Goal: Task Accomplishment & Management: Use online tool/utility

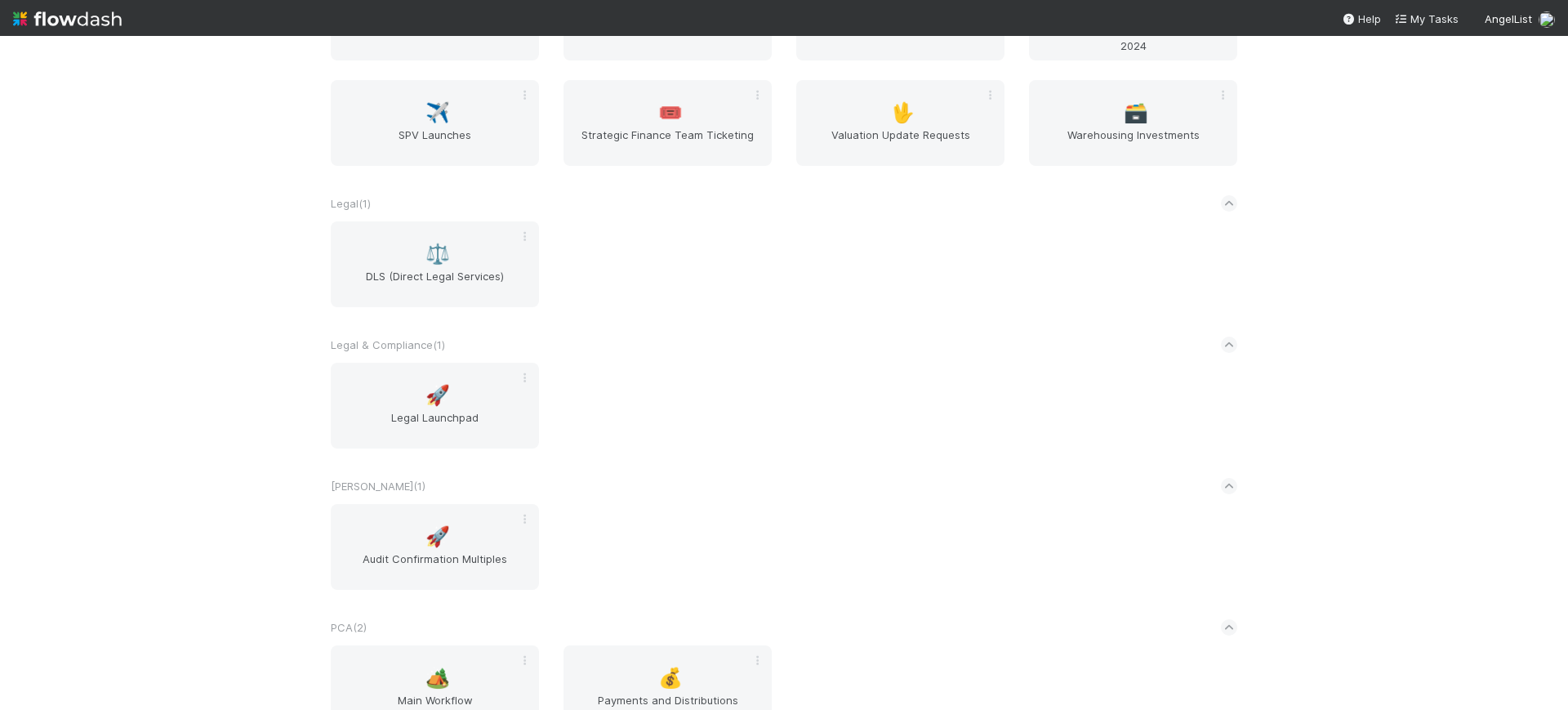
scroll to position [2726, 0]
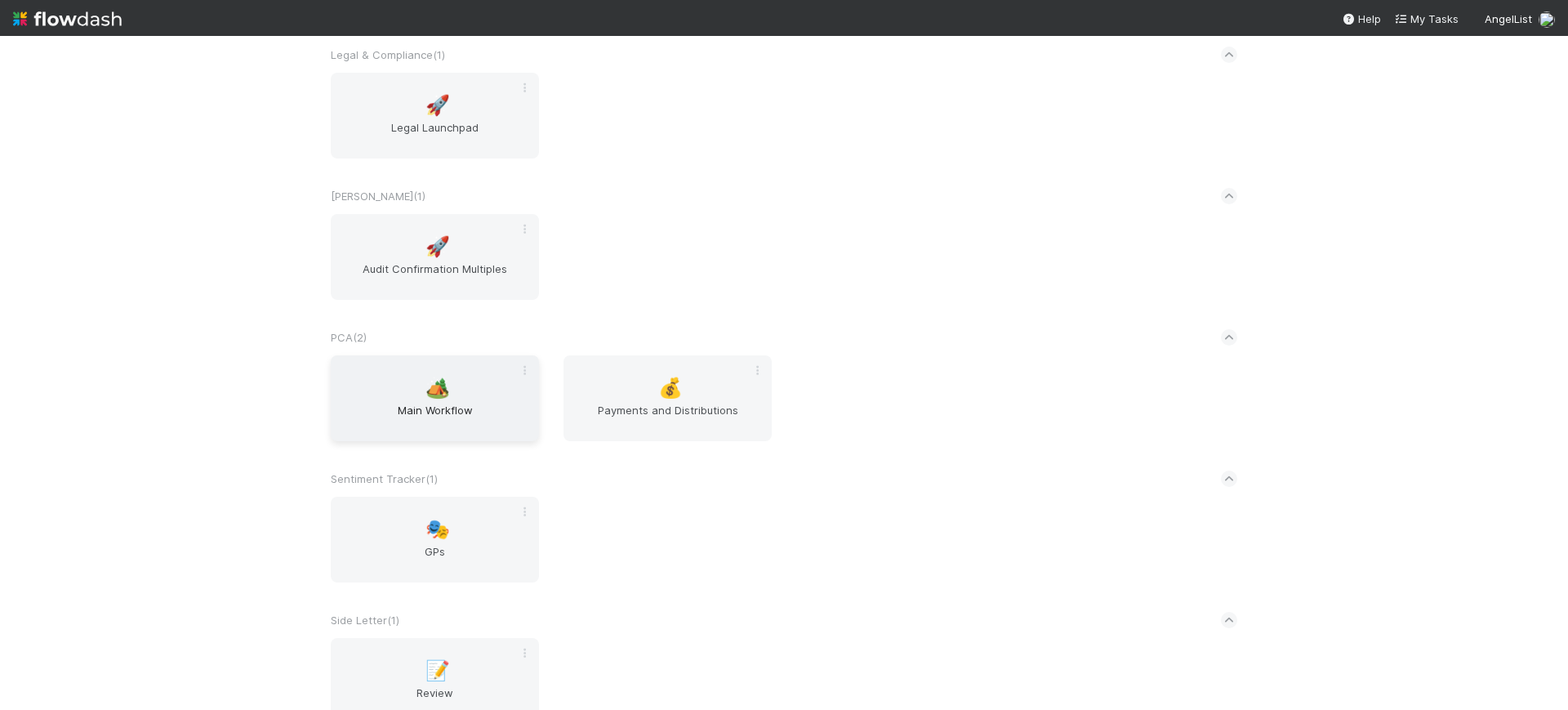
click at [394, 396] on div "🏕️ Main Workflow" at bounding box center [434, 398] width 208 height 86
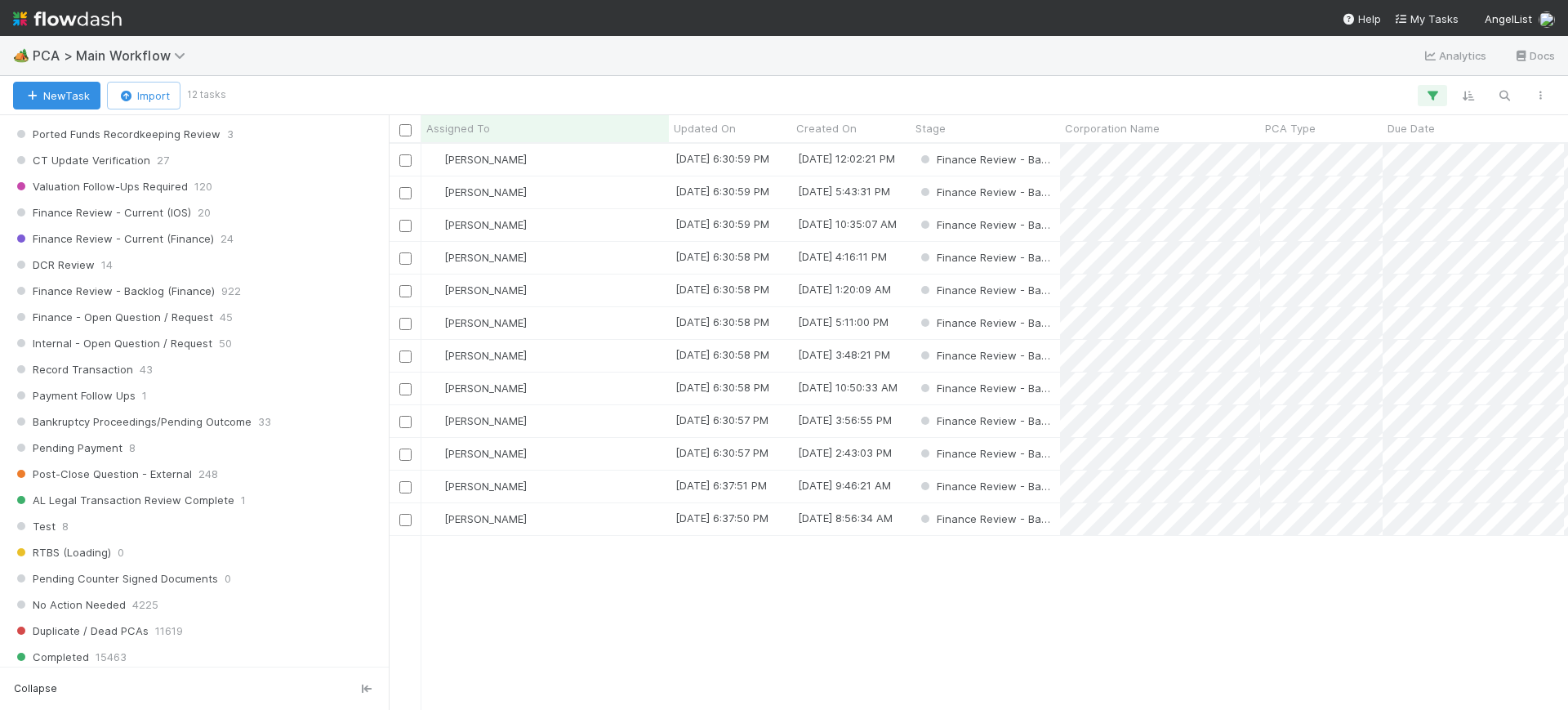
scroll to position [1255, 0]
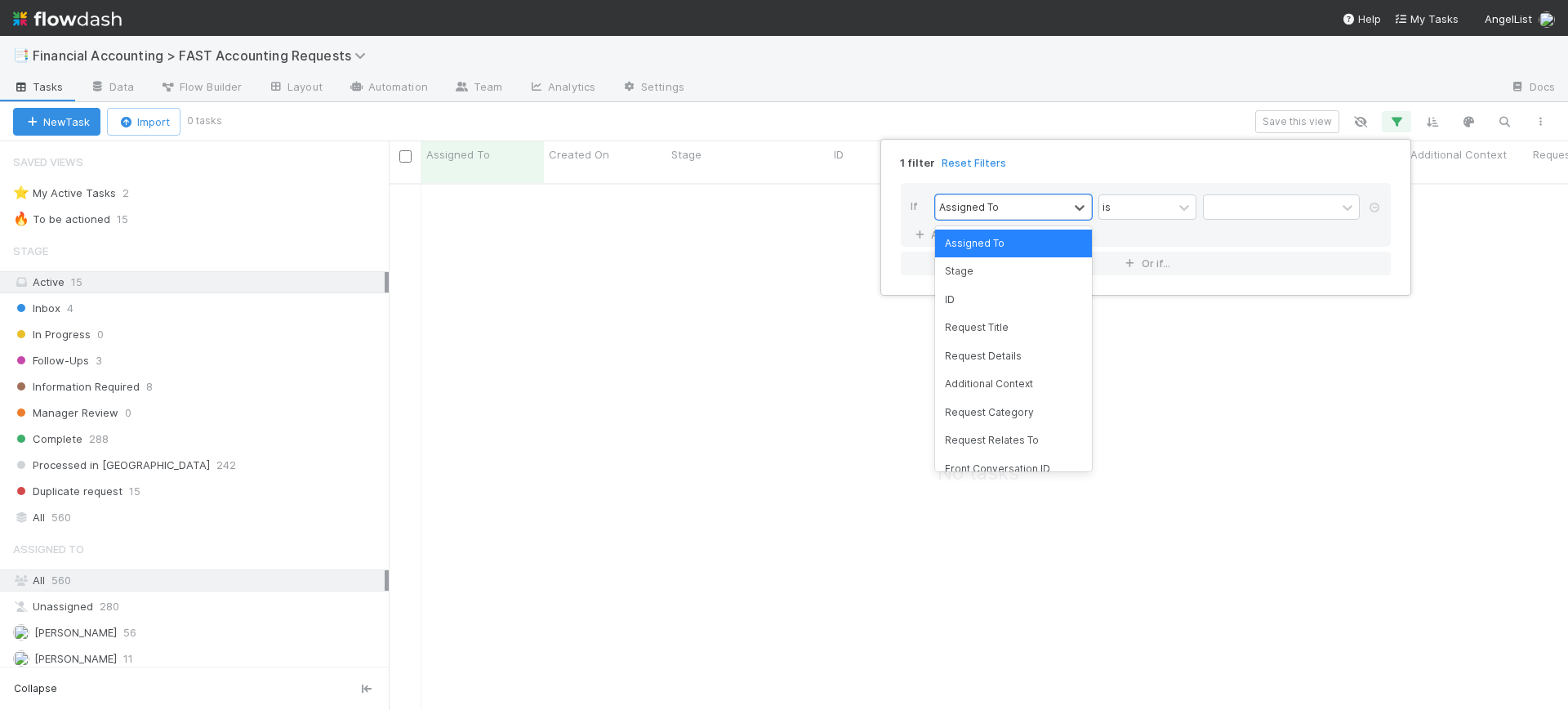
scroll to position [509, 1148]
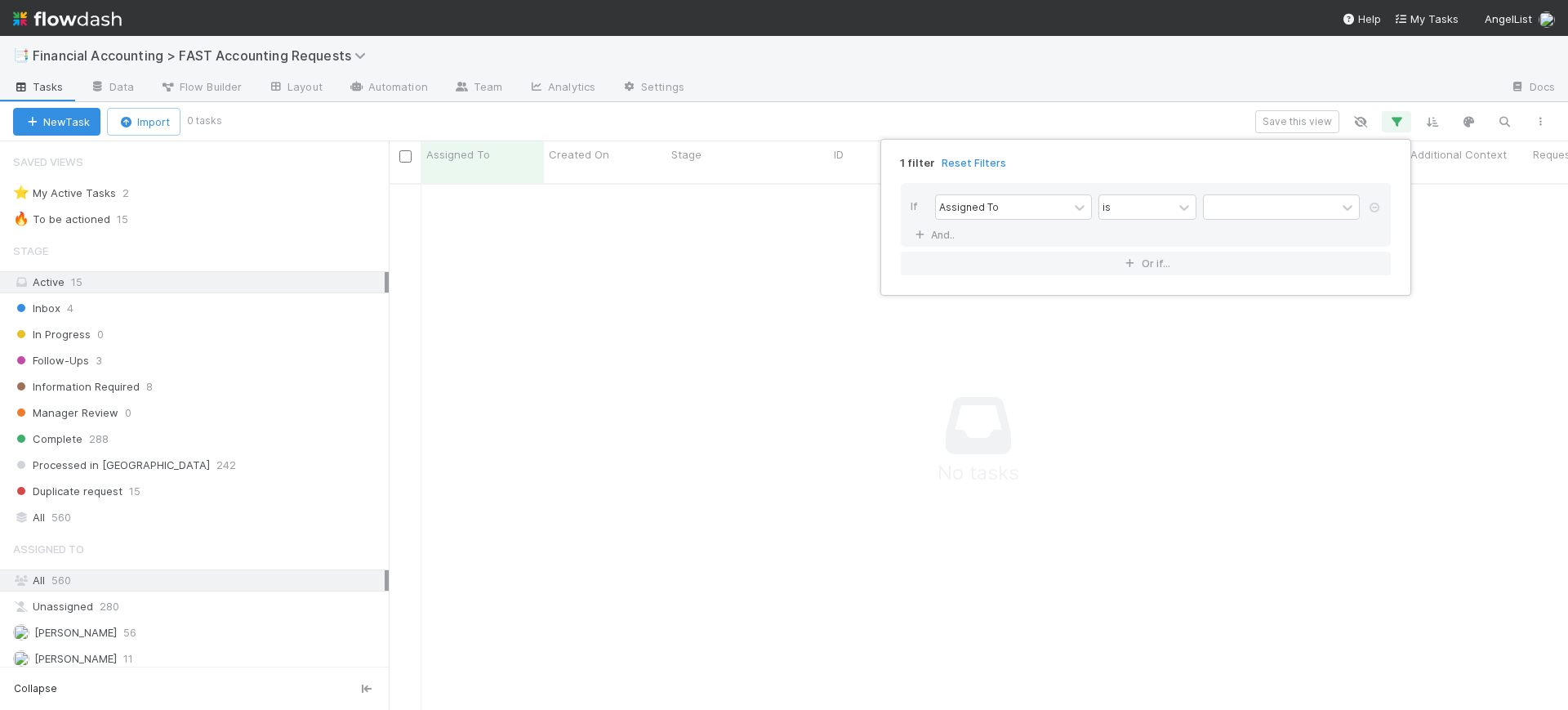
click at [983, 110] on div "1 filter Reset Filters If Assigned To is And.. Or if..." at bounding box center [784, 355] width 1568 height 710
click at [979, 158] on link "Reset Filters" at bounding box center [974, 163] width 64 height 14
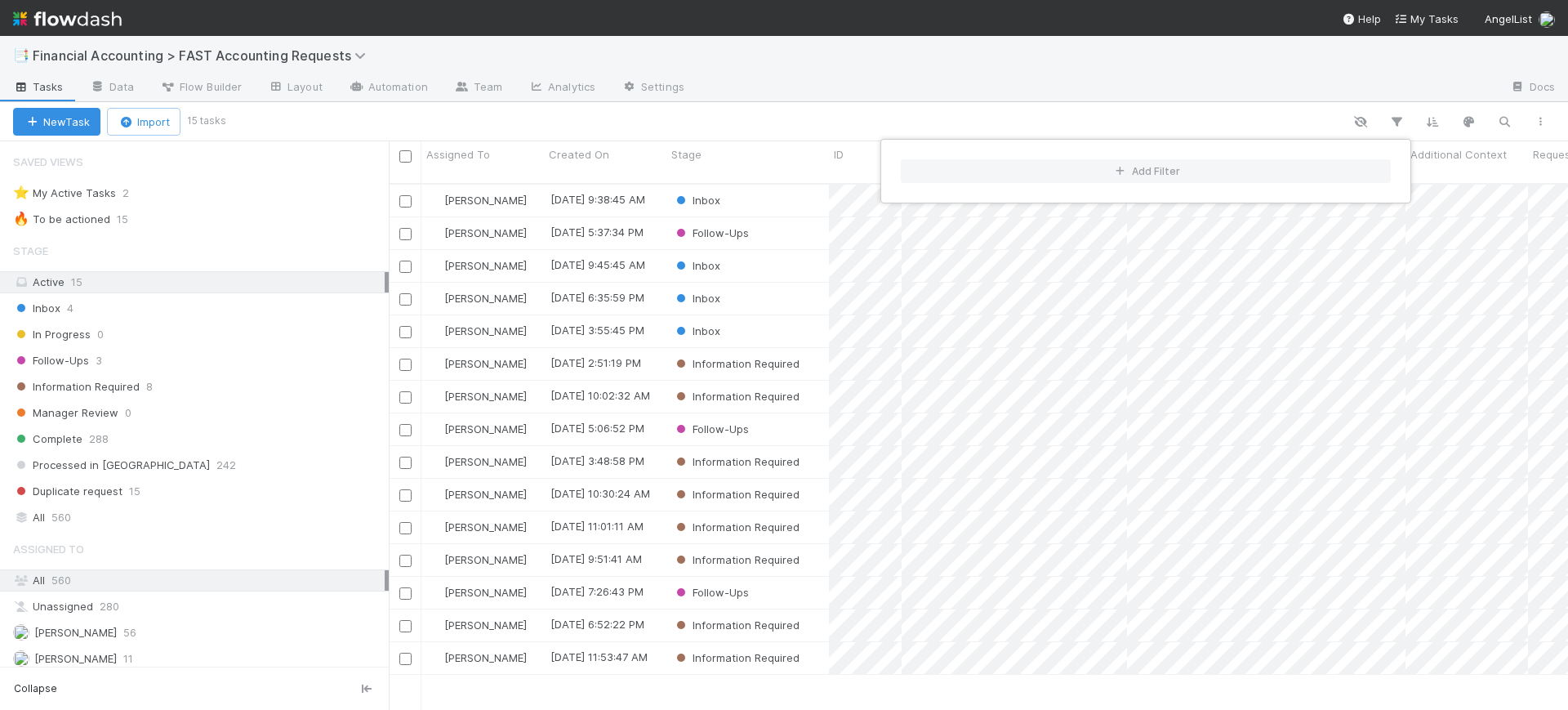
scroll to position [525, 1164]
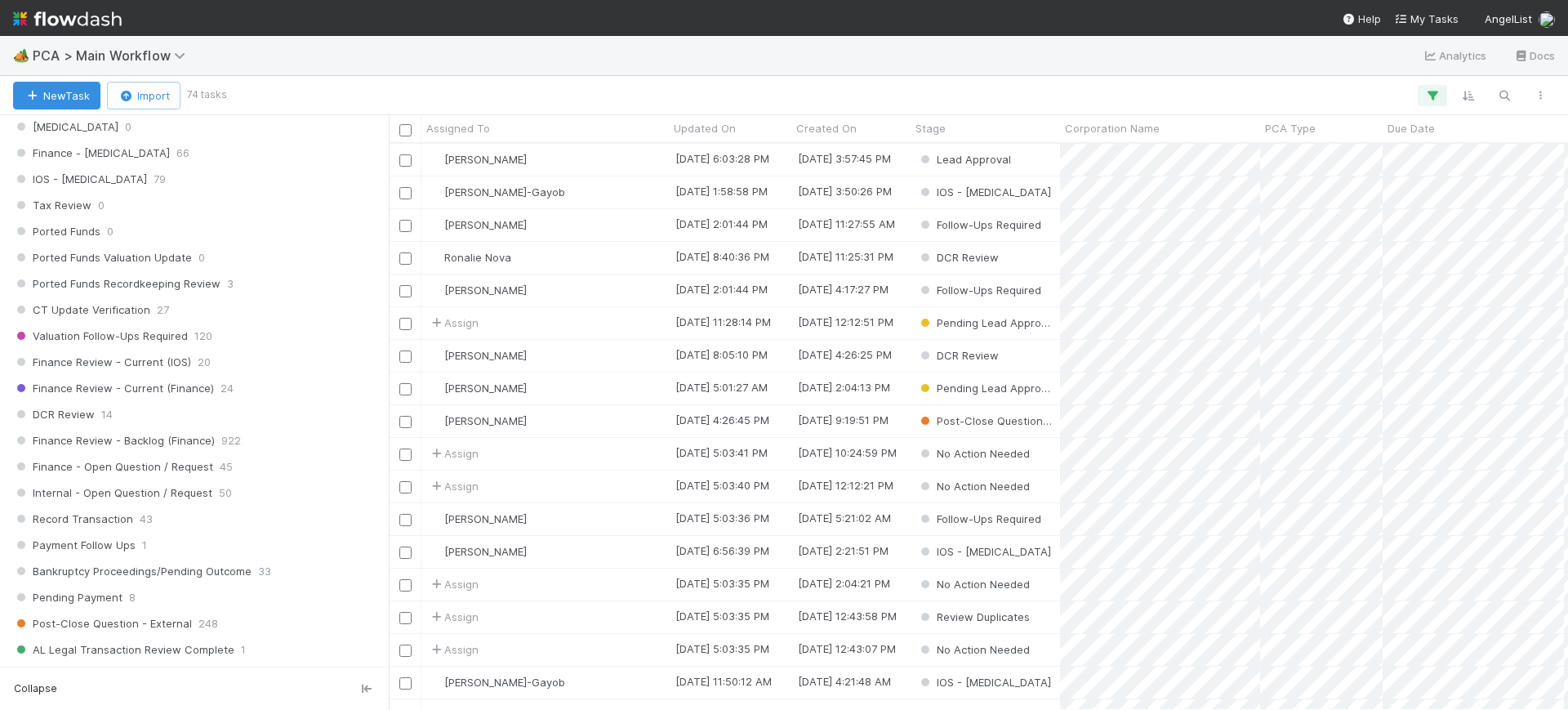
scroll to position [1105, 0]
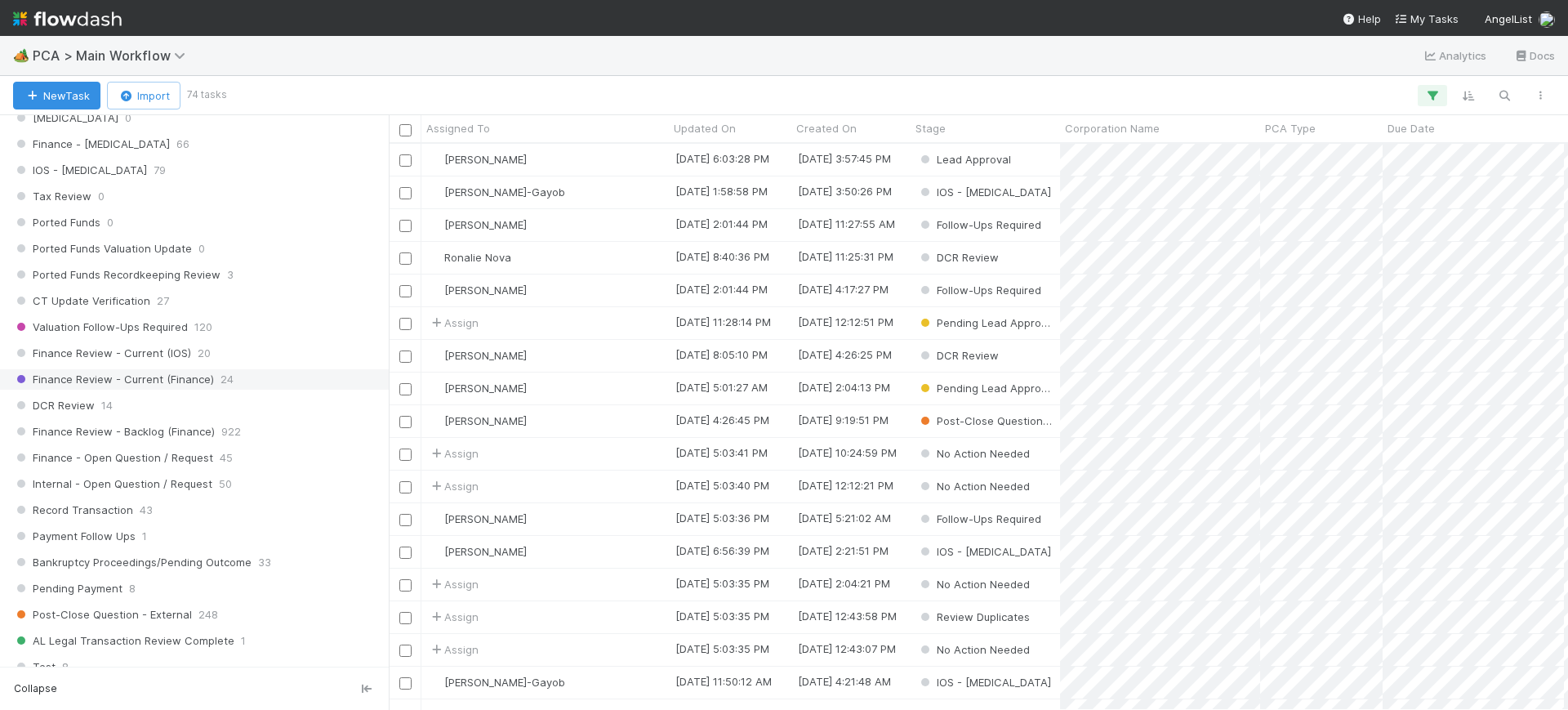
click at [207, 383] on span "Finance Review - Current (Finance)" at bounding box center [114, 379] width 201 height 20
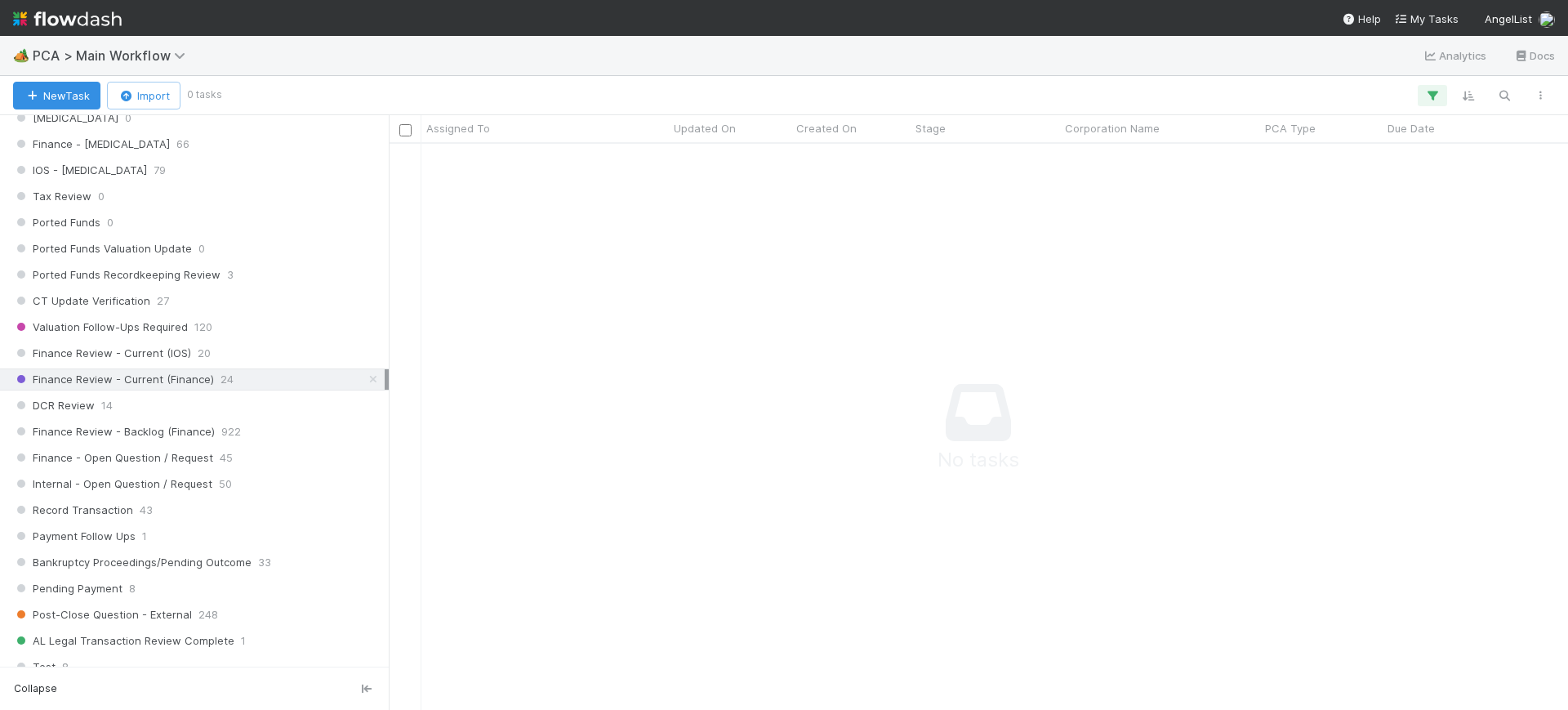
scroll to position [3, 0]
click at [1426, 99] on icon "button" at bounding box center [1433, 96] width 17 height 15
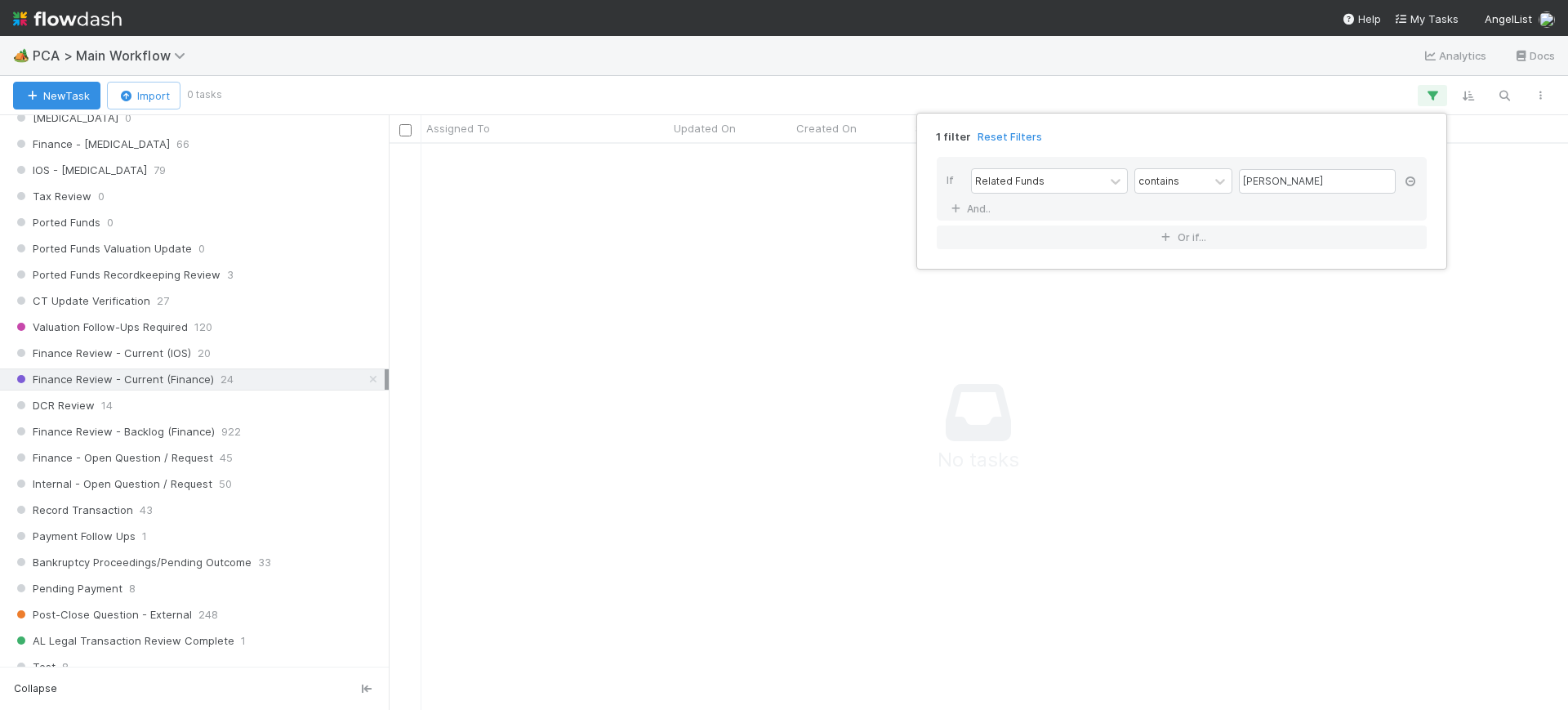
click at [1407, 178] on icon at bounding box center [1410, 181] width 17 height 10
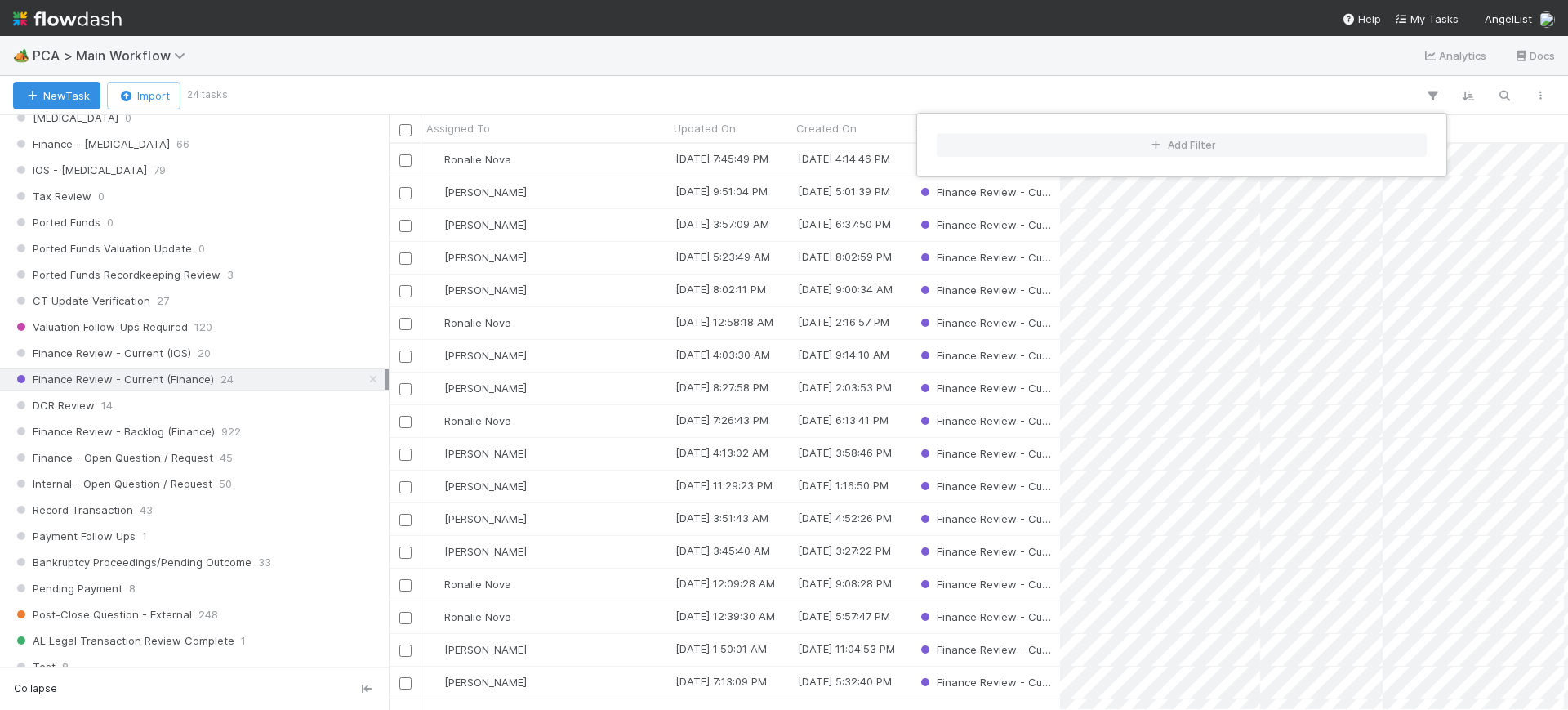
scroll to position [550, 1164]
click at [1512, 150] on div "Add Filter" at bounding box center [784, 355] width 1568 height 710
click at [473, 121] on div "Add Filter" at bounding box center [784, 355] width 1568 height 710
click at [473, 127] on span "Assigned To" at bounding box center [458, 129] width 63 height 17
click at [498, 153] on div "Sort A → Z" at bounding box center [519, 159] width 186 height 24
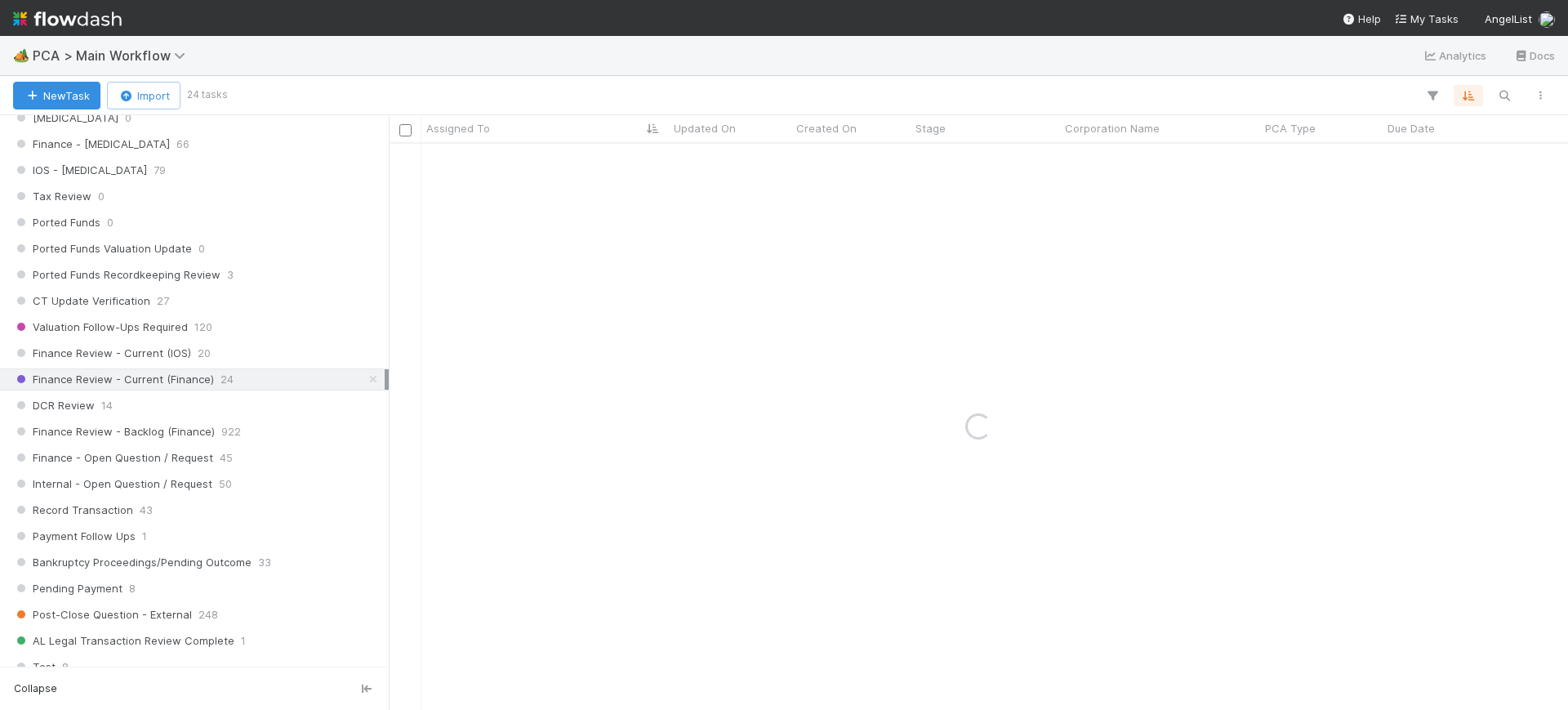
click at [495, 160] on div "Loading..." at bounding box center [979, 427] width 1179 height 566
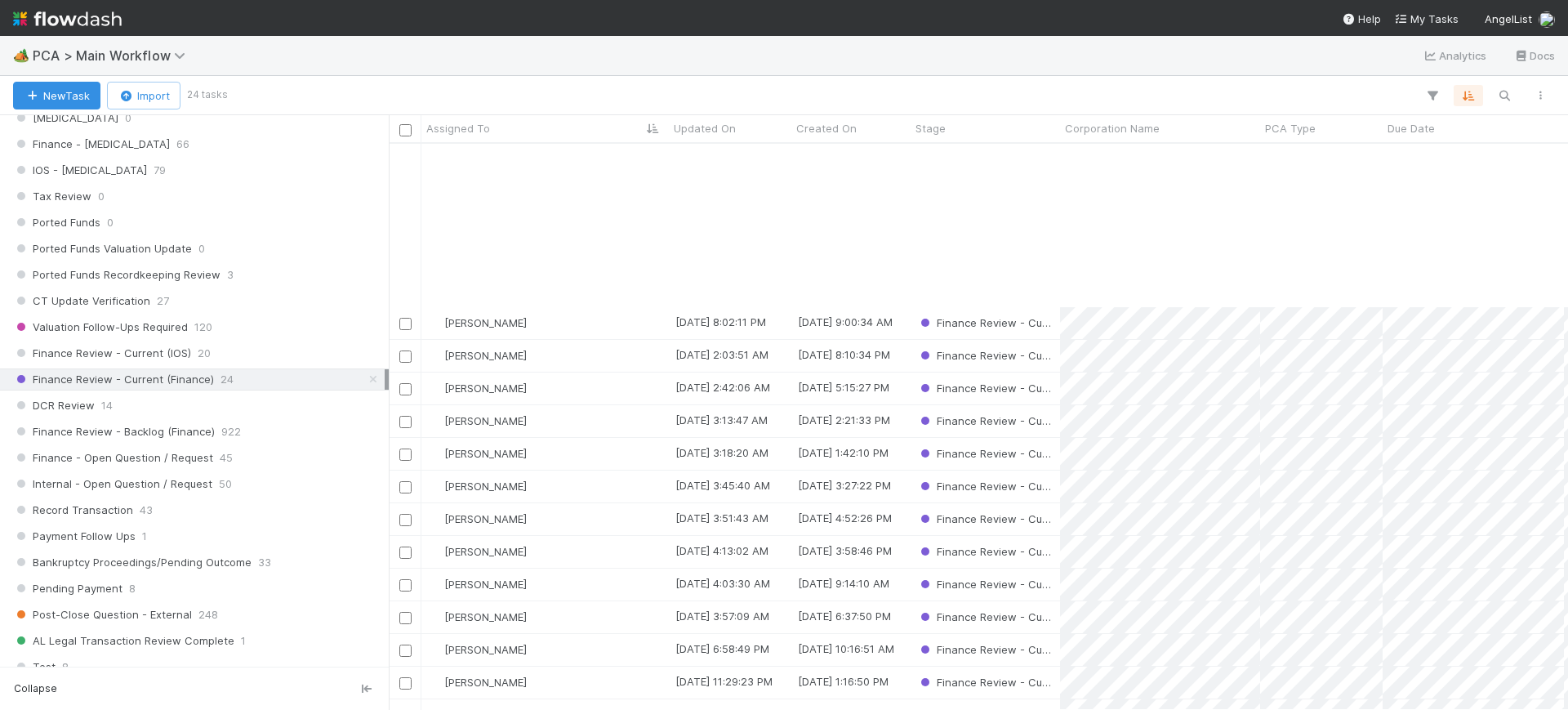
scroll to position [235, 0]
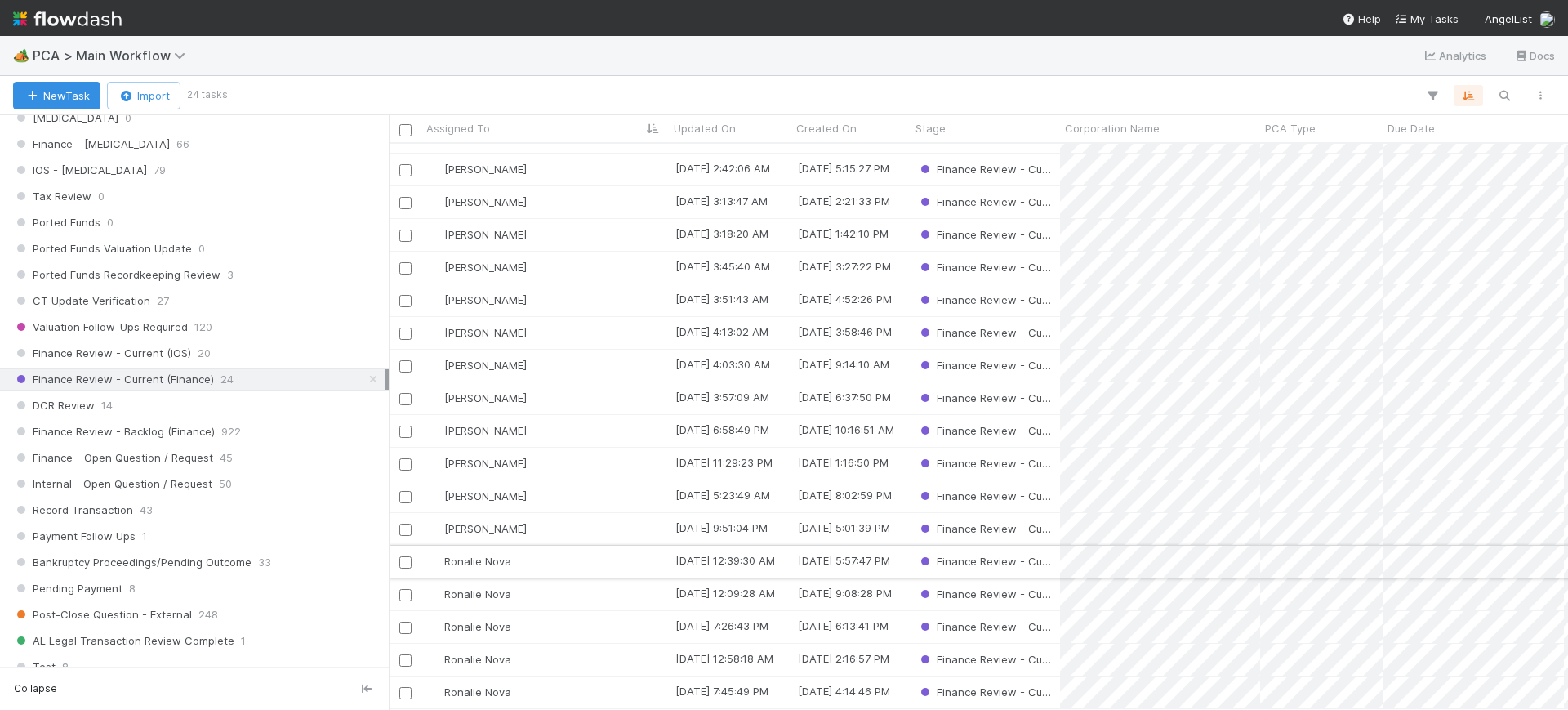
click at [406, 556] on input "checkbox" at bounding box center [405, 562] width 13 height 13
click at [406, 589] on input "checkbox" at bounding box center [405, 595] width 13 height 13
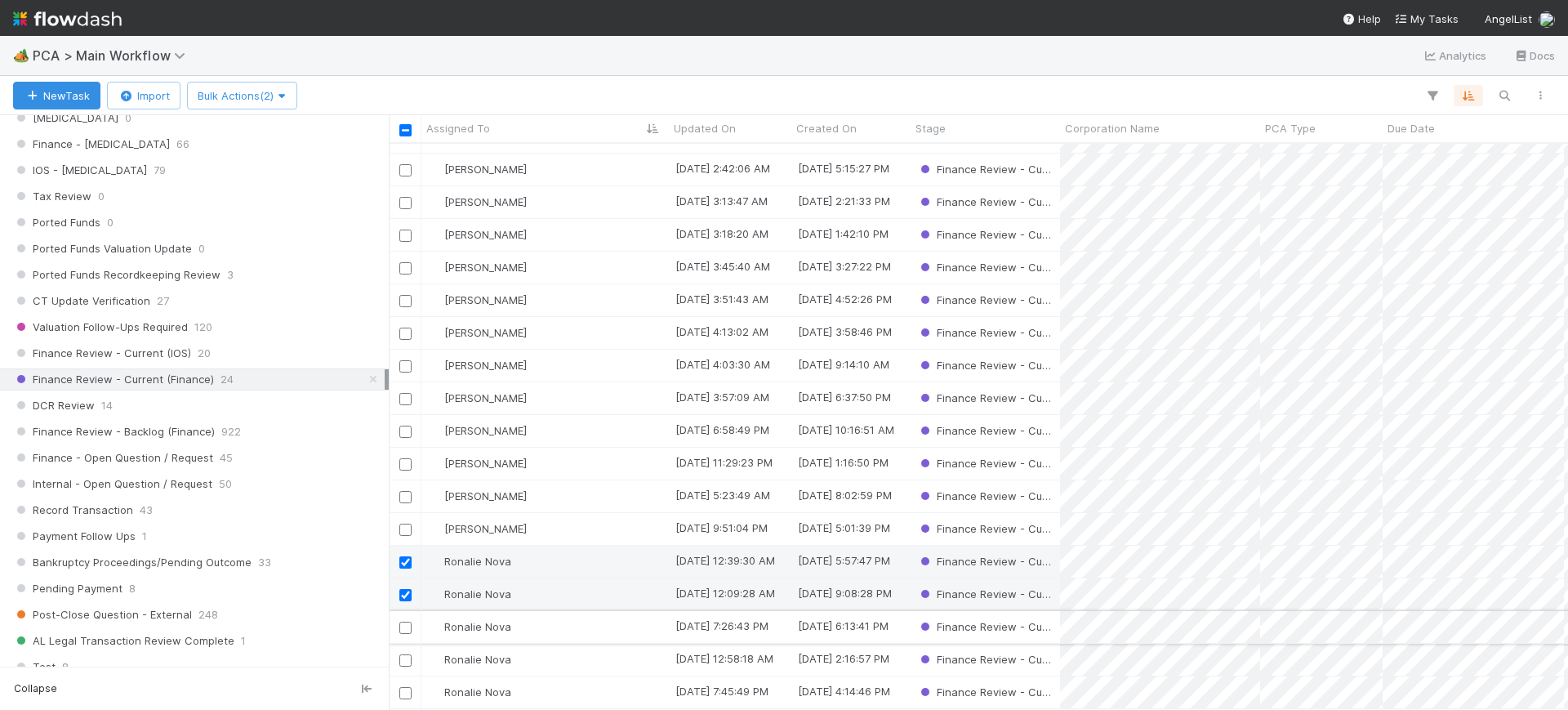
click at [405, 621] on input "checkbox" at bounding box center [405, 627] width 13 height 13
click at [256, 92] on span "Bulk Actions (3)" at bounding box center [242, 96] width 89 height 13
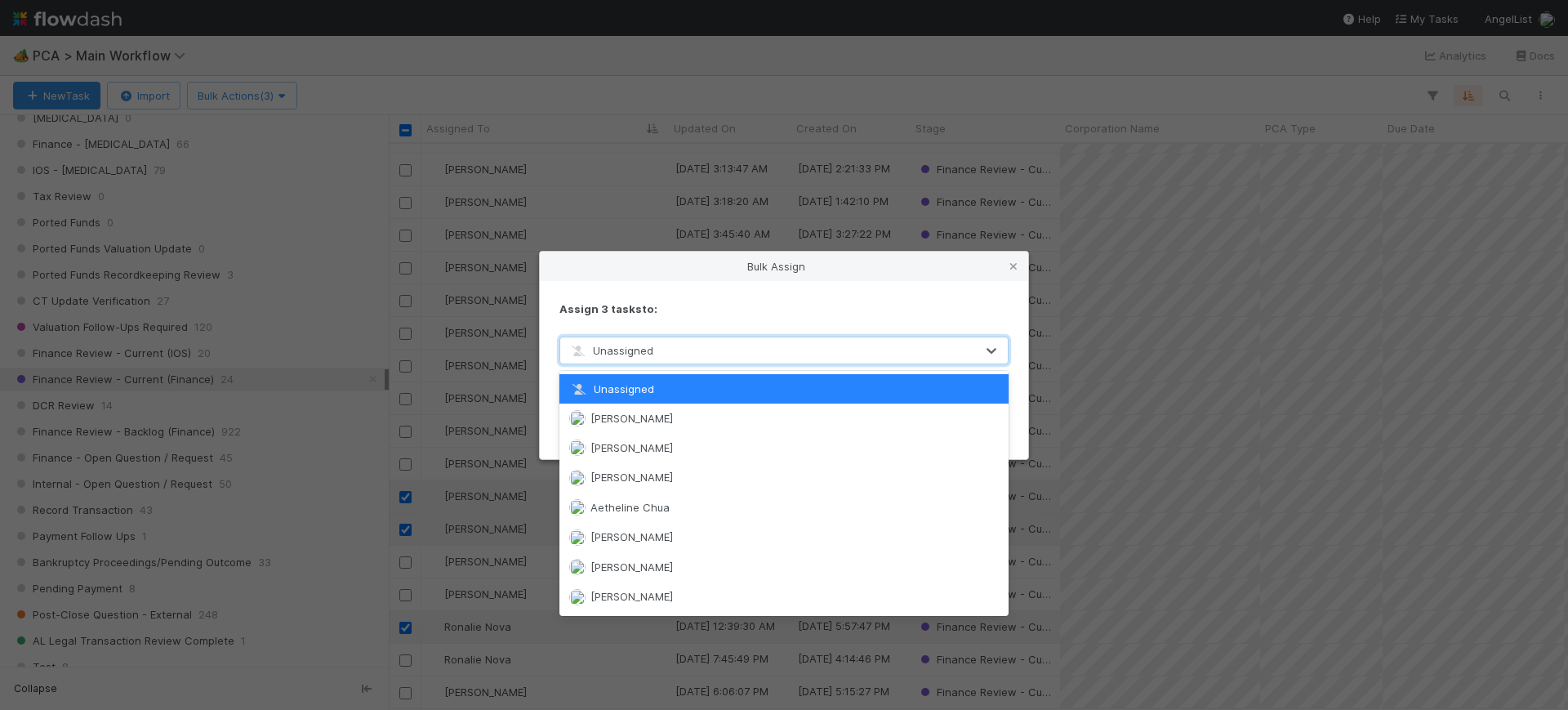
click at [670, 347] on div "Unassigned" at bounding box center [767, 350] width 415 height 26
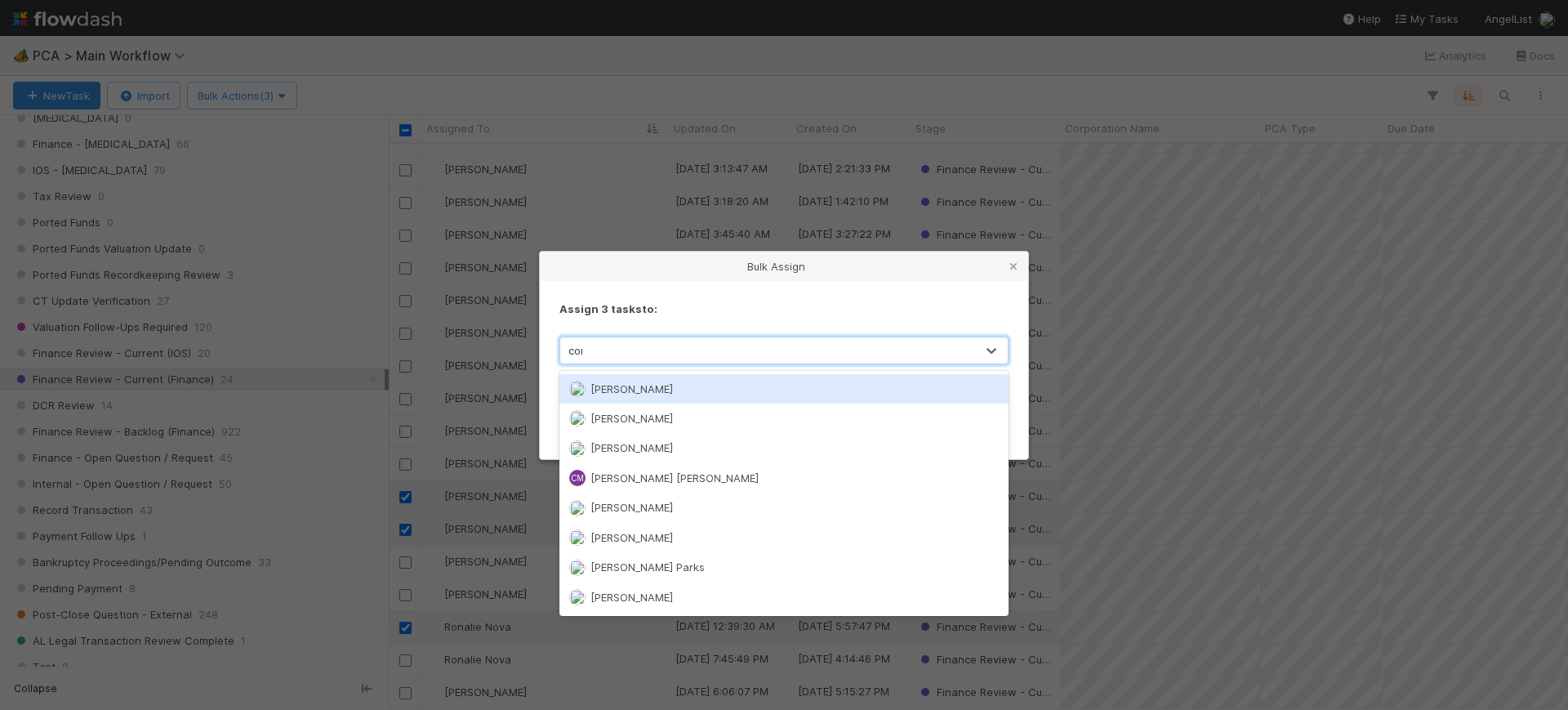
type input "conor"
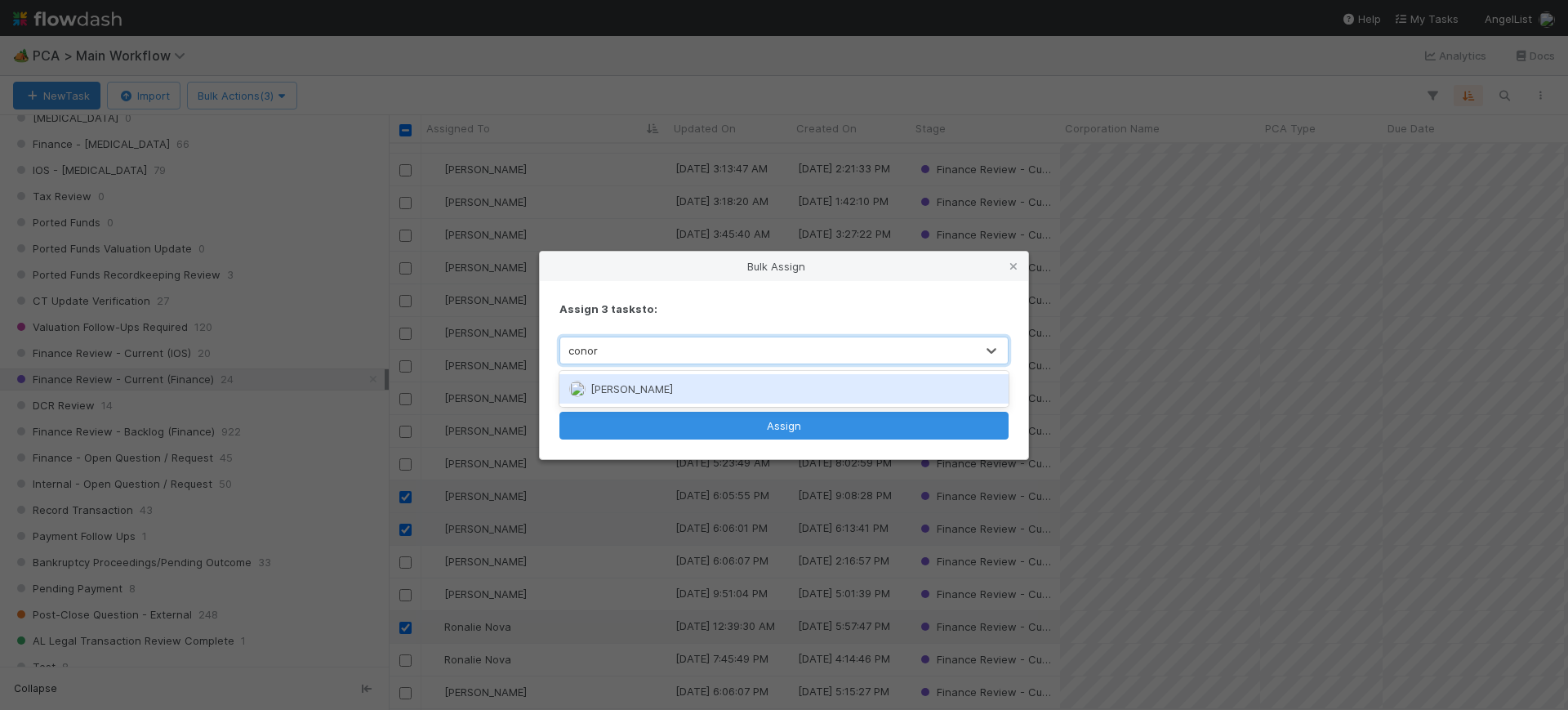
click at [660, 389] on span "[PERSON_NAME]" at bounding box center [631, 389] width 83 height 13
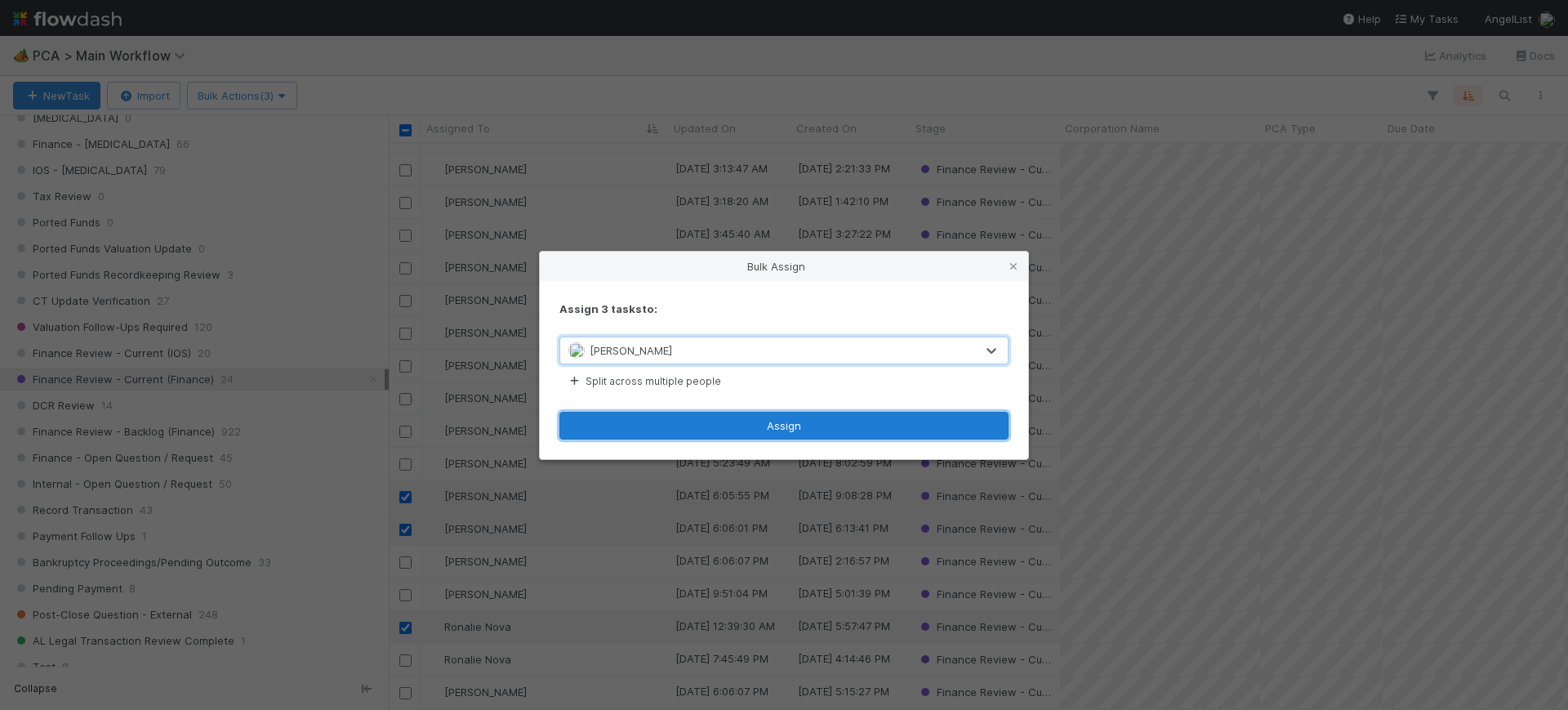
click at [761, 429] on button "Assign" at bounding box center [784, 425] width 449 height 28
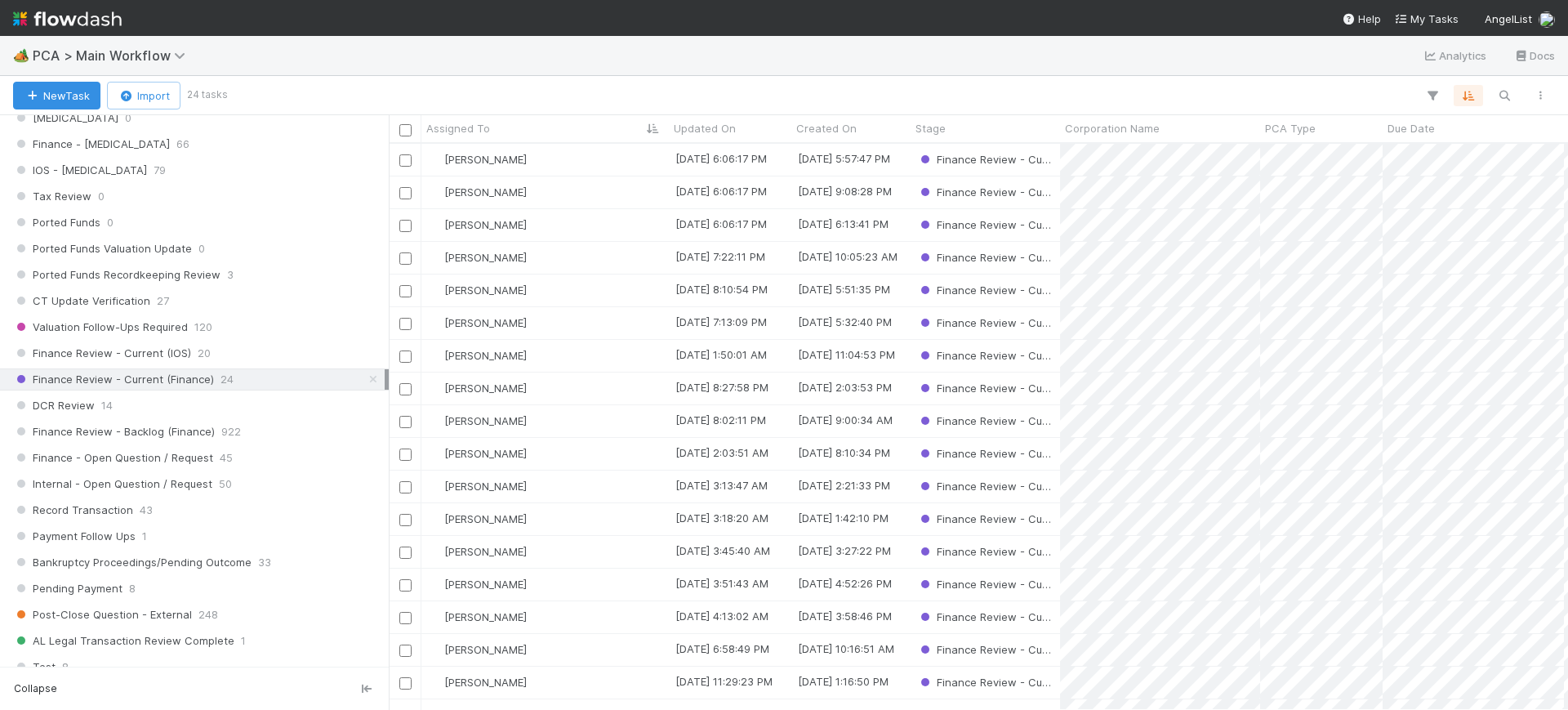
scroll to position [1306, 0]
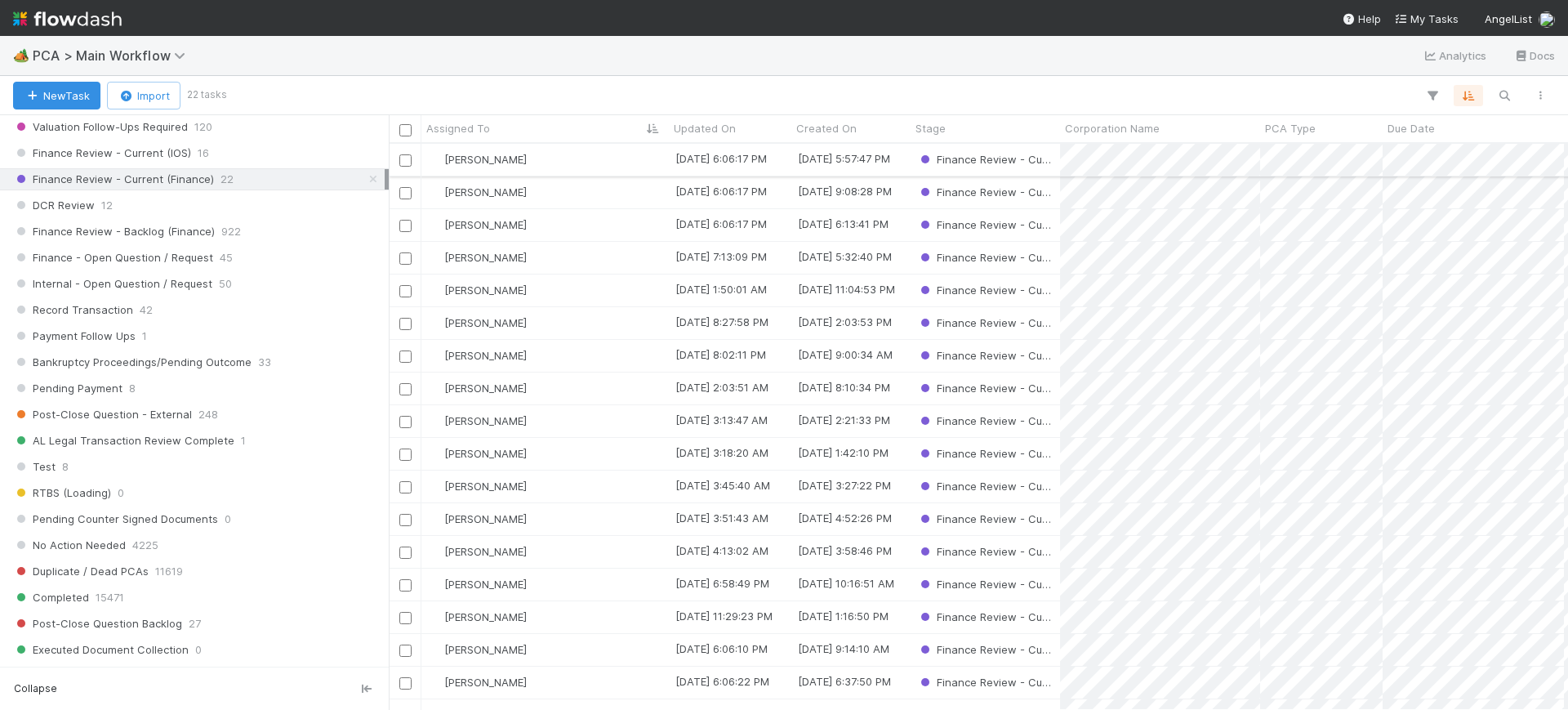
click at [592, 154] on div "[PERSON_NAME]" at bounding box center [545, 160] width 247 height 32
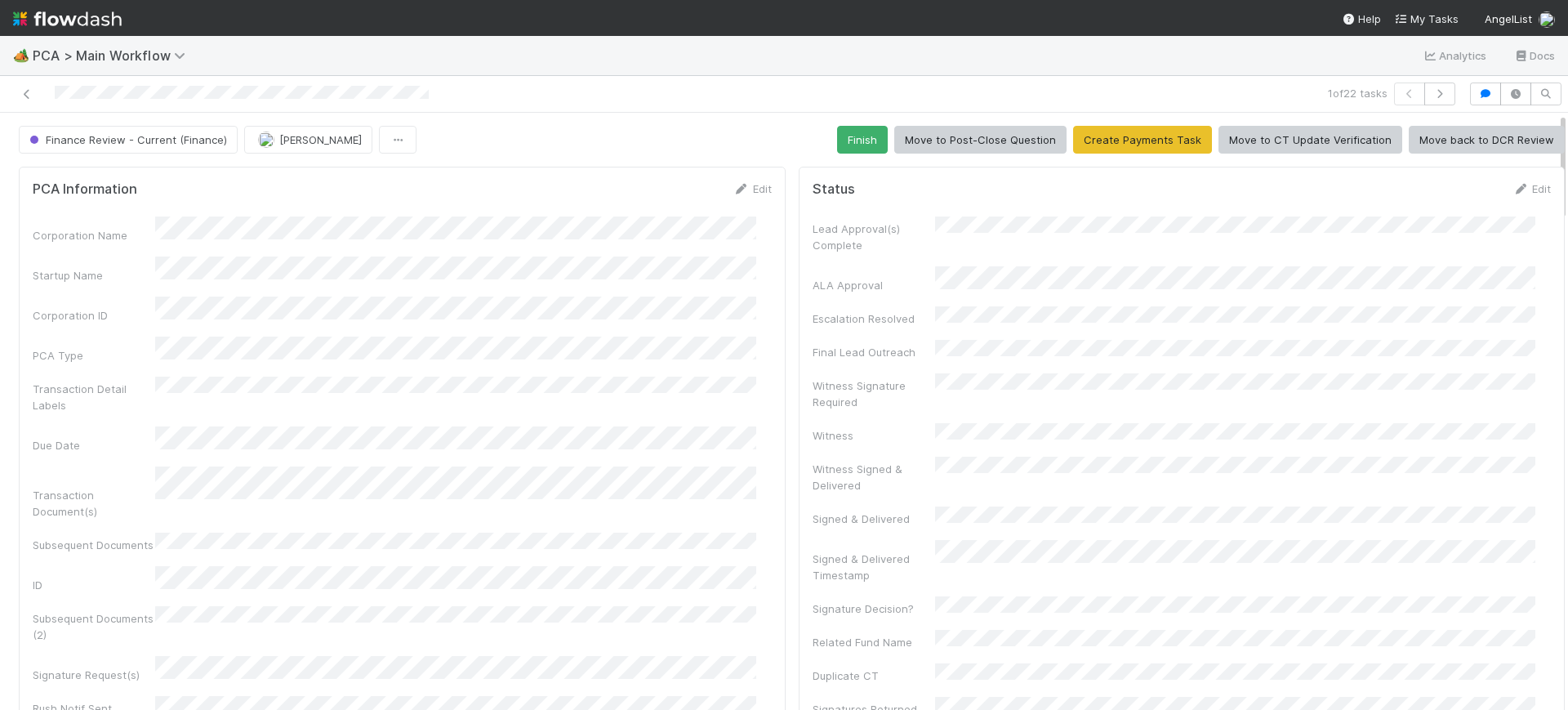
drag, startPoint x: 1545, startPoint y: 162, endPoint x: 1567, endPoint y: 76, distance: 88.8
click at [1567, 76] on div "🏕️ PCA > Main Workflow Analytics Docs 1 of 22 tasks Finance Review - Current (F…" at bounding box center [784, 373] width 1568 height 674
click at [850, 132] on button "Finish" at bounding box center [862, 139] width 51 height 28
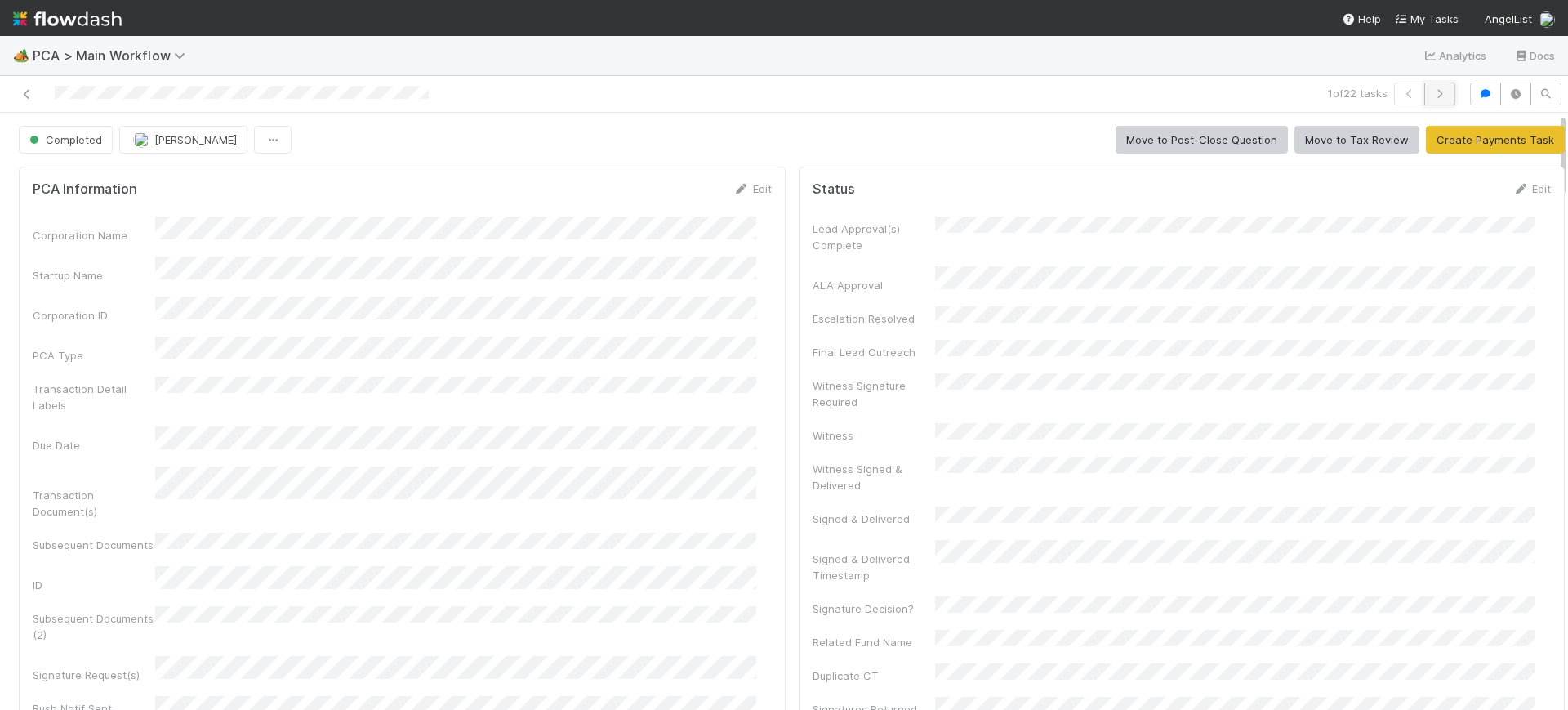
click at [1431, 91] on icon "button" at bounding box center [1439, 94] width 17 height 10
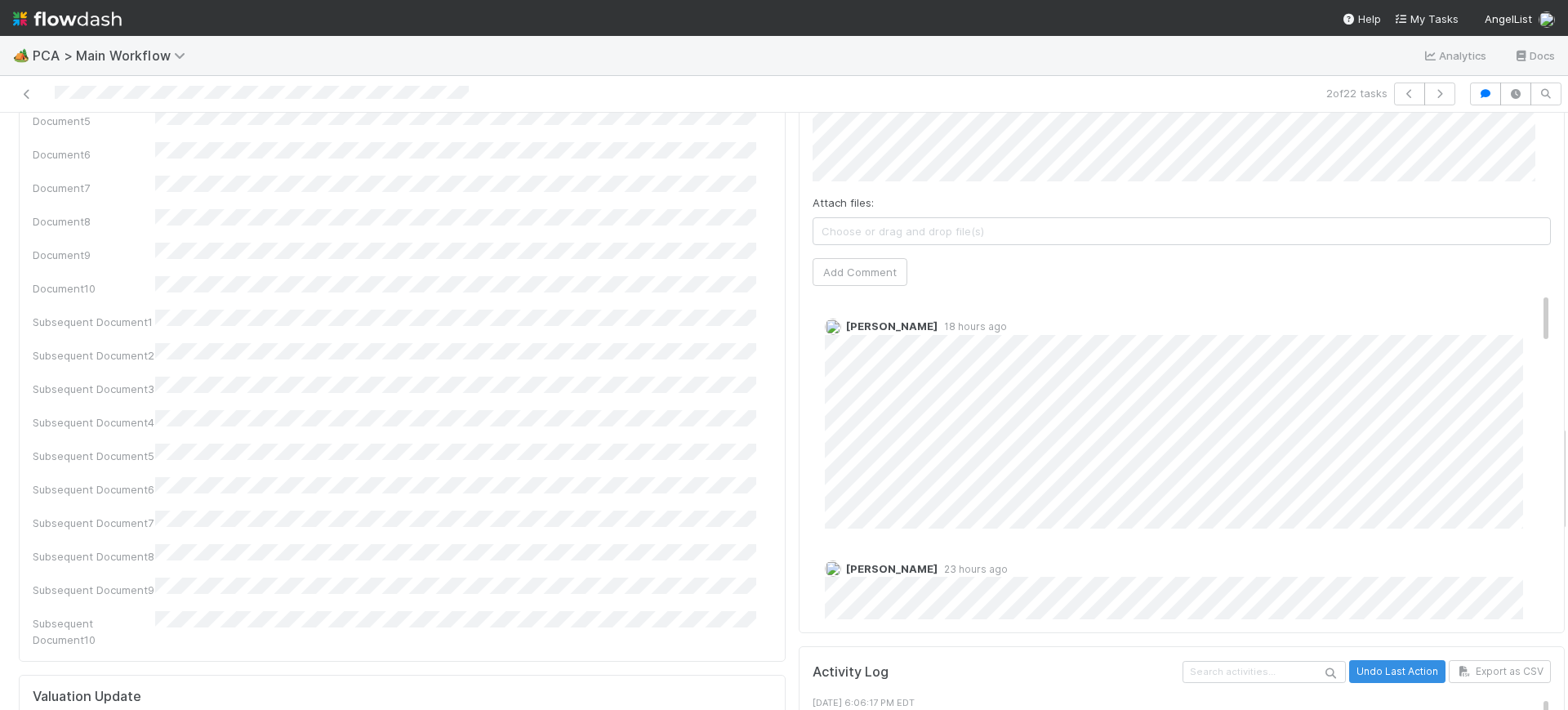
scroll to position [1737, 0]
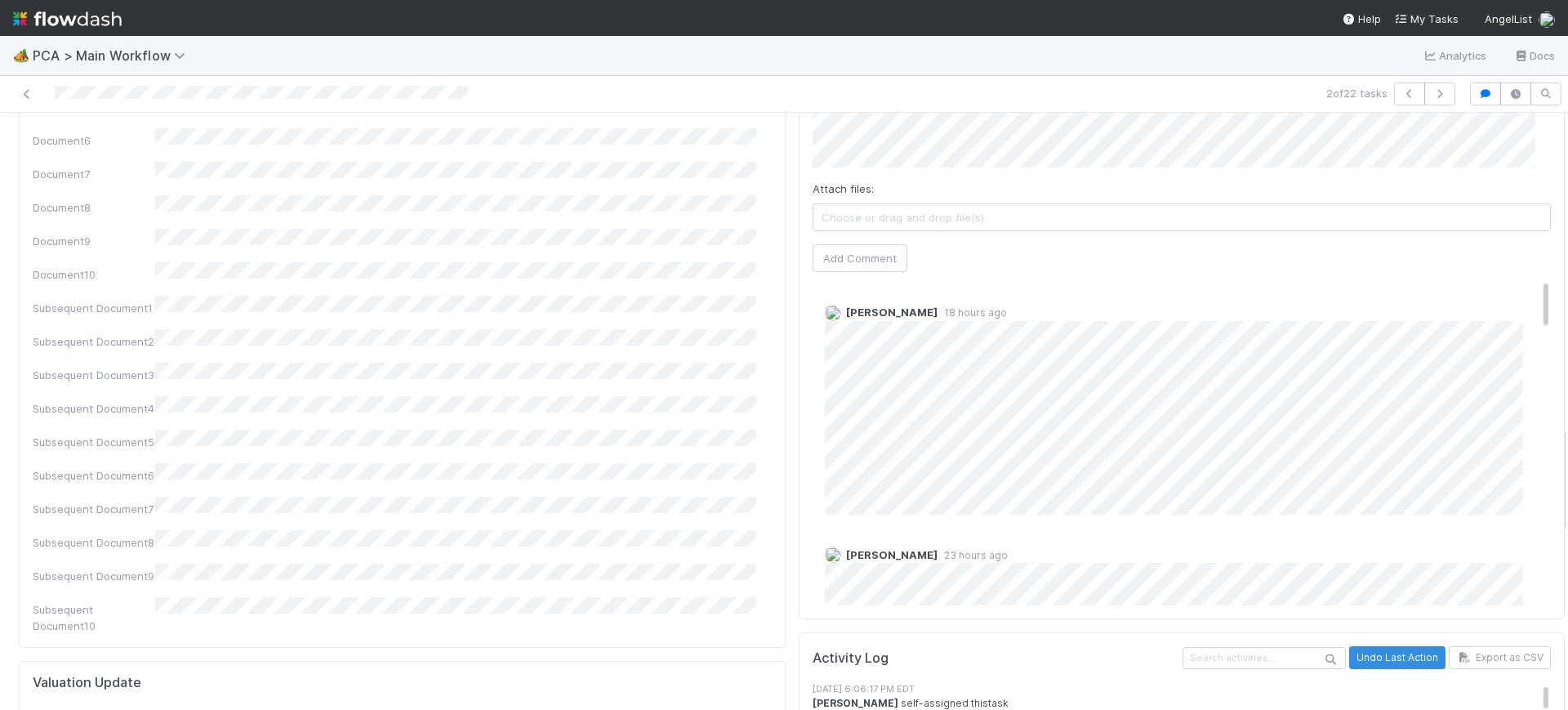
drag, startPoint x: 1546, startPoint y: 135, endPoint x: 1565, endPoint y: 449, distance: 314.6
click at [1565, 449] on div "🏕️ PCA > Main Workflow Analytics Docs 2 of 22 tasks Finance Review - Current (F…" at bounding box center [784, 373] width 1568 height 674
drag, startPoint x: 1513, startPoint y: 200, endPoint x: 1540, endPoint y: 278, distance: 82.5
click at [1531, 61] on div "🏕️ PCA > Main Workflow Analytics Docs 2 of 22 tasks Finance Review - Current (F…" at bounding box center [784, 373] width 1568 height 674
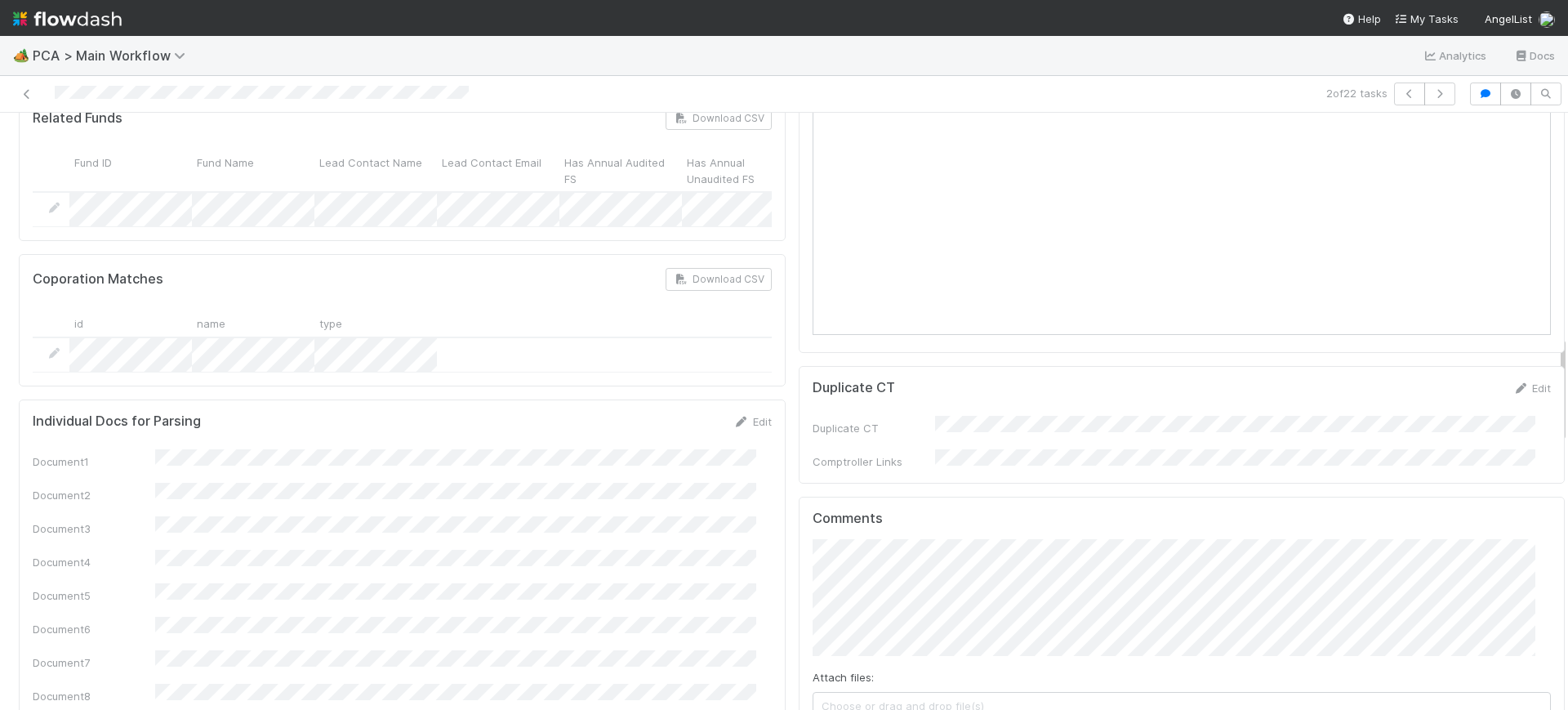
scroll to position [1262, 0]
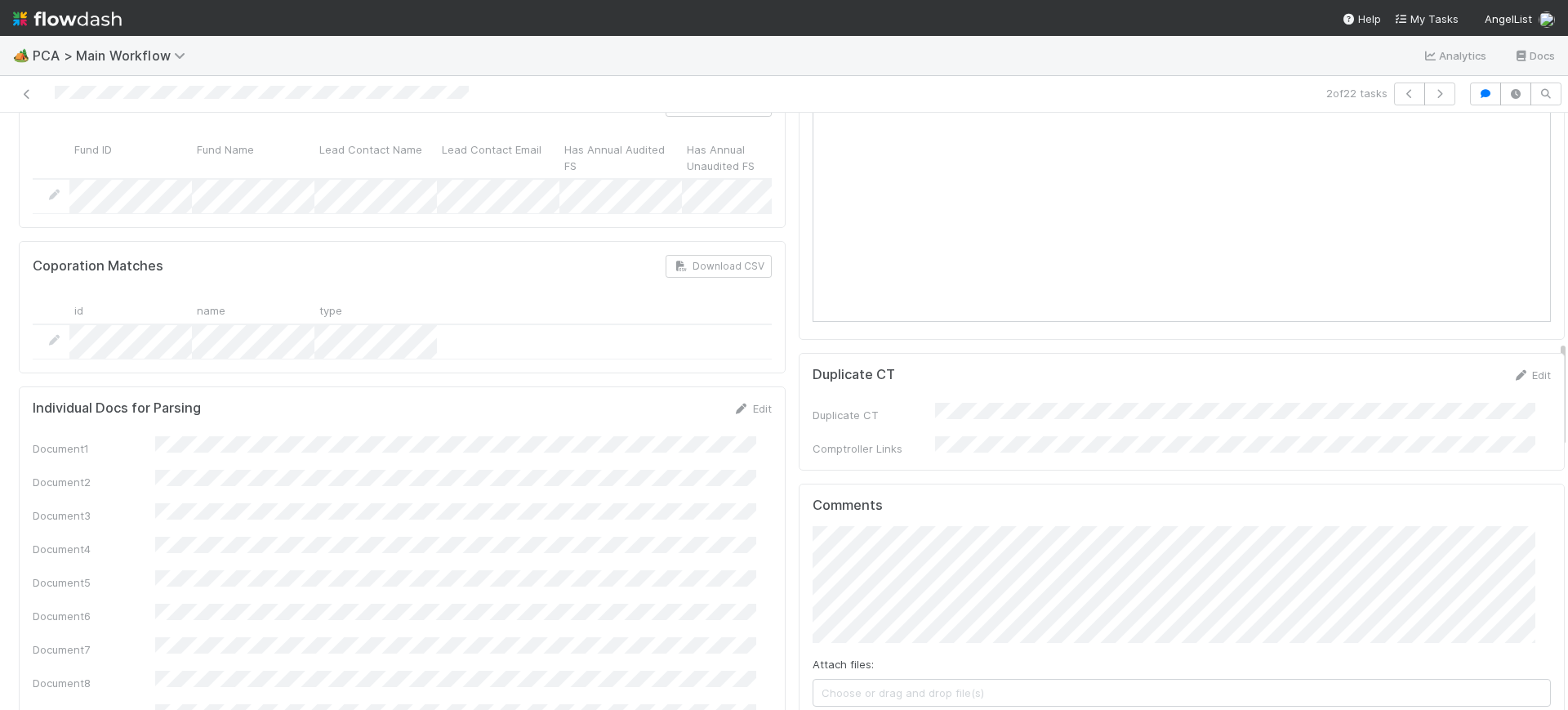
drag, startPoint x: 1548, startPoint y: 467, endPoint x: 1525, endPoint y: 382, distance: 88.1
click at [1525, 382] on div "PCA Information Edit Corporation Name Startup Name Corporation ID PCA Type Tran…" at bounding box center [792, 611] width 1583 height 3425
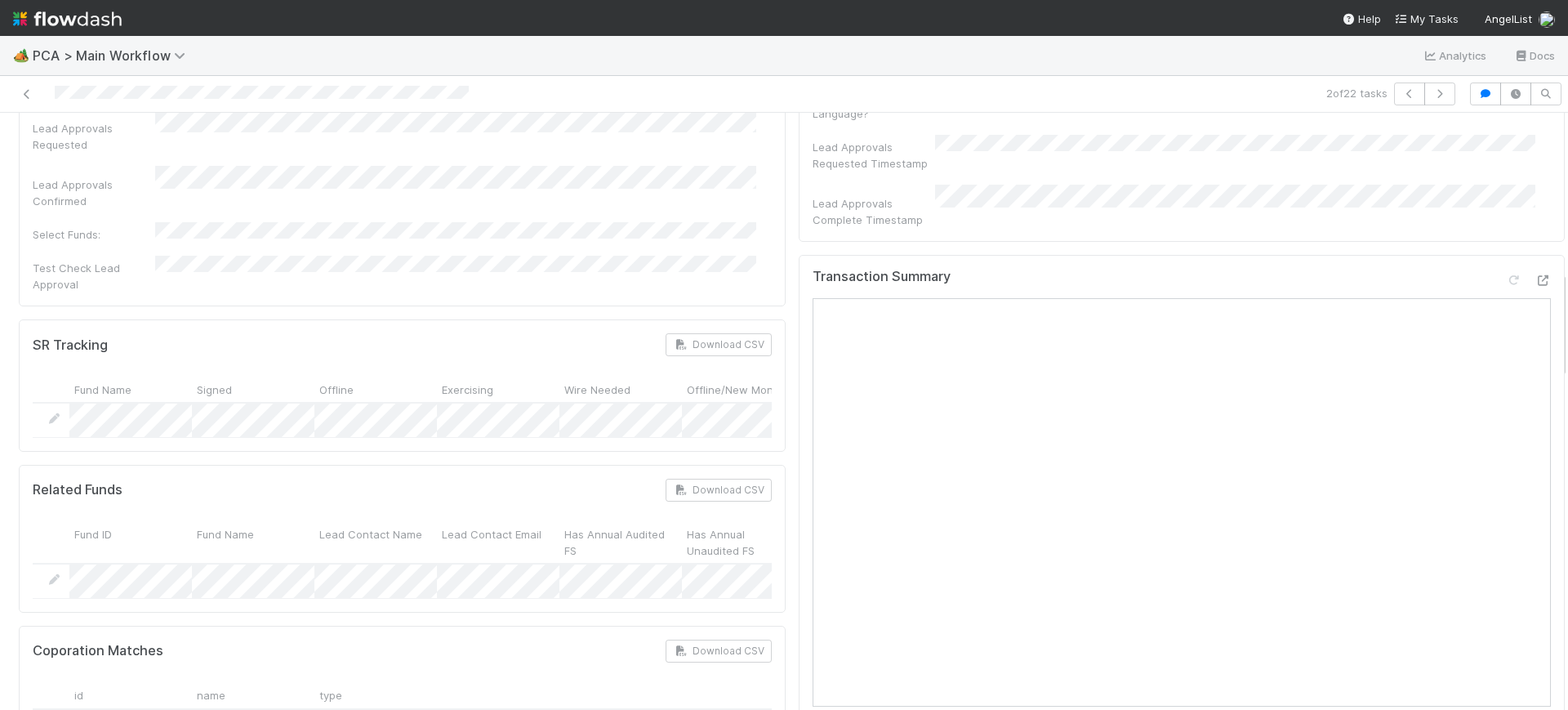
scroll to position [869, 0]
drag, startPoint x: 1547, startPoint y: 357, endPoint x: 1520, endPoint y: 286, distance: 76.0
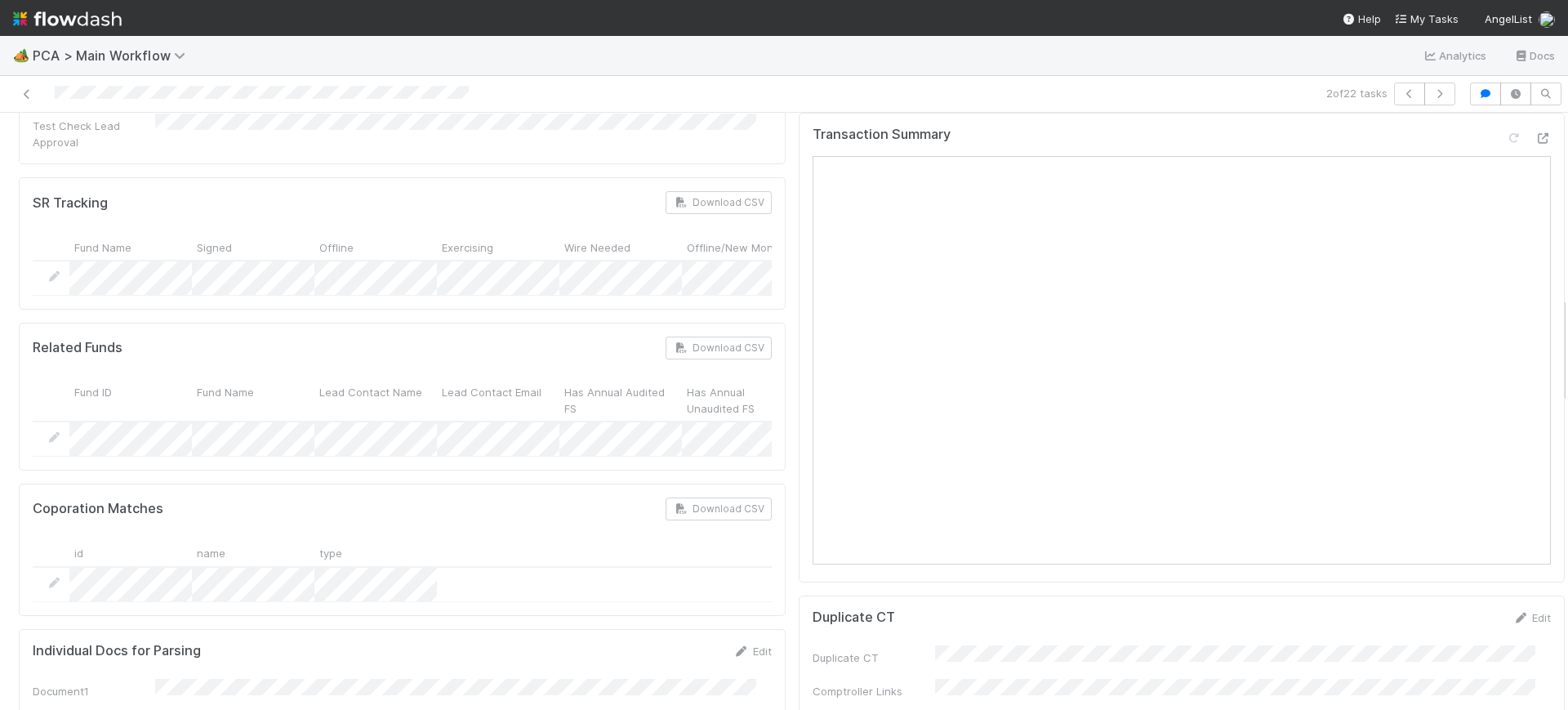
click at [1567, 329] on div at bounding box center [1568, 411] width 1 height 597
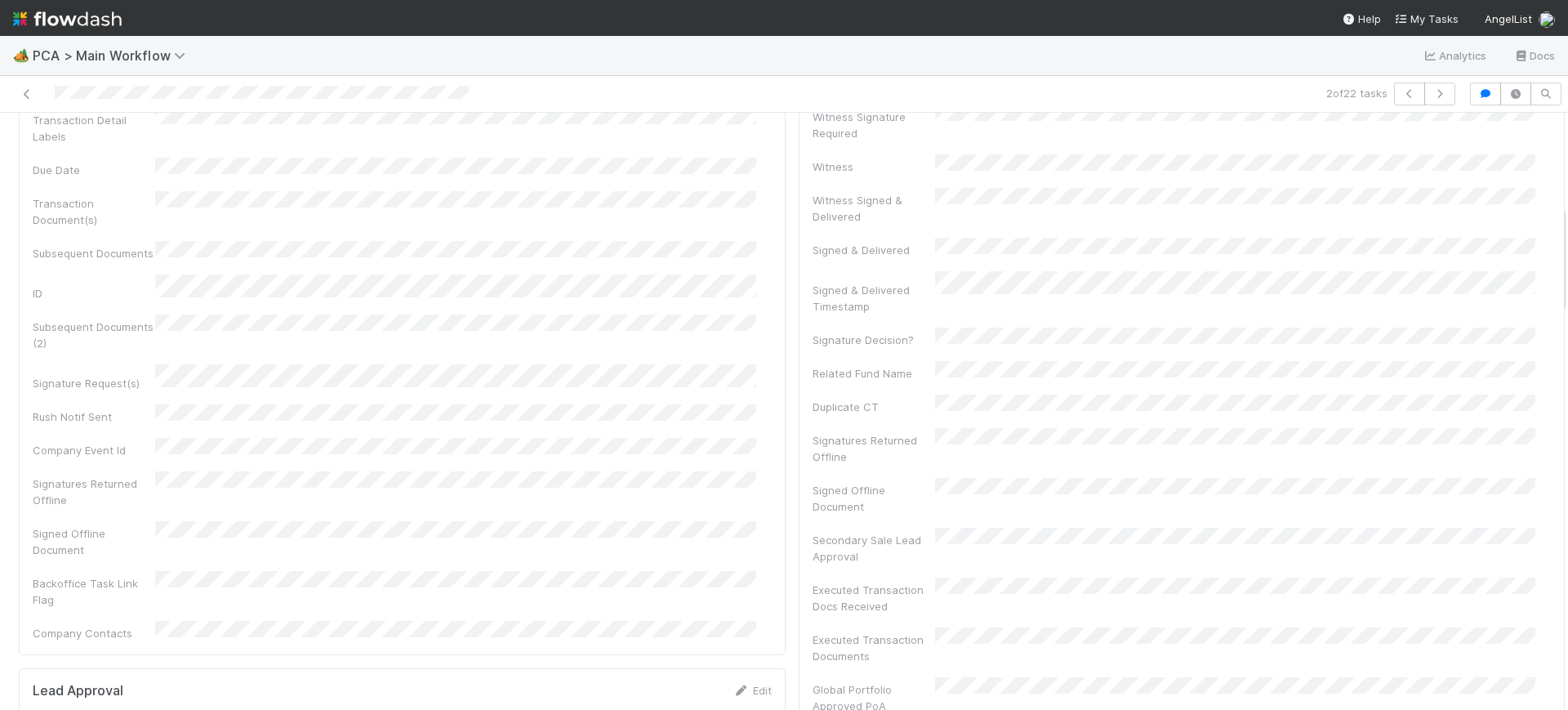
scroll to position [0, 0]
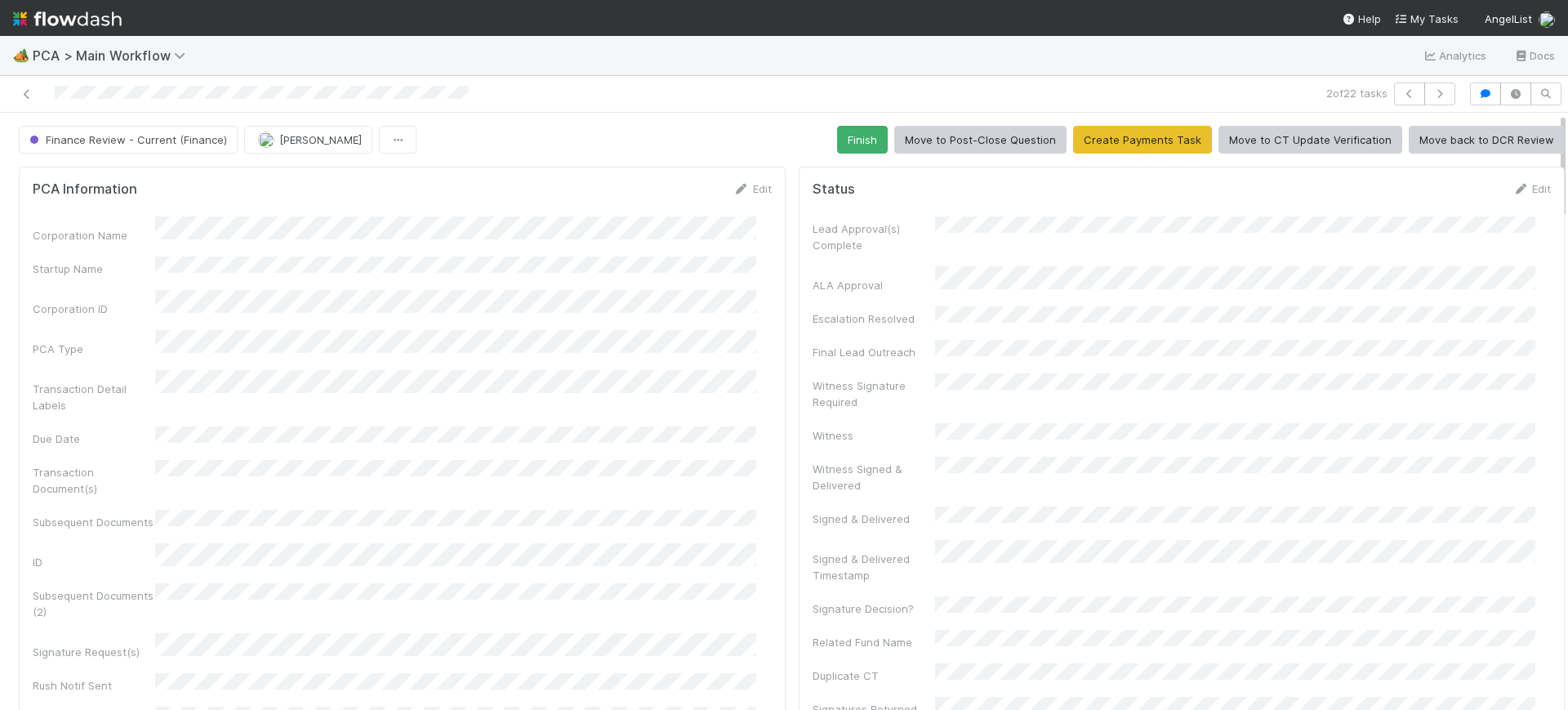
drag, startPoint x: 1546, startPoint y: 331, endPoint x: 1490, endPoint y: 52, distance: 284.6
click at [1560, 47] on div "🏕️ PCA > Main Workflow Analytics Docs 2 of 22 tasks Finance Review - Current (F…" at bounding box center [784, 373] width 1568 height 674
click at [837, 126] on button "Finish" at bounding box center [862, 139] width 51 height 28
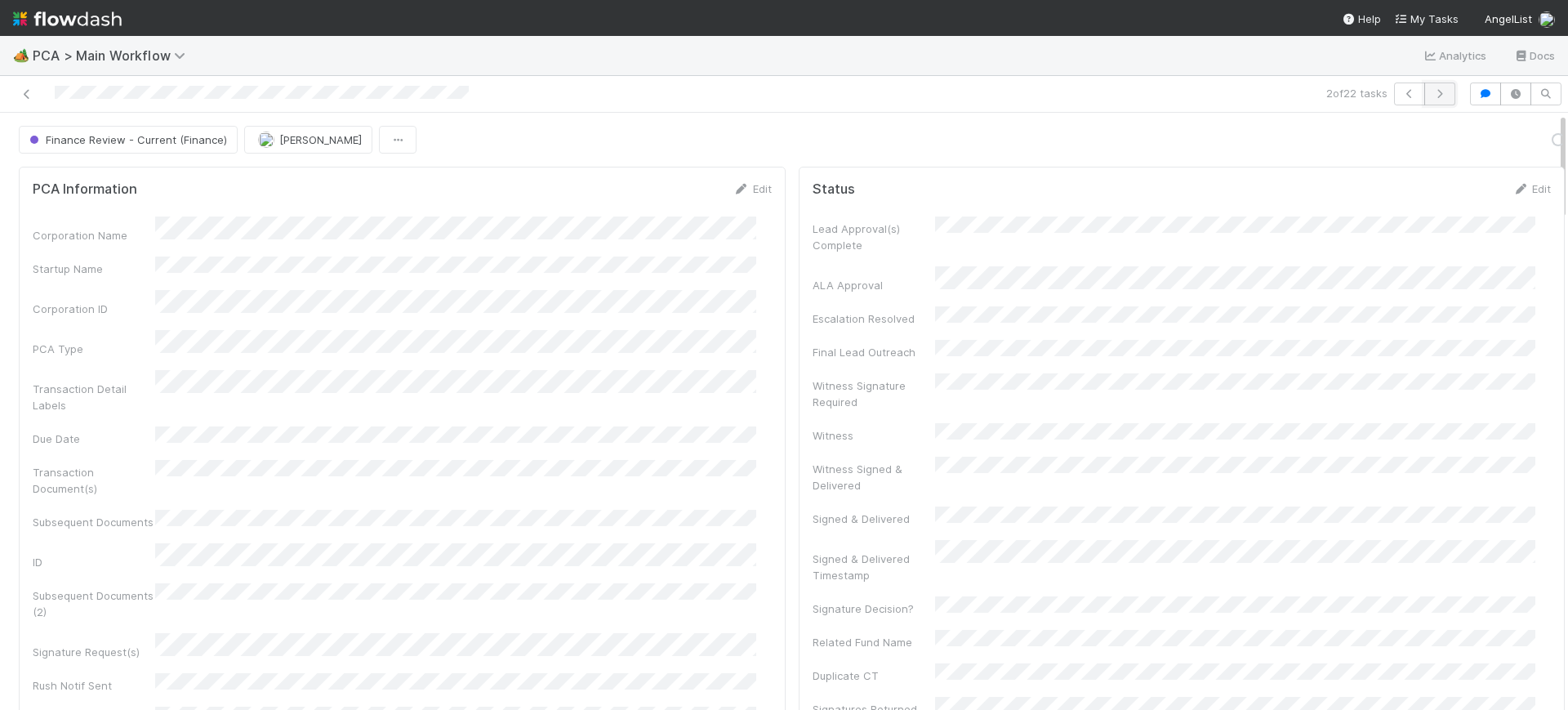
click at [1431, 89] on icon "button" at bounding box center [1439, 94] width 17 height 10
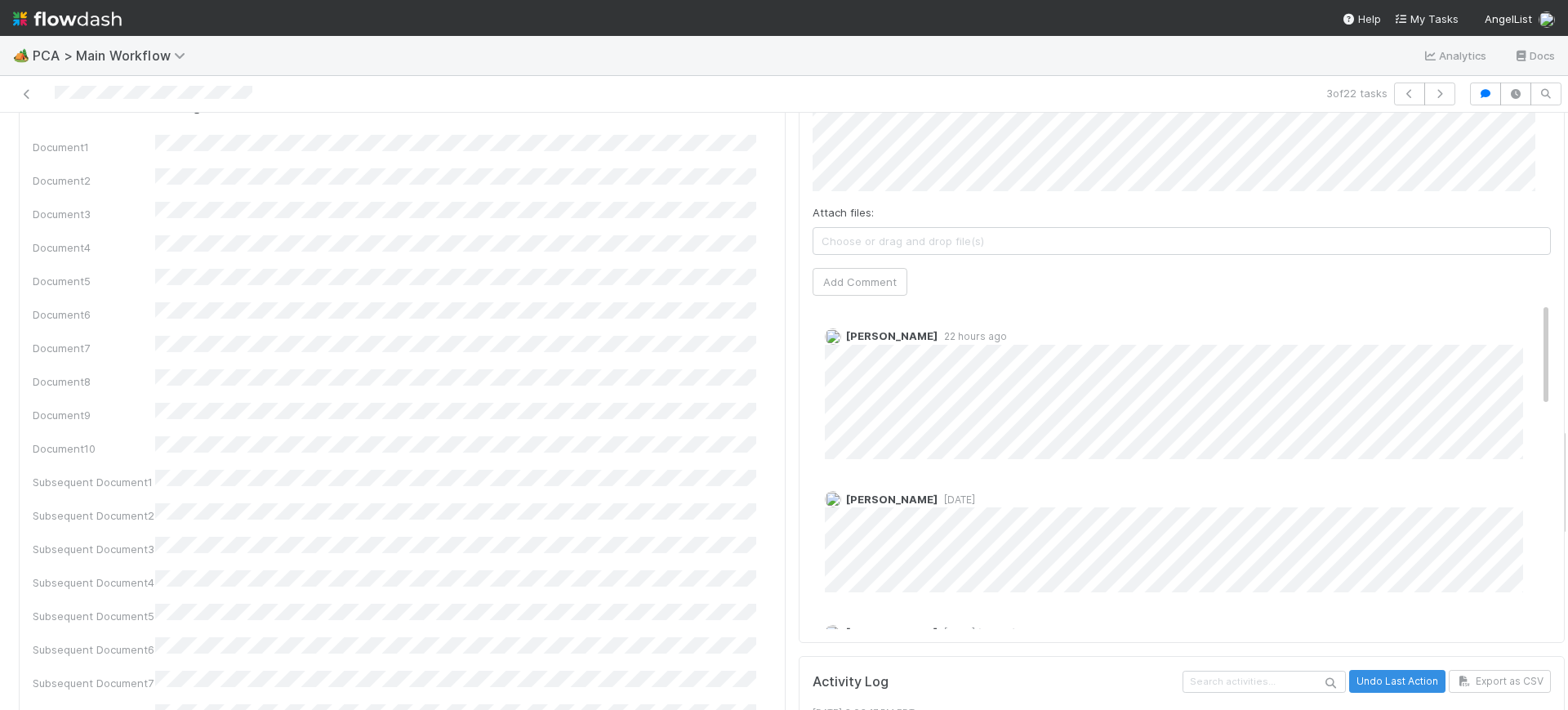
scroll to position [1741, 0]
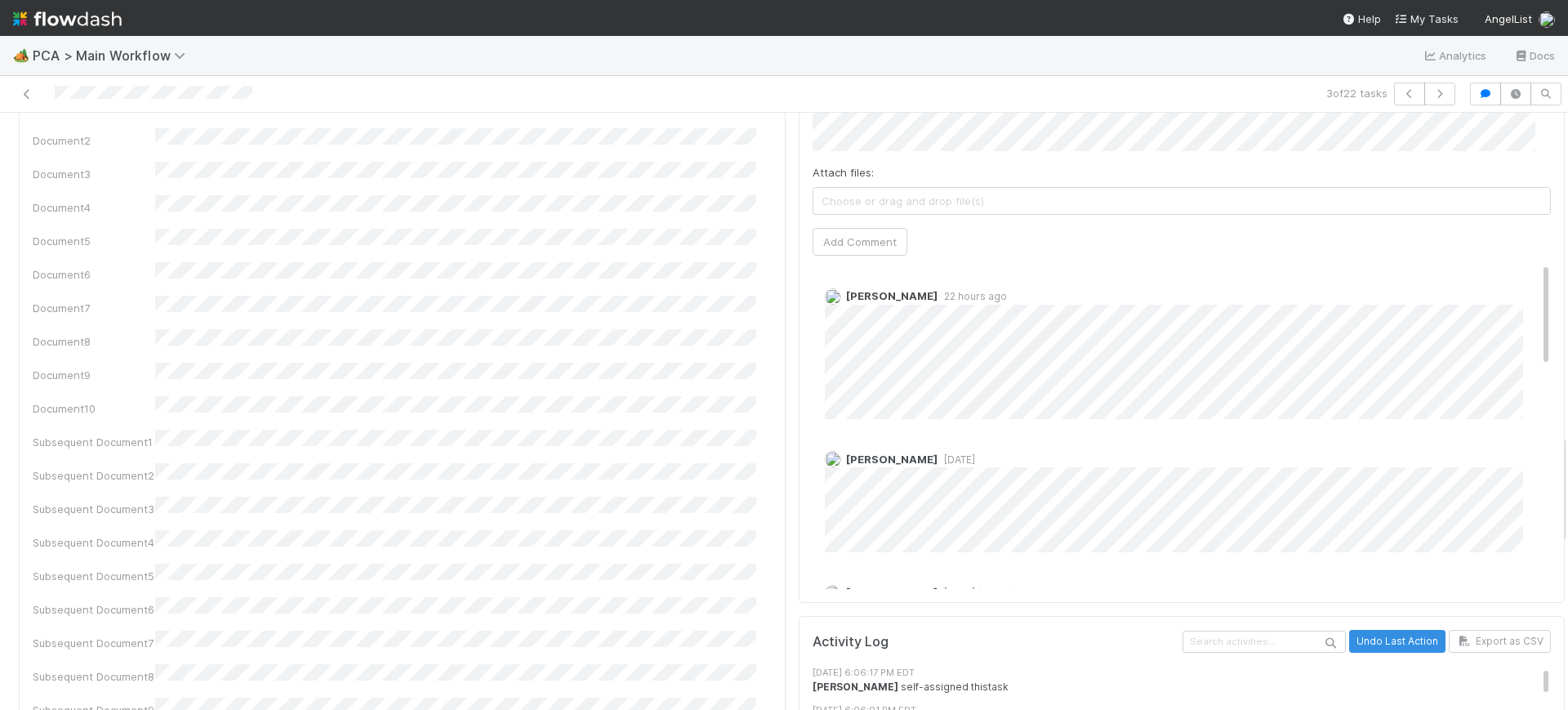
drag, startPoint x: 1545, startPoint y: 121, endPoint x: 1554, endPoint y: 443, distance: 322.1
click at [1554, 443] on div "🏕️ PCA > Main Workflow Analytics Docs 3 of 22 tasks Finance Review - Current (F…" at bounding box center [784, 373] width 1568 height 674
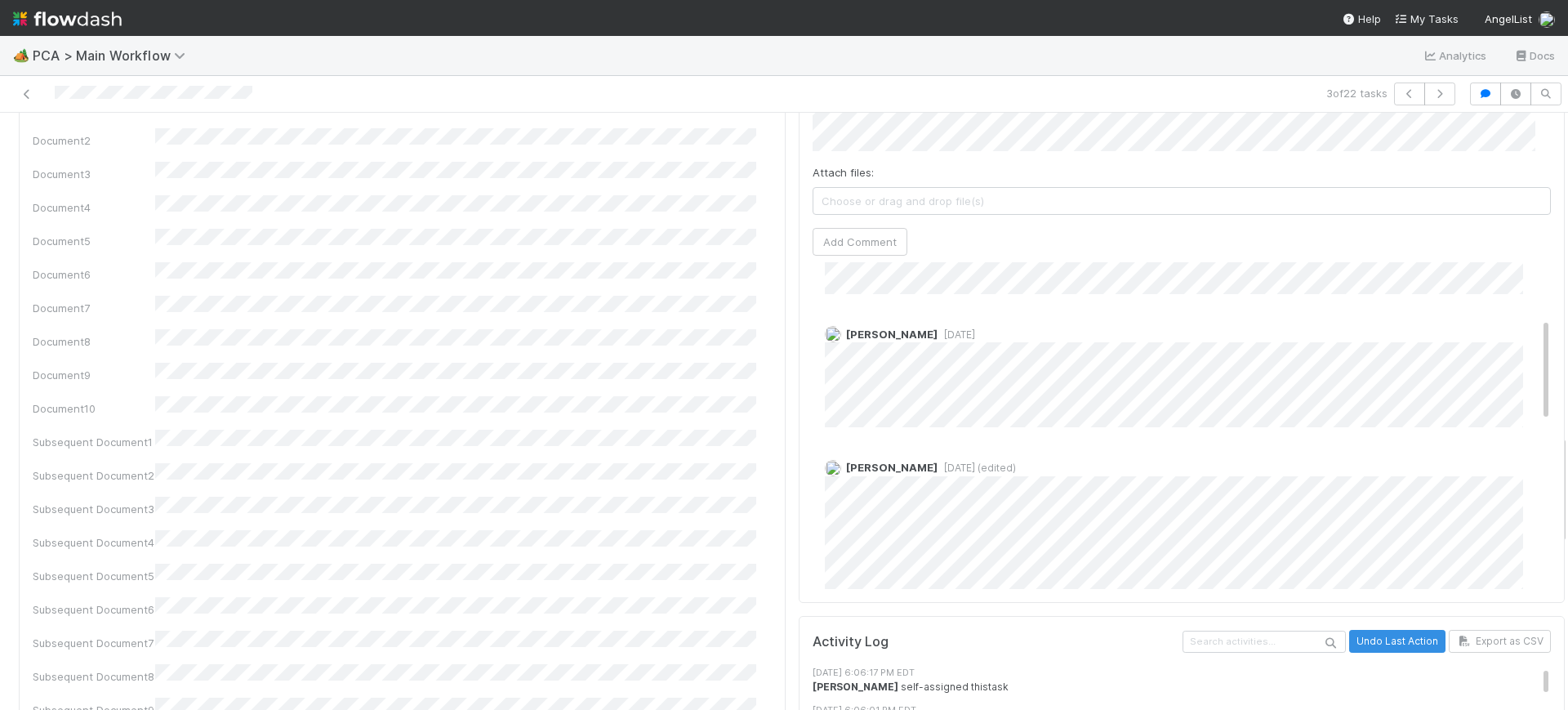
scroll to position [0, 0]
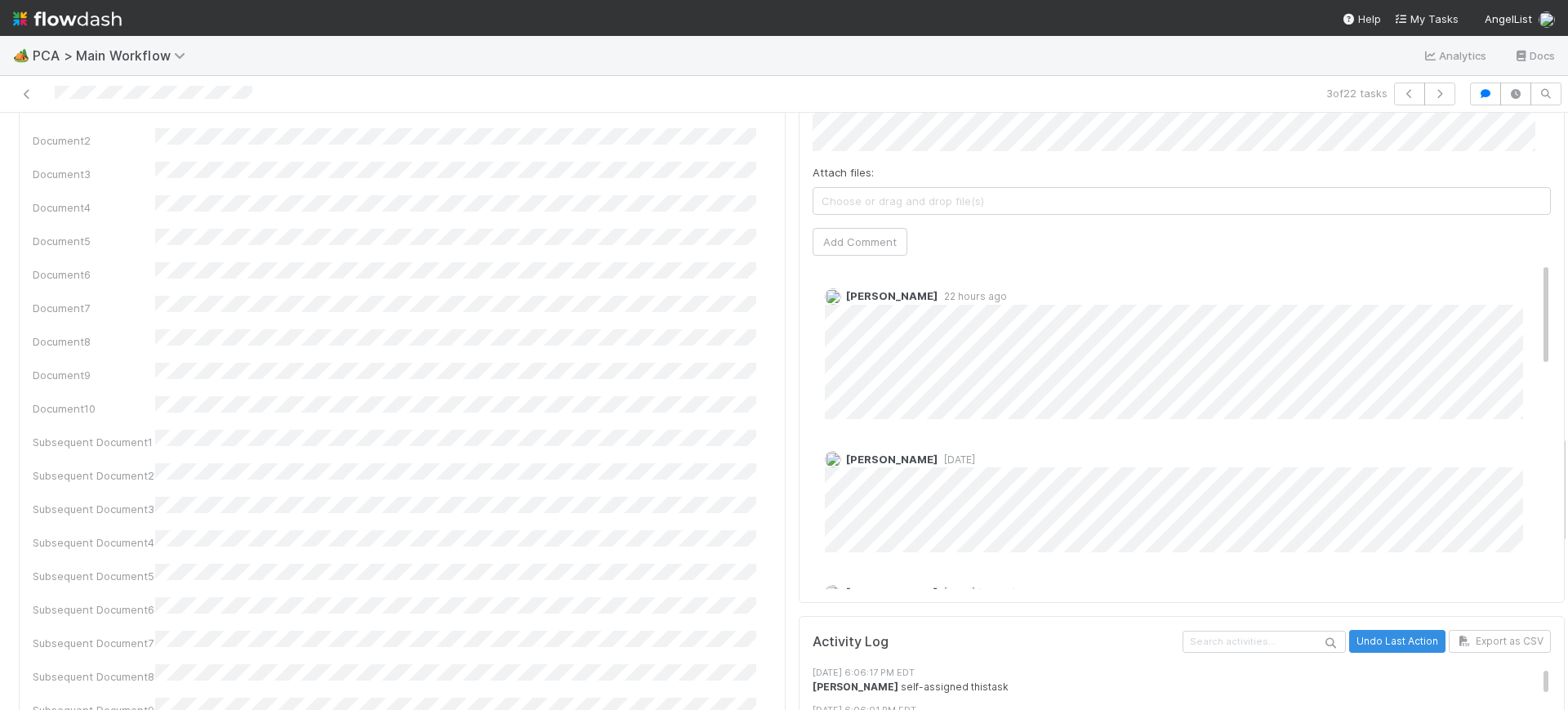
drag, startPoint x: 1513, startPoint y: 218, endPoint x: 1528, endPoint y: 120, distance: 99.1
click at [1528, 120] on div "Comments Attach files: Choose or drag and drop file(s) Add Comment Marenz Traja…" at bounding box center [1181, 297] width 766 height 612
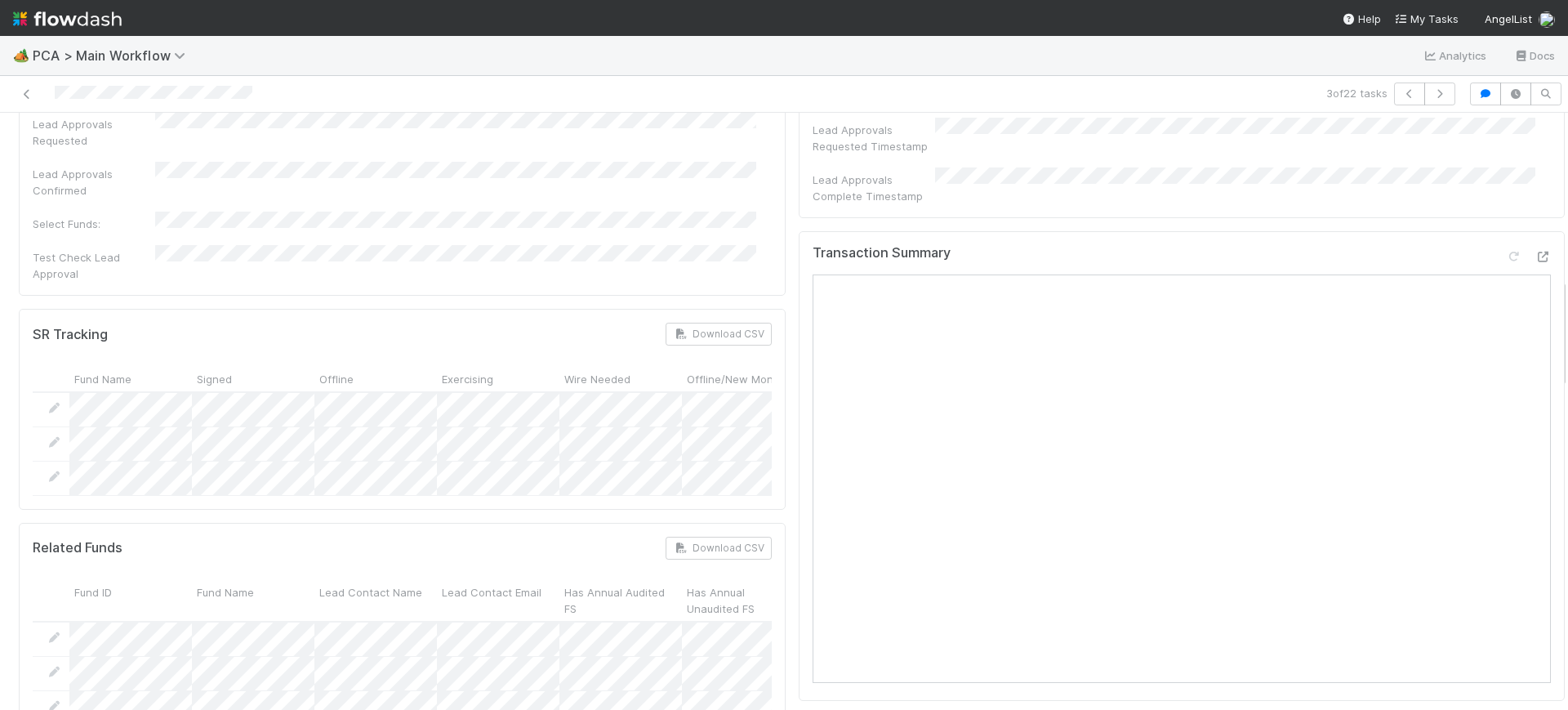
scroll to position [901, 0]
drag, startPoint x: 1547, startPoint y: 455, endPoint x: 1556, endPoint y: 300, distance: 155.3
click at [1556, 300] on div "🏕️ PCA > Main Workflow Analytics Docs 3 of 22 tasks Finance Review - Current (F…" at bounding box center [784, 373] width 1568 height 674
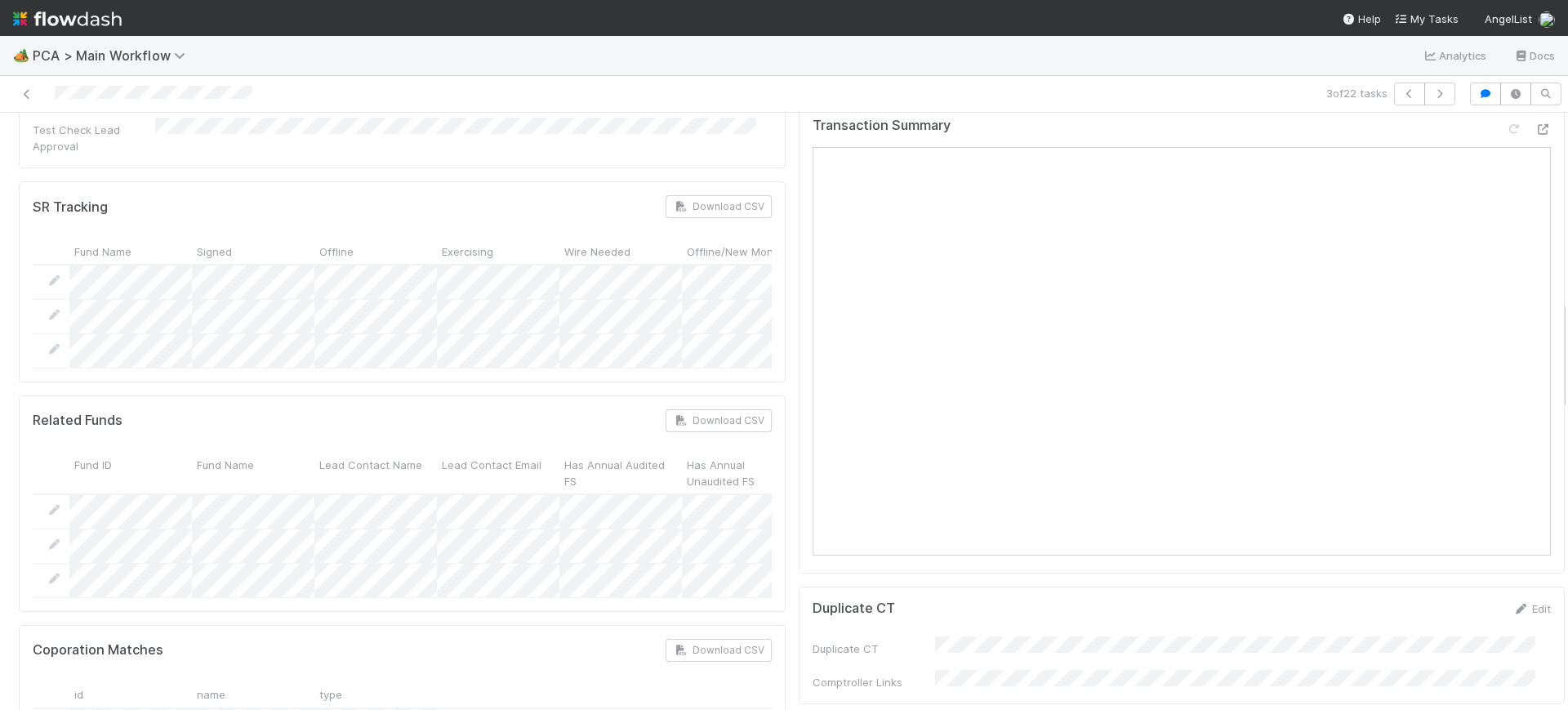
scroll to position [0, 5]
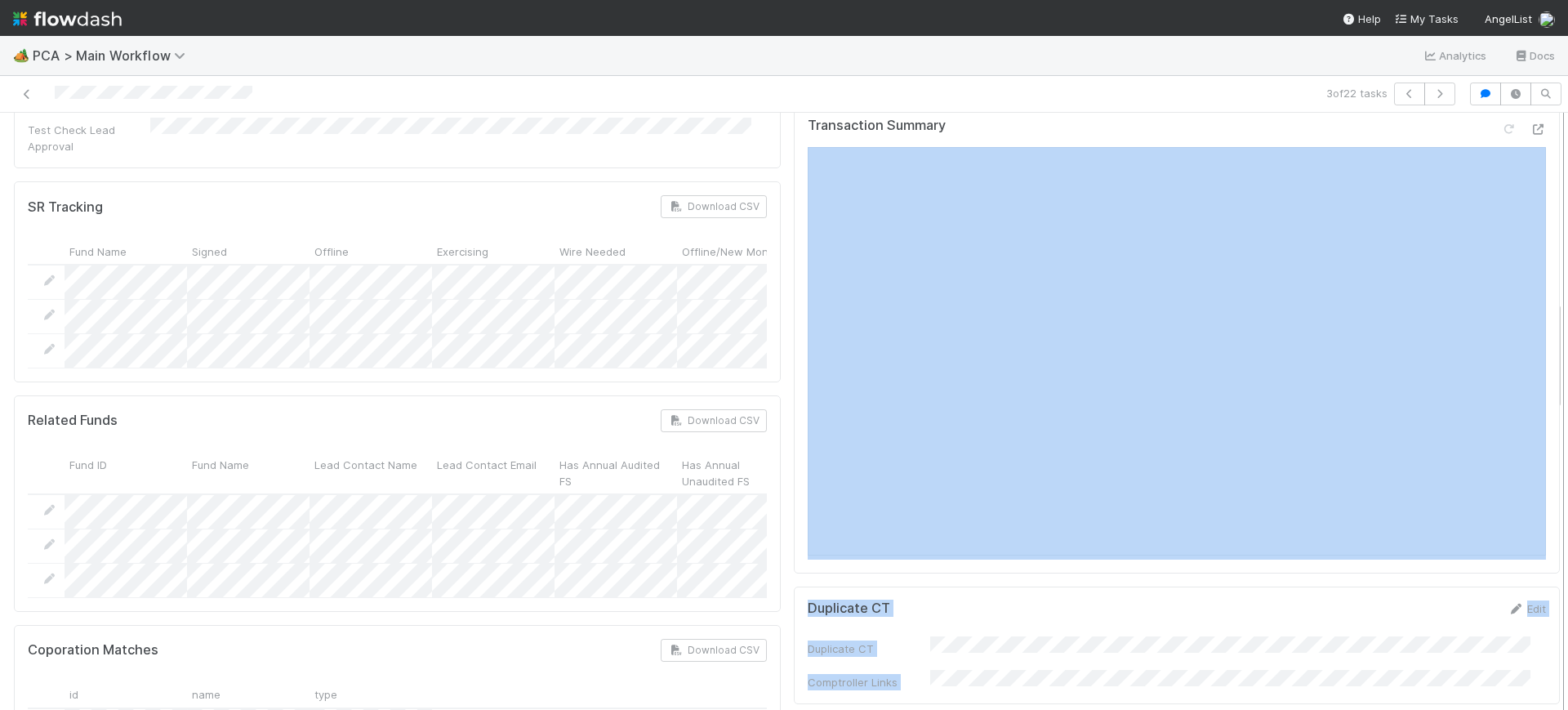
drag, startPoint x: 1545, startPoint y: 307, endPoint x: 1549, endPoint y: 259, distance: 48.2
click at [1551, 245] on div "Finance Review - Current (Finance) Conor Queenan Finish Move to Post-Close Ques…" at bounding box center [784, 411] width 1568 height 597
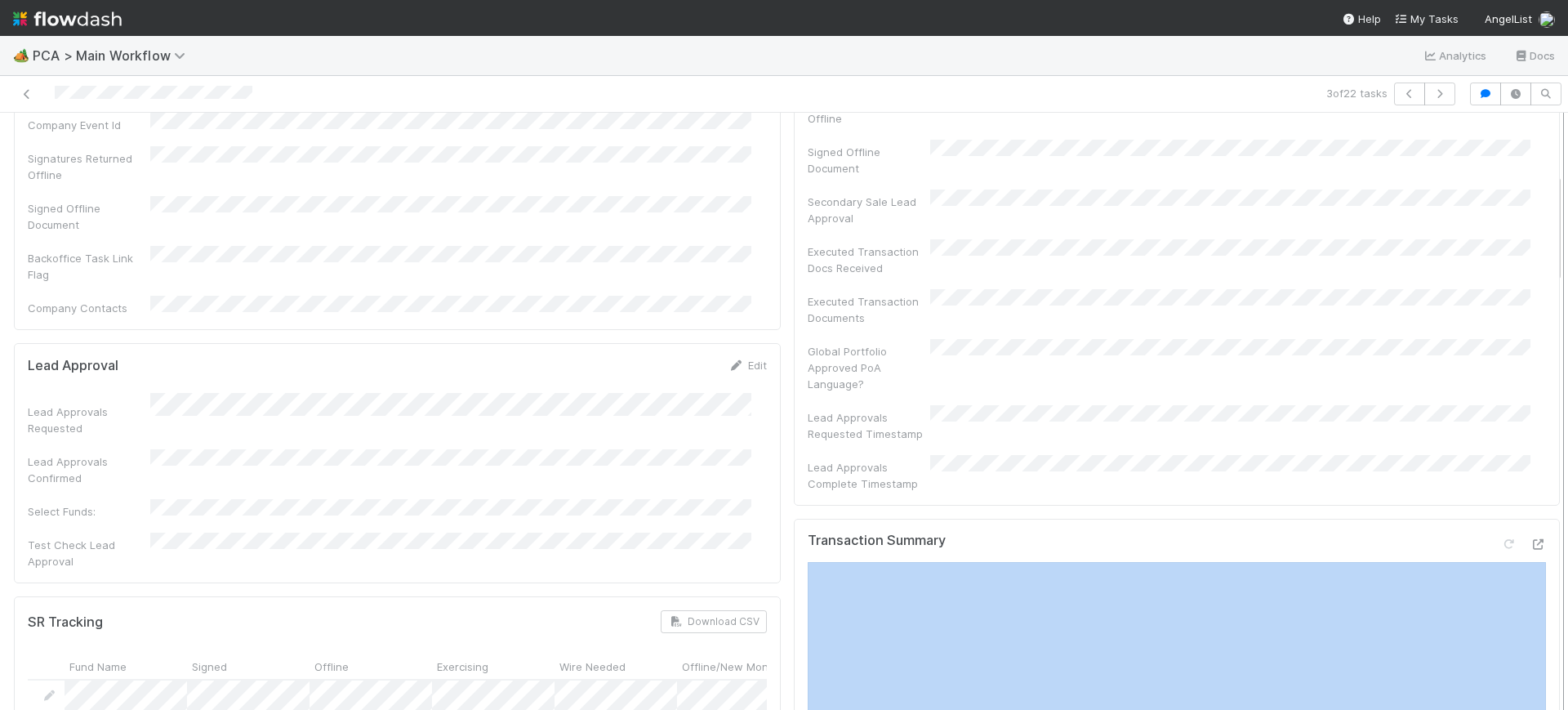
scroll to position [0, 0]
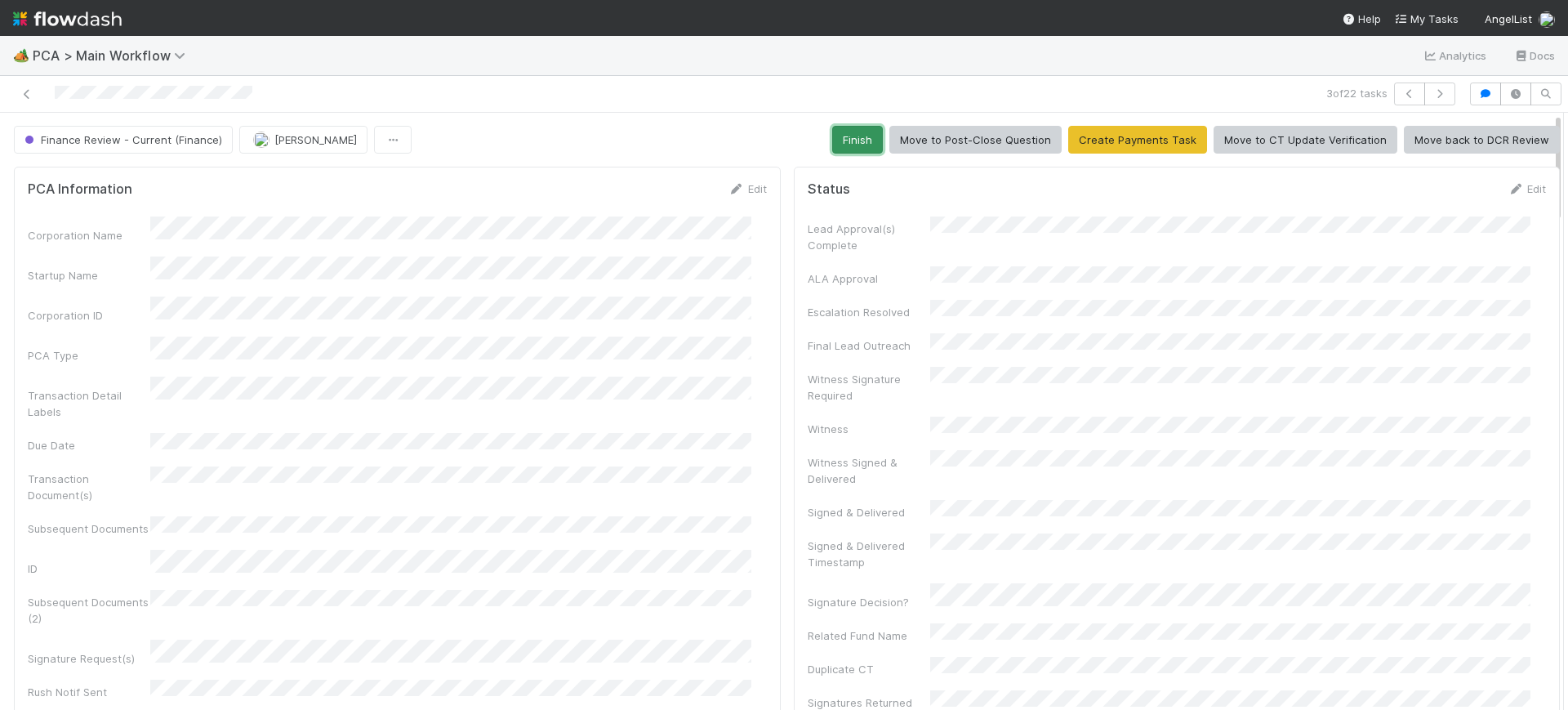
click at [851, 126] on button "Finish" at bounding box center [857, 139] width 51 height 28
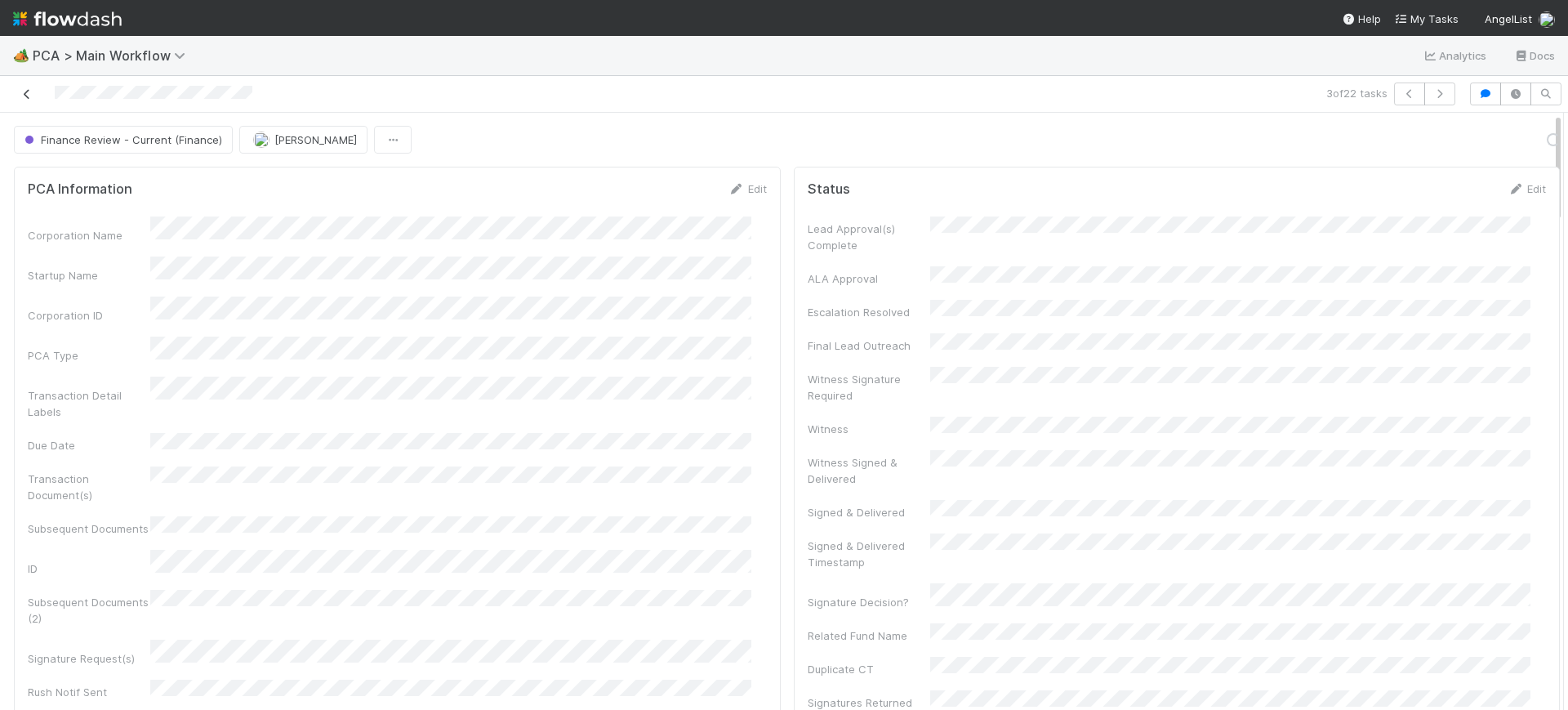
click at [34, 89] on icon at bounding box center [27, 94] width 17 height 11
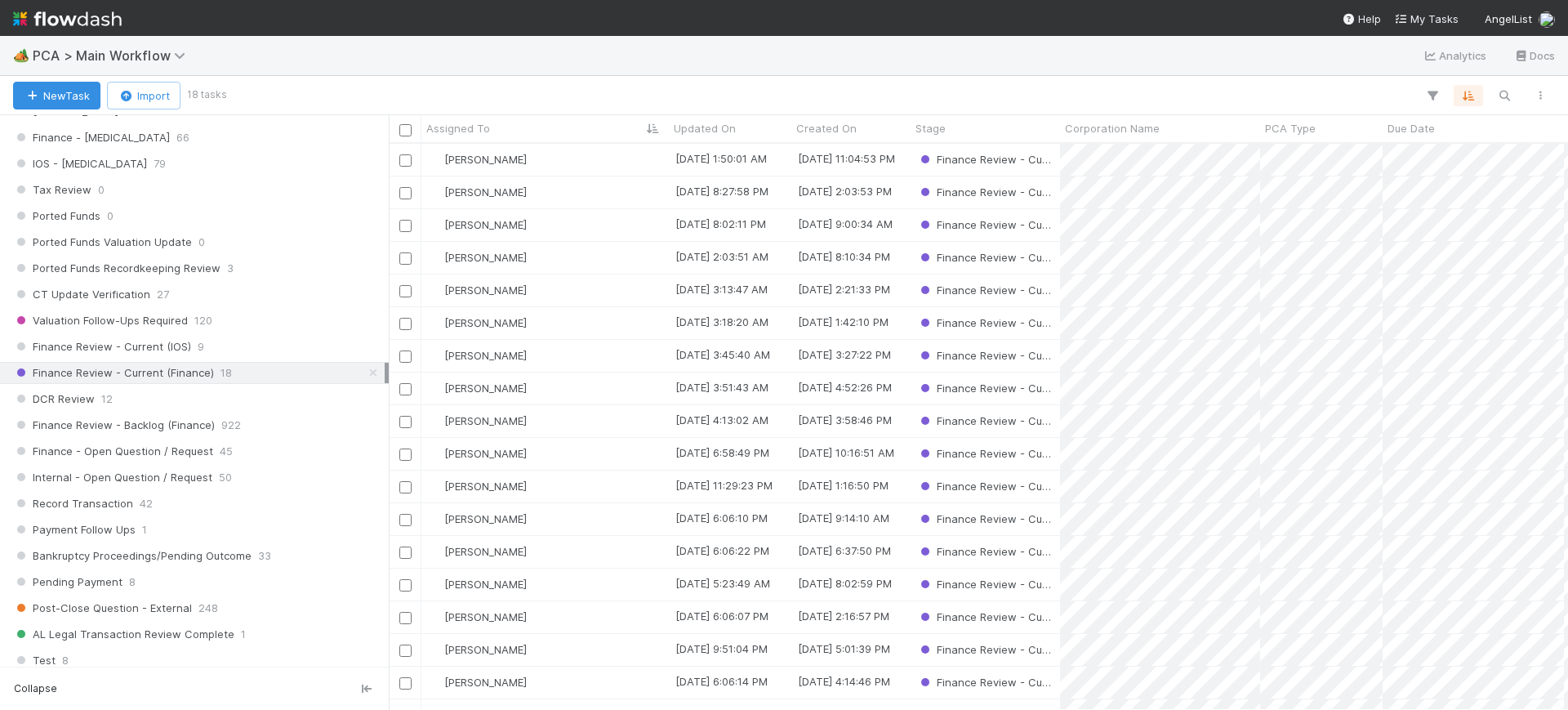
scroll to position [1117, 0]
click at [244, 363] on div "Finance Review - Current (Finance) 18" at bounding box center [199, 368] width 372 height 20
click at [234, 422] on span "922" at bounding box center [230, 420] width 19 height 20
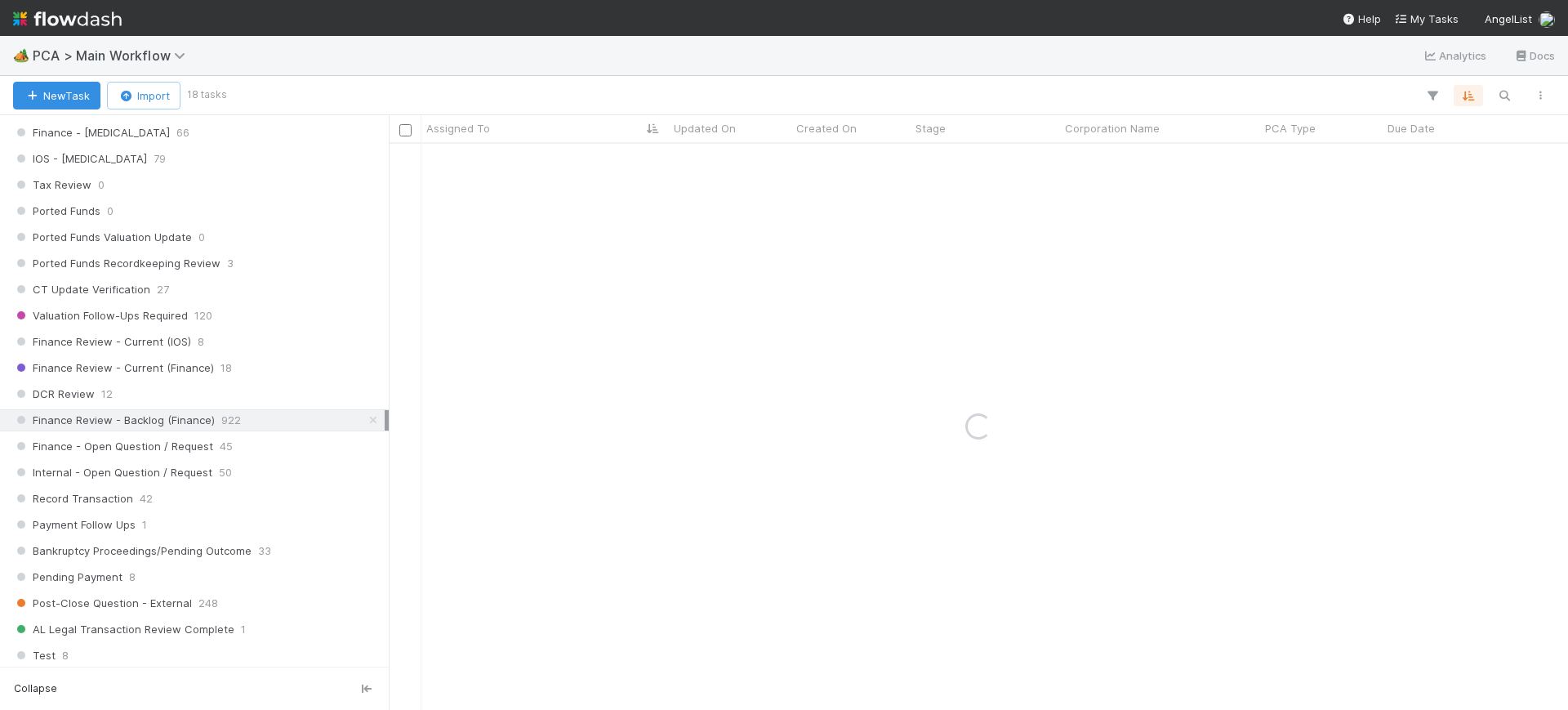
click at [234, 422] on span "922" at bounding box center [230, 420] width 19 height 20
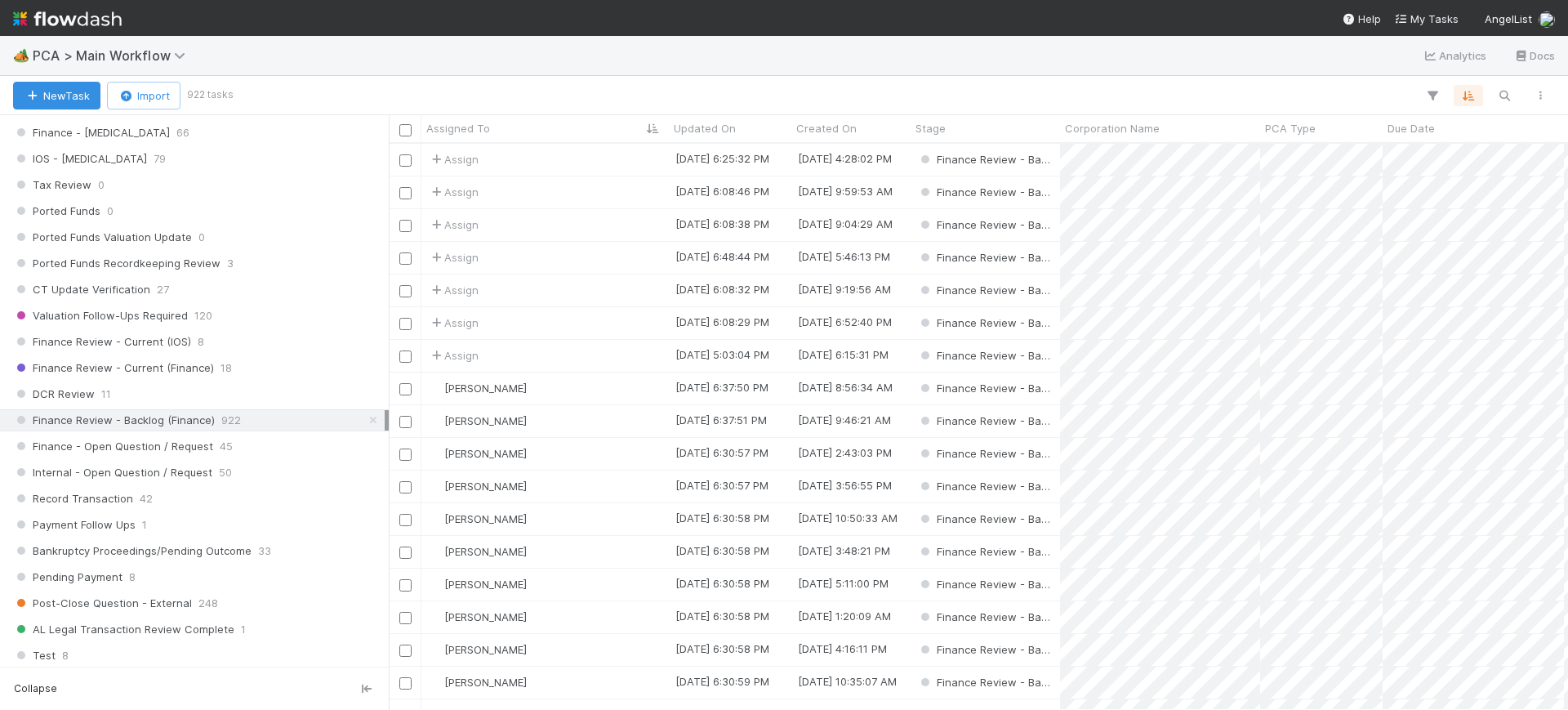
scroll to position [550, 1164]
click at [1433, 91] on icon "button" at bounding box center [1433, 96] width 17 height 15
click at [1247, 139] on button "Add Filter" at bounding box center [1181, 145] width 490 height 23
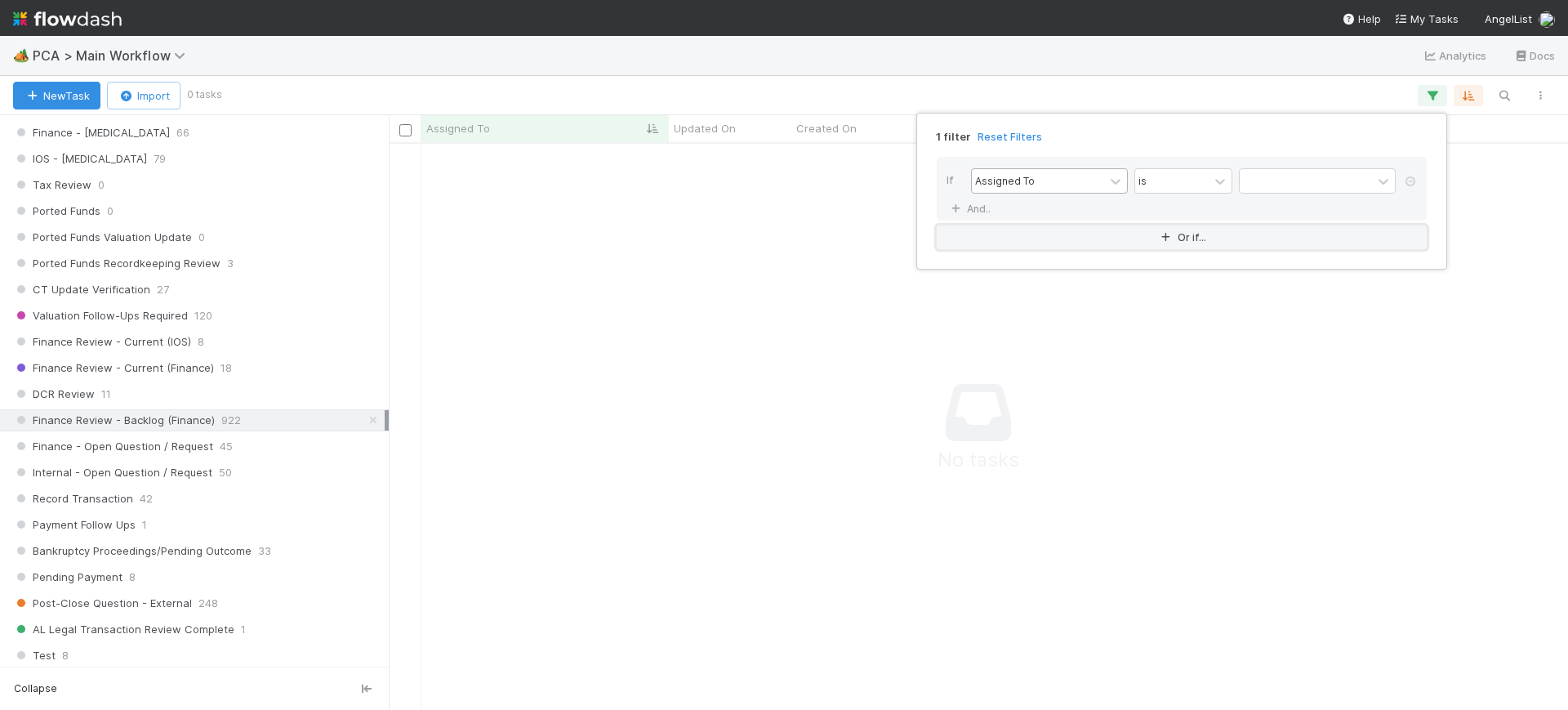
scroll to position [535, 1148]
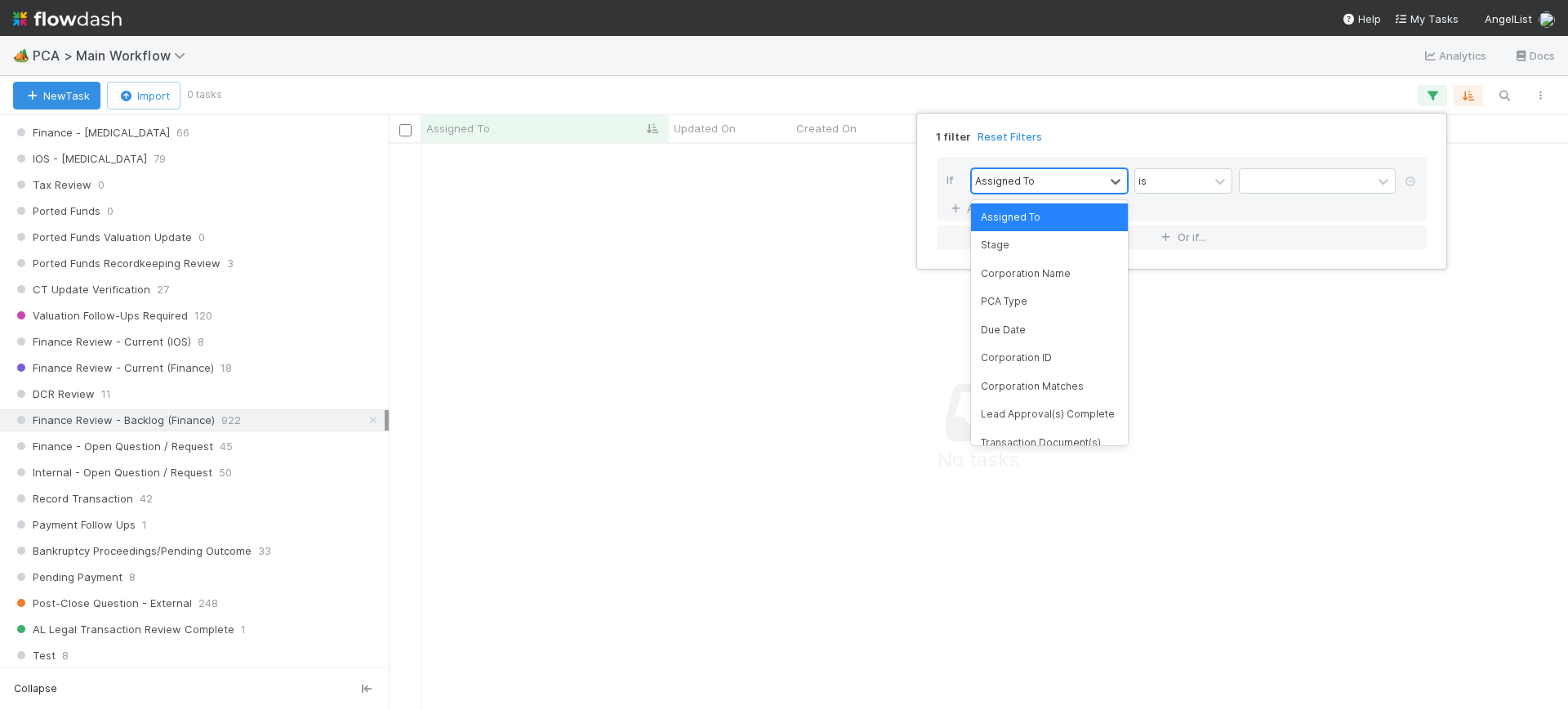
click at [1092, 185] on div "Assigned To" at bounding box center [1038, 180] width 132 height 23
click at [1078, 299] on div "PCA Type" at bounding box center [1050, 301] width 157 height 28
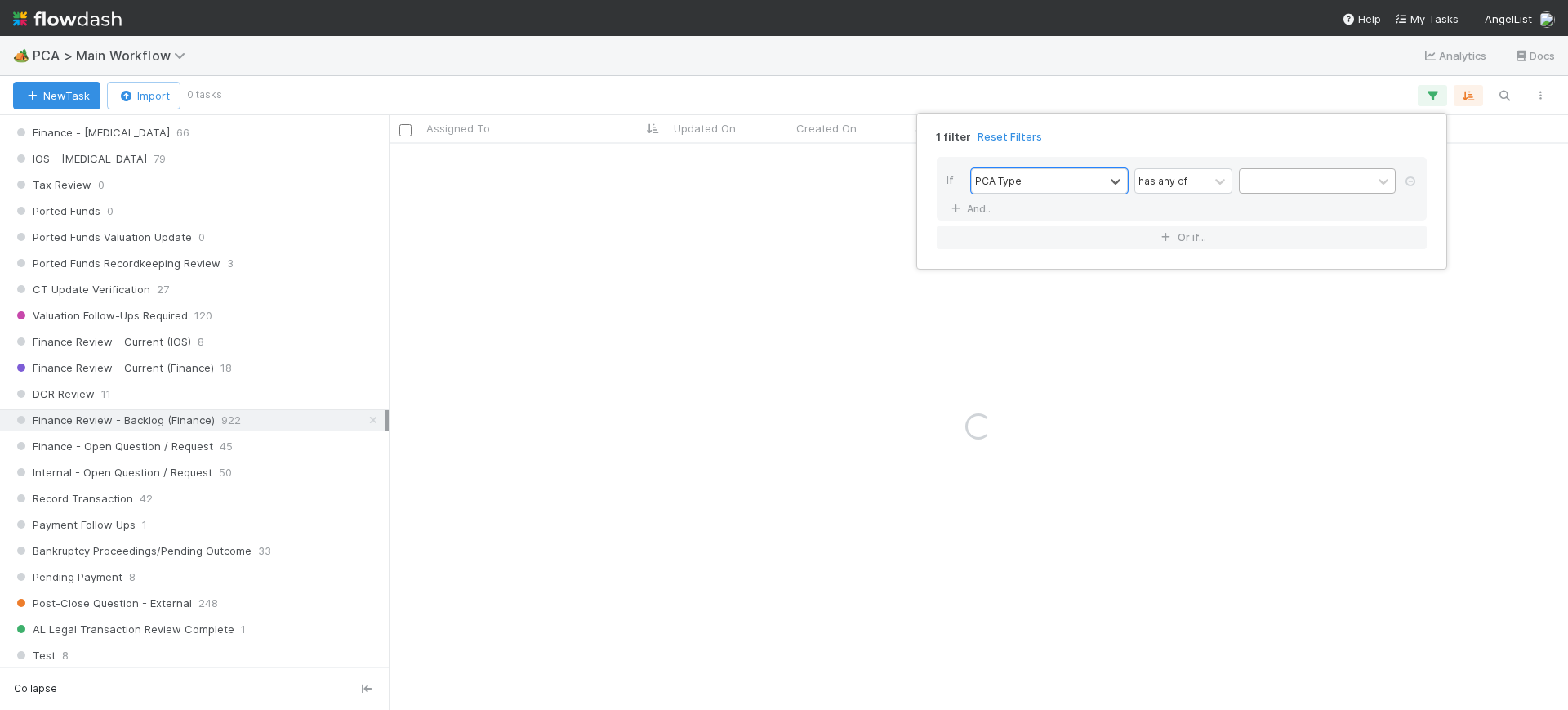
click at [1275, 180] on div at bounding box center [1306, 180] width 132 height 23
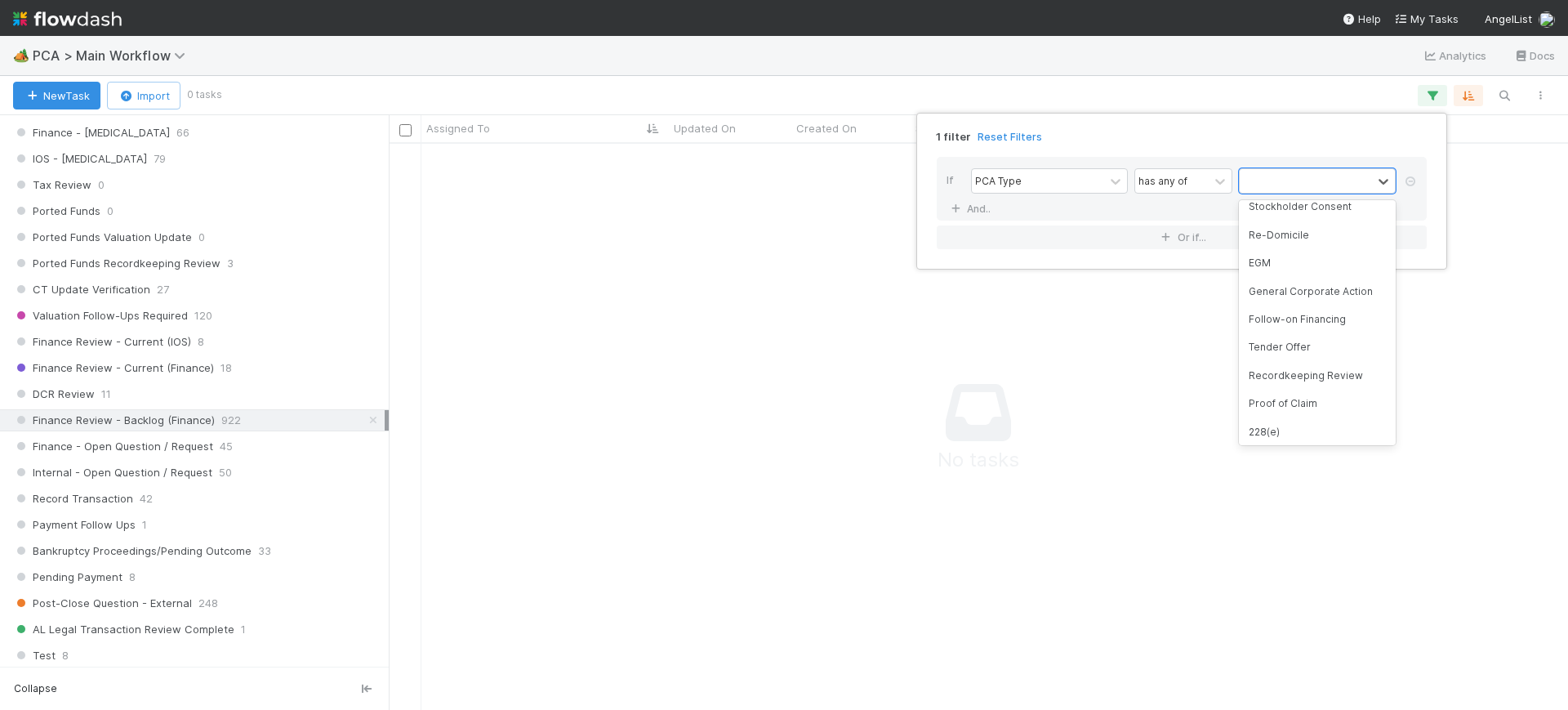
scroll to position [211, 0]
click at [1338, 302] on div "Follow-on Financing" at bounding box center [1318, 315] width 157 height 28
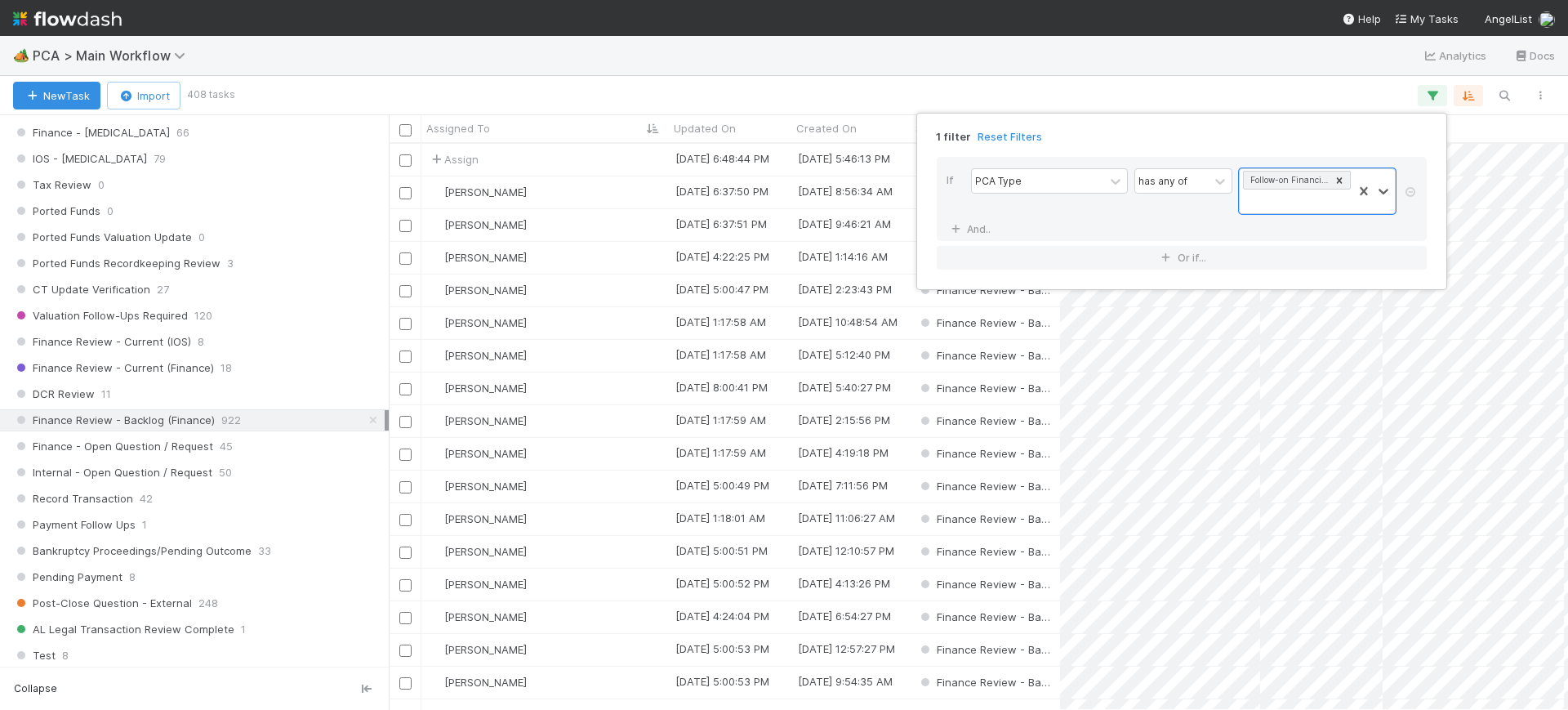
scroll to position [550, 1164]
click at [1299, 59] on div "1 filter Reset Filters If PCA Type has any of Follow-on Financing And.. Or if..." at bounding box center [784, 355] width 1568 height 710
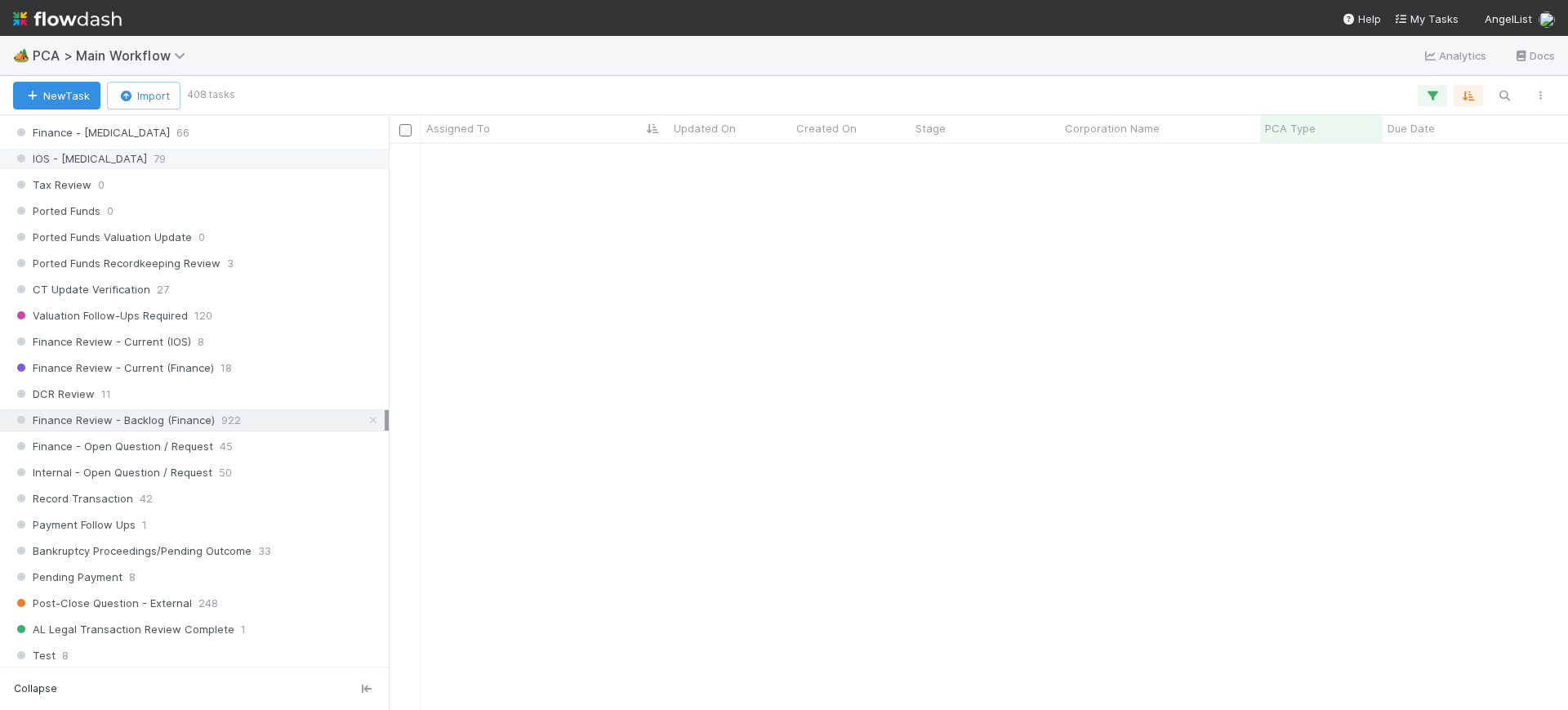
scroll to position [1448, 0]
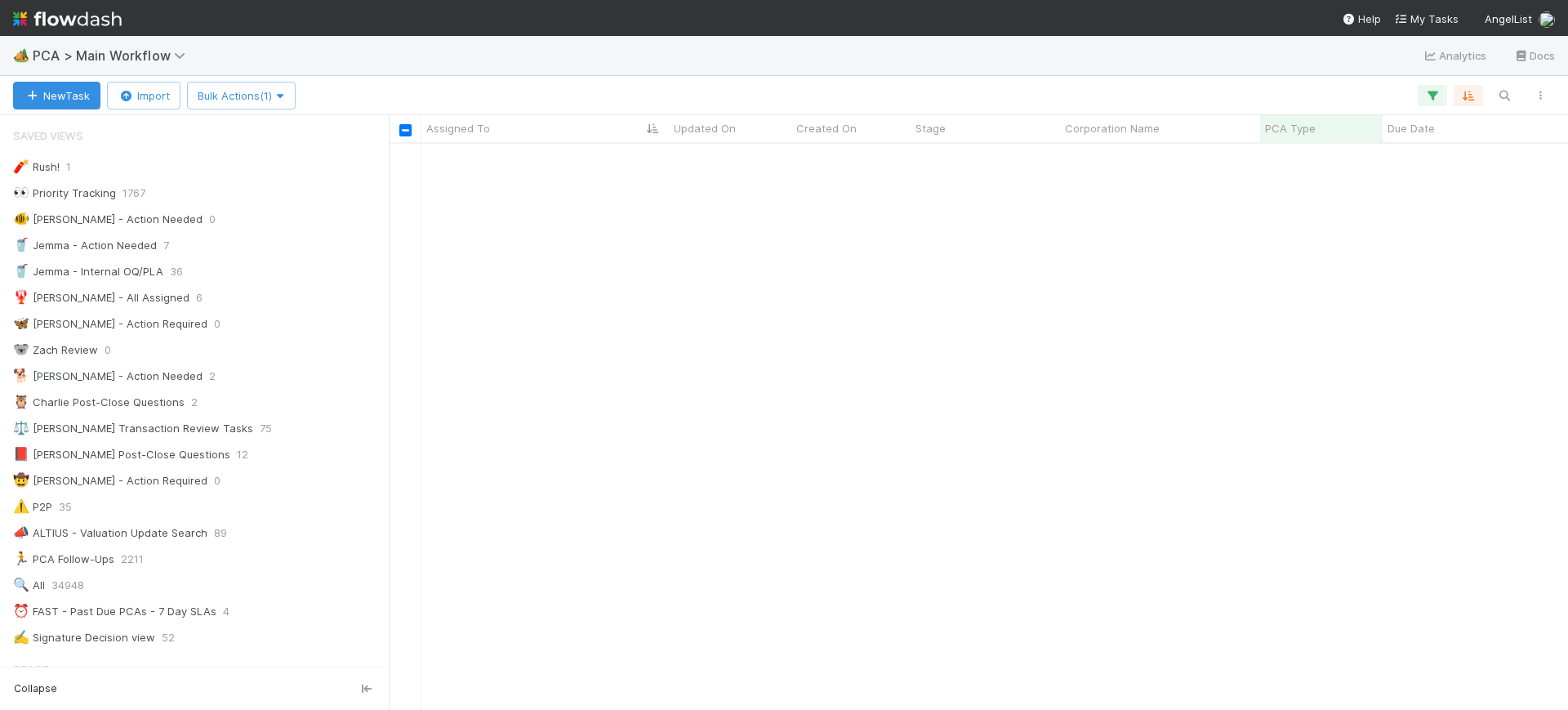
scroll to position [1117, 0]
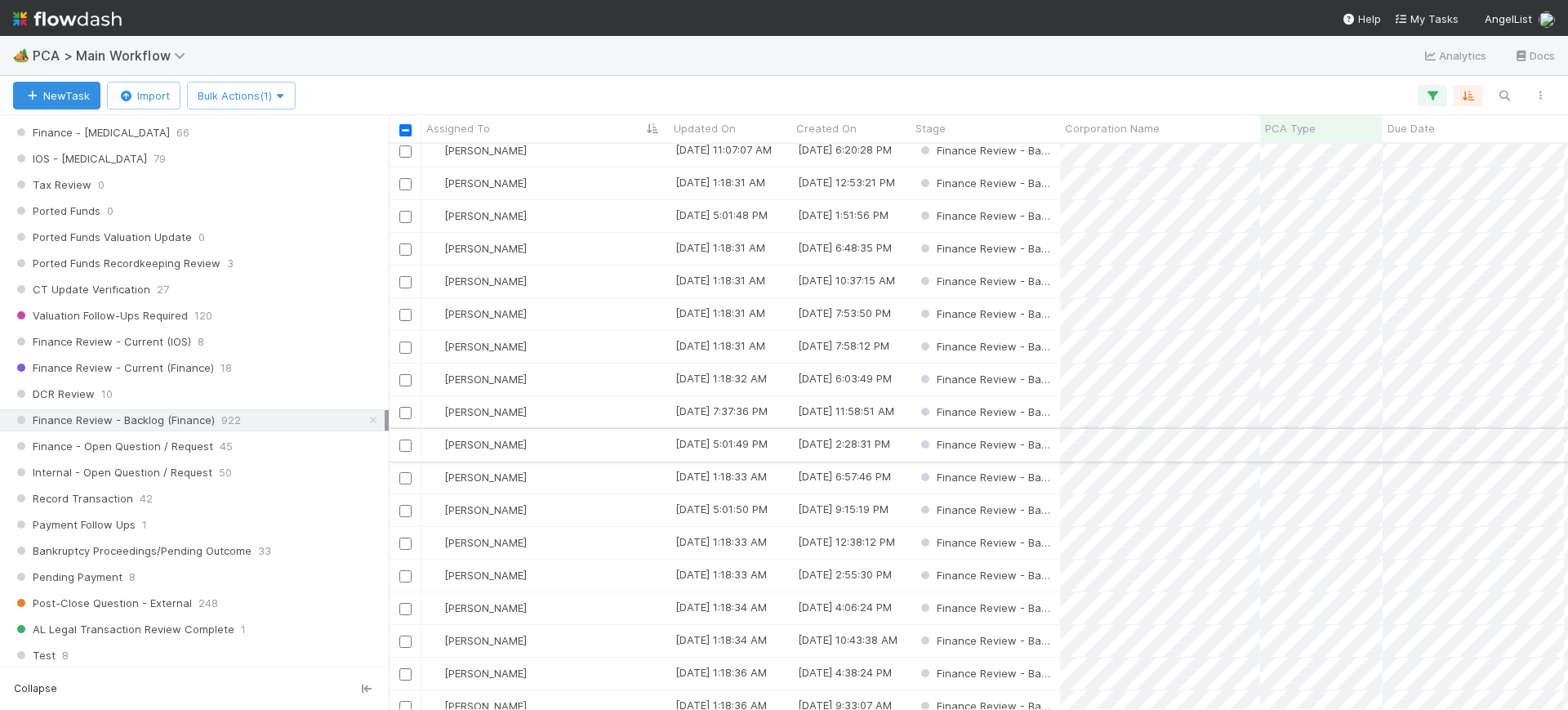
drag, startPoint x: 0, startPoint y: 0, endPoint x: 406, endPoint y: 445, distance: 602.4
click at [406, 445] on input "checkbox" at bounding box center [405, 445] width 13 height 13
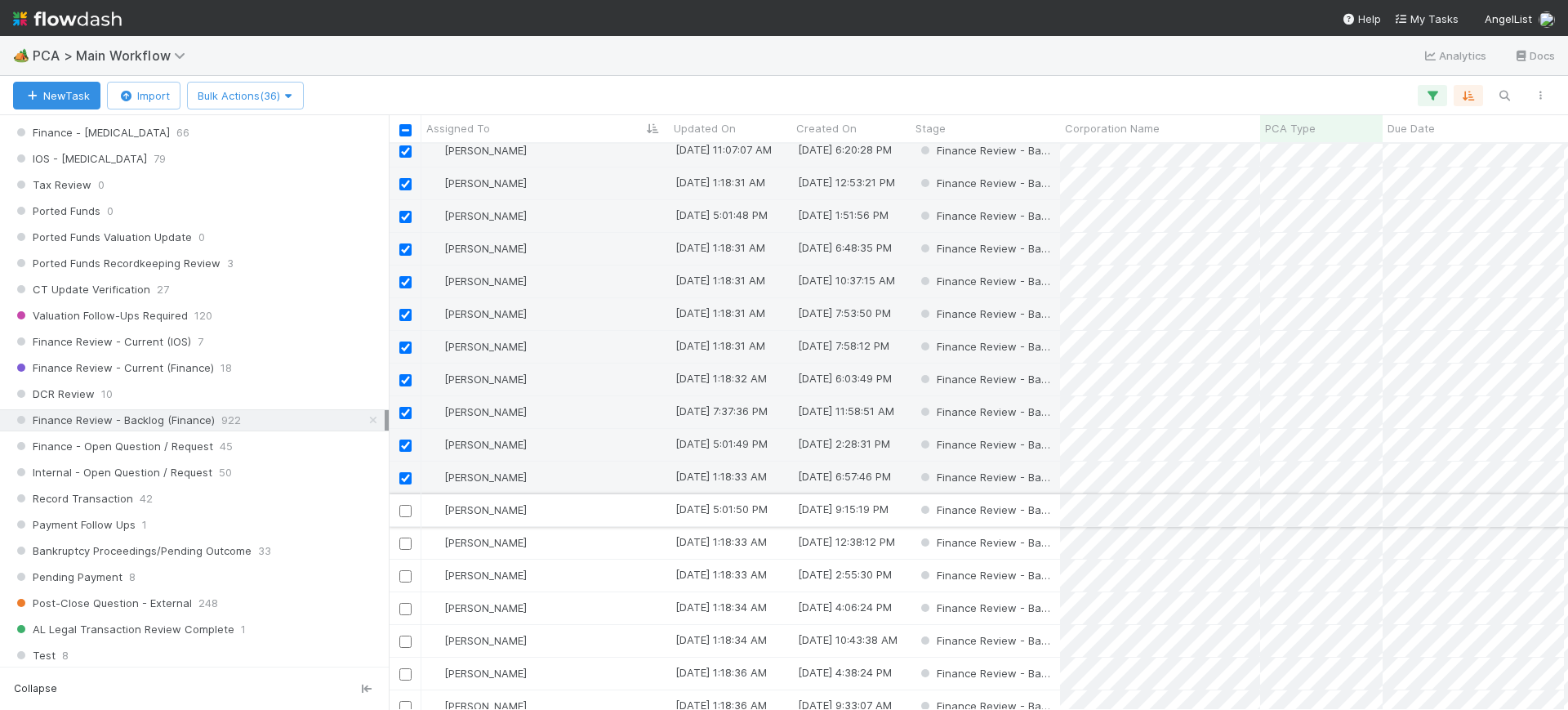
click at [405, 511] on input "checkbox" at bounding box center [405, 510] width 13 height 13
click at [404, 540] on input "checkbox" at bounding box center [405, 544] width 13 height 13
click at [405, 571] on input "checkbox" at bounding box center [405, 576] width 13 height 13
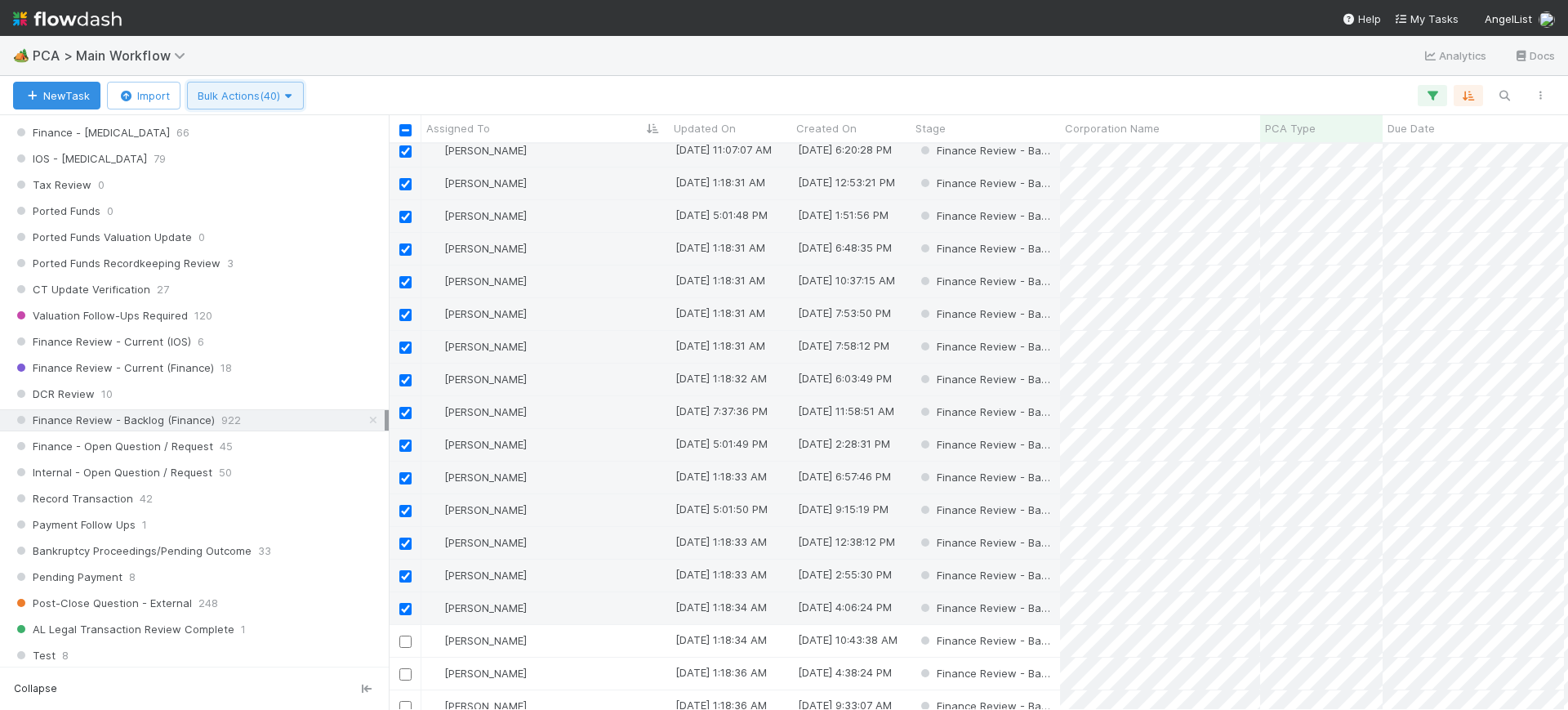
click at [250, 104] on button "Bulk Actions (40)" at bounding box center [245, 95] width 117 height 28
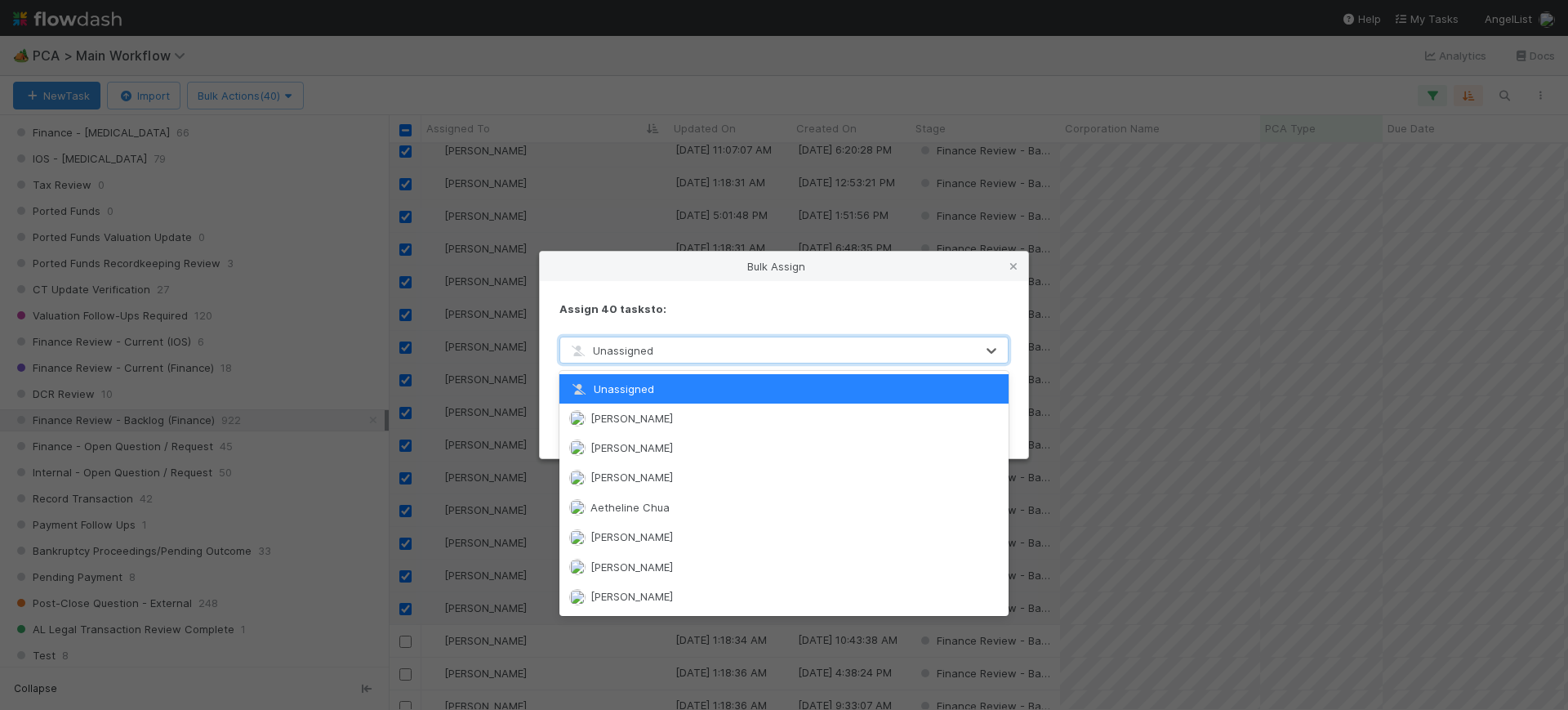
click at [645, 357] on div "Unassigned" at bounding box center [611, 351] width 85 height 17
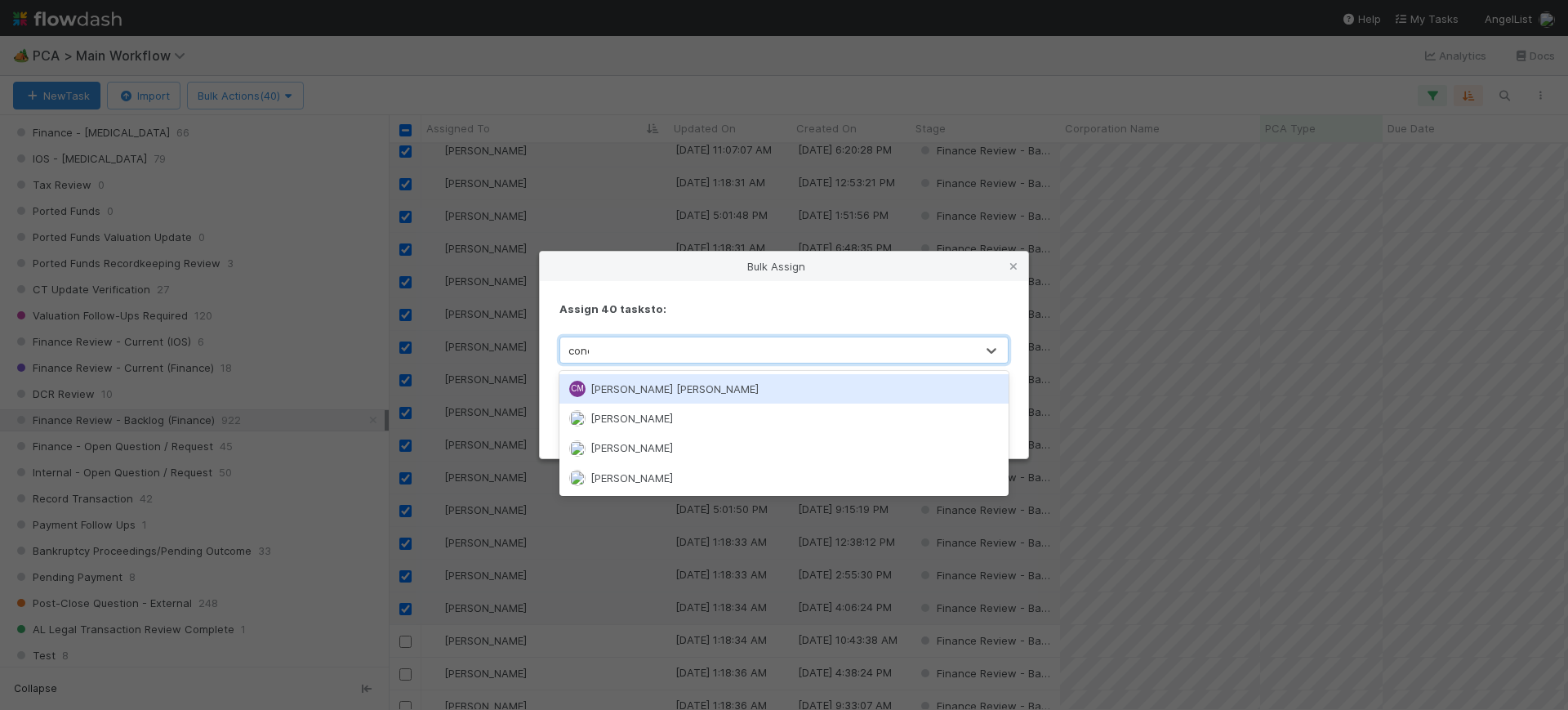
type input "conor"
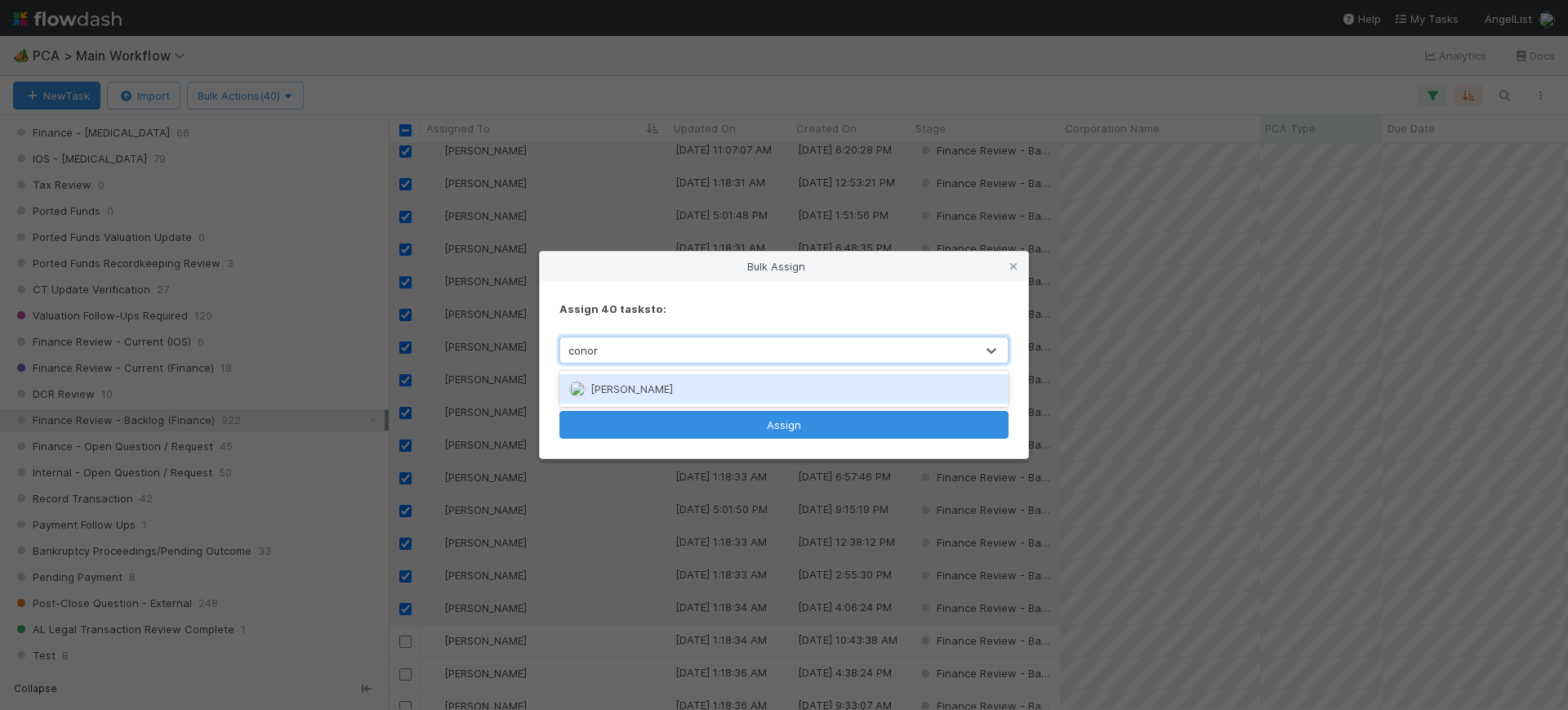
click at [807, 388] on div "[PERSON_NAME]" at bounding box center [784, 388] width 449 height 29
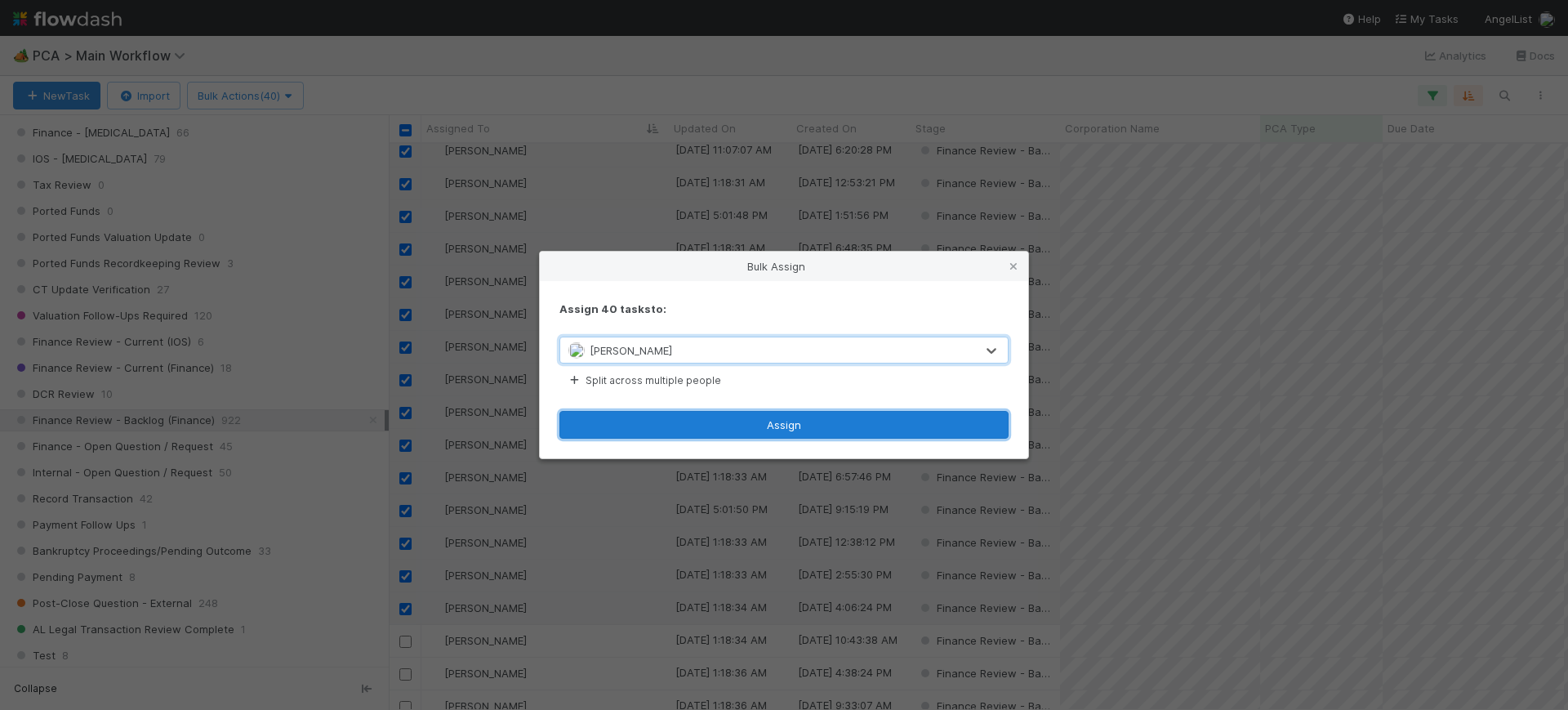
click at [797, 419] on button "Assign" at bounding box center [784, 424] width 449 height 28
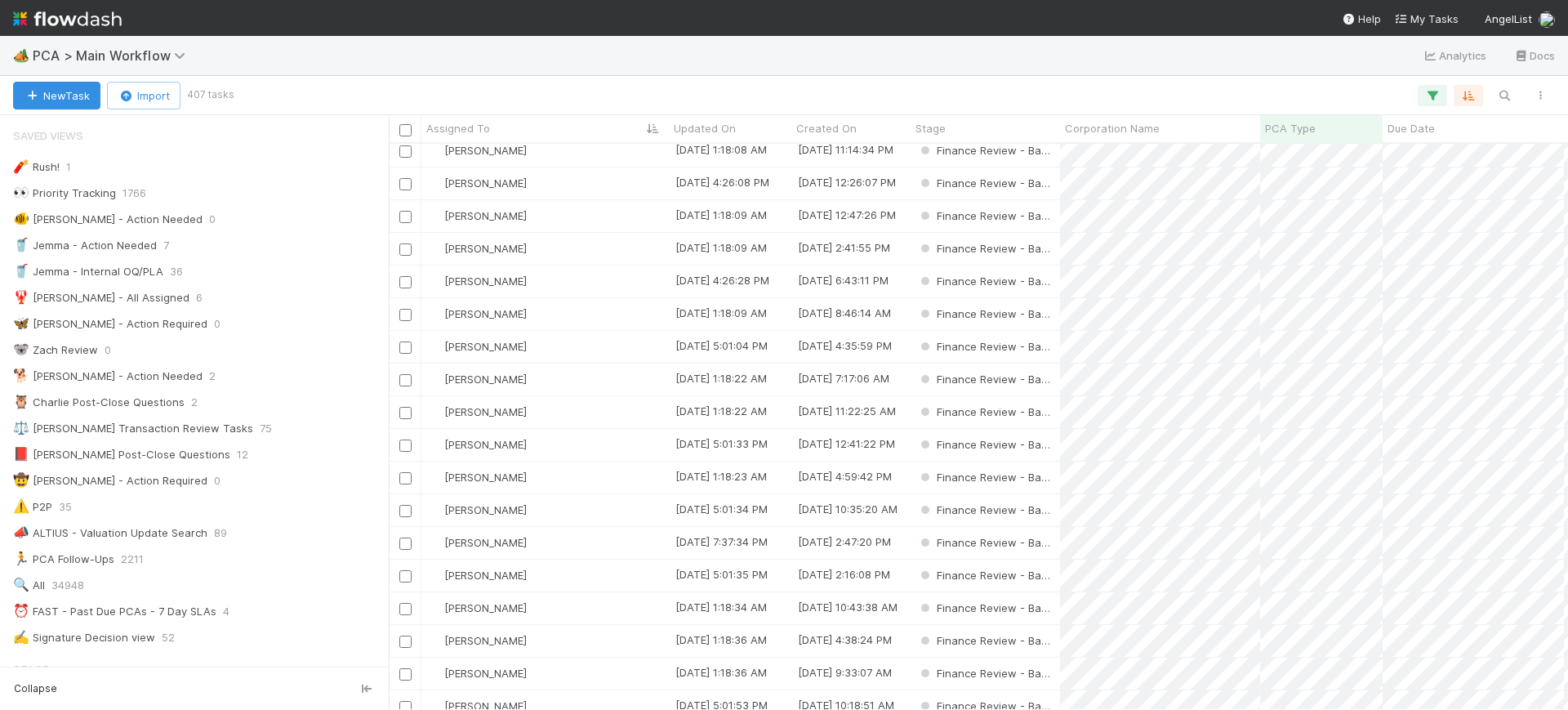
scroll to position [1117, 0]
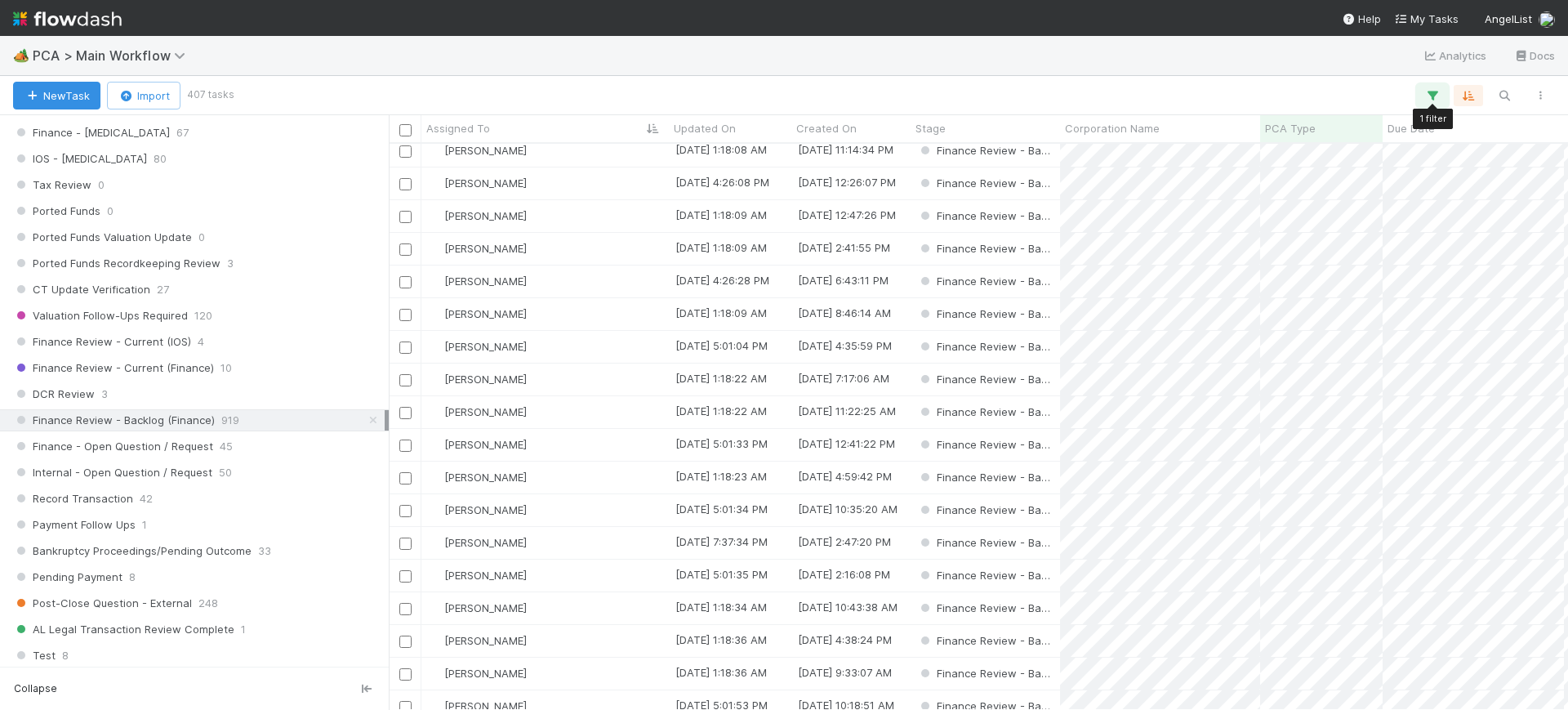
click at [1435, 94] on icon "button" at bounding box center [1433, 96] width 17 height 15
click at [1432, 95] on icon "button" at bounding box center [1433, 96] width 17 height 15
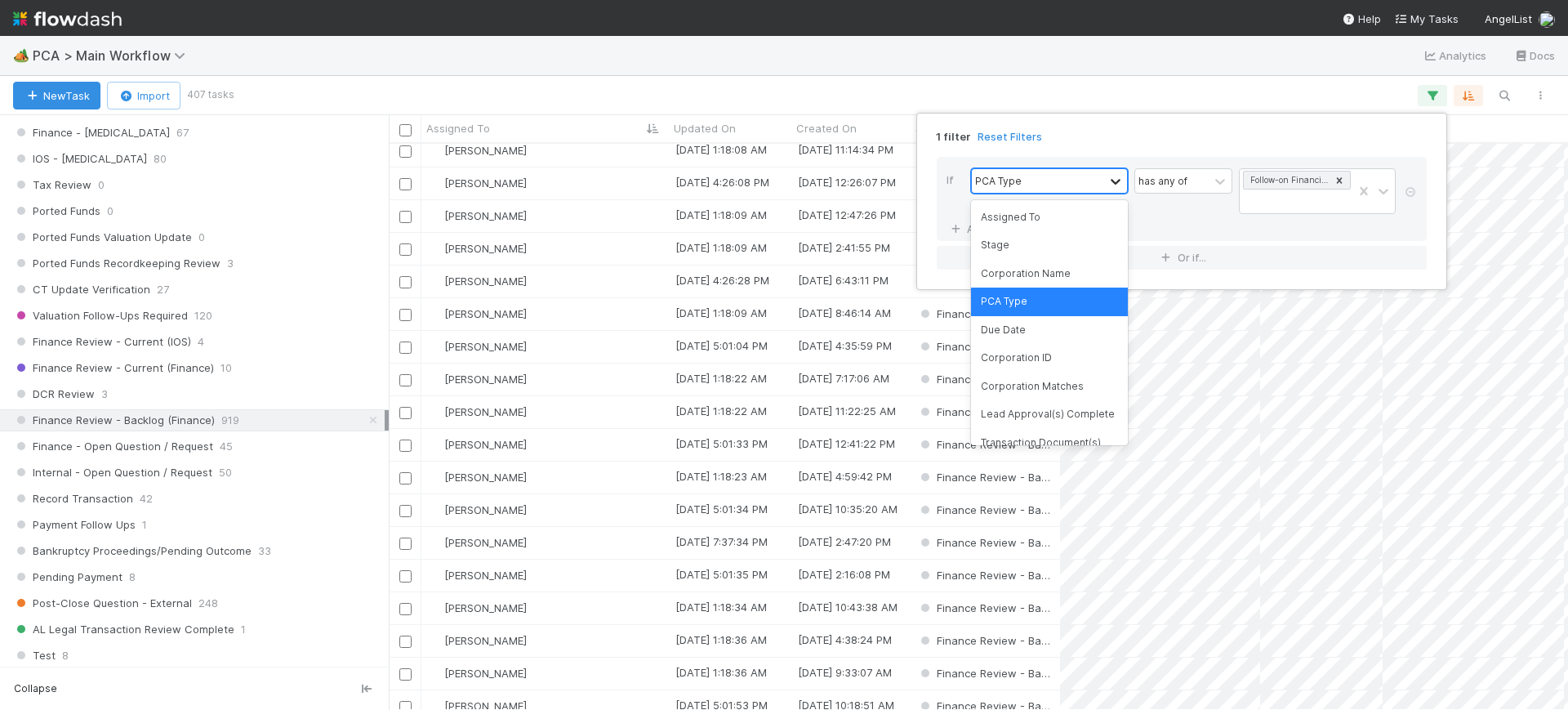
click at [1107, 175] on icon at bounding box center [1115, 181] width 17 height 17
click at [1040, 213] on div "Assigned To" at bounding box center [1050, 217] width 157 height 28
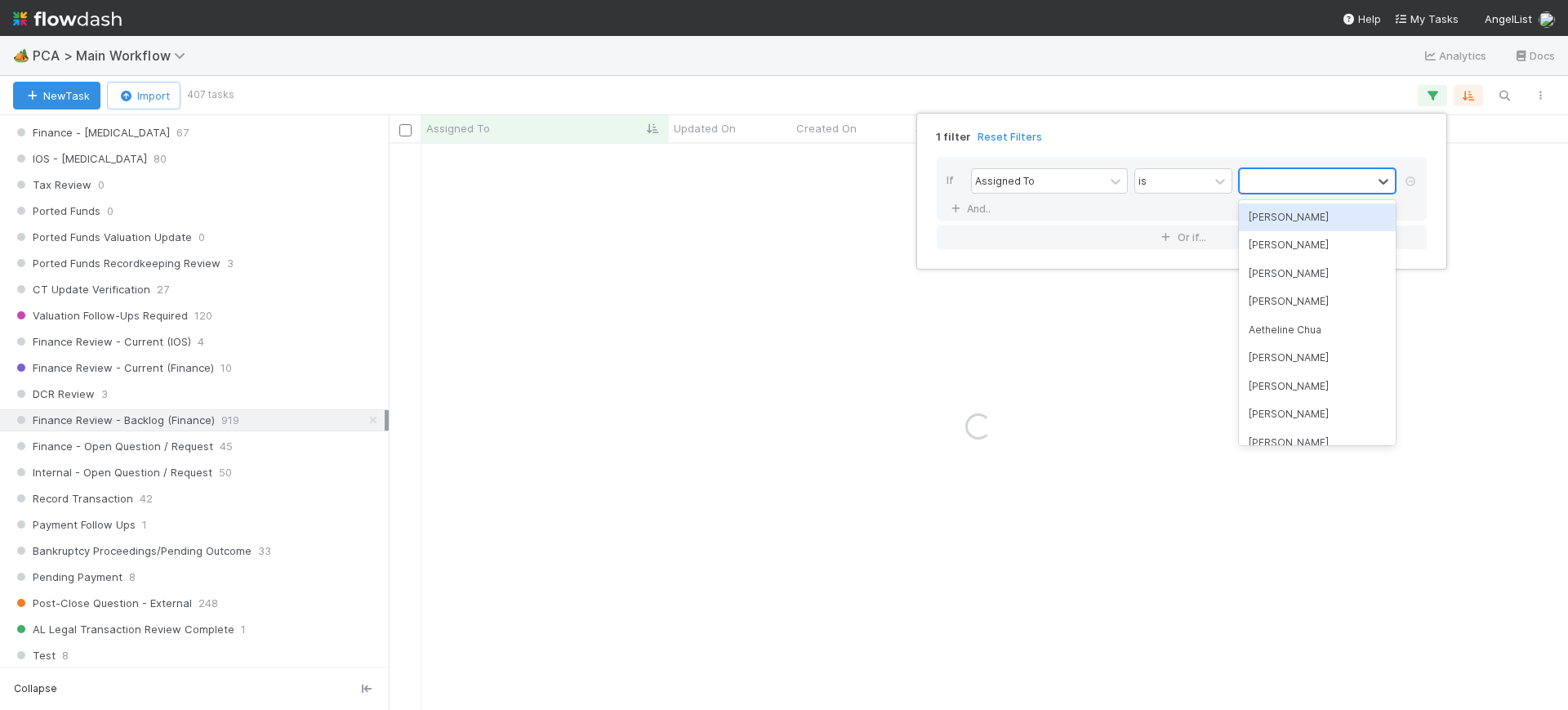
click at [1262, 175] on div at bounding box center [1306, 180] width 132 height 23
click at [1266, 221] on div "[PERSON_NAME]" at bounding box center [1318, 217] width 157 height 28
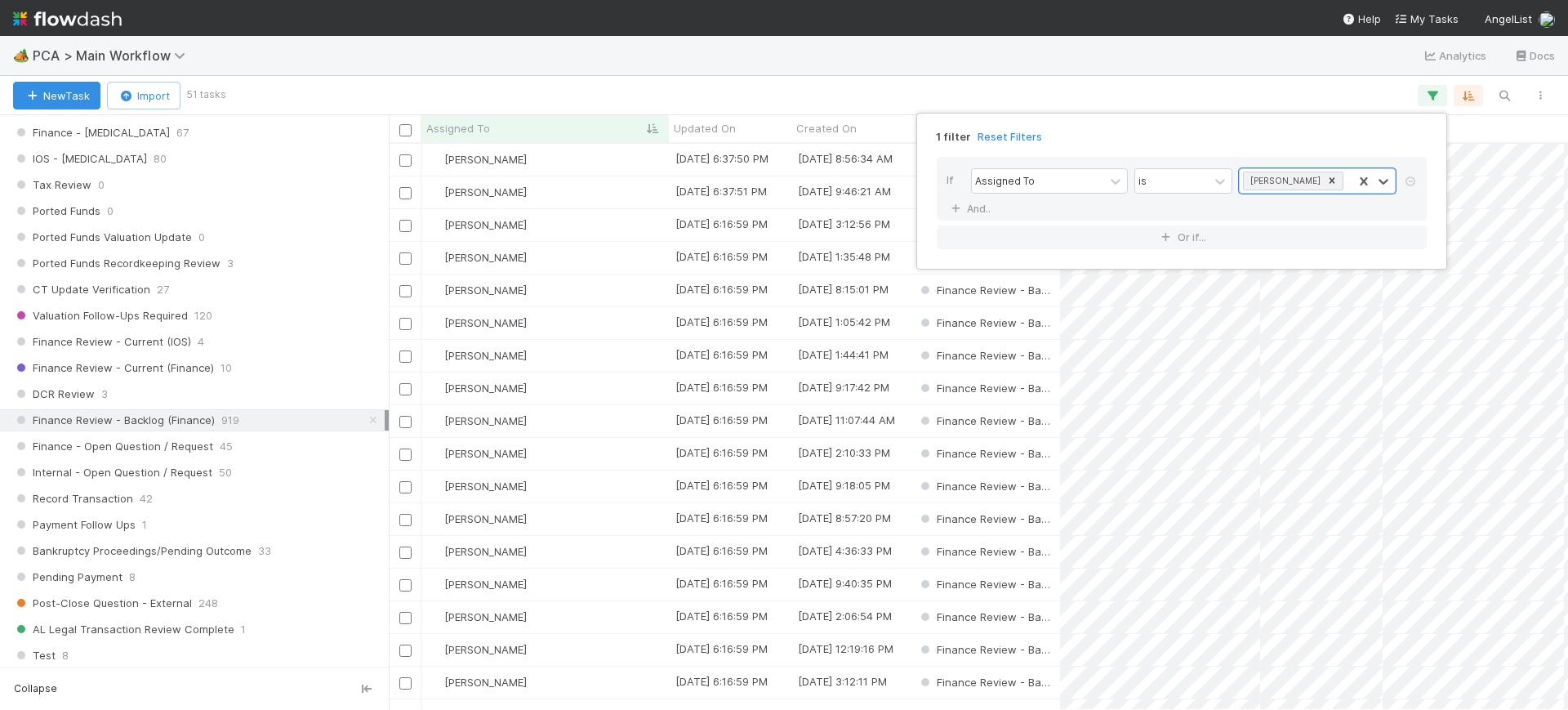
scroll to position [550, 1164]
drag, startPoint x: 1555, startPoint y: 281, endPoint x: 1545, endPoint y: 396, distance: 115.4
click at [1545, 396] on div "1 filter Reset Filters If Assigned To is [PERSON_NAME] And.. Or if..." at bounding box center [784, 355] width 1568 height 710
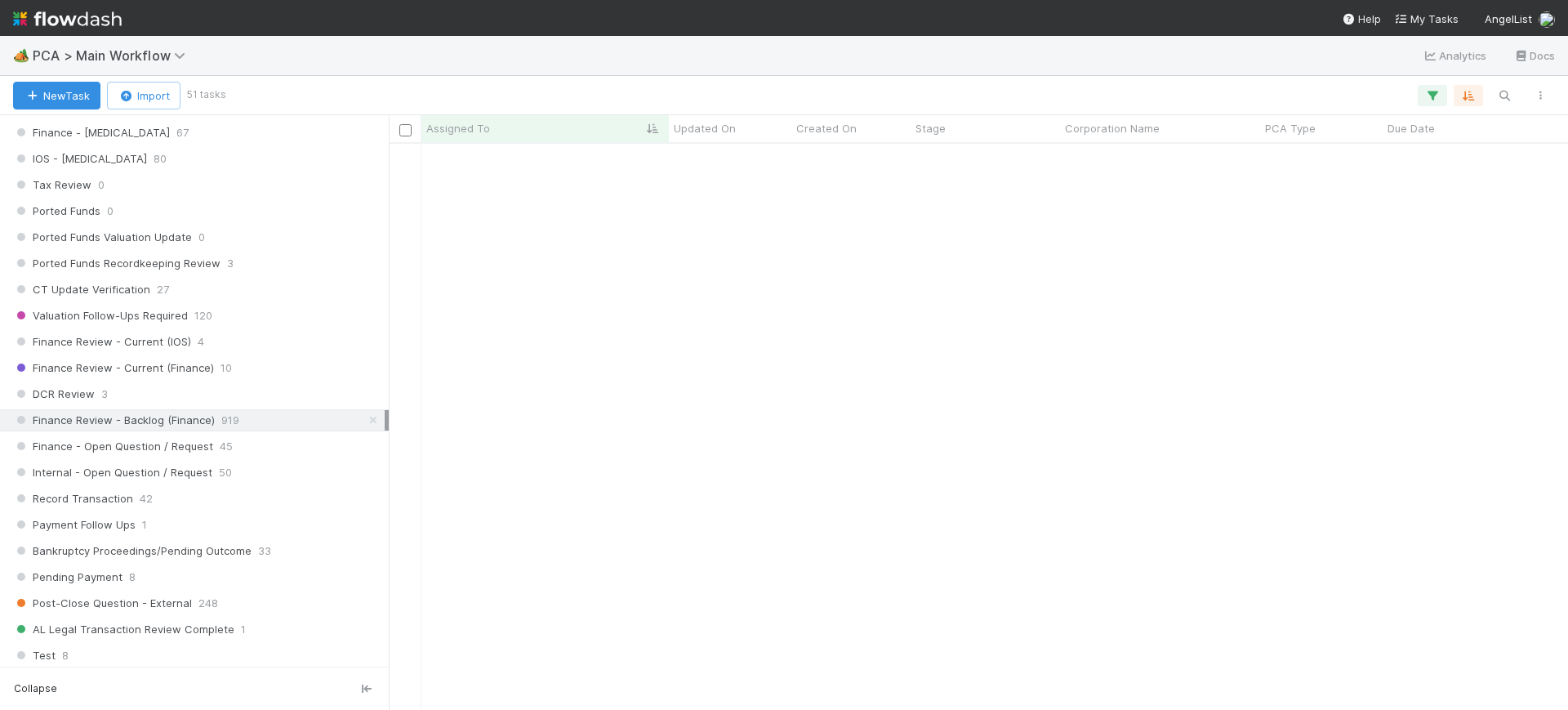
scroll to position [1117, 0]
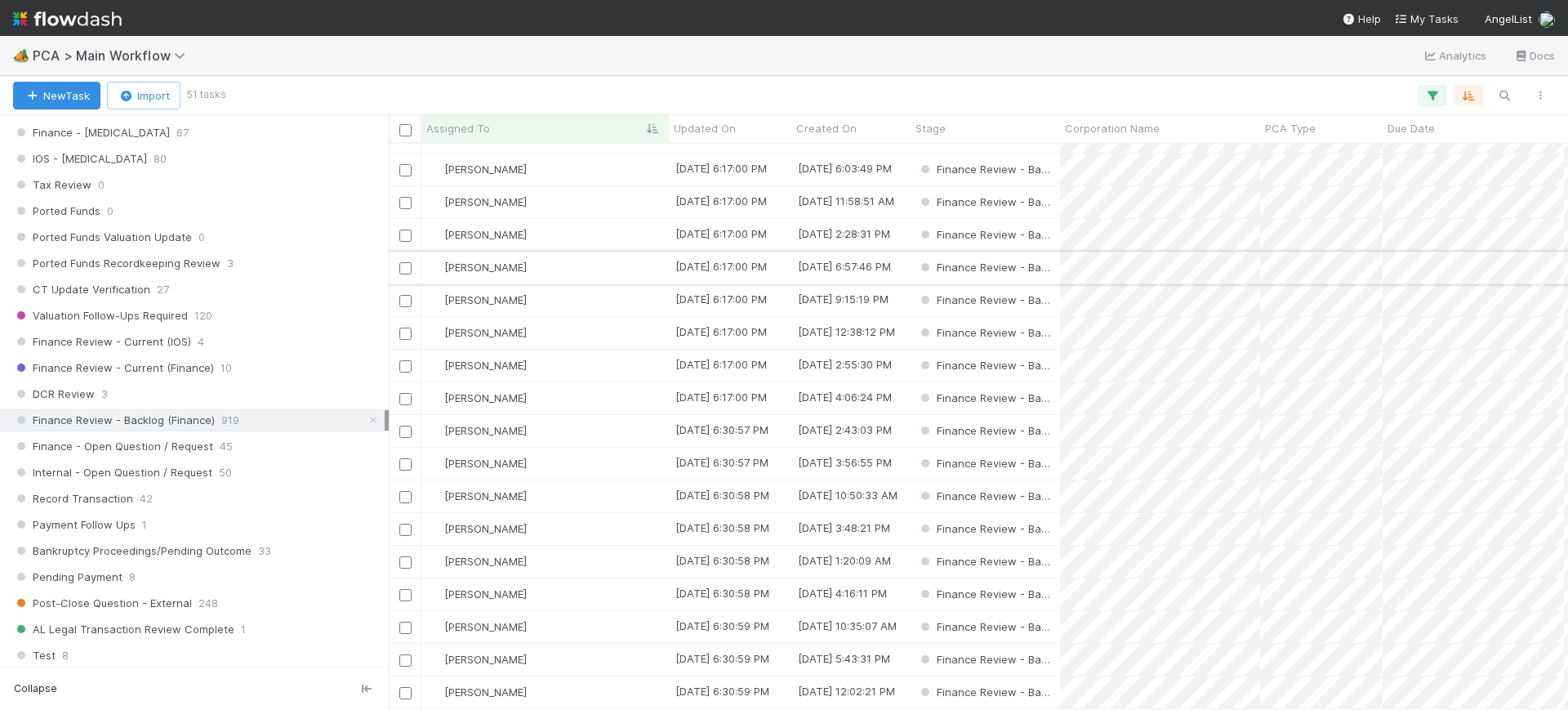
click at [781, 251] on div "[DATE] 6:17:00 PM" at bounding box center [730, 267] width 123 height 32
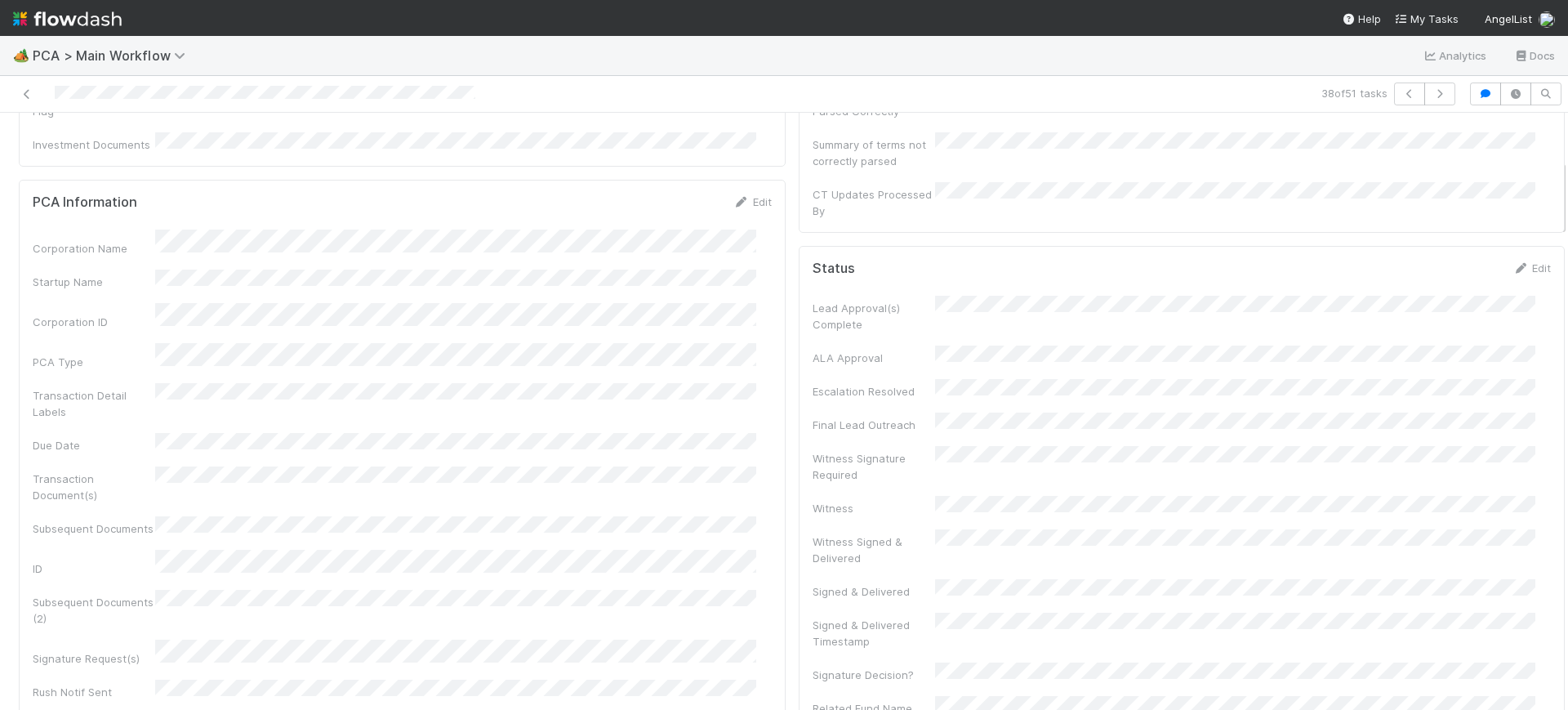
scroll to position [360, 0]
drag, startPoint x: 1545, startPoint y: 155, endPoint x: 1567, endPoint y: 201, distance: 51.0
click at [1567, 201] on div "🏕️ PCA > Main Workflow Analytics Docs 38 of 51 tasks Finance Review - Backlog (…" at bounding box center [784, 373] width 1568 height 674
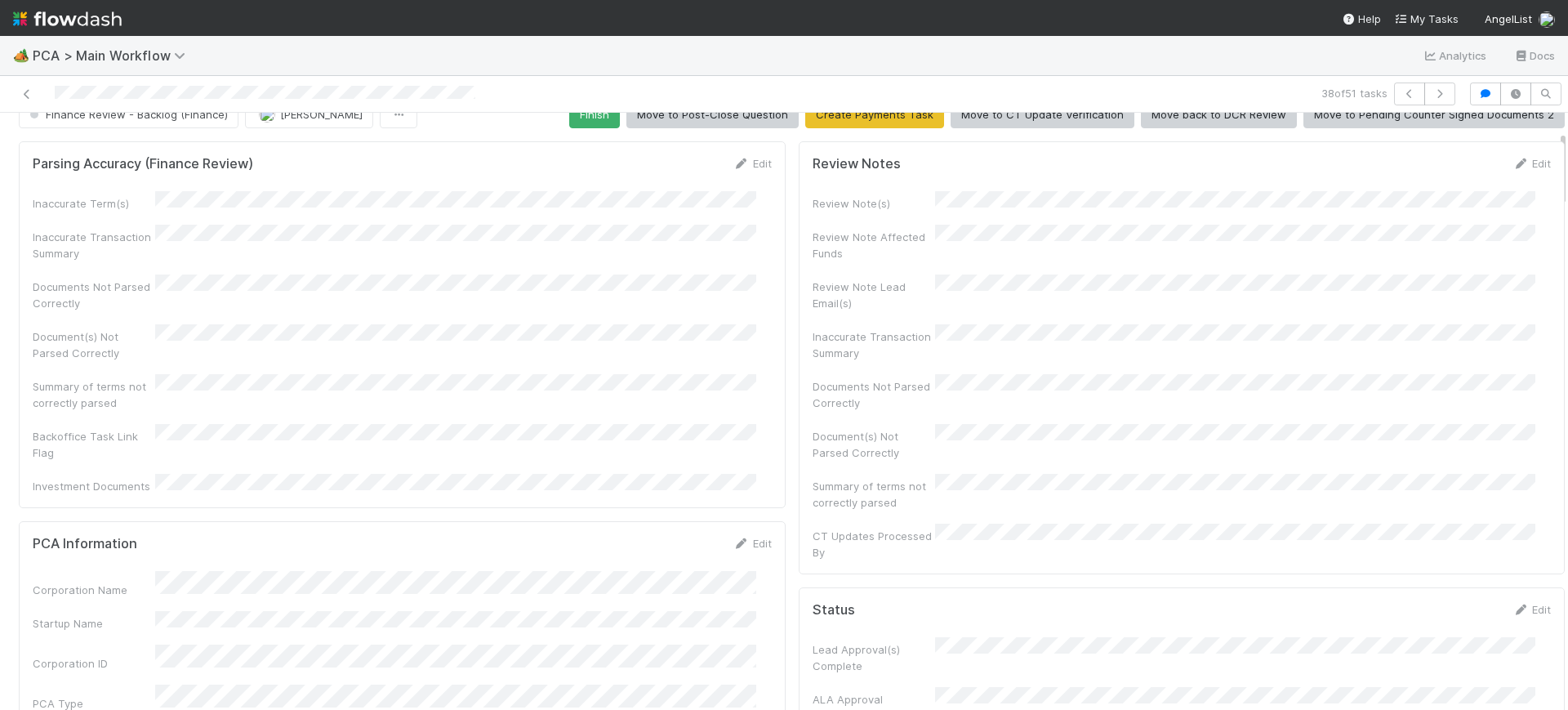
scroll to position [0, 0]
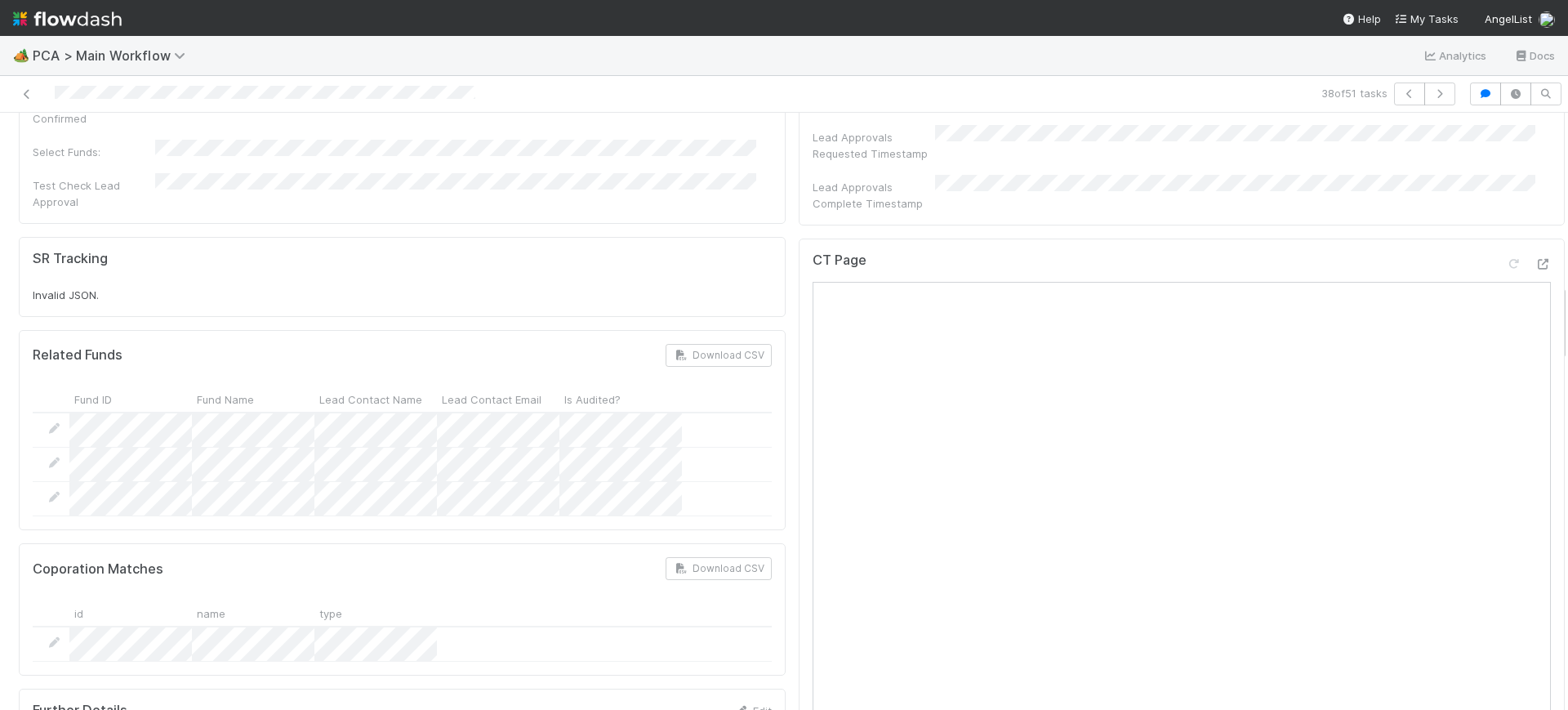
drag, startPoint x: 1548, startPoint y: 205, endPoint x: 1566, endPoint y: 327, distance: 123.3
click at [1567, 328] on div "🏕️ PCA > Main Workflow Analytics Docs 38 of 51 tasks Finance Review - Backlog (…" at bounding box center [784, 373] width 1568 height 674
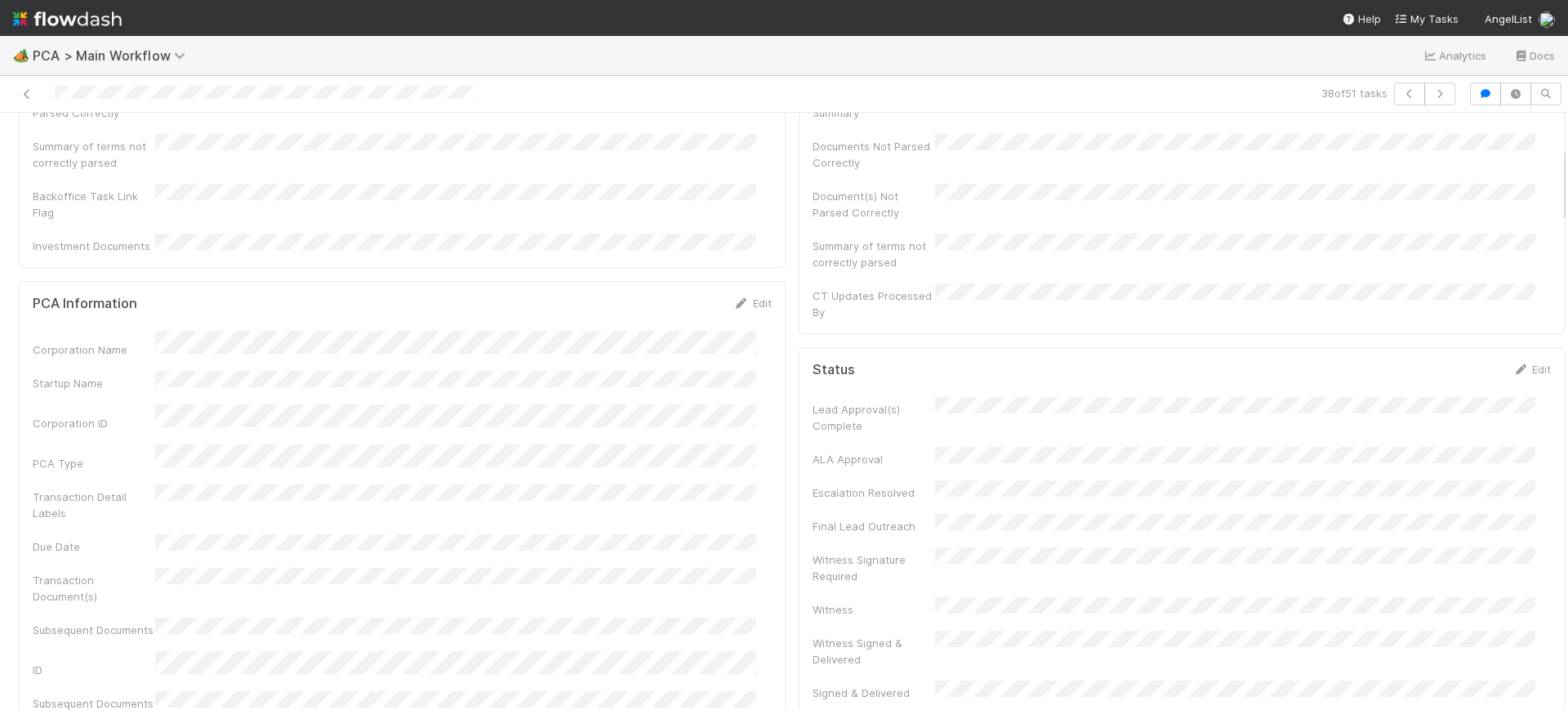
scroll to position [259, 0]
drag, startPoint x: 1548, startPoint y: 316, endPoint x: 1556, endPoint y: 180, distance: 136.2
click at [1556, 180] on div "🏕️ PCA > Main Workflow Analytics Docs 38 of 51 tasks Finance Review - Backlog (…" at bounding box center [784, 373] width 1568 height 674
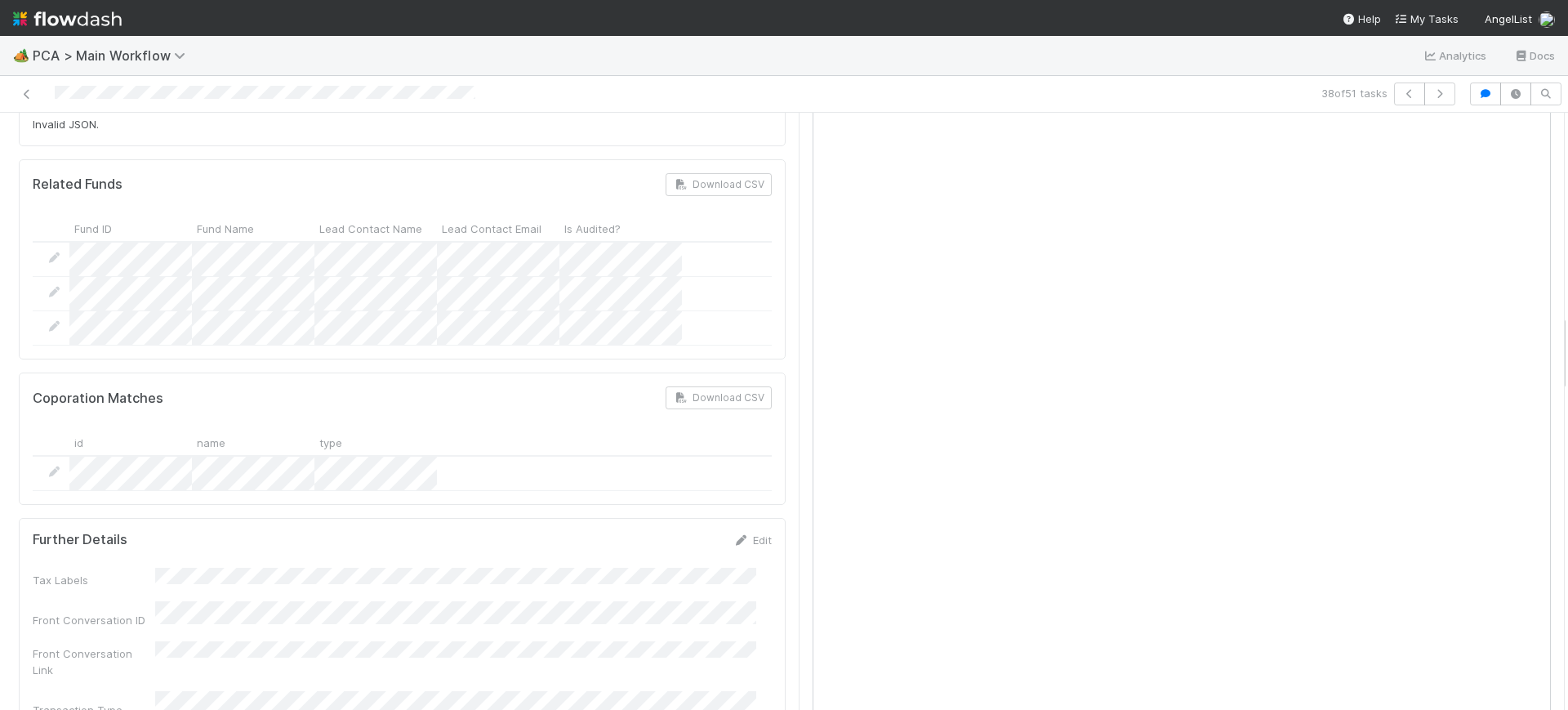
scroll to position [1472, 0]
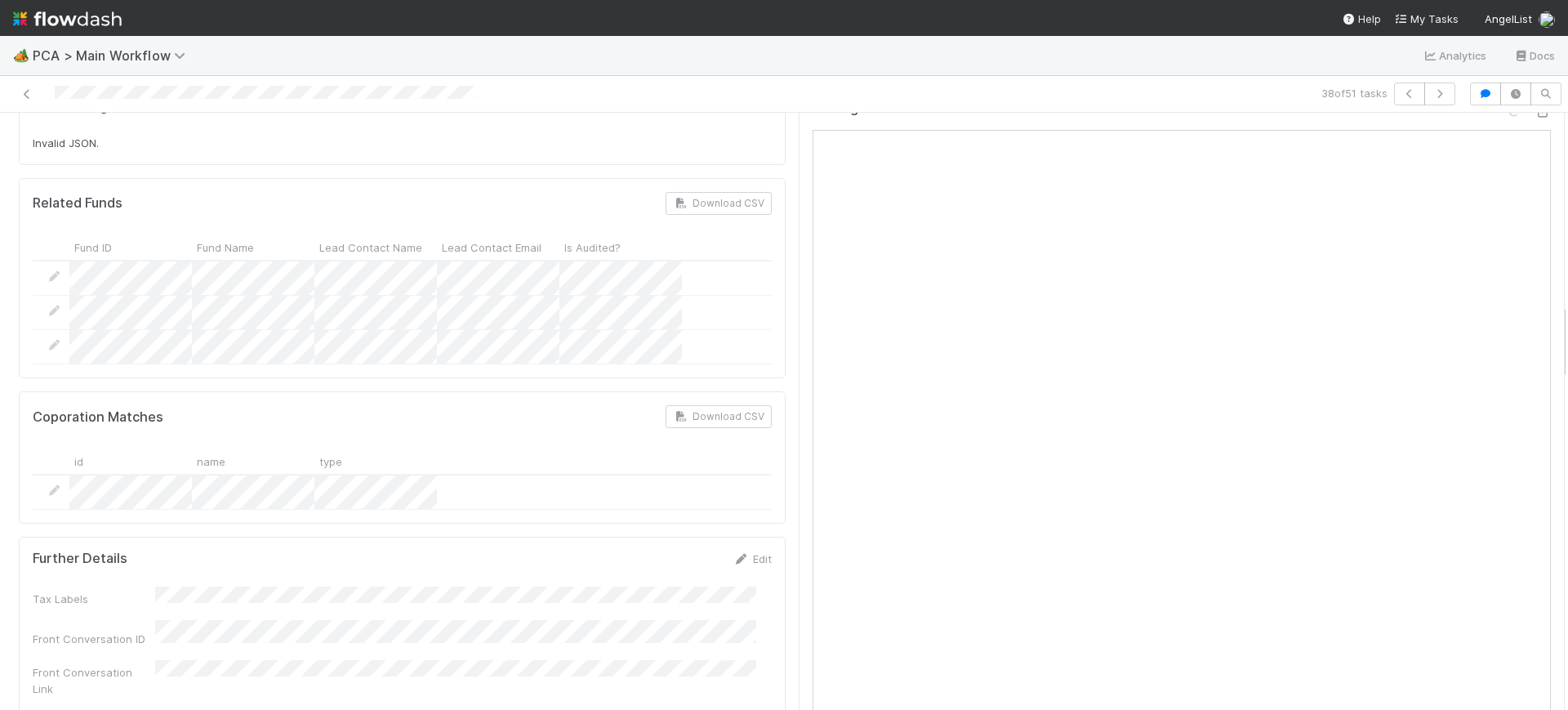
drag, startPoint x: 1545, startPoint y: 184, endPoint x: 1567, endPoint y: 341, distance: 158.5
click at [1567, 341] on div "🏕️ PCA > Main Workflow Analytics Docs 38 of 51 tasks Finance Review - Backlog (…" at bounding box center [784, 373] width 1568 height 674
click at [1429, 86] on button "button" at bounding box center [1439, 94] width 31 height 23
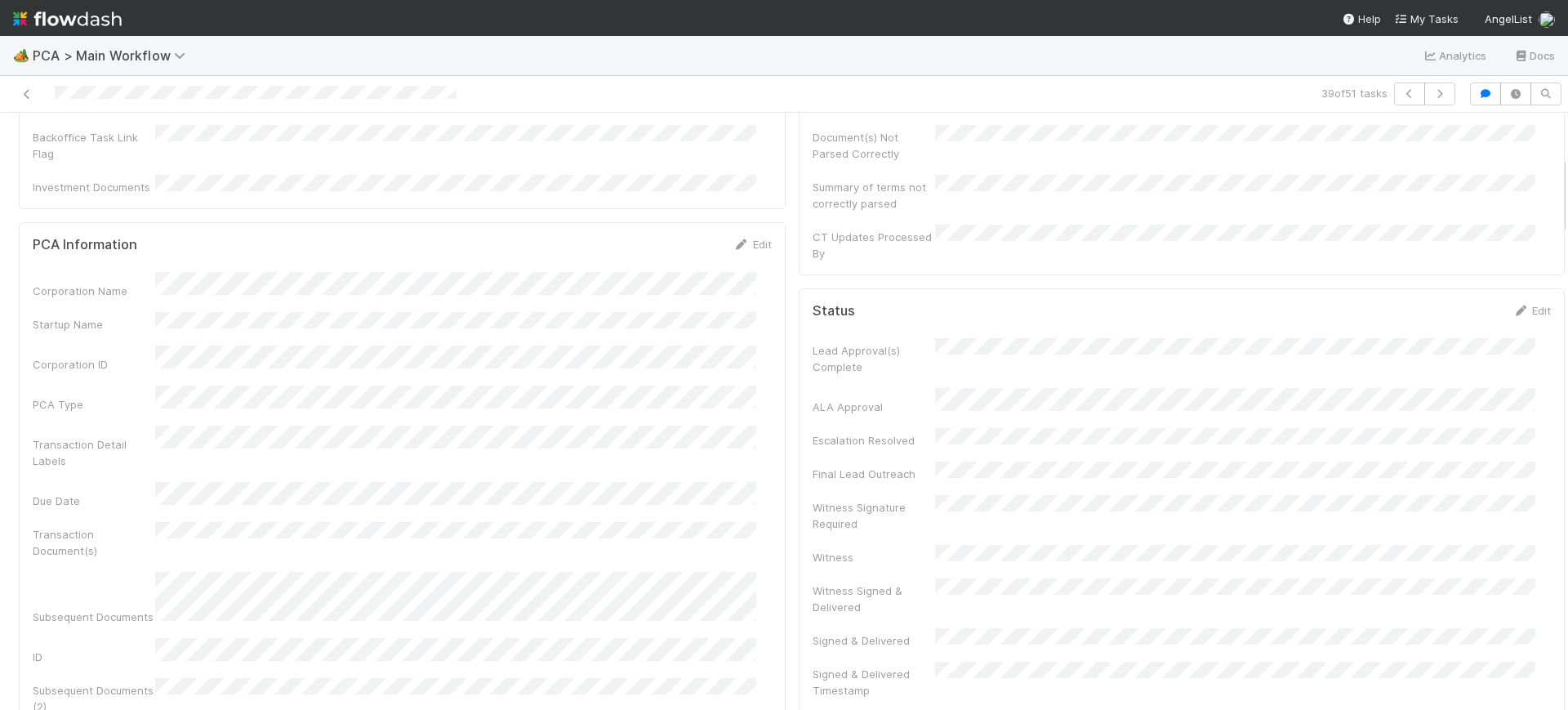
scroll to position [307, 0]
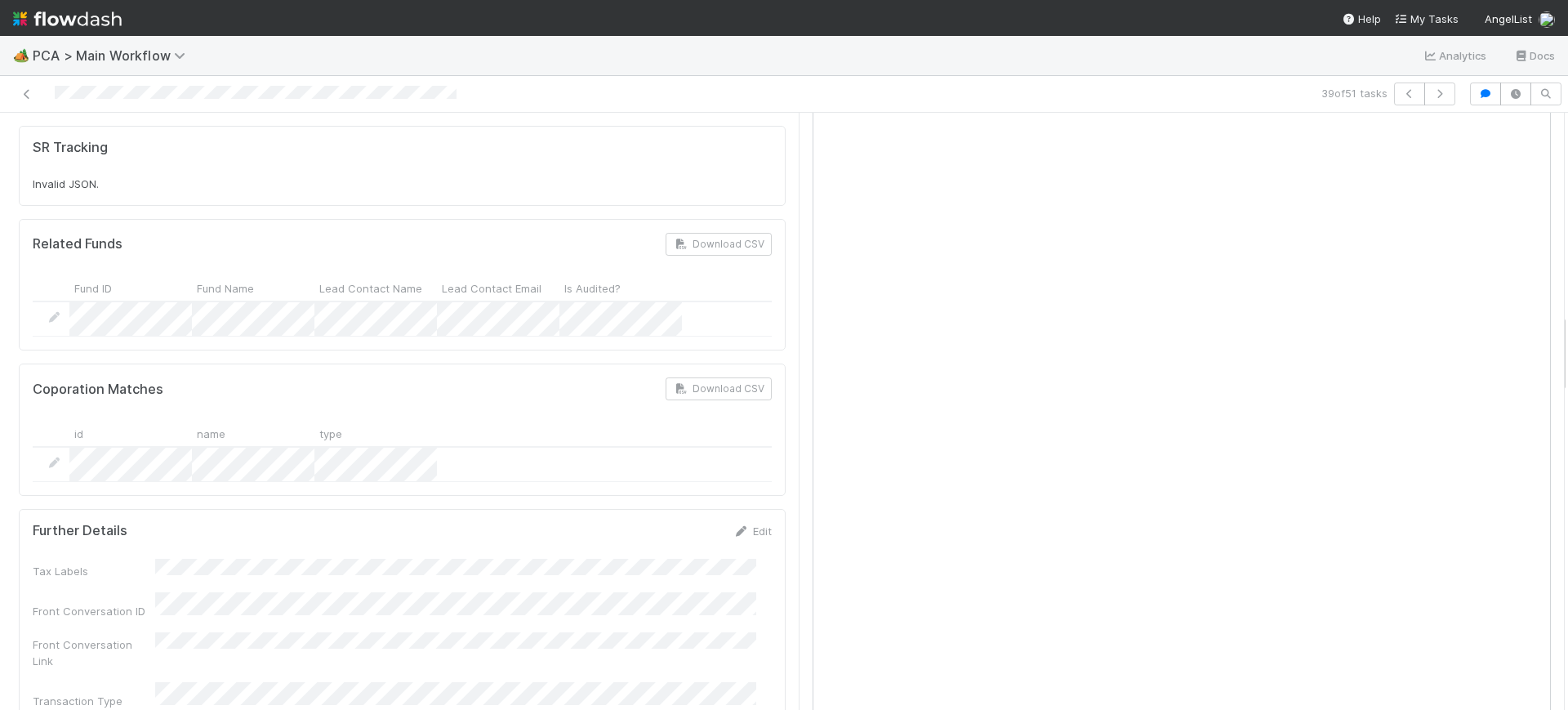
drag, startPoint x: 1548, startPoint y: 177, endPoint x: 1535, endPoint y: 221, distance: 45.9
click at [1557, 334] on div "🏕️ PCA > Main Workflow Analytics Docs 39 of 51 tasks Finance Review - Backlog (…" at bounding box center [784, 373] width 1568 height 674
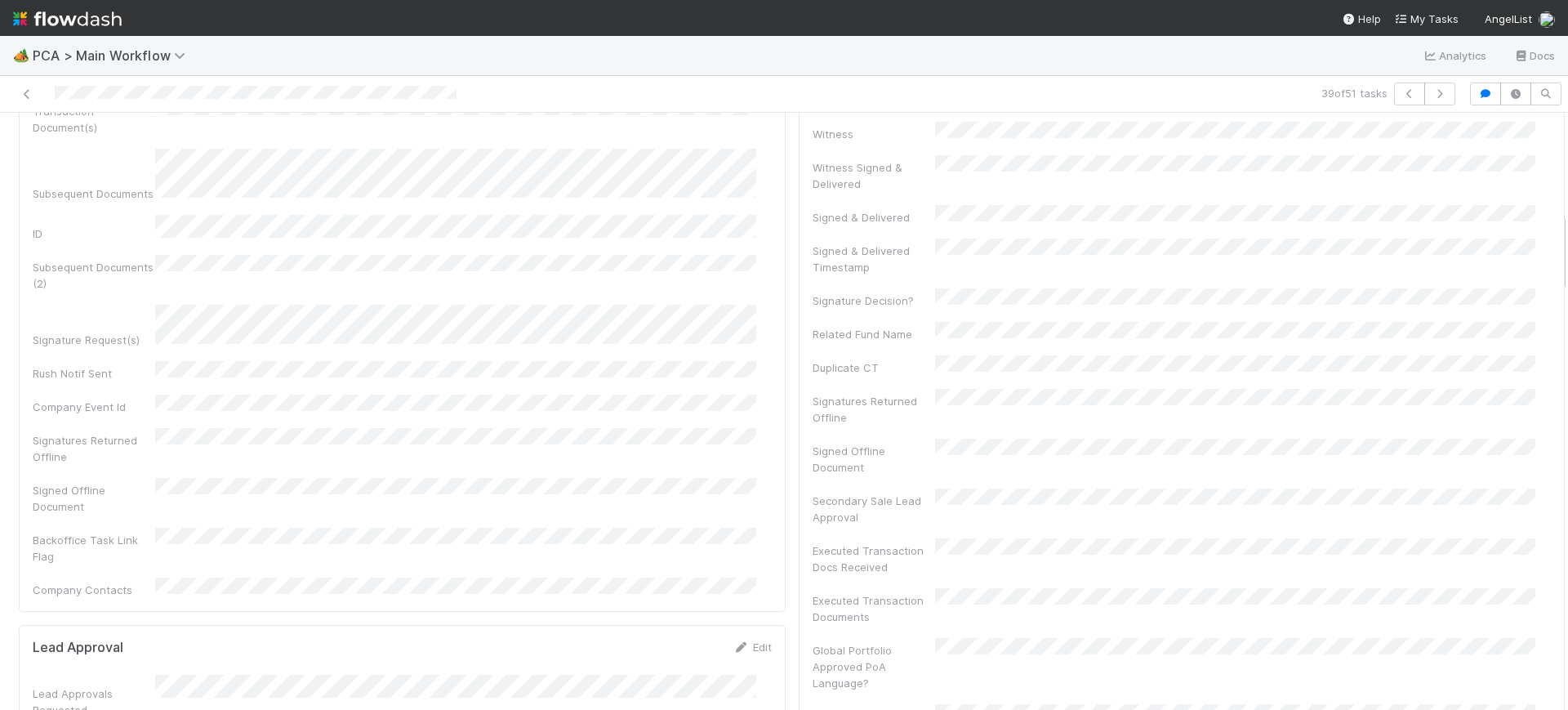
scroll to position [0, 0]
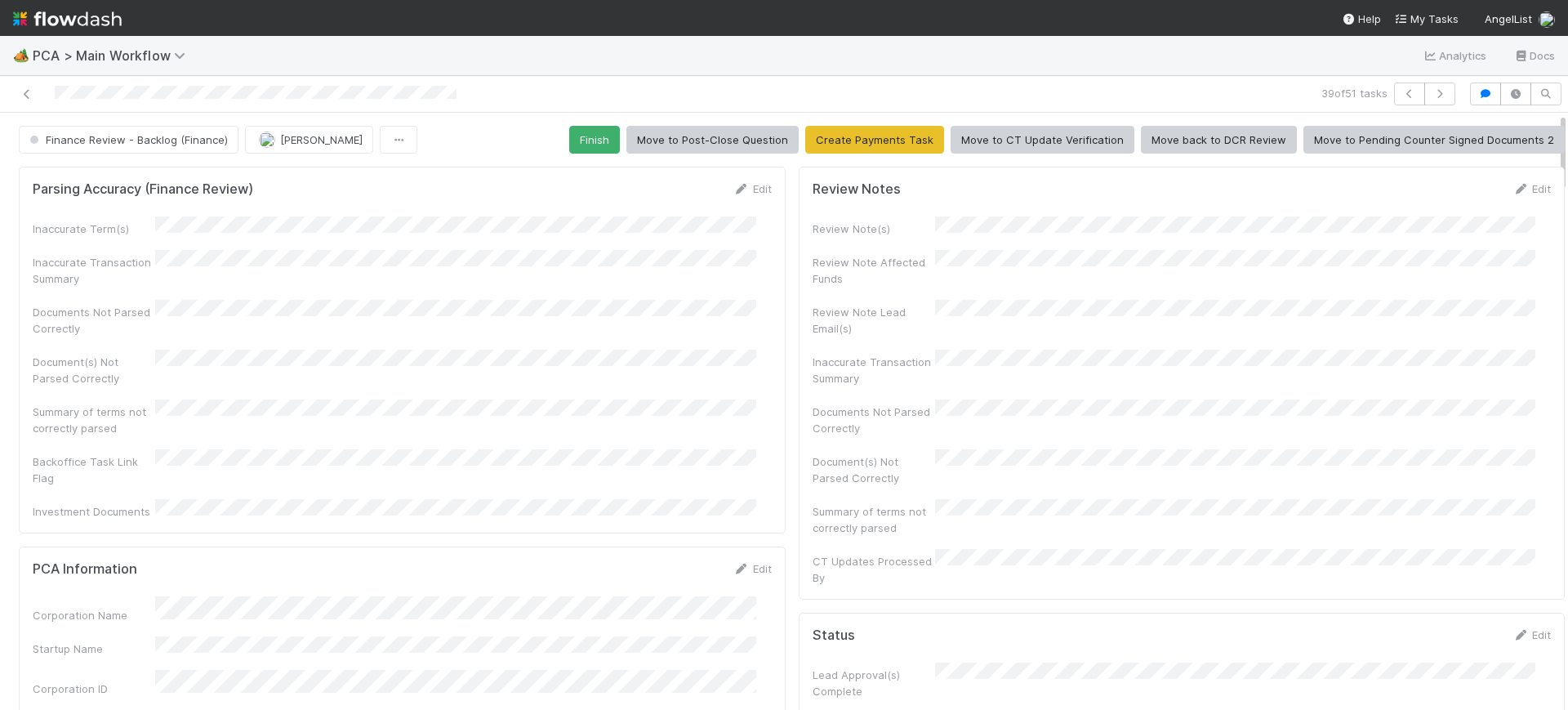
drag, startPoint x: 1548, startPoint y: 350, endPoint x: 1545, endPoint y: 52, distance: 298.0
click at [1545, 52] on div "🏕️ PCA > Main Workflow Analytics Docs 39 of 51 tasks Finance Review - Backlog (…" at bounding box center [784, 373] width 1568 height 674
click at [583, 134] on button "Finish" at bounding box center [594, 139] width 51 height 28
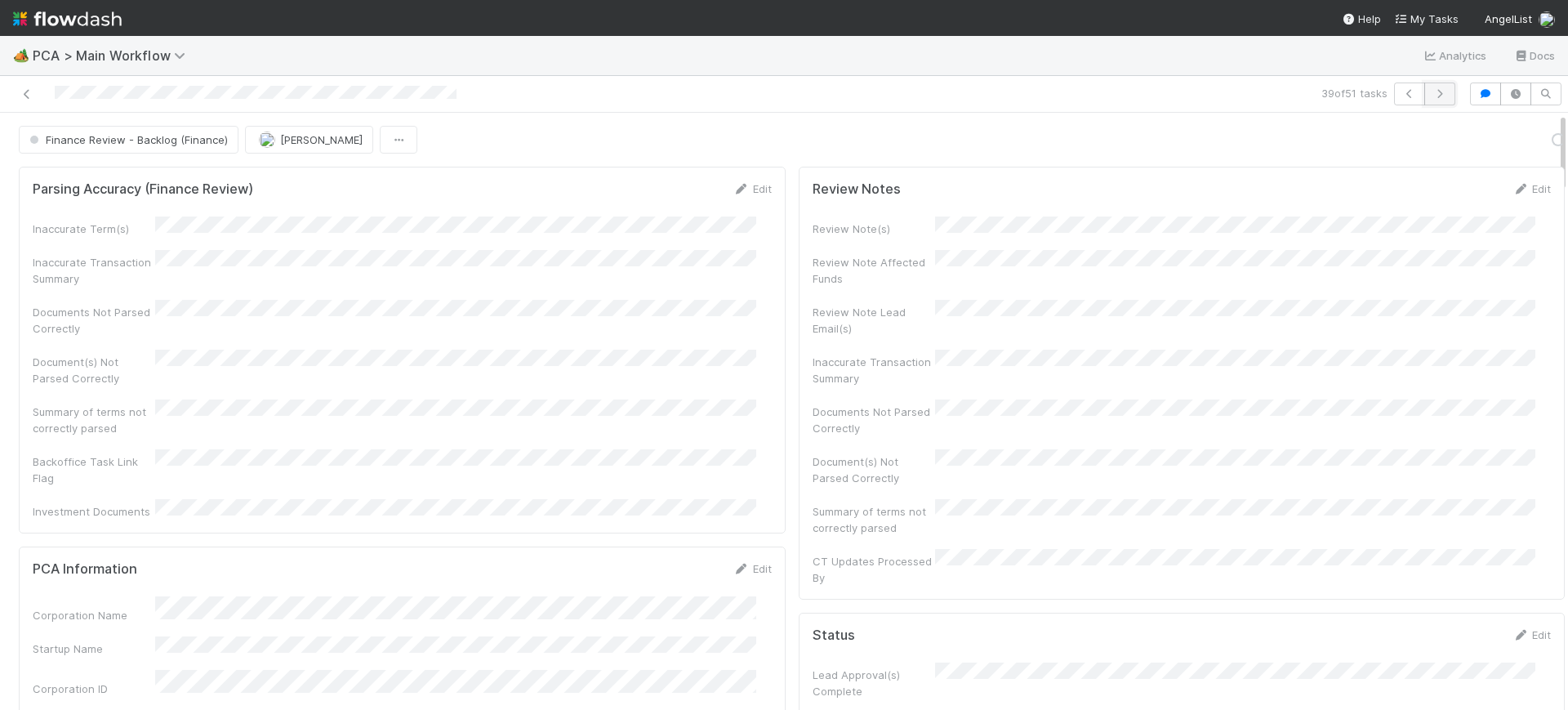
click at [1424, 99] on button "button" at bounding box center [1439, 94] width 31 height 23
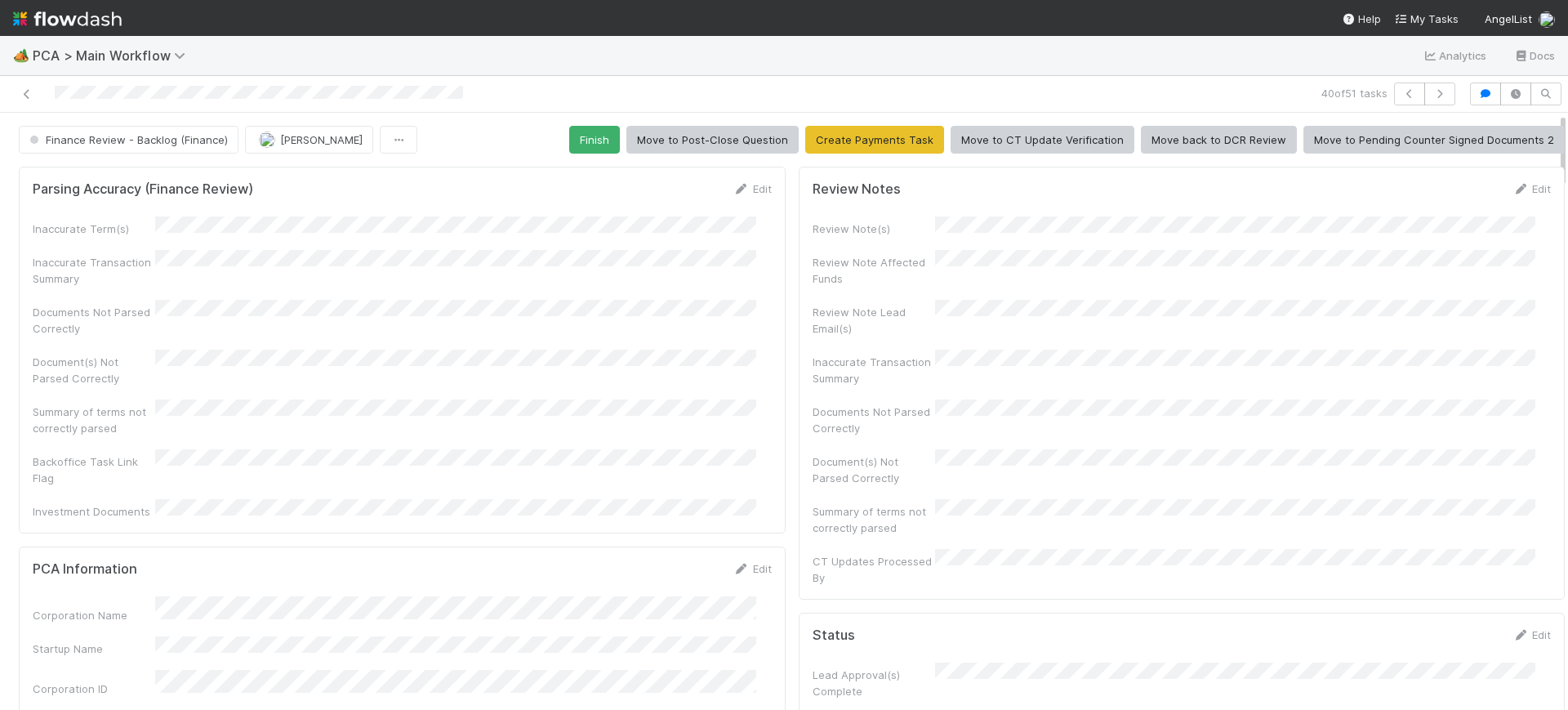
drag, startPoint x: 1547, startPoint y: 135, endPoint x: 1561, endPoint y: 9, distance: 126.8
click at [1561, 9] on div "🏕️ PCA > Main Workflow Analytics Docs 40 of 51 tasks Finance Review - Backlog (…" at bounding box center [784, 355] width 1568 height 710
click at [571, 138] on button "Finish" at bounding box center [594, 139] width 51 height 28
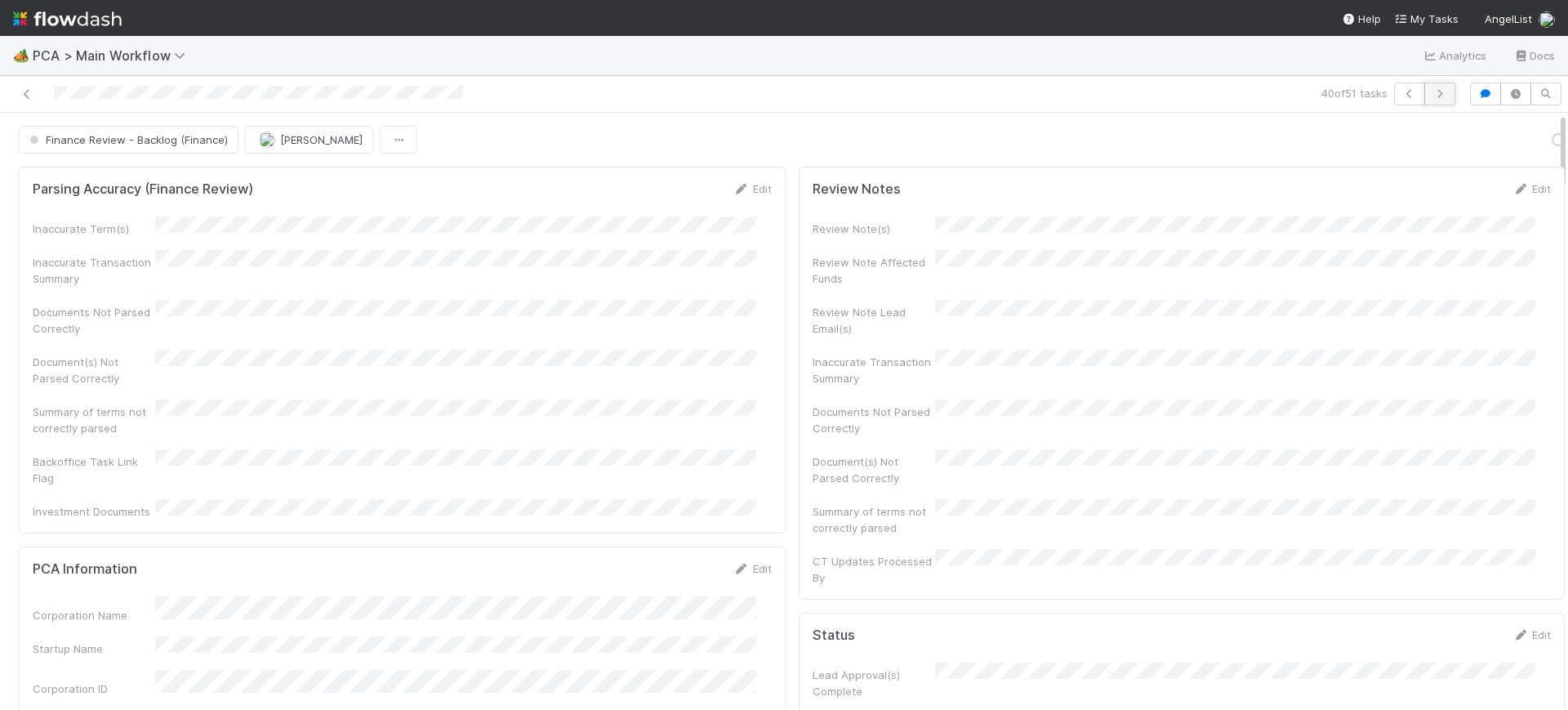
click at [1431, 95] on icon "button" at bounding box center [1439, 94] width 17 height 10
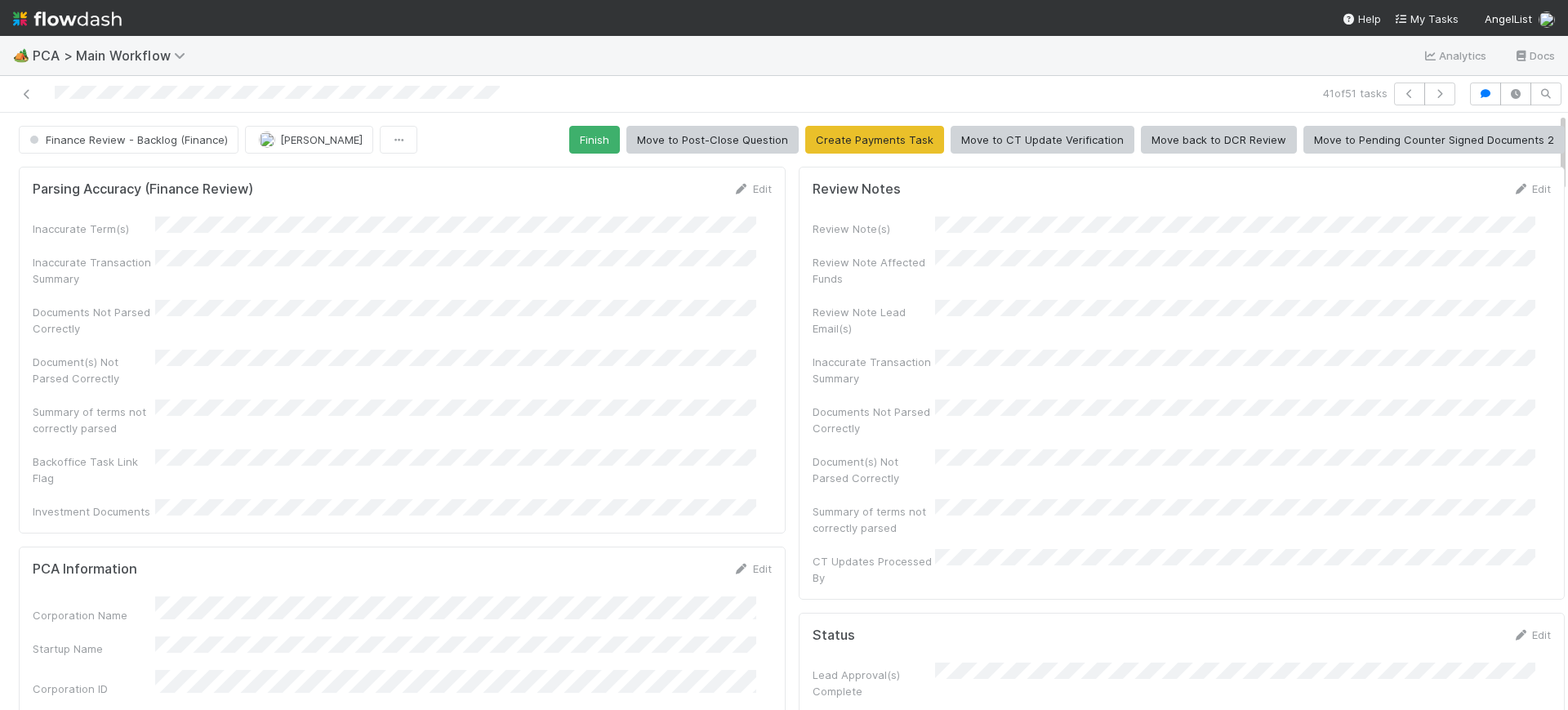
drag, startPoint x: 1547, startPoint y: 137, endPoint x: 1559, endPoint y: 87, distance: 51.4
click at [1559, 87] on div "🏕️ PCA > Main Workflow Analytics Docs 41 of 51 tasks Finance Review - Backlog (…" at bounding box center [784, 373] width 1568 height 674
click at [584, 133] on button "Finish" at bounding box center [594, 139] width 51 height 28
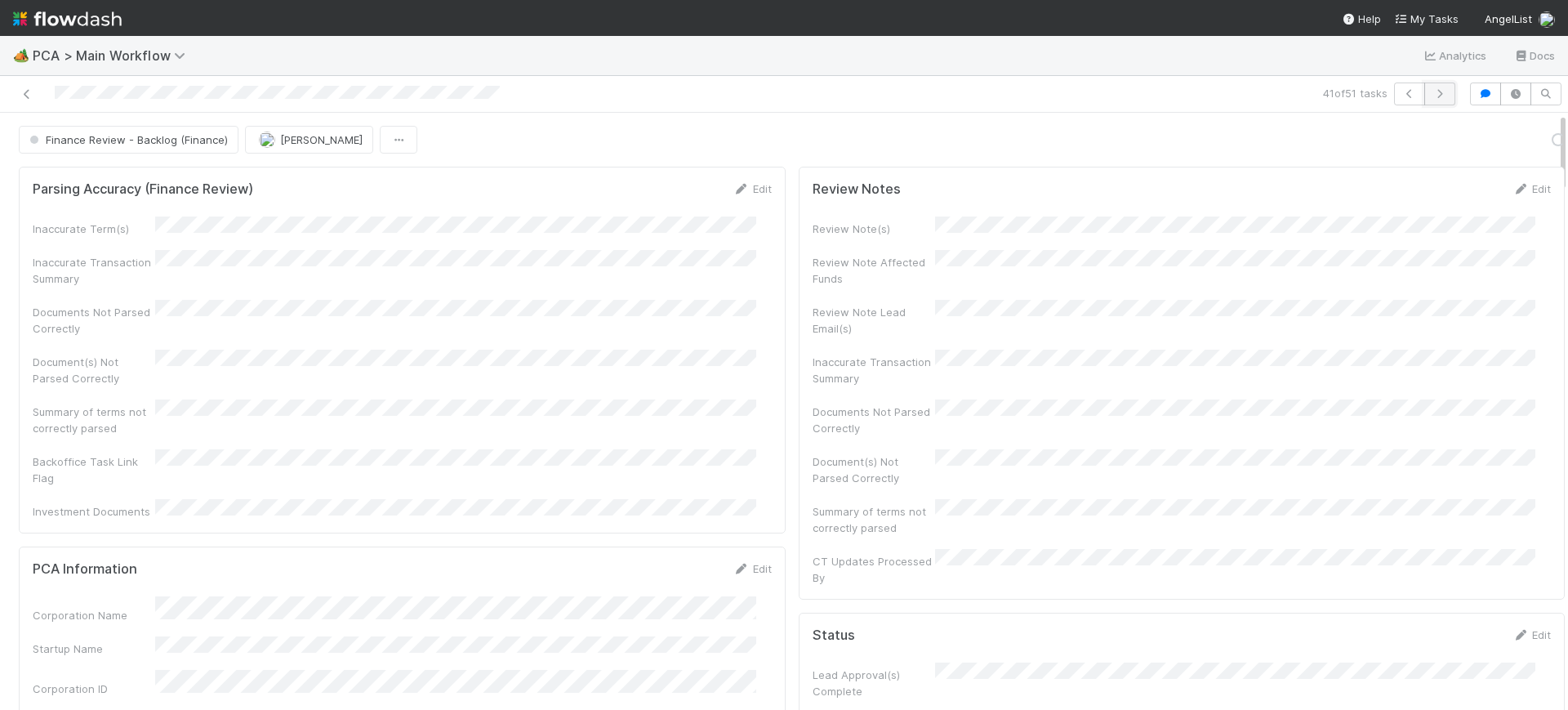
click at [1431, 92] on icon "button" at bounding box center [1439, 94] width 17 height 10
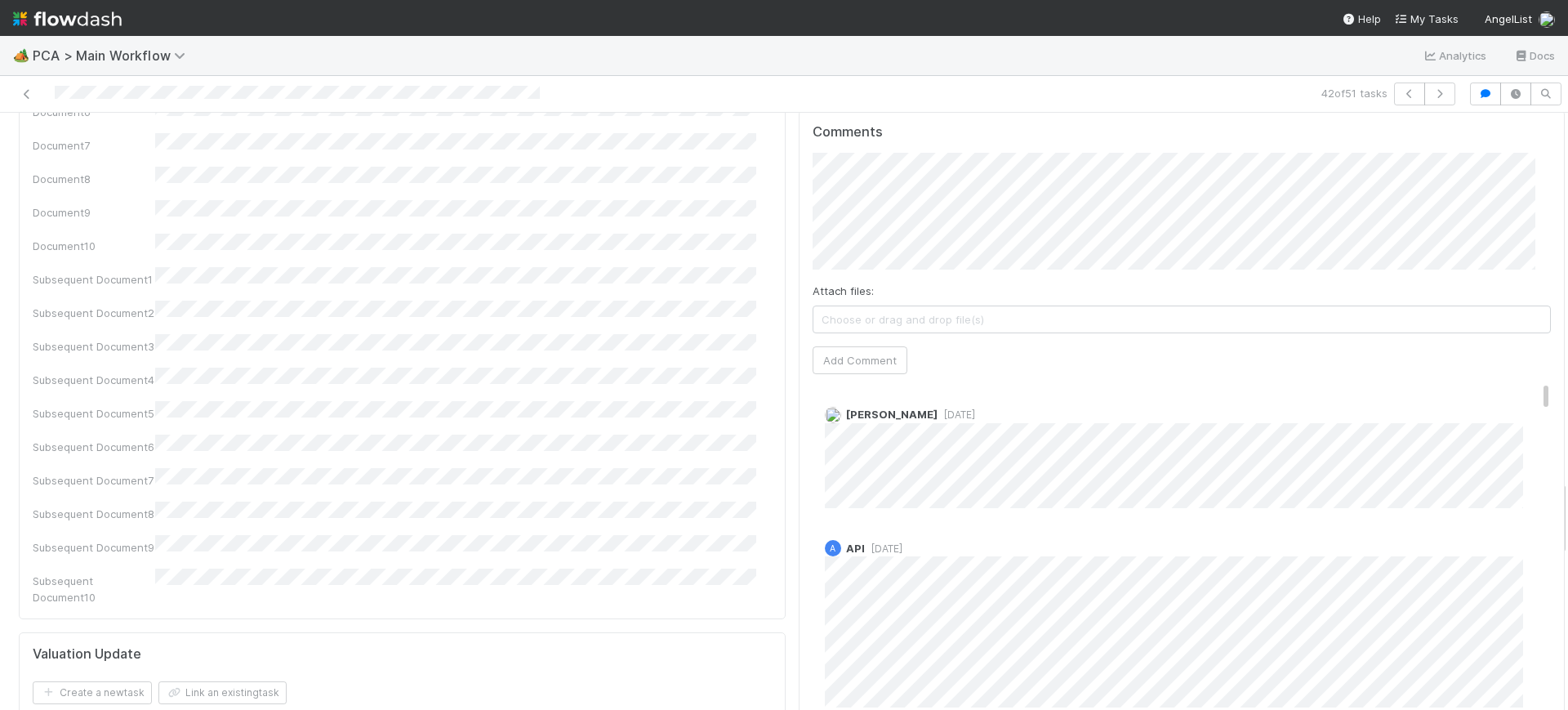
scroll to position [2910, 0]
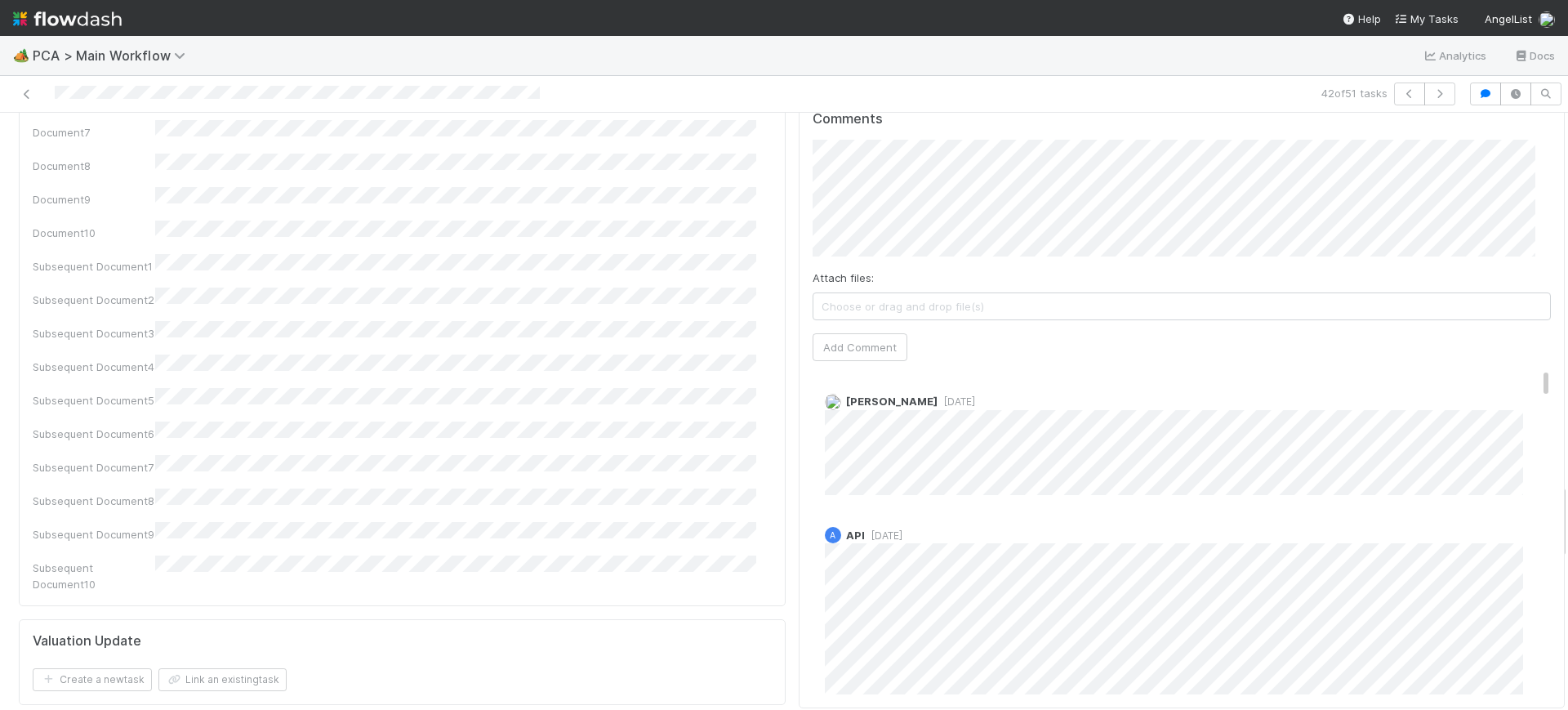
drag, startPoint x: 1548, startPoint y: 131, endPoint x: 1565, endPoint y: 502, distance: 371.4
click at [1565, 502] on div "🏕️ PCA > Main Workflow Analytics Docs 42 of 51 tasks Finance Review - Backlog (…" at bounding box center [784, 373] width 1568 height 674
drag, startPoint x: 1512, startPoint y: 259, endPoint x: 1519, endPoint y: 292, distance: 33.7
click at [1519, 381] on div "[PERSON_NAME] [DATE]" at bounding box center [1190, 438] width 755 height 114
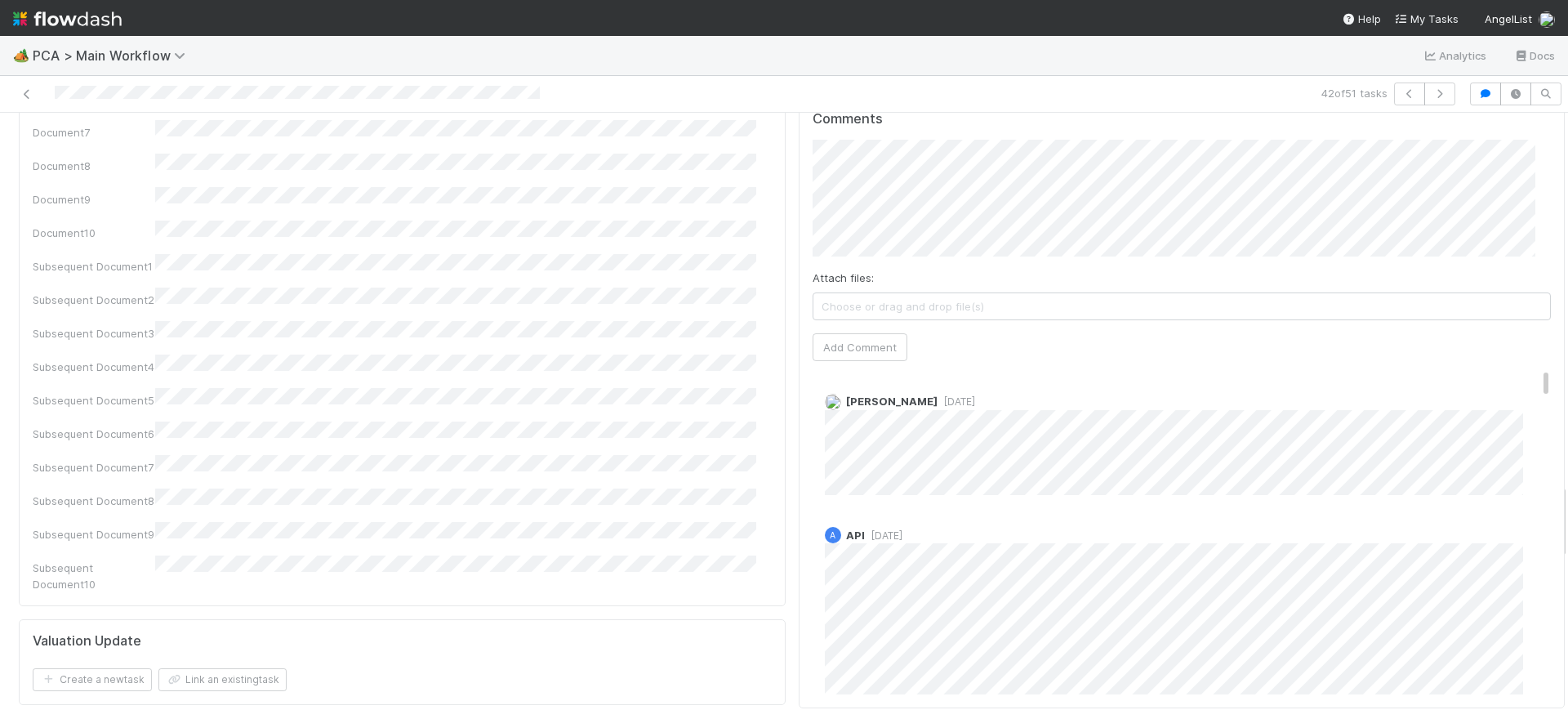
drag, startPoint x: 1516, startPoint y: 286, endPoint x: 1514, endPoint y: 159, distance: 127.0
click at [1514, 159] on div "Comments Attach files: Choose or drag and drop file(s) Add Comment [PERSON_NAME…" at bounding box center [1181, 403] width 739 height 584
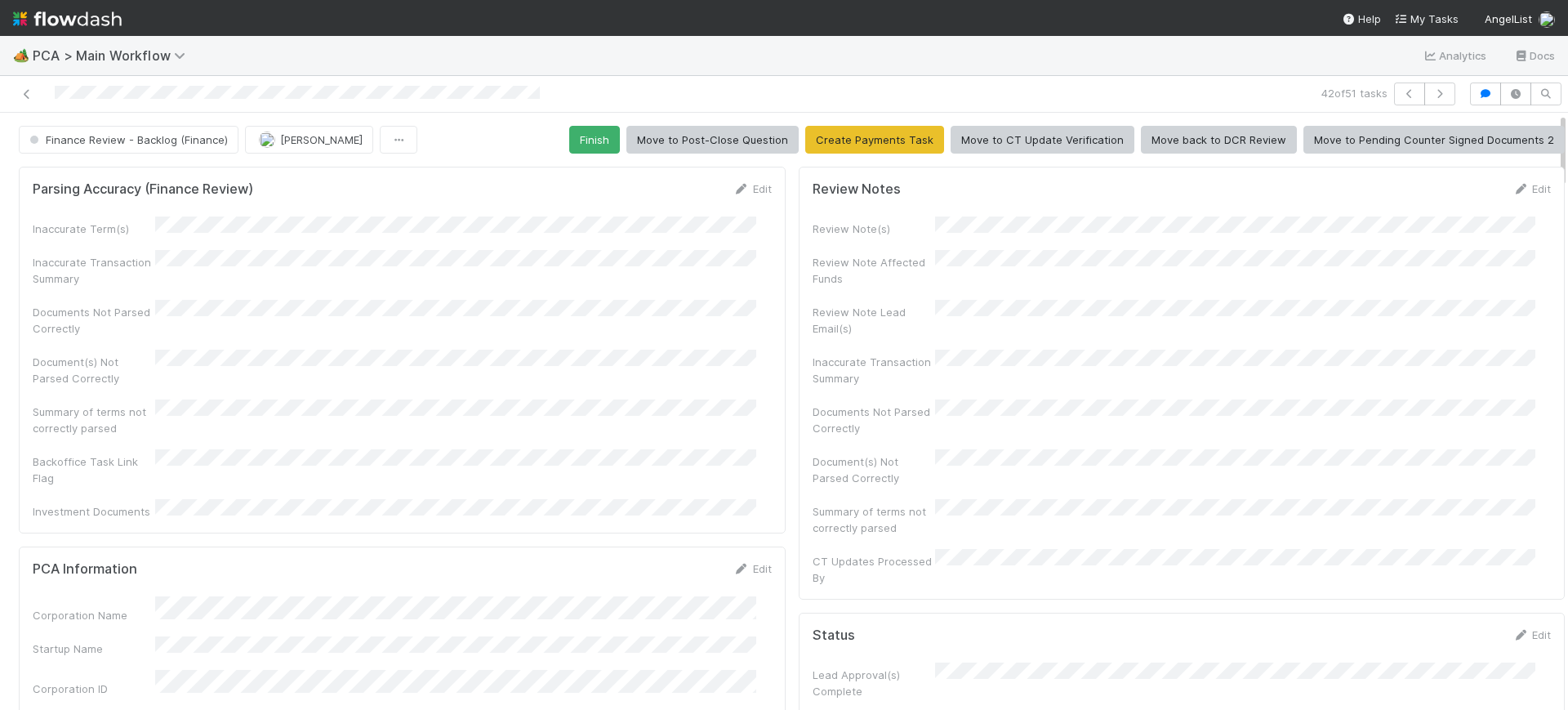
drag, startPoint x: 1547, startPoint y: 500, endPoint x: 1543, endPoint y: 49, distance: 451.0
click at [1543, 49] on div "🏕️ PCA > Main Workflow Analytics Docs 42 of 51 tasks Finance Review - Backlog (…" at bounding box center [784, 373] width 1568 height 674
click at [585, 136] on button "Finish" at bounding box center [594, 139] width 51 height 28
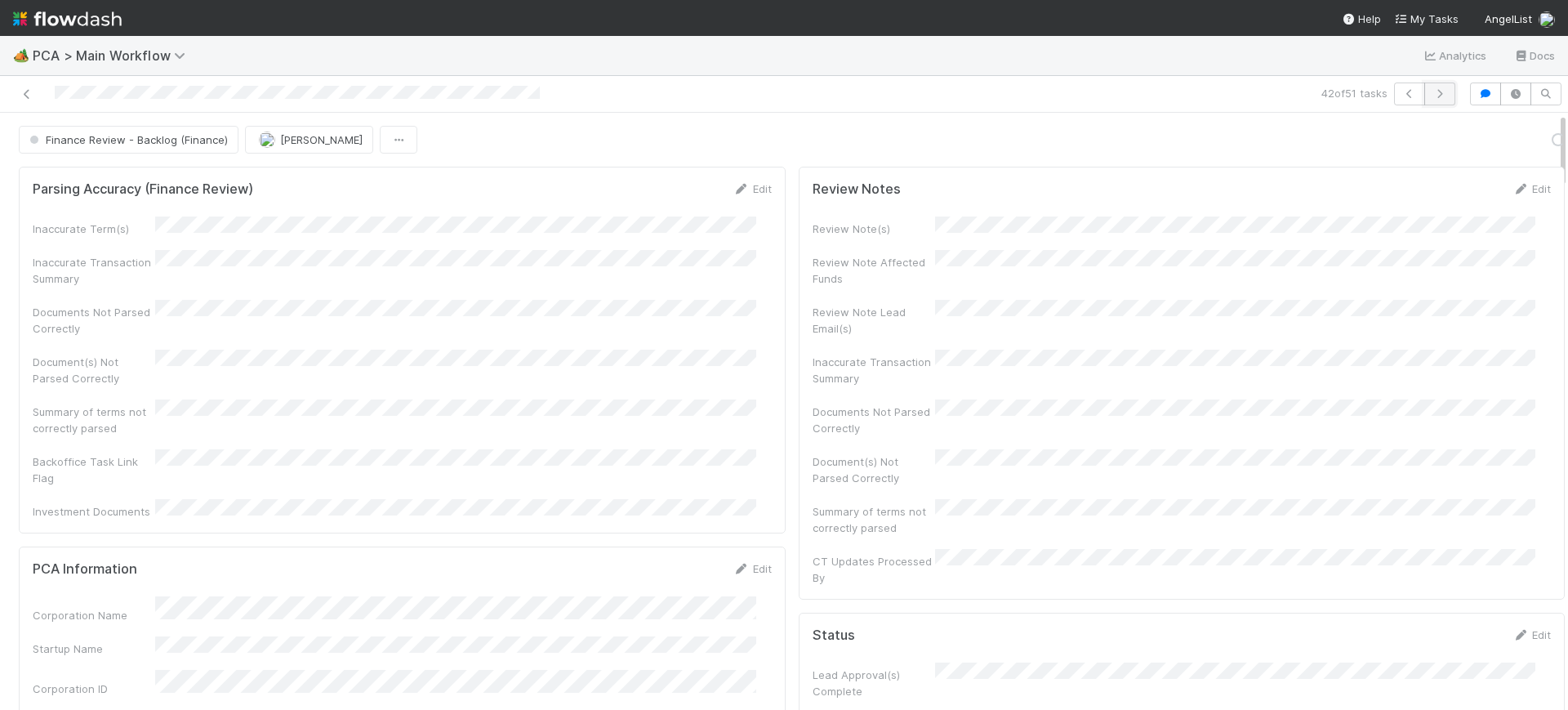
click at [1424, 87] on button "button" at bounding box center [1439, 94] width 31 height 23
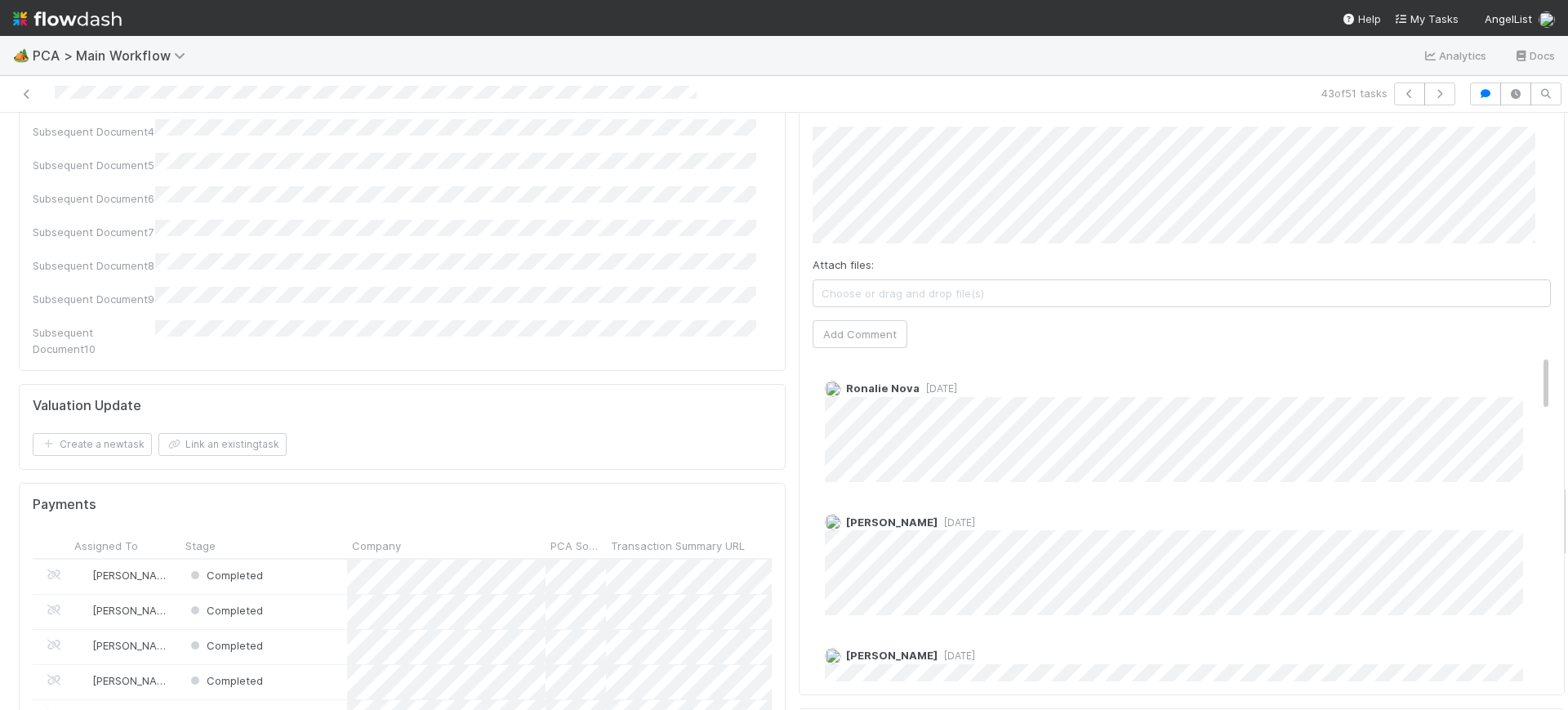
scroll to position [2929, 0]
drag, startPoint x: 1547, startPoint y: 130, endPoint x: 1567, endPoint y: 504, distance: 374.5
click at [1567, 504] on div "🏕️ PCA > Main Workflow Analytics Docs 43 of 51 tasks Finance Review - Backlog (…" at bounding box center [784, 373] width 1568 height 674
drag, startPoint x: 1512, startPoint y: 254, endPoint x: 1513, endPoint y: 281, distance: 27.0
click at [1513, 362] on div "Ronalie Nova 9 months ago" at bounding box center [1190, 418] width 755 height 114
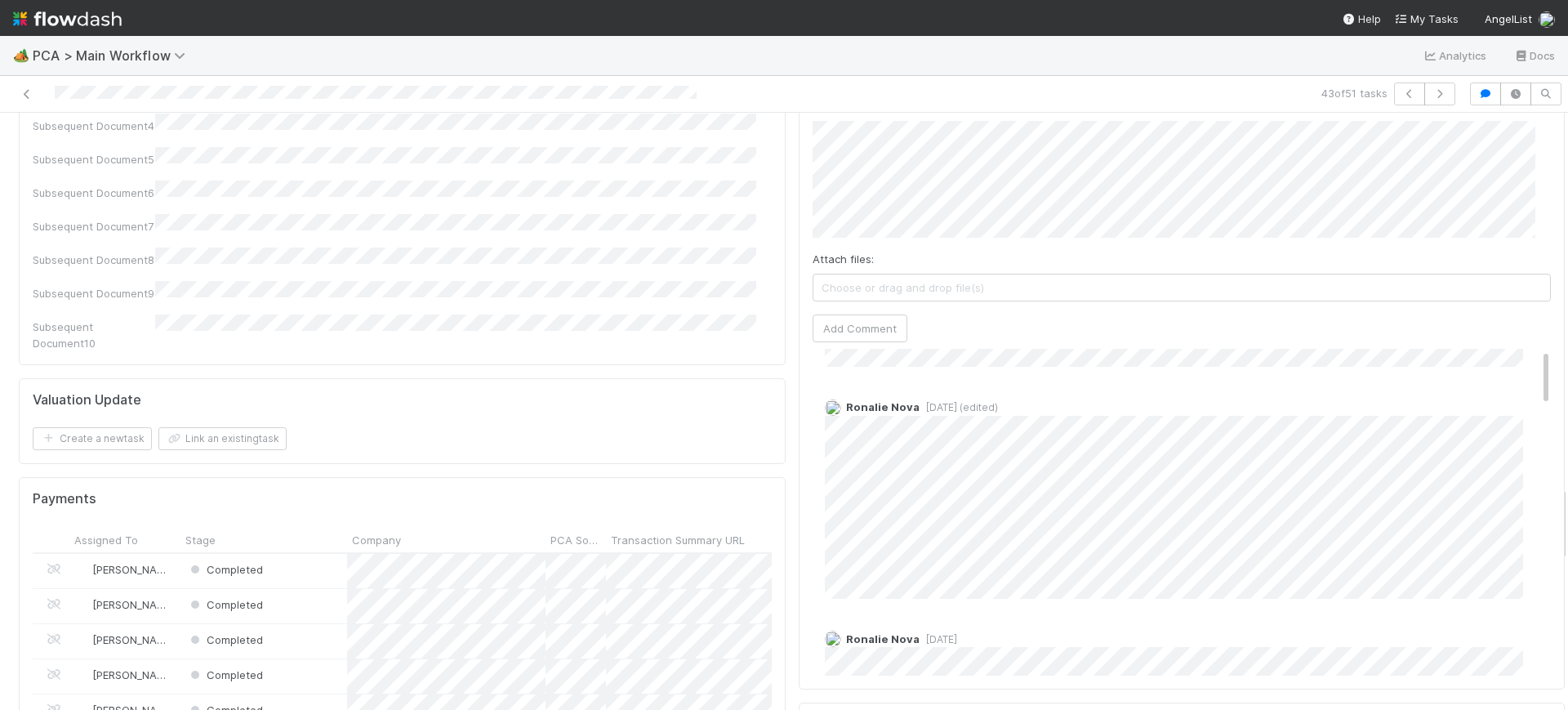
scroll to position [0, 0]
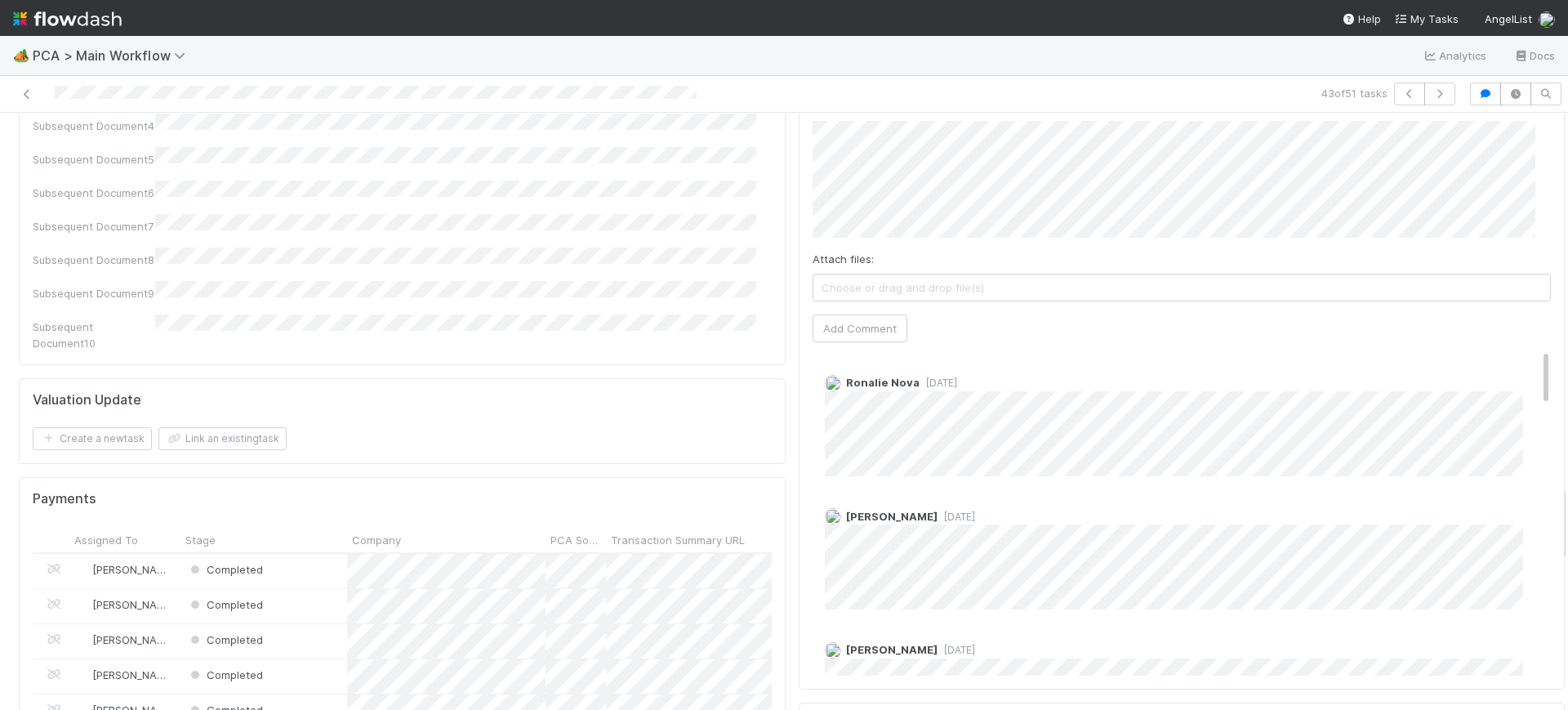
drag, startPoint x: 1513, startPoint y: 261, endPoint x: 1454, endPoint y: 66, distance: 203.7
click at [1515, 10] on div "🏕️ PCA > Main Workflow Analytics Docs 43 of 51 tasks Finance Review - Backlog (…" at bounding box center [784, 355] width 1568 height 710
click at [1431, 95] on icon "button" at bounding box center [1439, 94] width 17 height 10
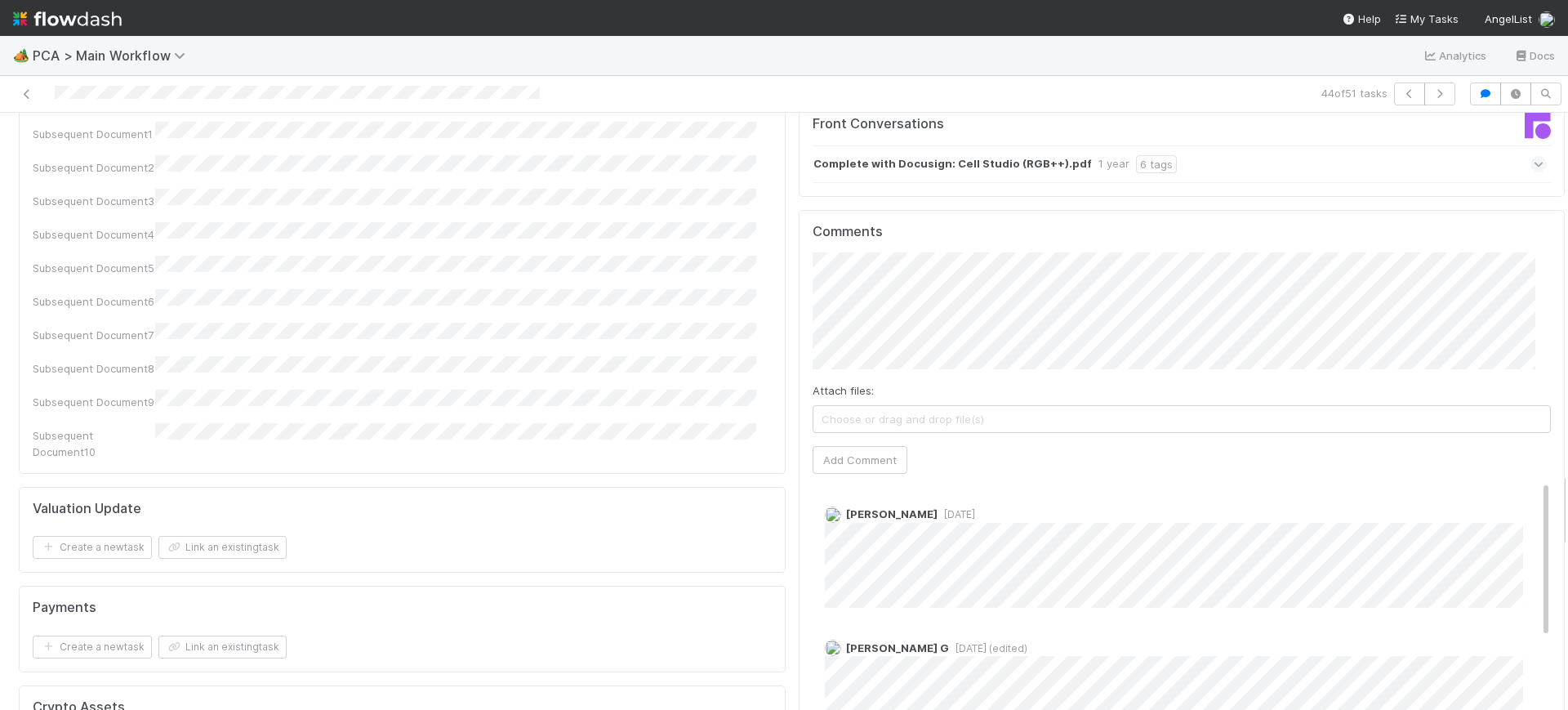
scroll to position [2862, 0]
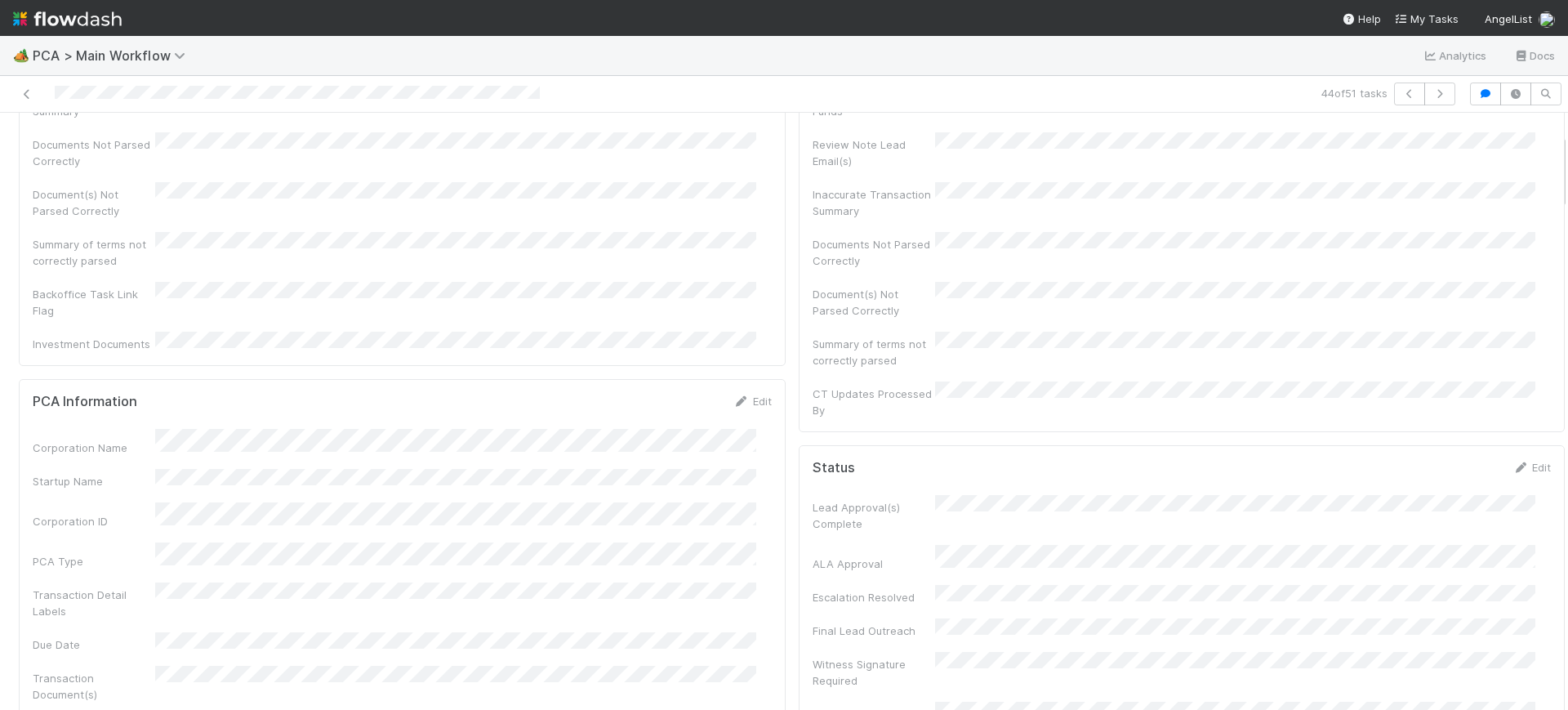
drag, startPoint x: 1547, startPoint y: 135, endPoint x: 1497, endPoint y: 143, distance: 50.6
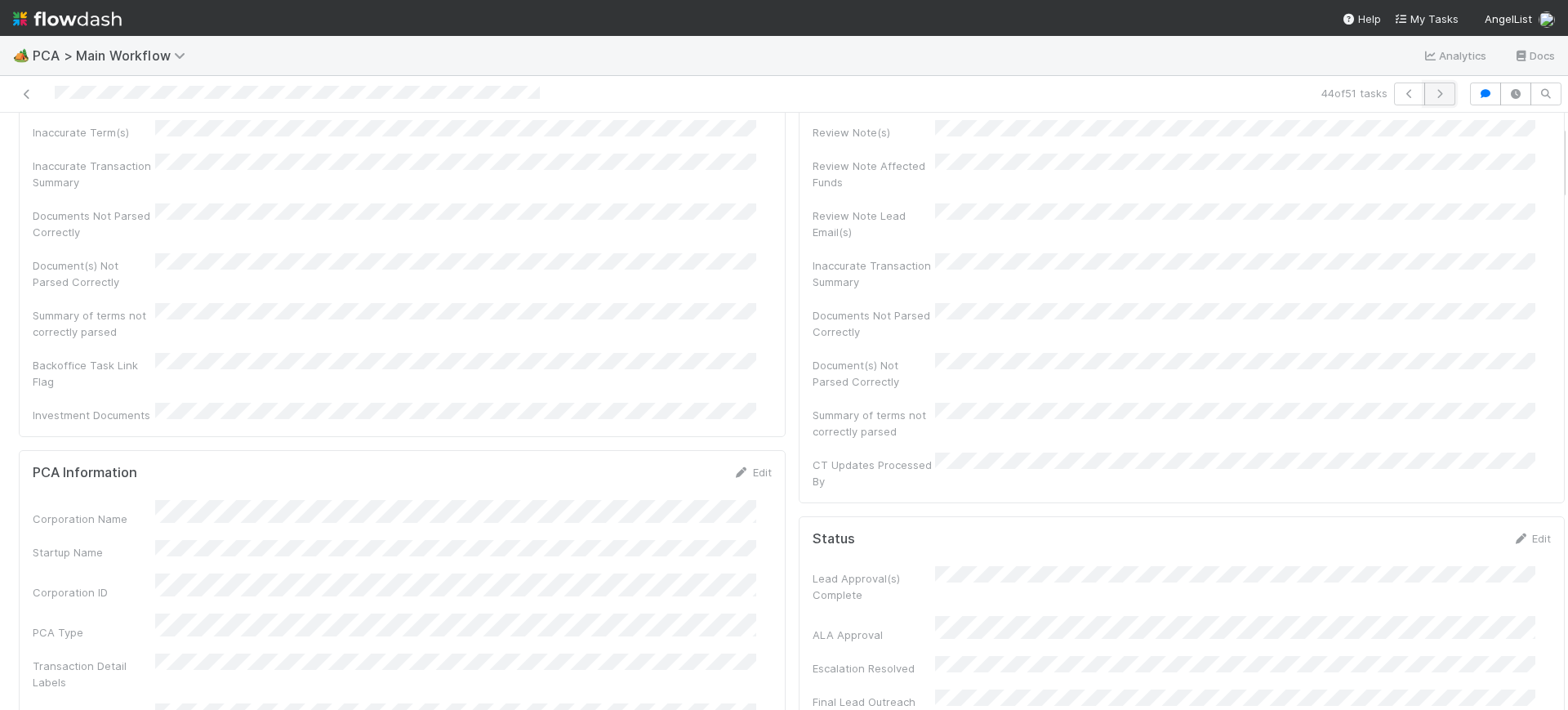
click at [1431, 95] on icon "button" at bounding box center [1439, 94] width 17 height 10
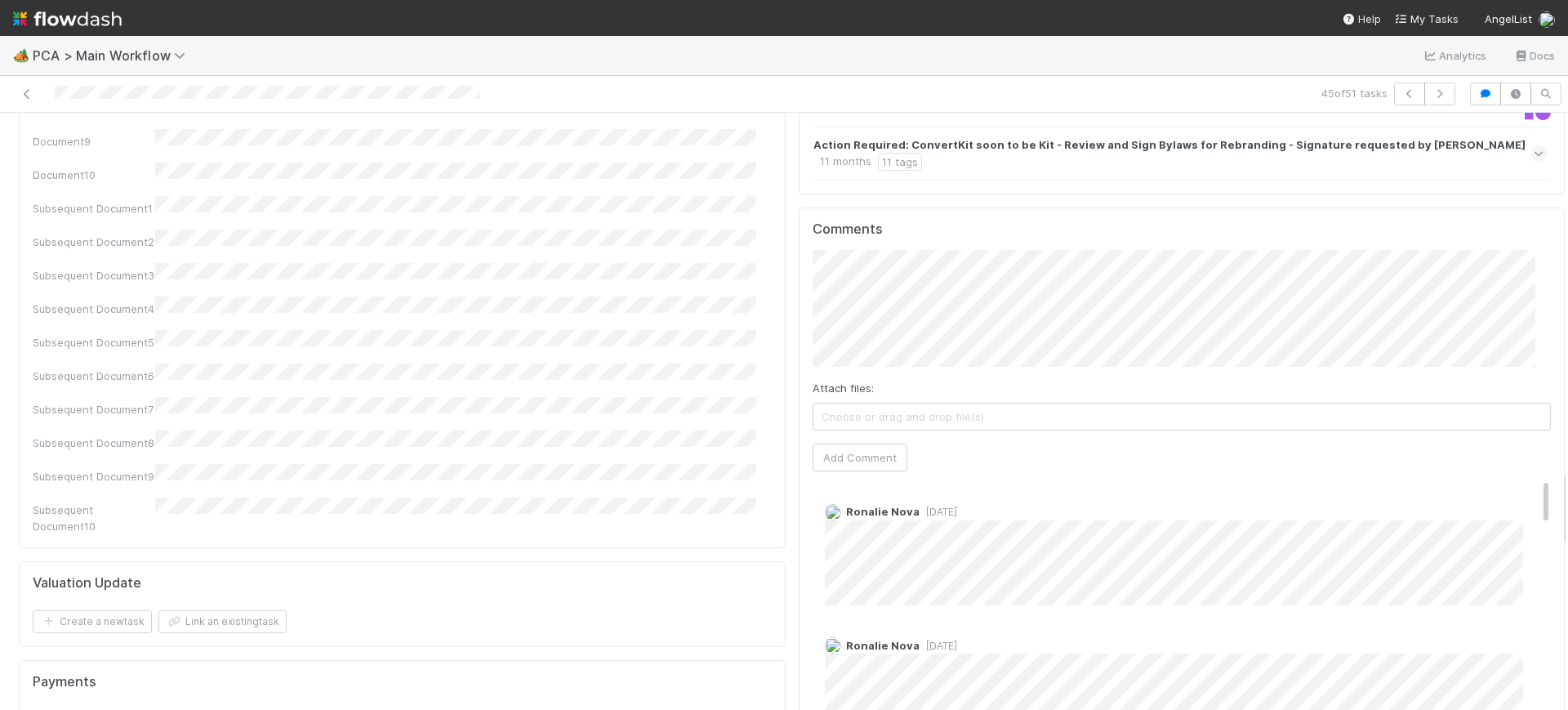
scroll to position [2848, 0]
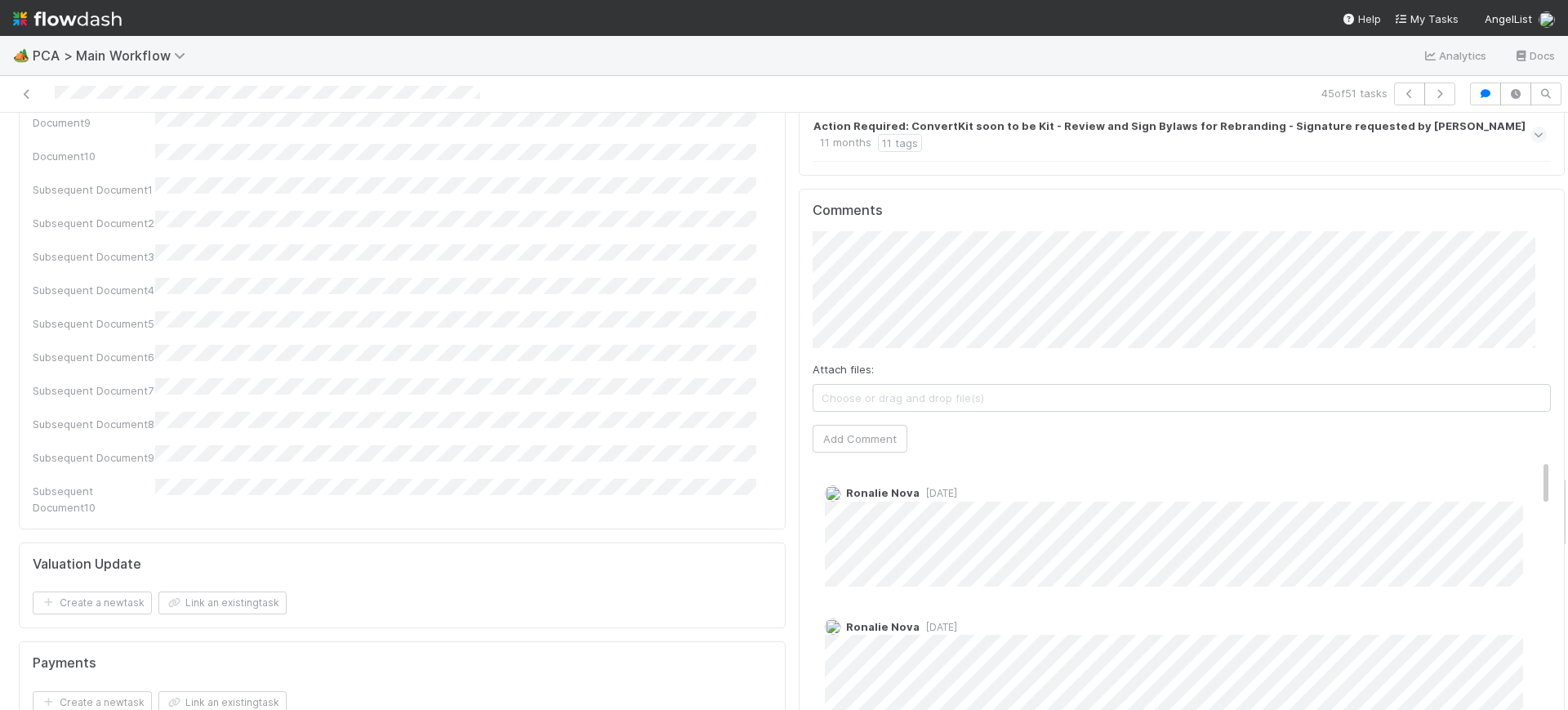
drag, startPoint x: 1548, startPoint y: 130, endPoint x: 1567, endPoint y: 492, distance: 362.5
click at [1567, 492] on div "🏕️ PCA > Main Workflow Analytics Docs 45 of 51 tasks Finance Review - Backlog (…" at bounding box center [784, 373] width 1568 height 674
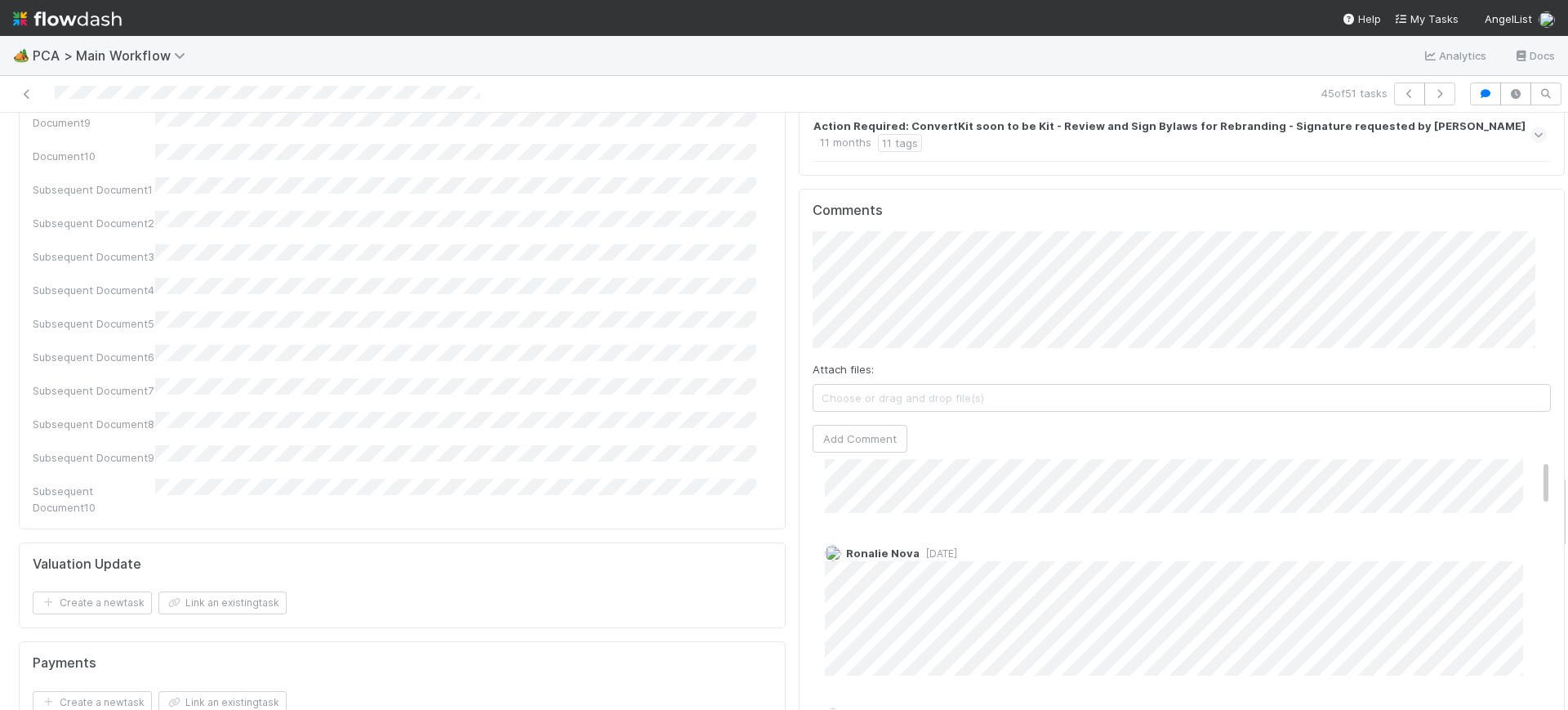
scroll to position [0, 0]
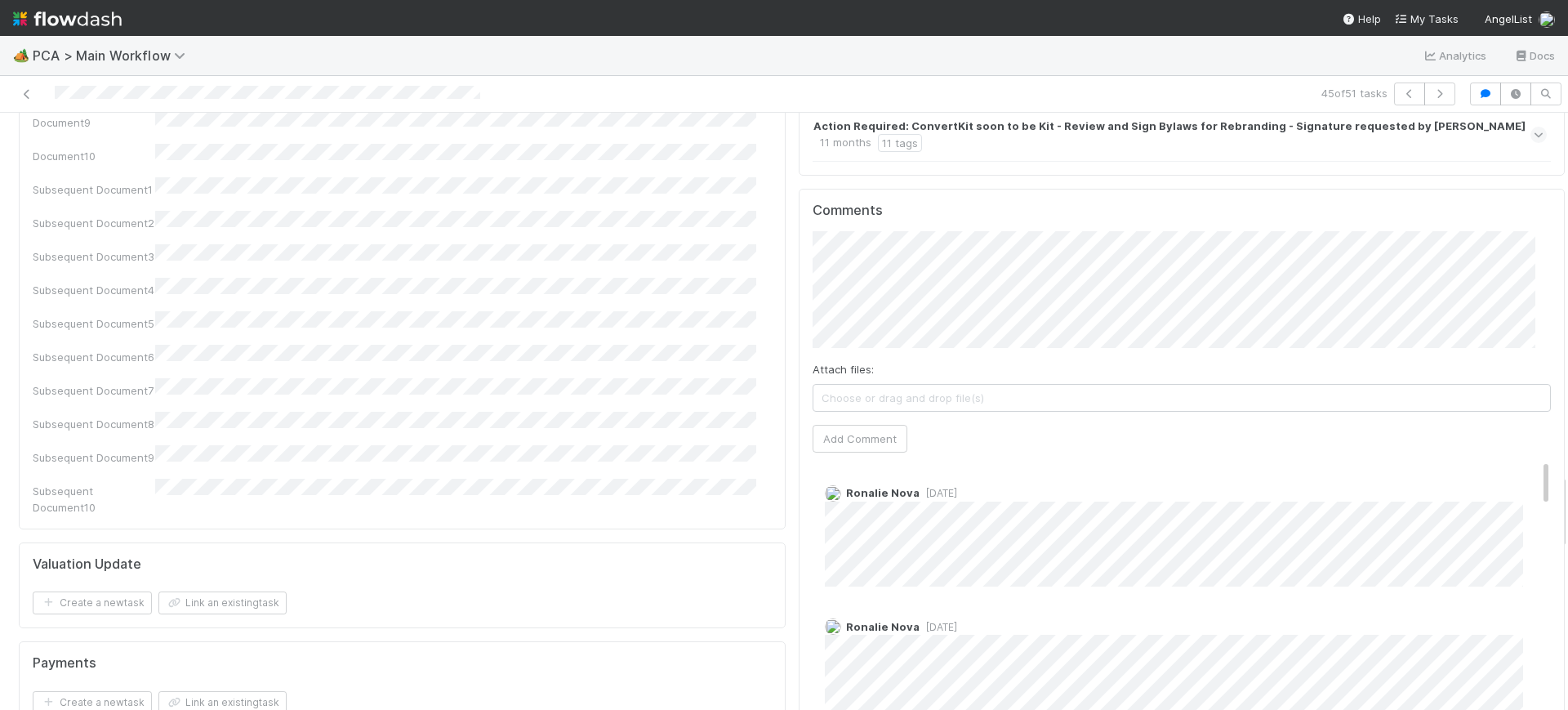
drag, startPoint x: 1515, startPoint y: 346, endPoint x: 1545, endPoint y: 303, distance: 52.4
click at [1526, 189] on div "Comments Attach files: Choose or drag and drop file(s) Add Comment Ronalie Nova…" at bounding box center [1181, 494] width 766 height 612
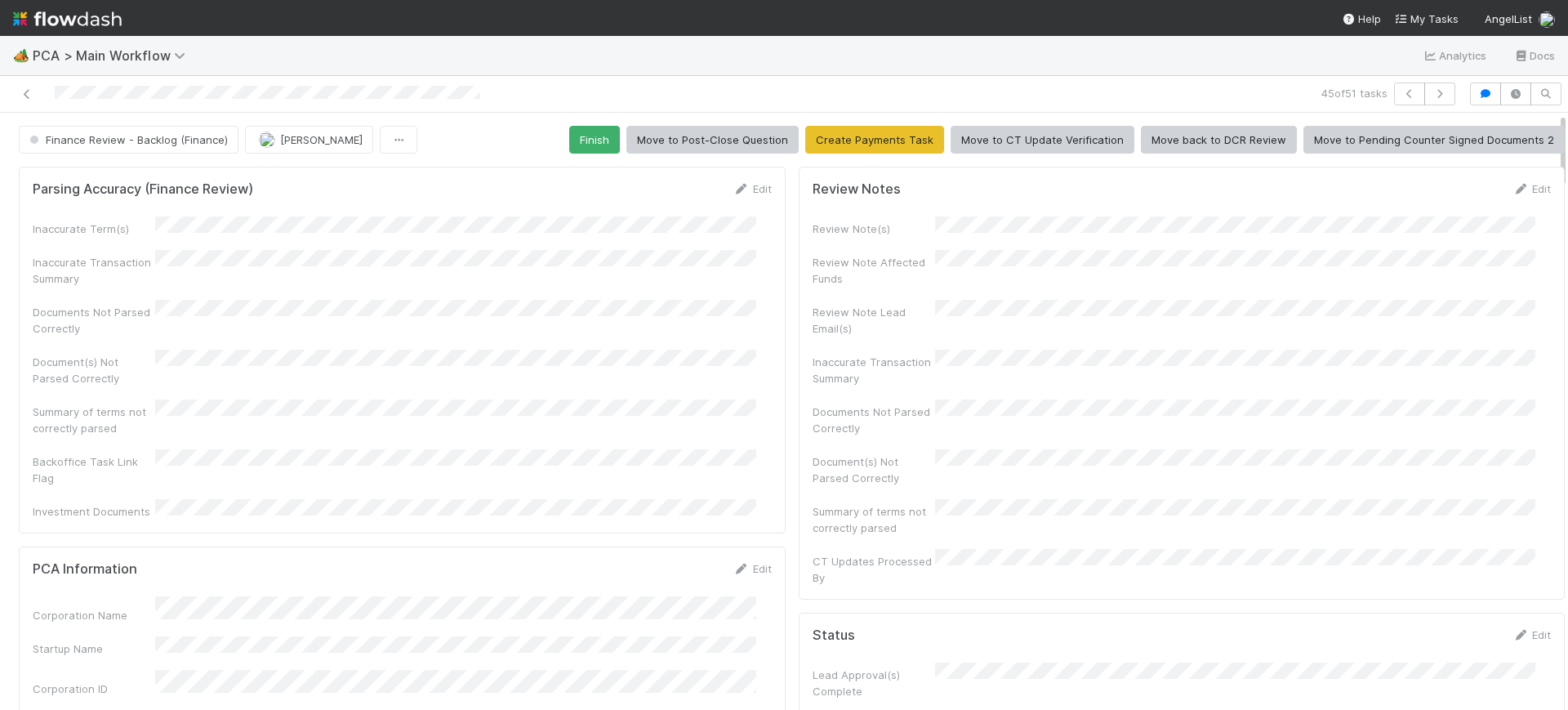
drag, startPoint x: 1546, startPoint y: 512, endPoint x: 1567, endPoint y: 63, distance: 449.5
click at [1567, 63] on div "🏕️ PCA > Main Workflow Analytics Docs 45 of 51 tasks Finance Review - Backlog (…" at bounding box center [784, 373] width 1568 height 674
click at [584, 134] on button "Finish" at bounding box center [594, 139] width 51 height 28
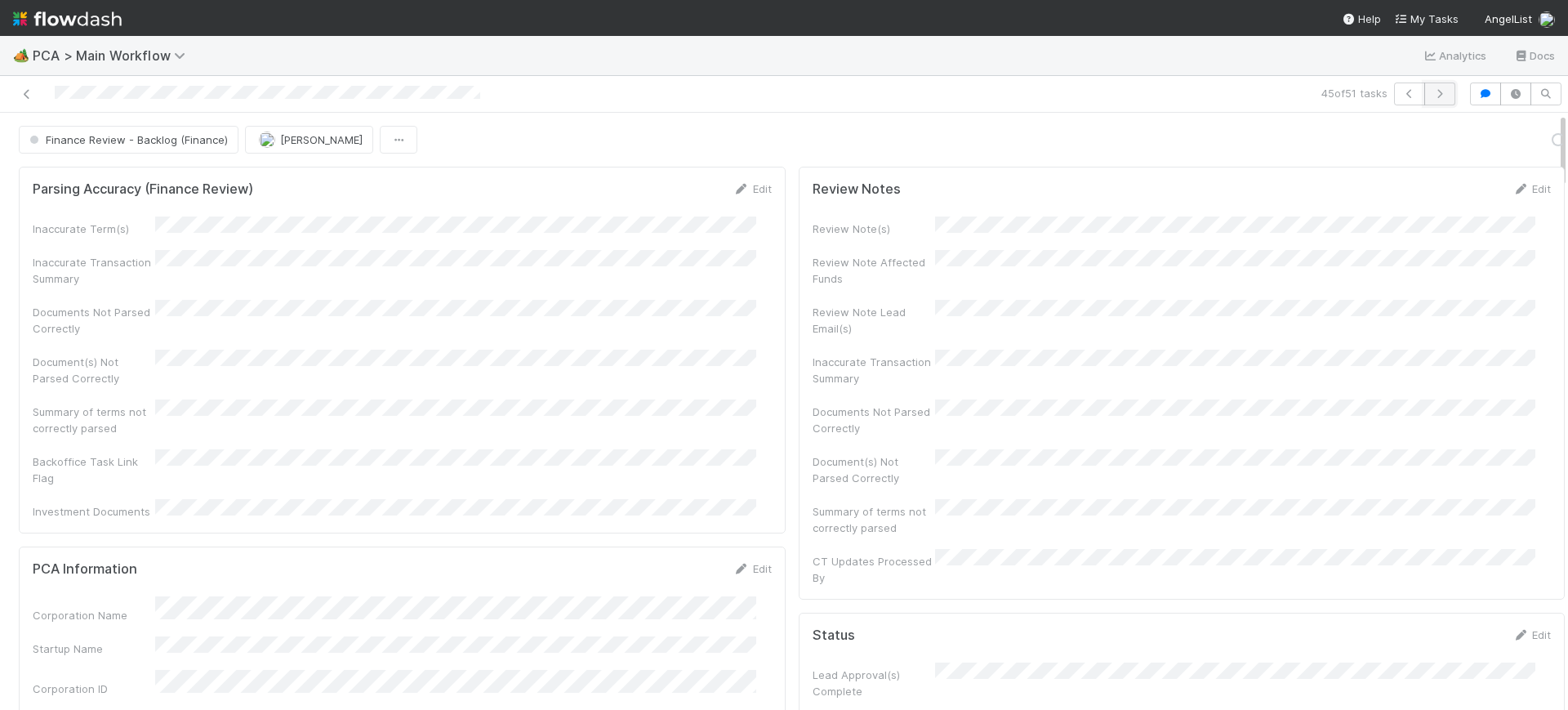
click at [1431, 92] on icon "button" at bounding box center [1439, 94] width 17 height 10
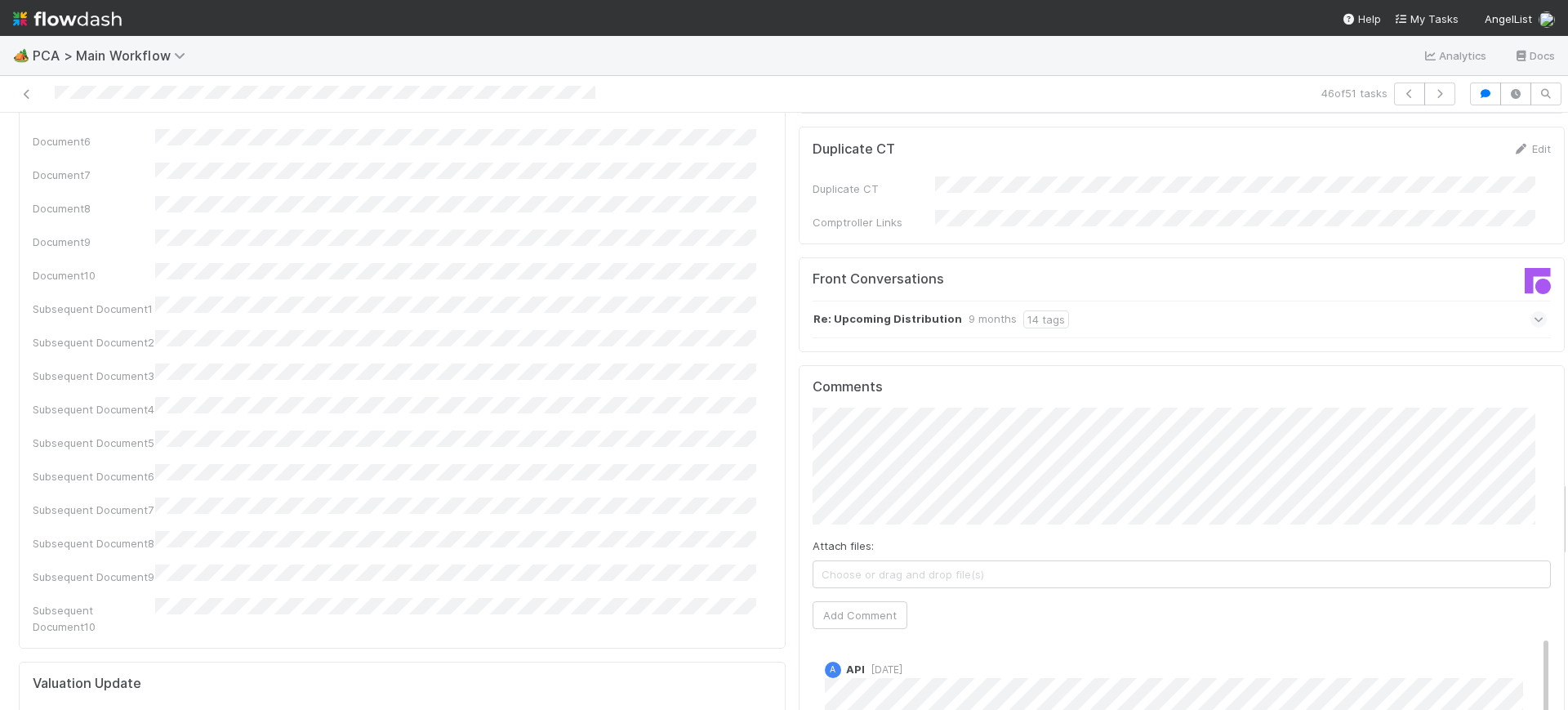
scroll to position [2843, 0]
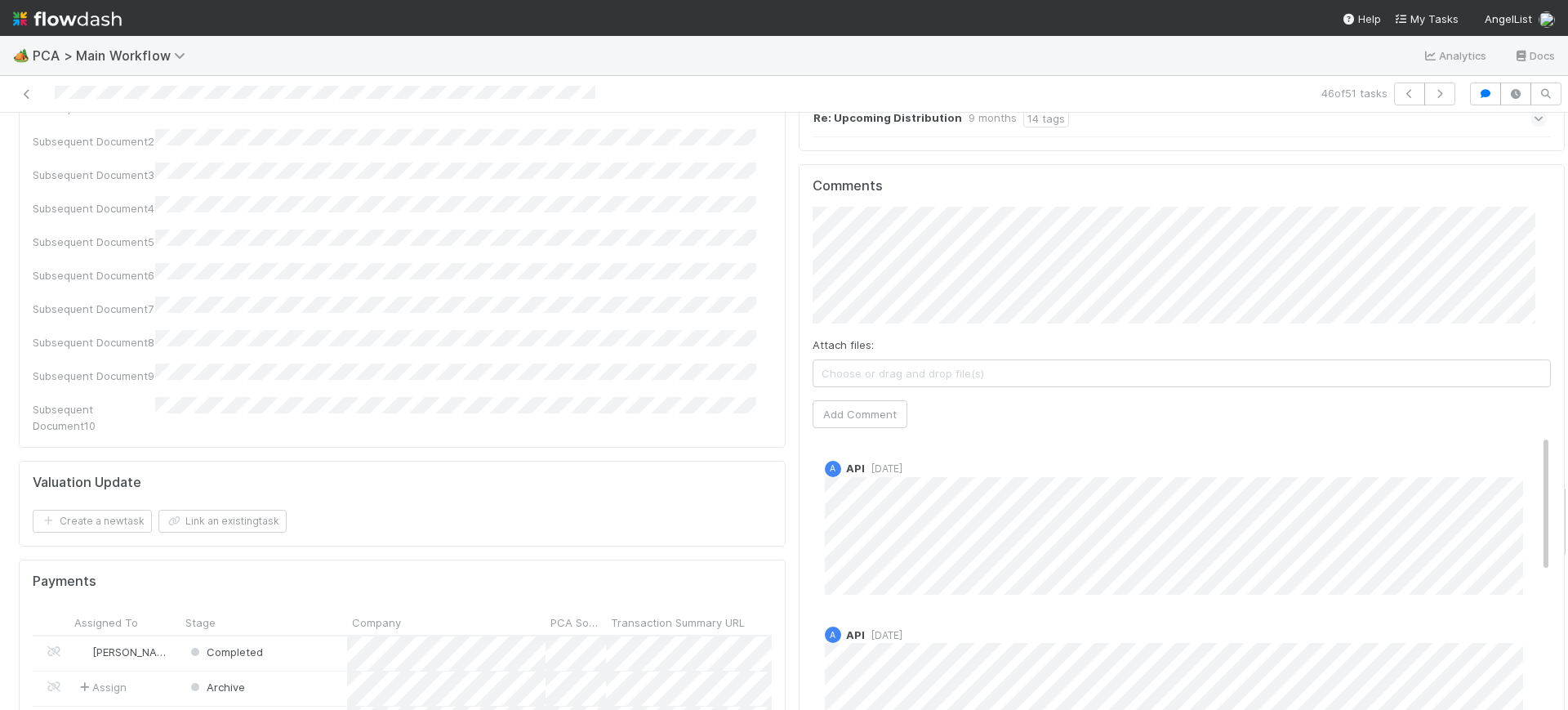
drag, startPoint x: 1547, startPoint y: 139, endPoint x: 1567, endPoint y: 509, distance: 370.5
click at [1567, 509] on div "🏕️ PCA > Main Workflow Analytics Docs 46 of 51 tasks Finance Review - Backlog (…" at bounding box center [784, 373] width 1568 height 674
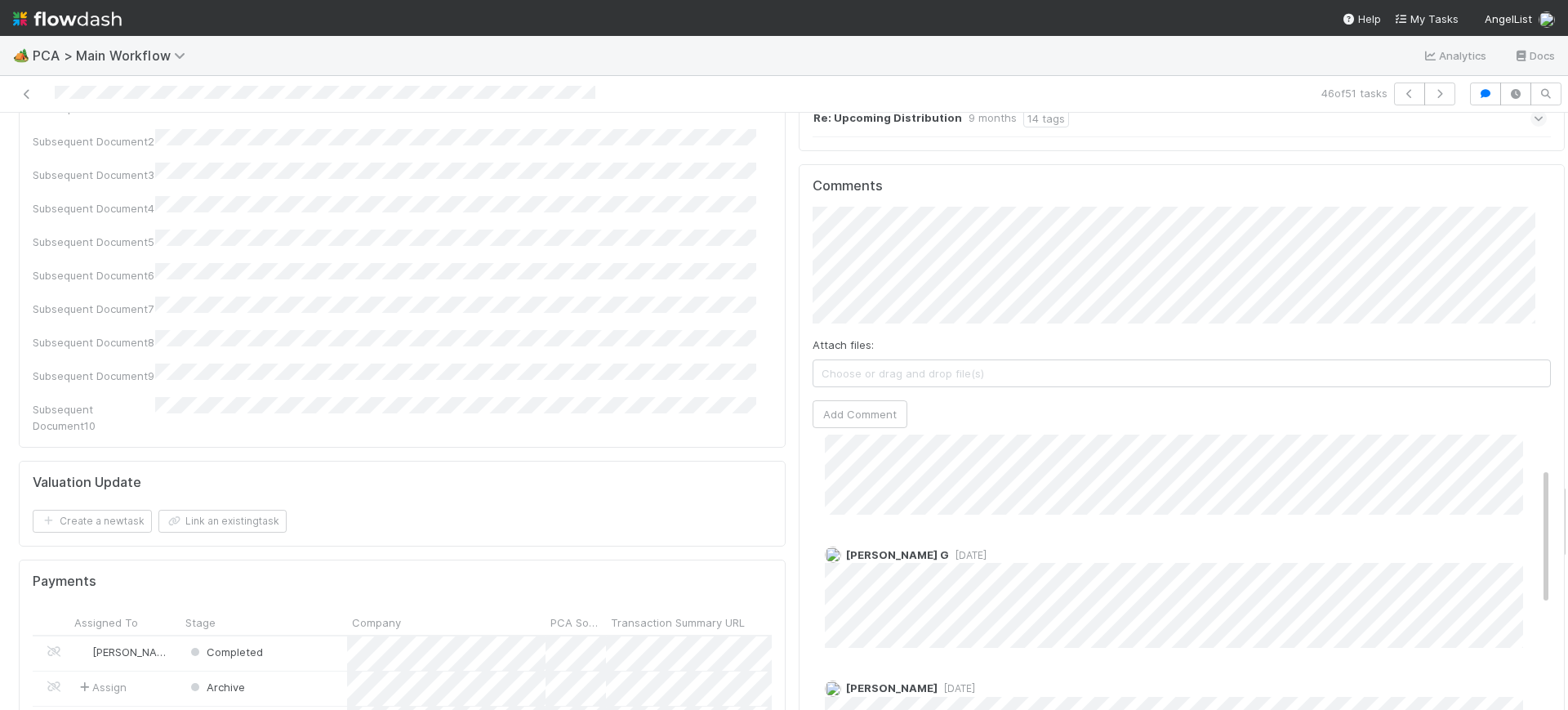
scroll to position [0, 0]
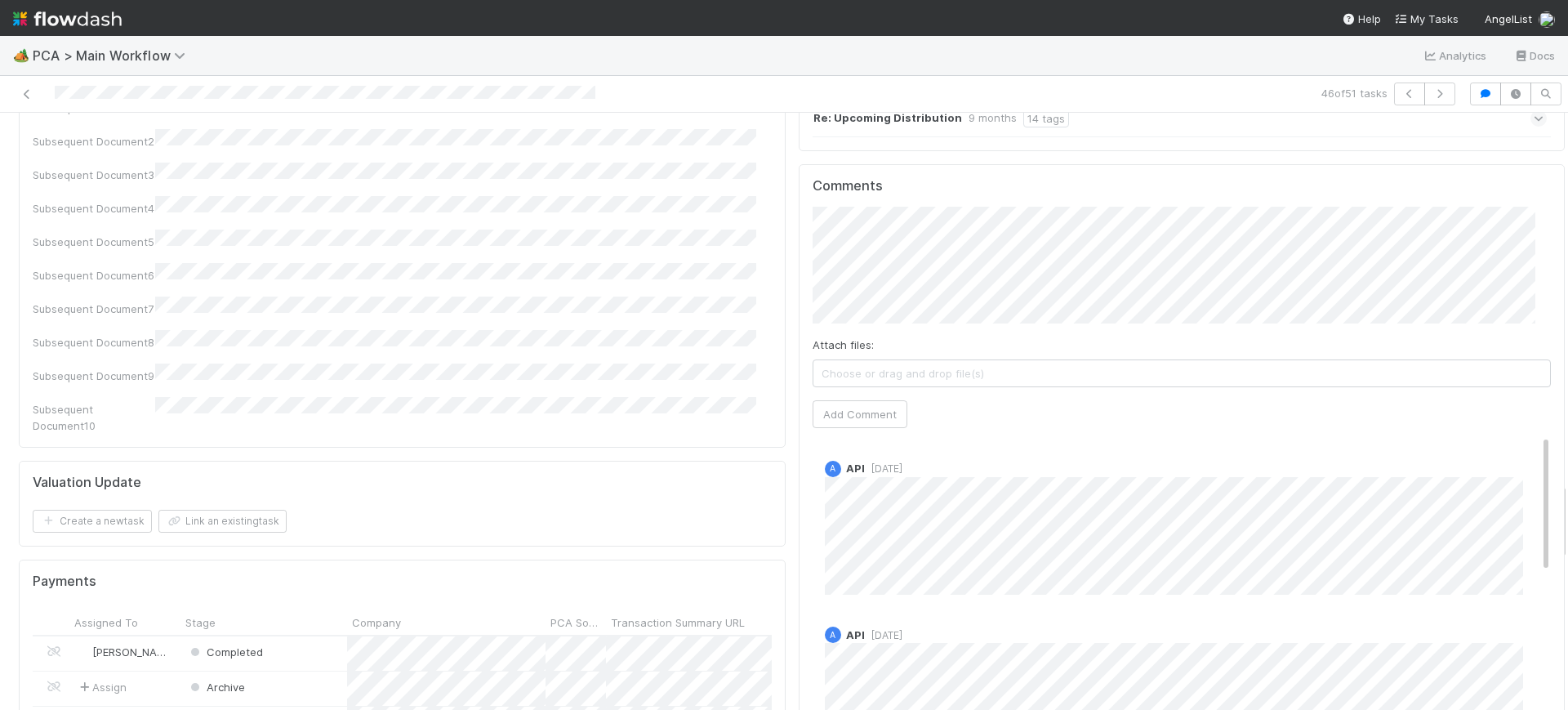
drag, startPoint x: 1515, startPoint y: 349, endPoint x: 1517, endPoint y: 218, distance: 131.0
click at [1517, 218] on div "Comments Attach files: Choose or drag and drop file(s) Add Comment A API 9 mont…" at bounding box center [1181, 469] width 739 height 584
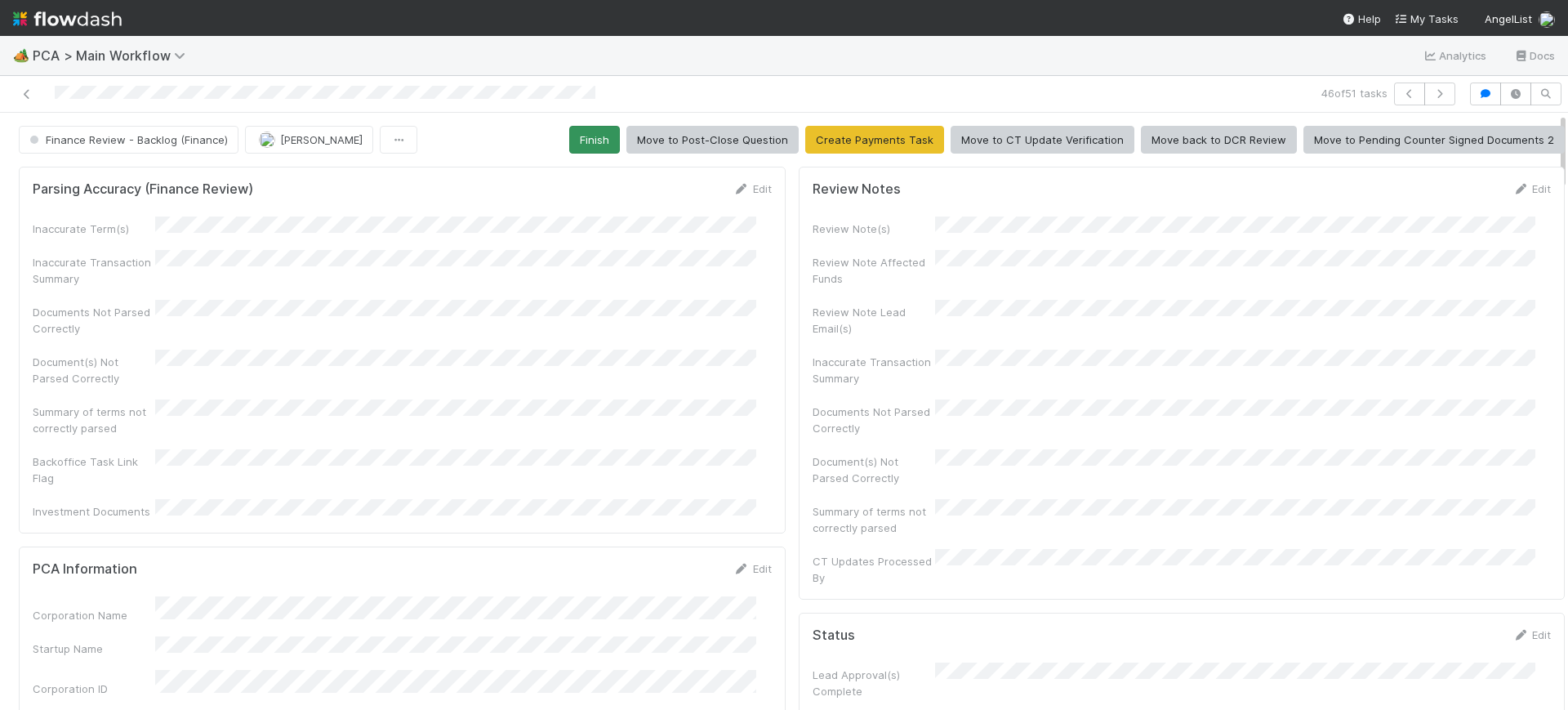
drag, startPoint x: 1546, startPoint y: 505, endPoint x: 589, endPoint y: 138, distance: 1025.0
click at [1522, 49] on div "🏕️ PCA > Main Workflow Analytics Docs 46 of 51 tasks Finance Review - Backlog (…" at bounding box center [784, 373] width 1568 height 674
click at [589, 138] on button "Finish" at bounding box center [594, 139] width 51 height 28
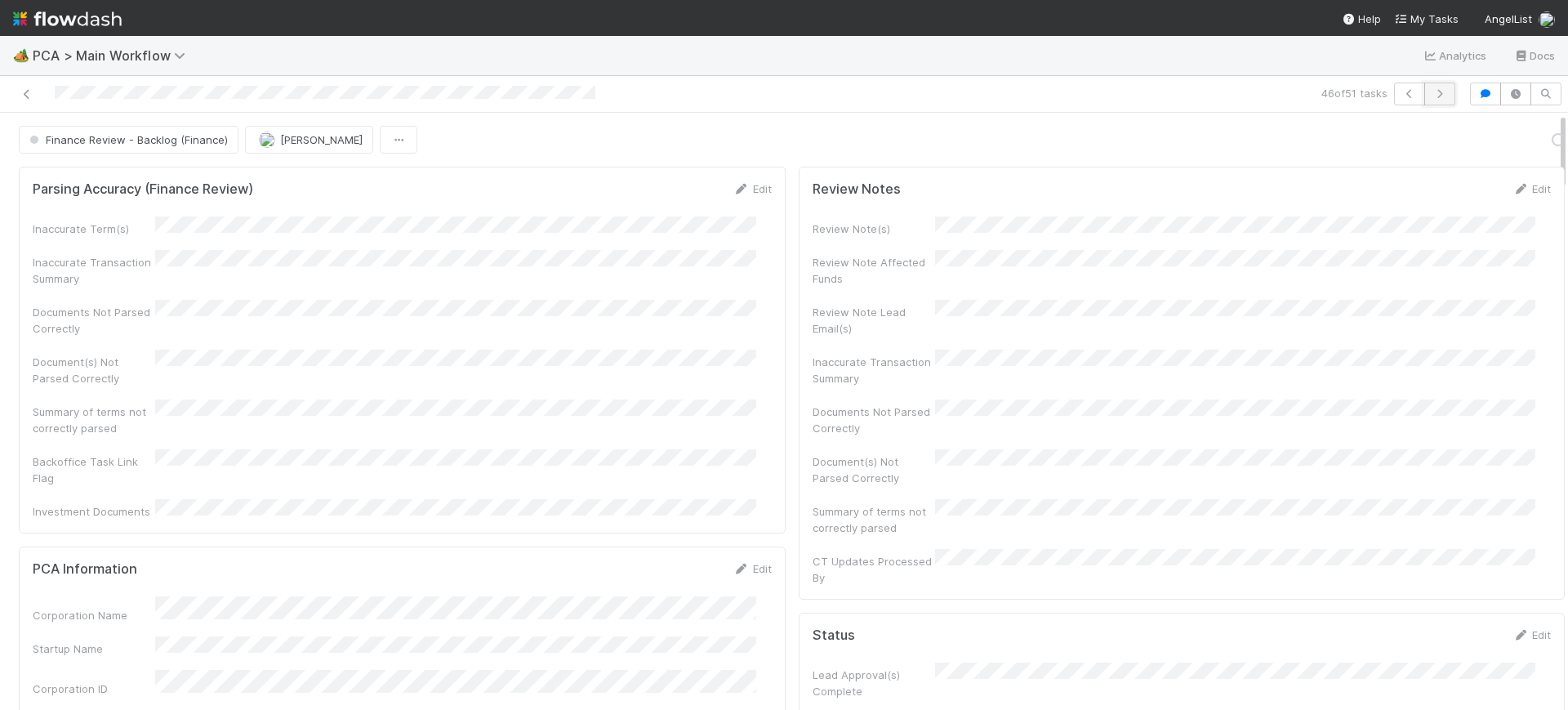
click at [1431, 94] on icon "button" at bounding box center [1439, 94] width 17 height 10
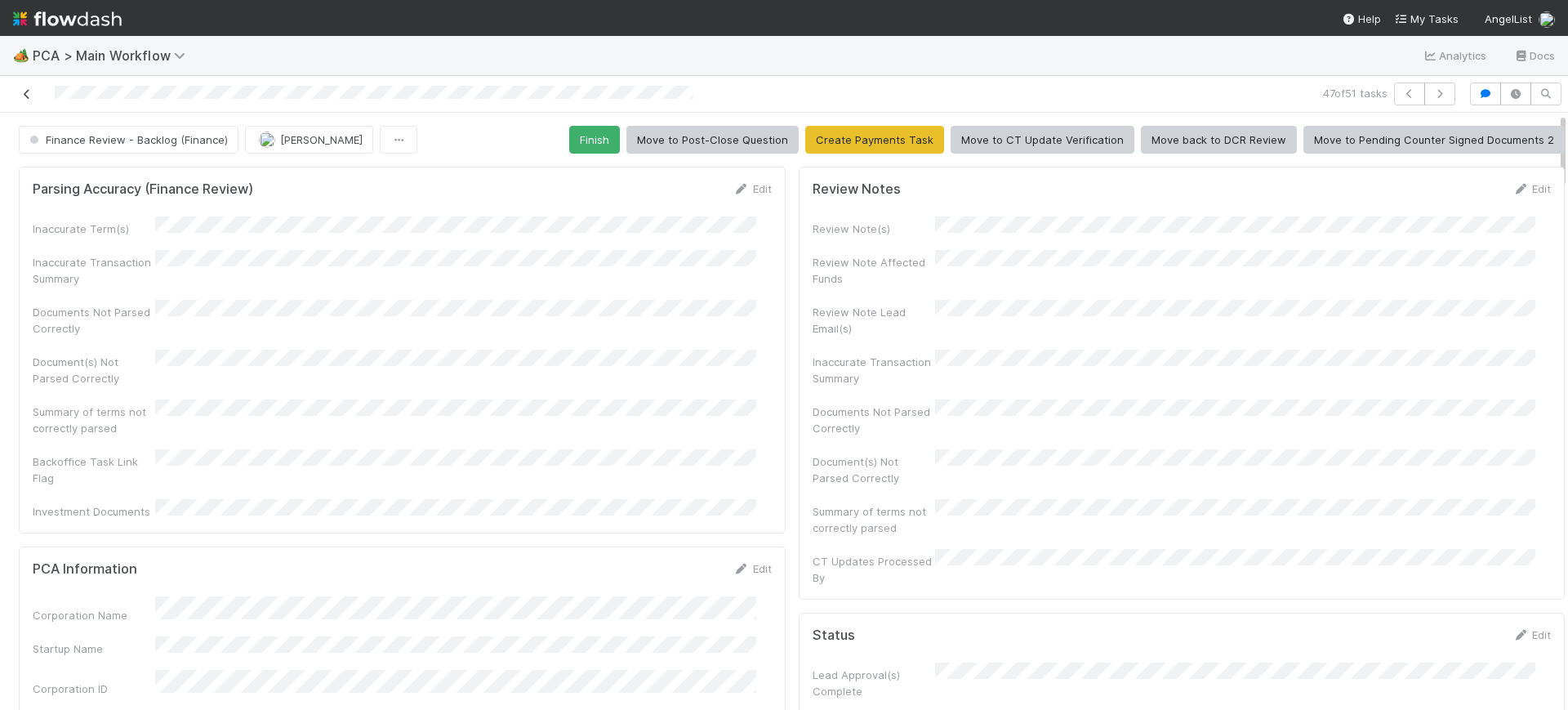
click at [22, 94] on icon at bounding box center [27, 94] width 17 height 11
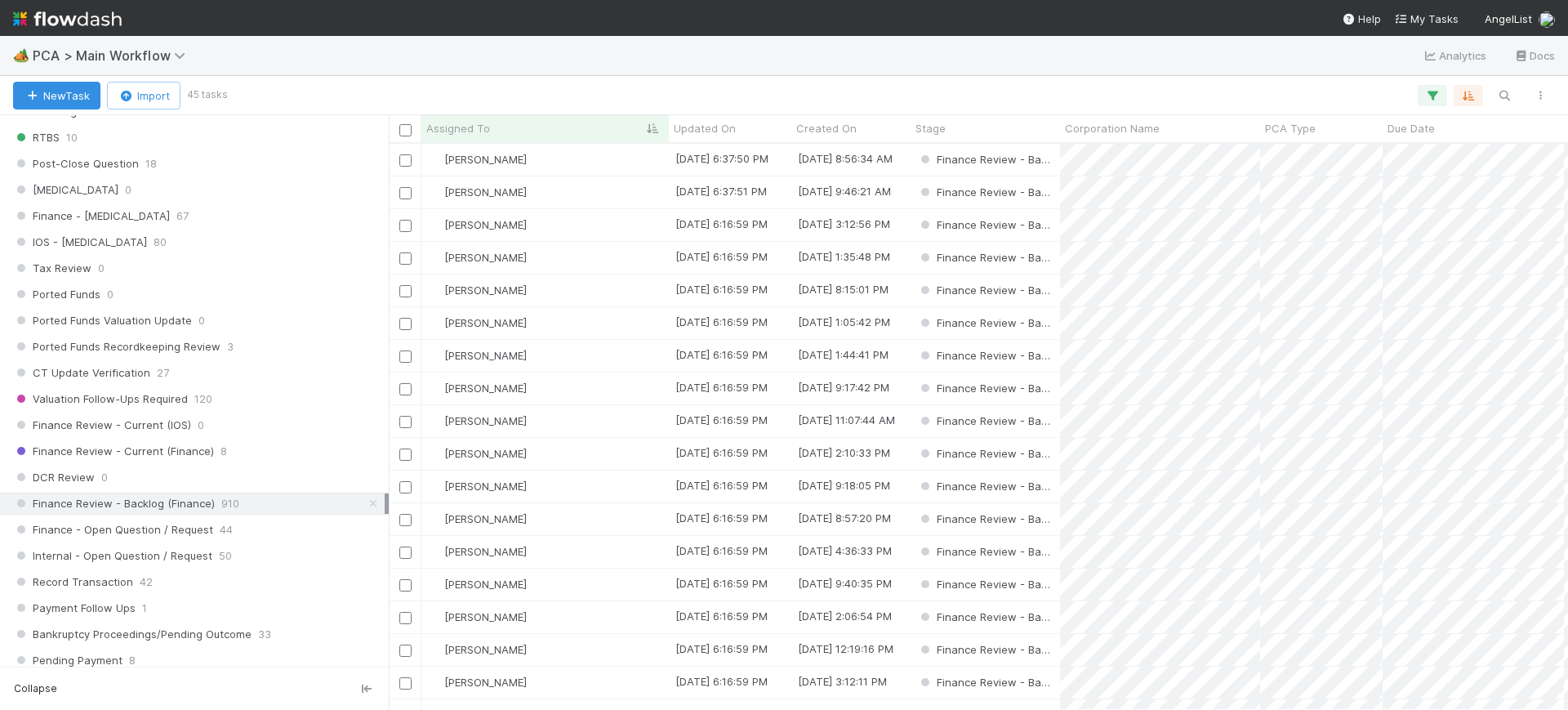
scroll to position [1042, 0]
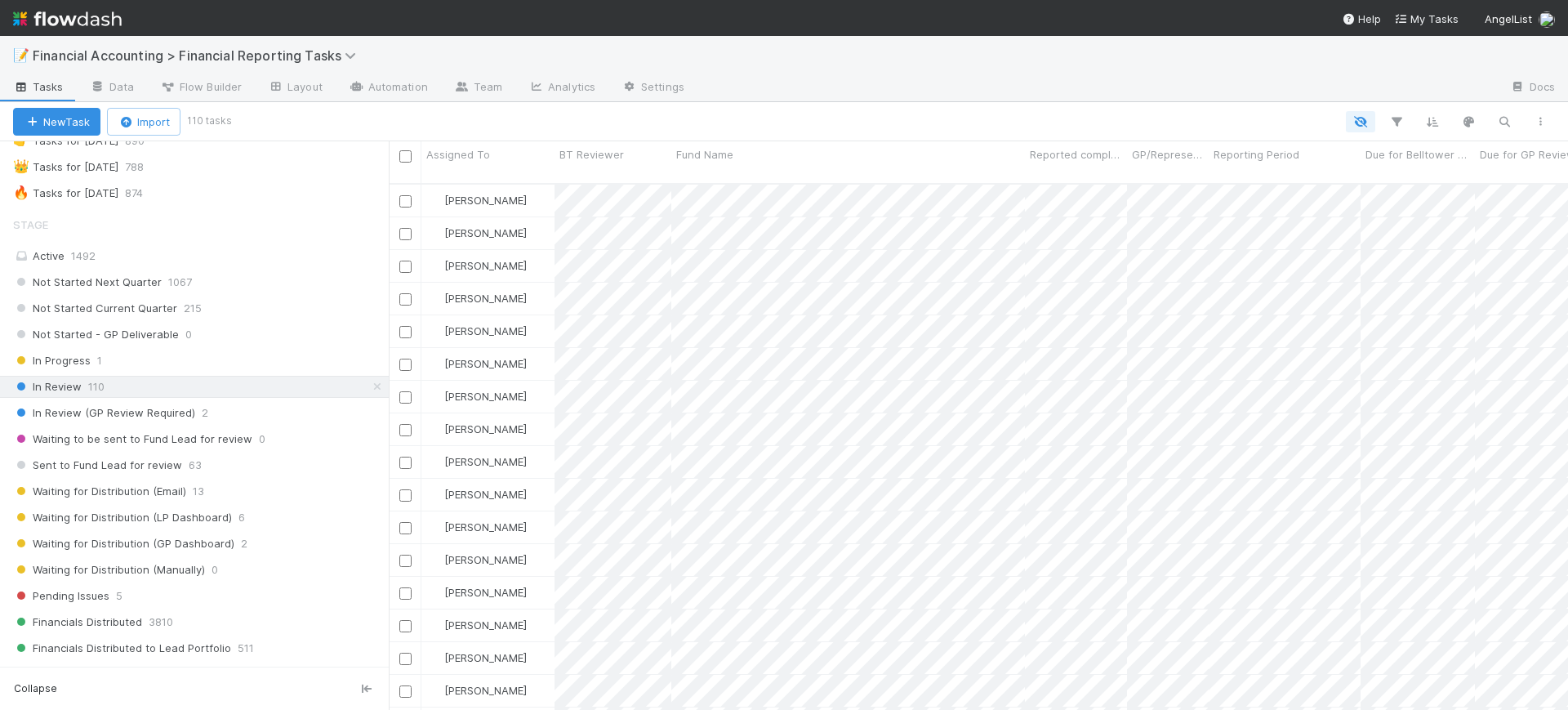
scroll to position [106, 0]
click at [206, 459] on div "Sent to Fund Lead for review 63" at bounding box center [201, 464] width 376 height 20
click at [1396, 115] on icon "button" at bounding box center [1397, 122] width 17 height 15
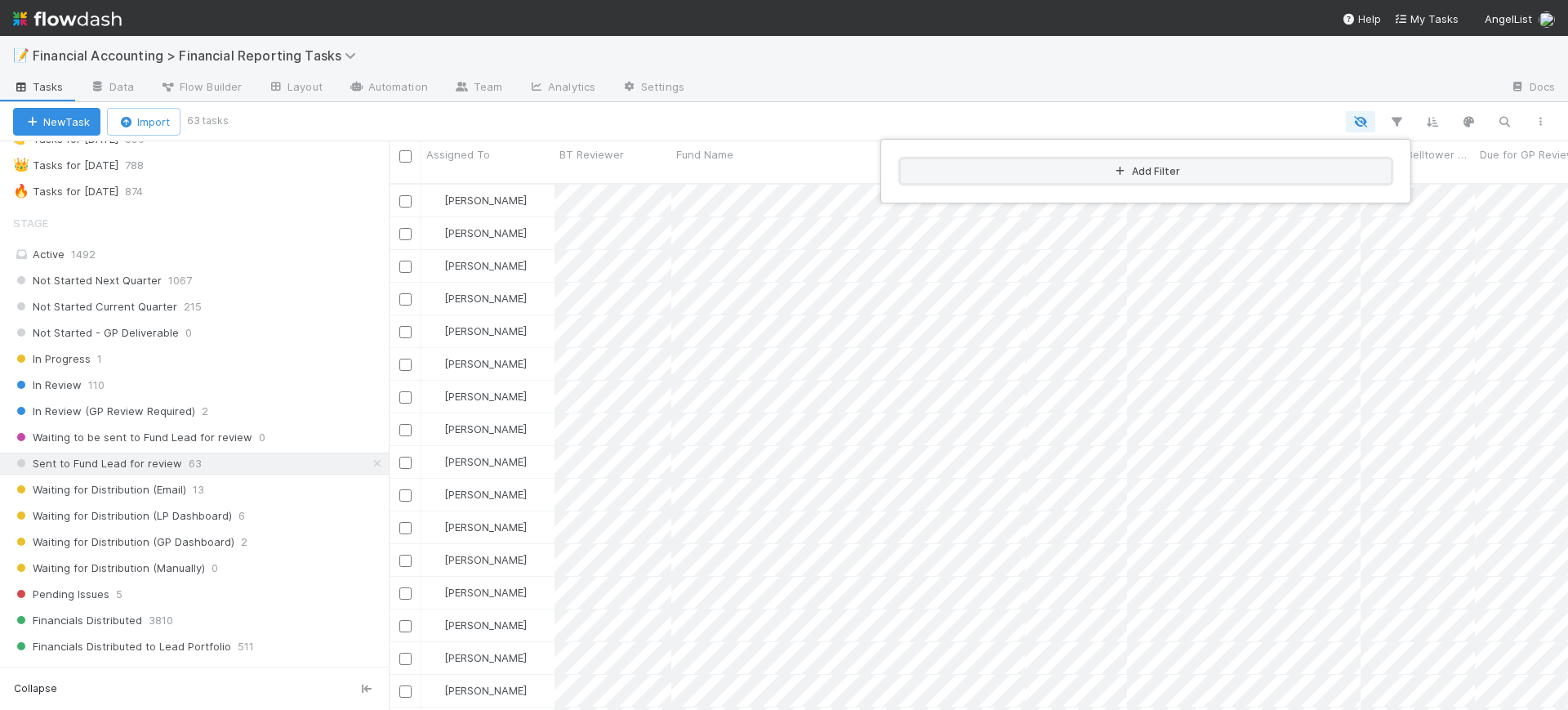
click at [1174, 171] on button "Add Filter" at bounding box center [1146, 171] width 490 height 23
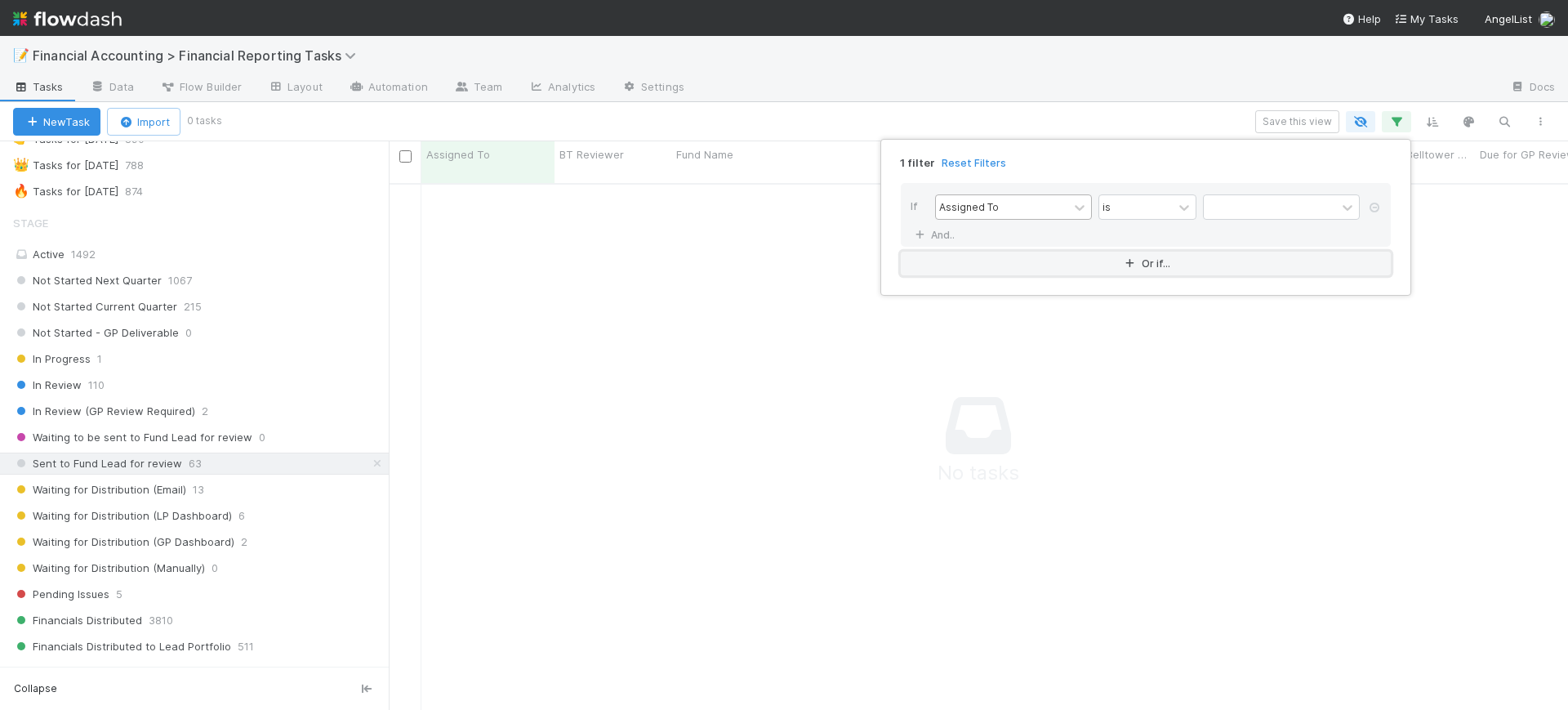
scroll to position [509, 1148]
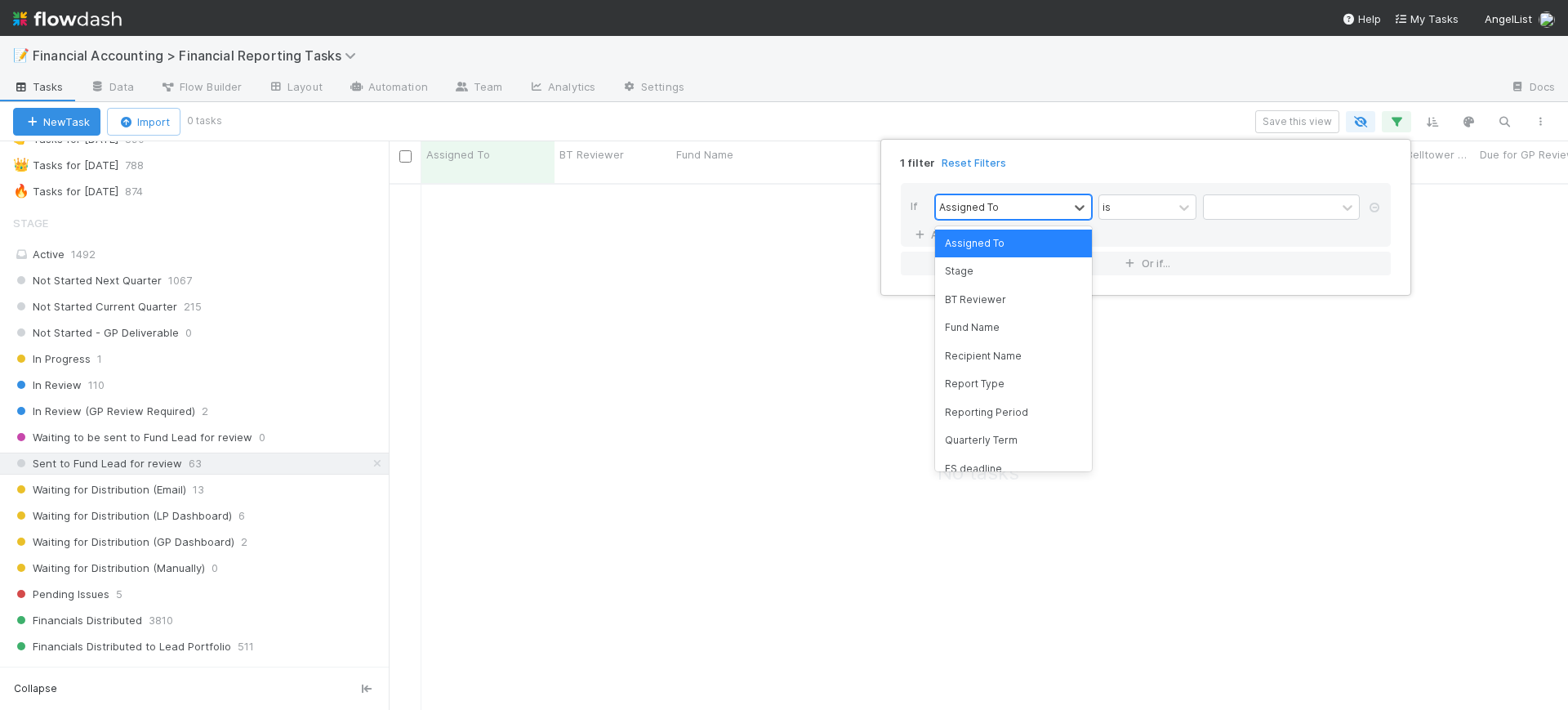
click at [1014, 207] on div "Assigned To" at bounding box center [1002, 207] width 132 height 23
click at [997, 418] on div "Reporting Period" at bounding box center [1014, 412] width 157 height 28
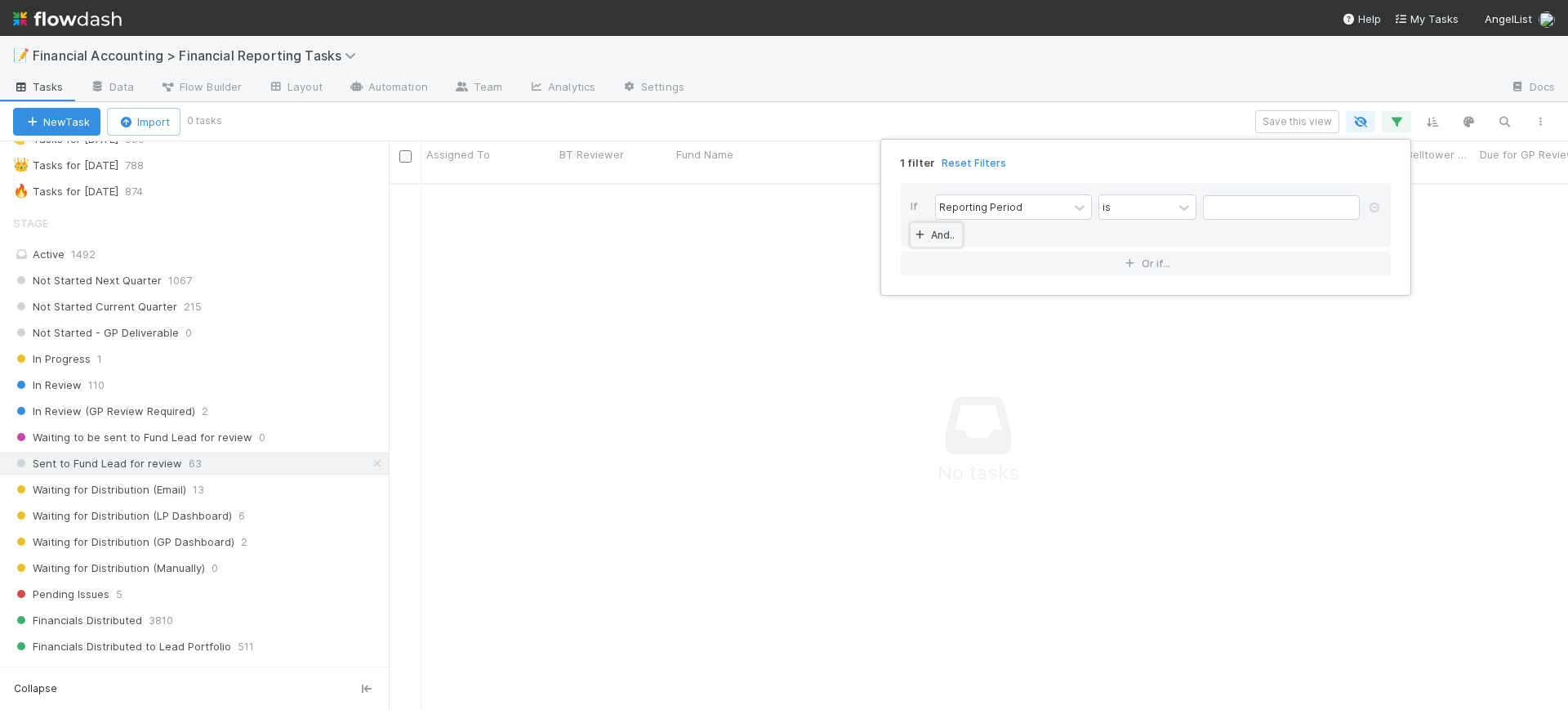
click at [932, 236] on link "And.." at bounding box center [936, 235] width 52 height 23
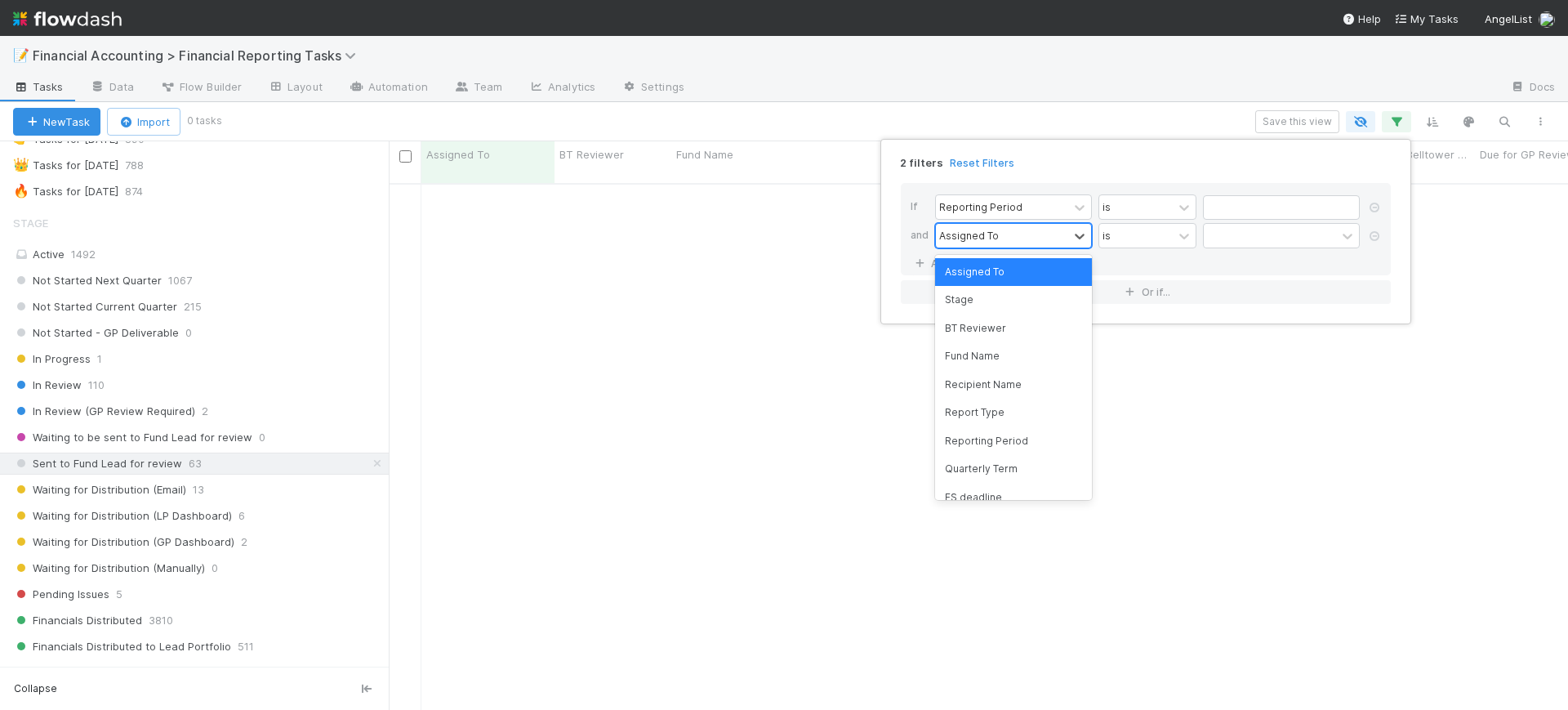
click at [980, 241] on div "Assigned To" at bounding box center [969, 236] width 59 height 15
click at [989, 350] on div "Fund Name" at bounding box center [1014, 356] width 157 height 28
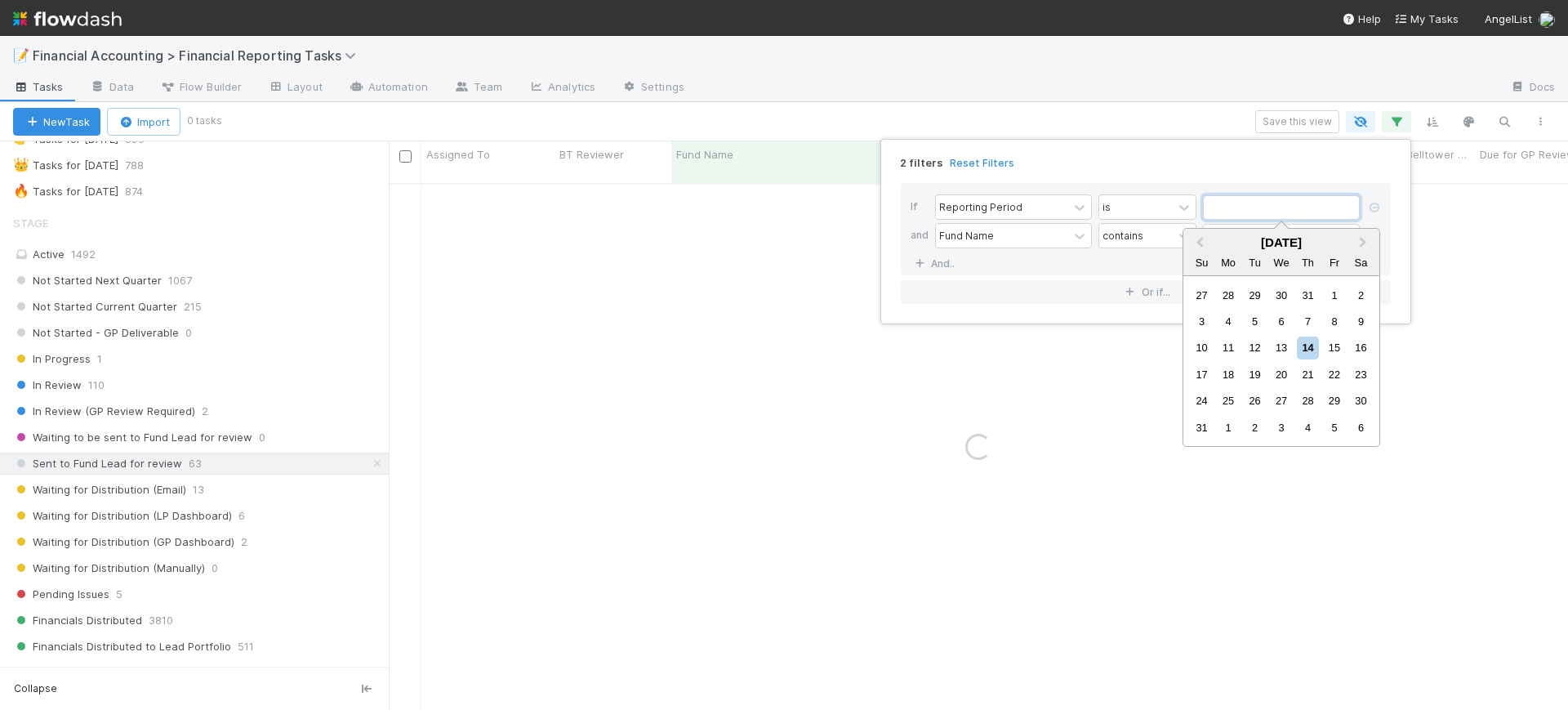
click at [1231, 214] on input "text" at bounding box center [1282, 207] width 157 height 24
click at [1200, 241] on span "Previous Month" at bounding box center [1200, 243] width 0 height 18
click at [1224, 390] on div "30" at bounding box center [1228, 401] width 22 height 22
type input "06/30/2025"
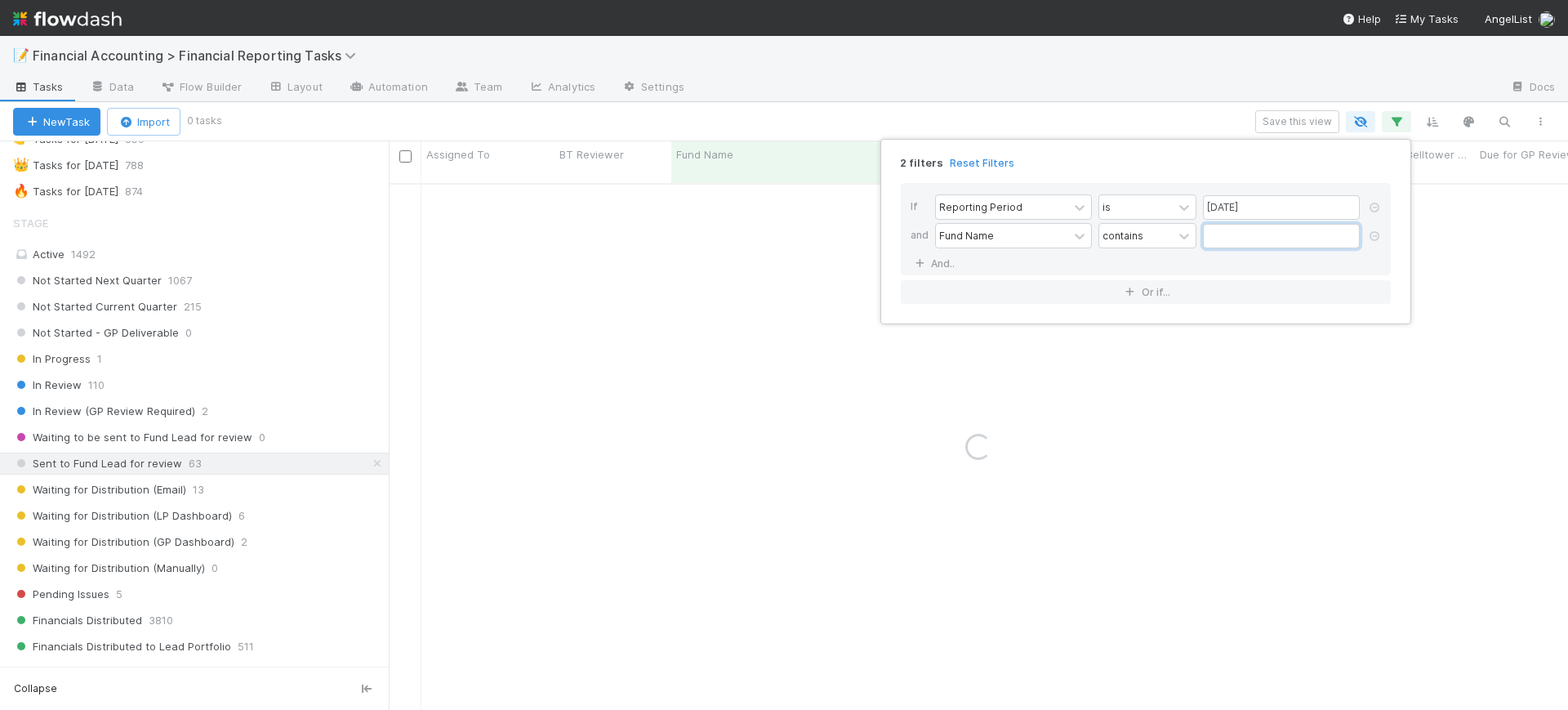
click at [1229, 226] on input "text" at bounding box center [1282, 236] width 157 height 24
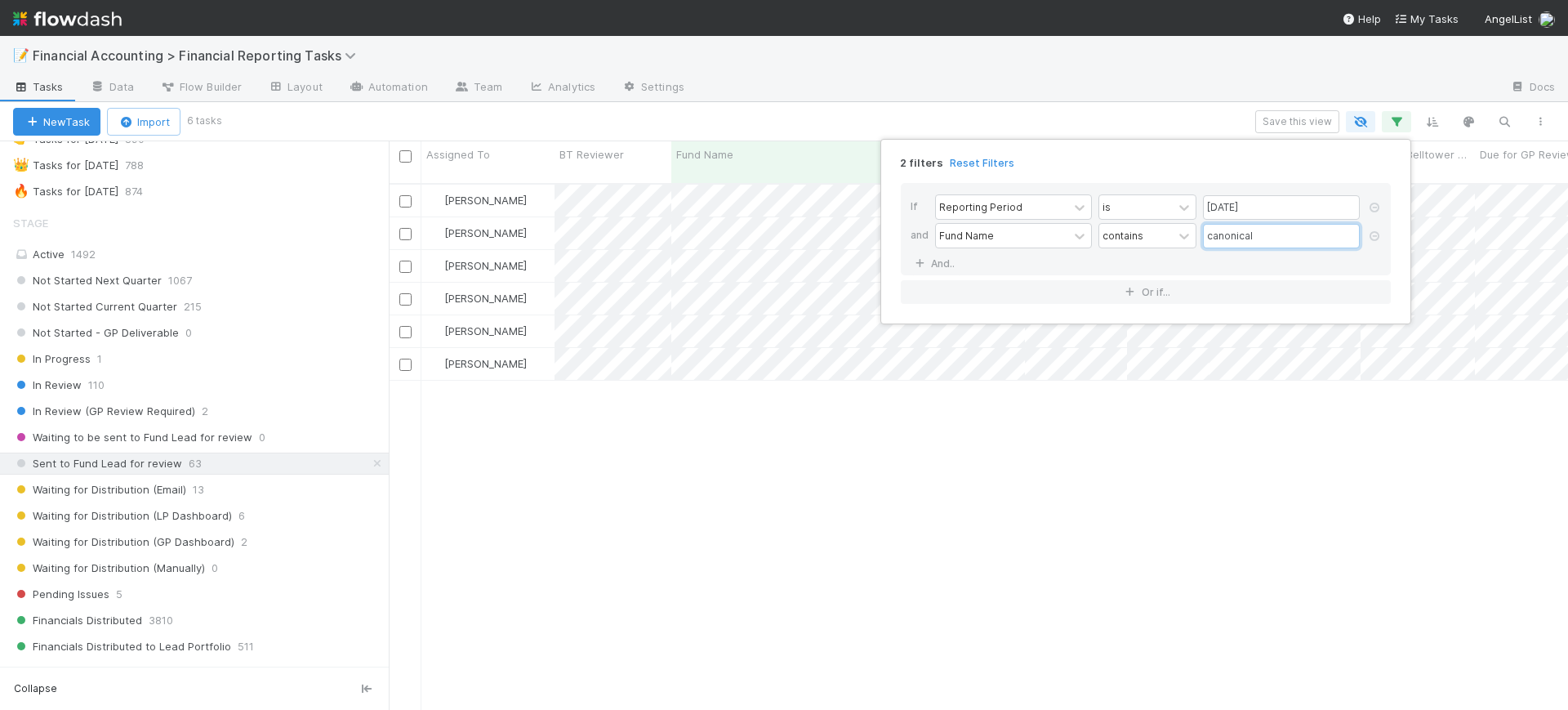
scroll to position [525, 1164]
type input "canonical"
click at [797, 423] on div "2 filters Reset Filters If Reporting Period is 06/30/2025 and Fund Name contain…" at bounding box center [784, 355] width 1568 height 710
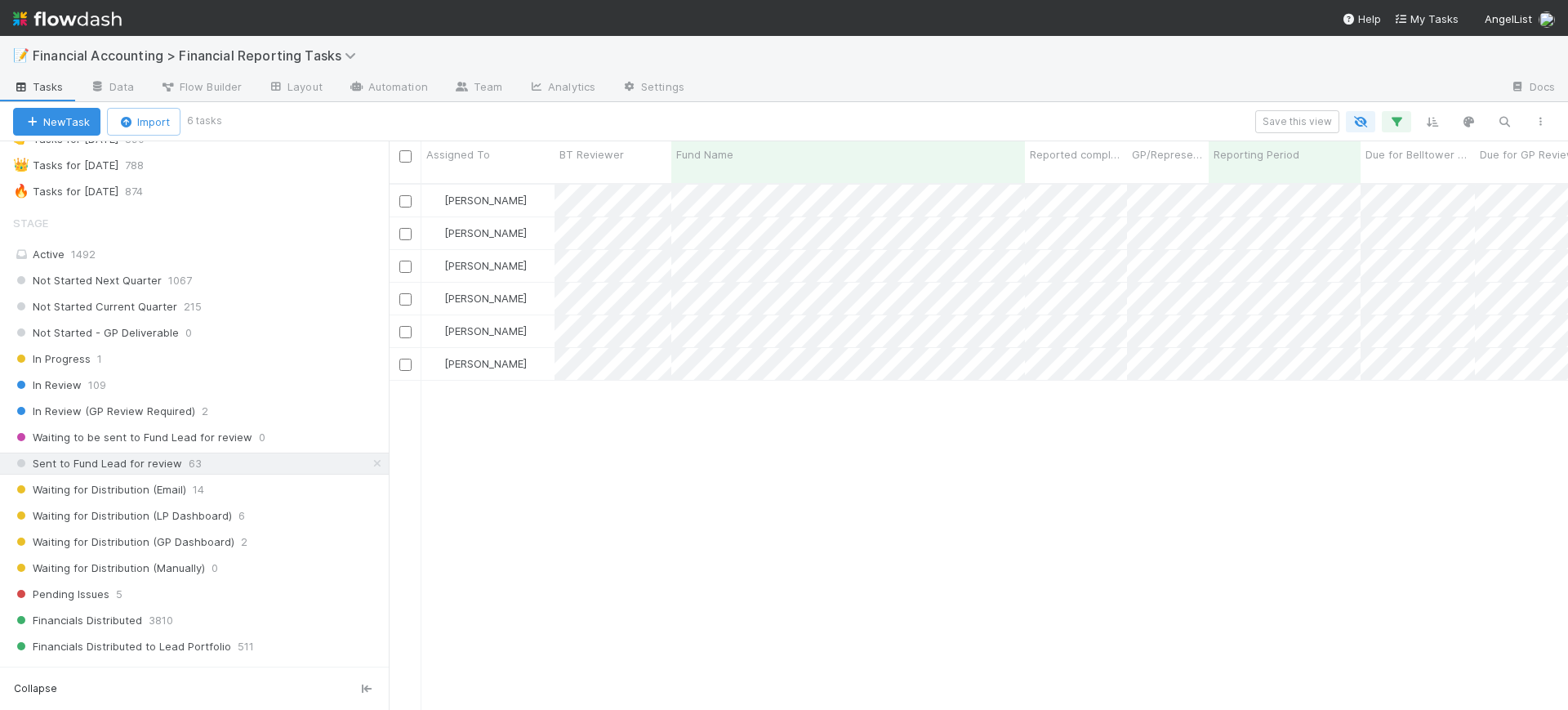
scroll to position [0, 927]
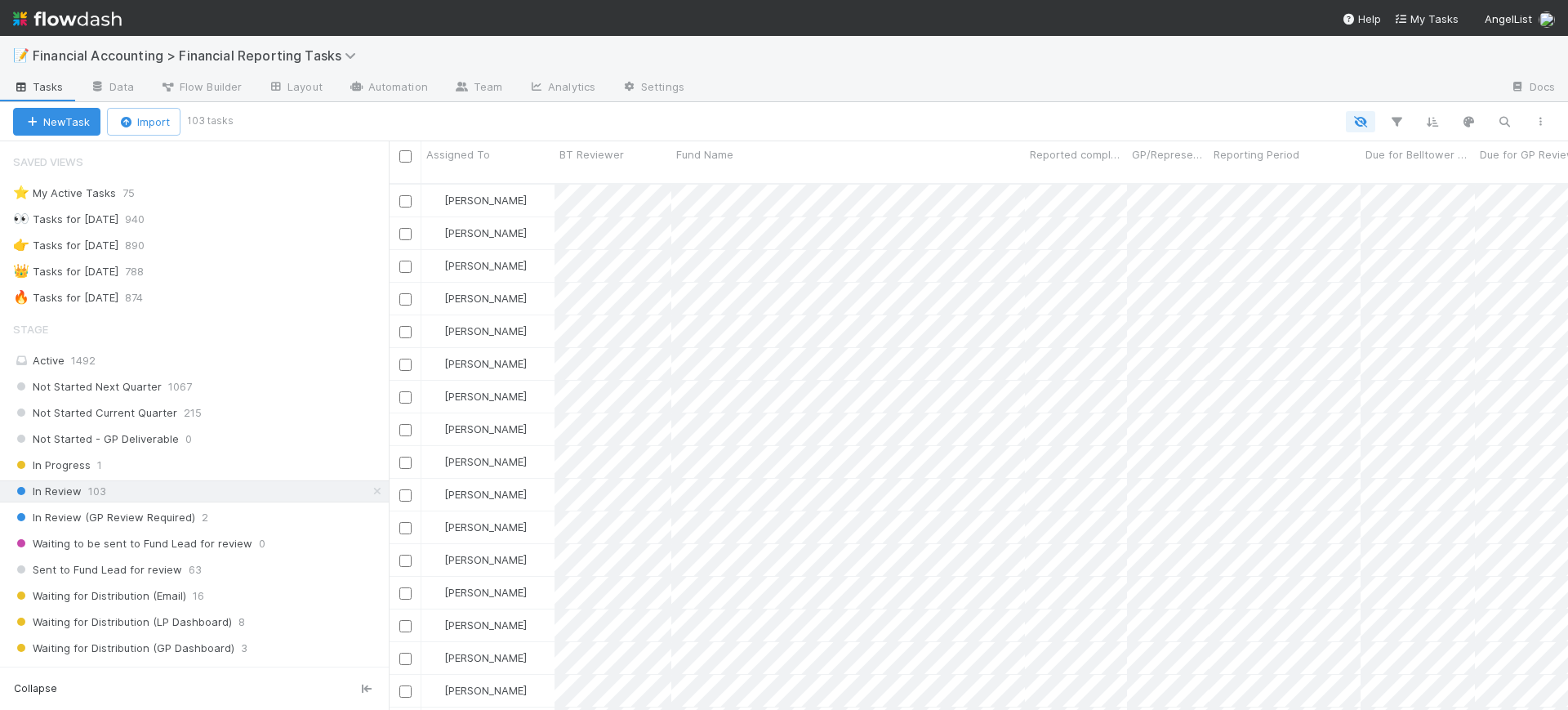
scroll to position [17, 17]
click at [1405, 119] on button "button" at bounding box center [1396, 121] width 29 height 21
click at [1268, 160] on button "Add Filter" at bounding box center [1146, 171] width 490 height 23
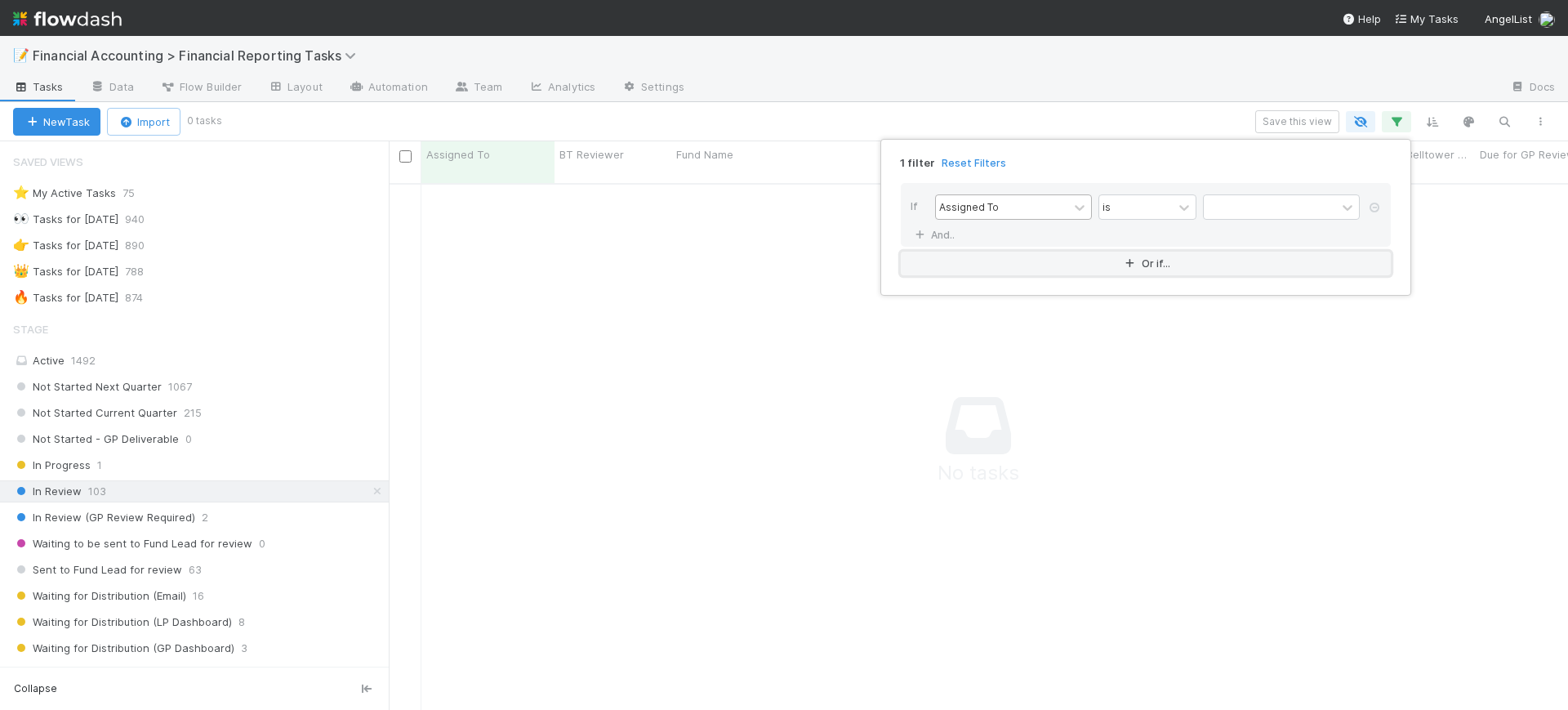
scroll to position [509, 1148]
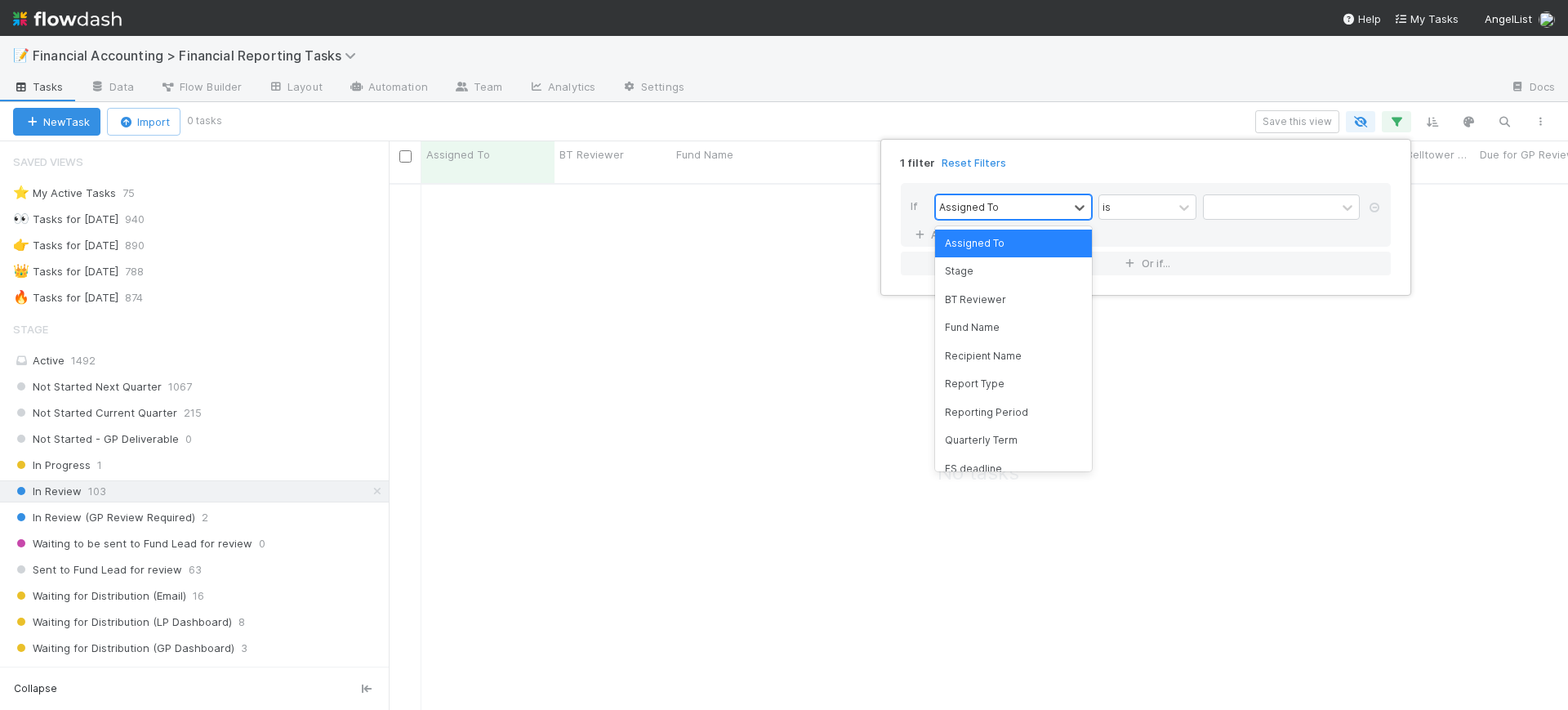
click at [1061, 205] on div "Assigned To" at bounding box center [1002, 207] width 132 height 23
click at [1002, 317] on div "Fund Name" at bounding box center [1014, 327] width 157 height 28
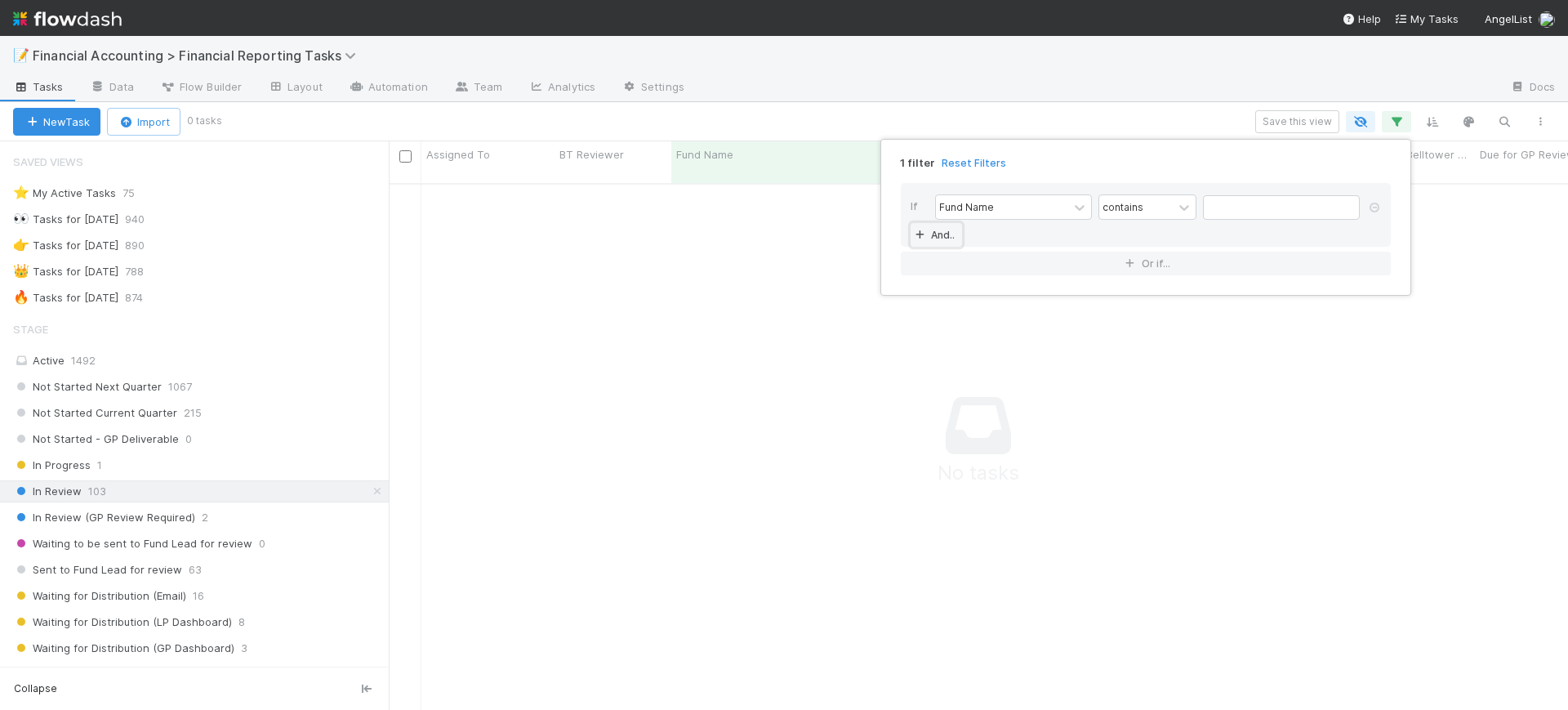
click at [942, 230] on link "And.." at bounding box center [936, 235] width 52 height 23
click at [984, 233] on div "Assigned To" at bounding box center [969, 236] width 59 height 15
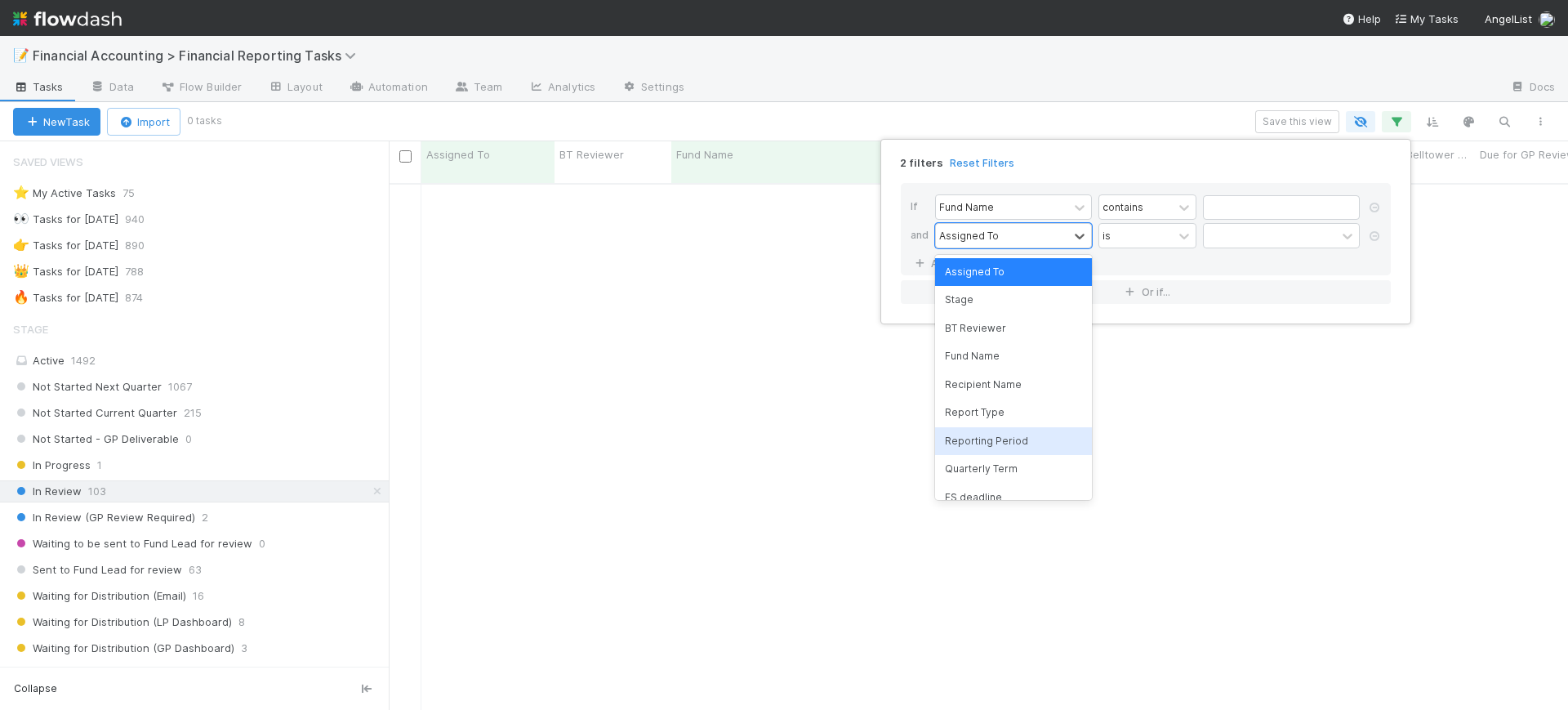
click at [998, 433] on div "Reporting Period" at bounding box center [1014, 440] width 157 height 28
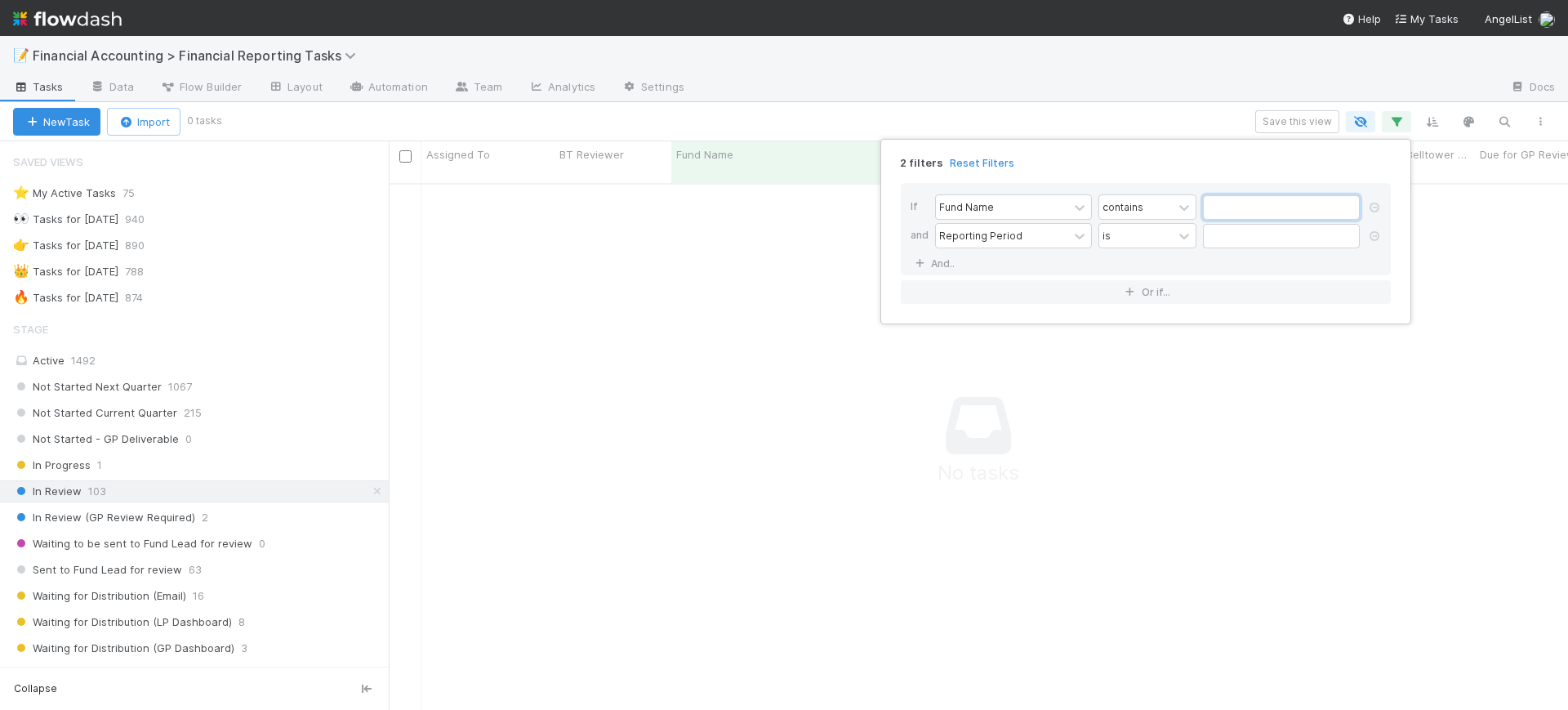
click at [1237, 214] on input "text" at bounding box center [1282, 207] width 157 height 24
type input "canonical"
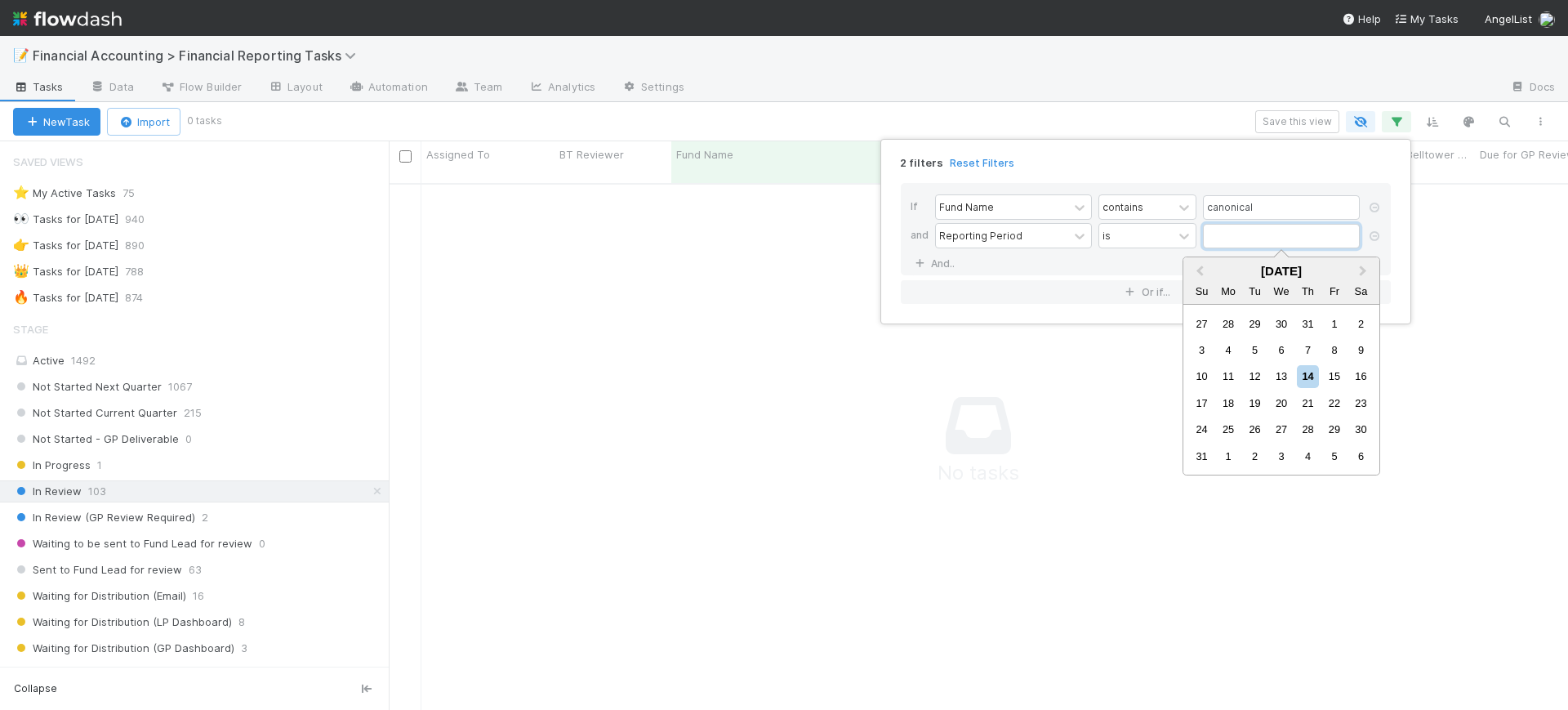
click at [1242, 241] on input "text" at bounding box center [1282, 236] width 157 height 24
click at [1200, 268] on span "Previous Month" at bounding box center [1200, 271] width 0 height 18
click at [1229, 430] on div "30" at bounding box center [1228, 429] width 22 height 22
type input "06/30/2025"
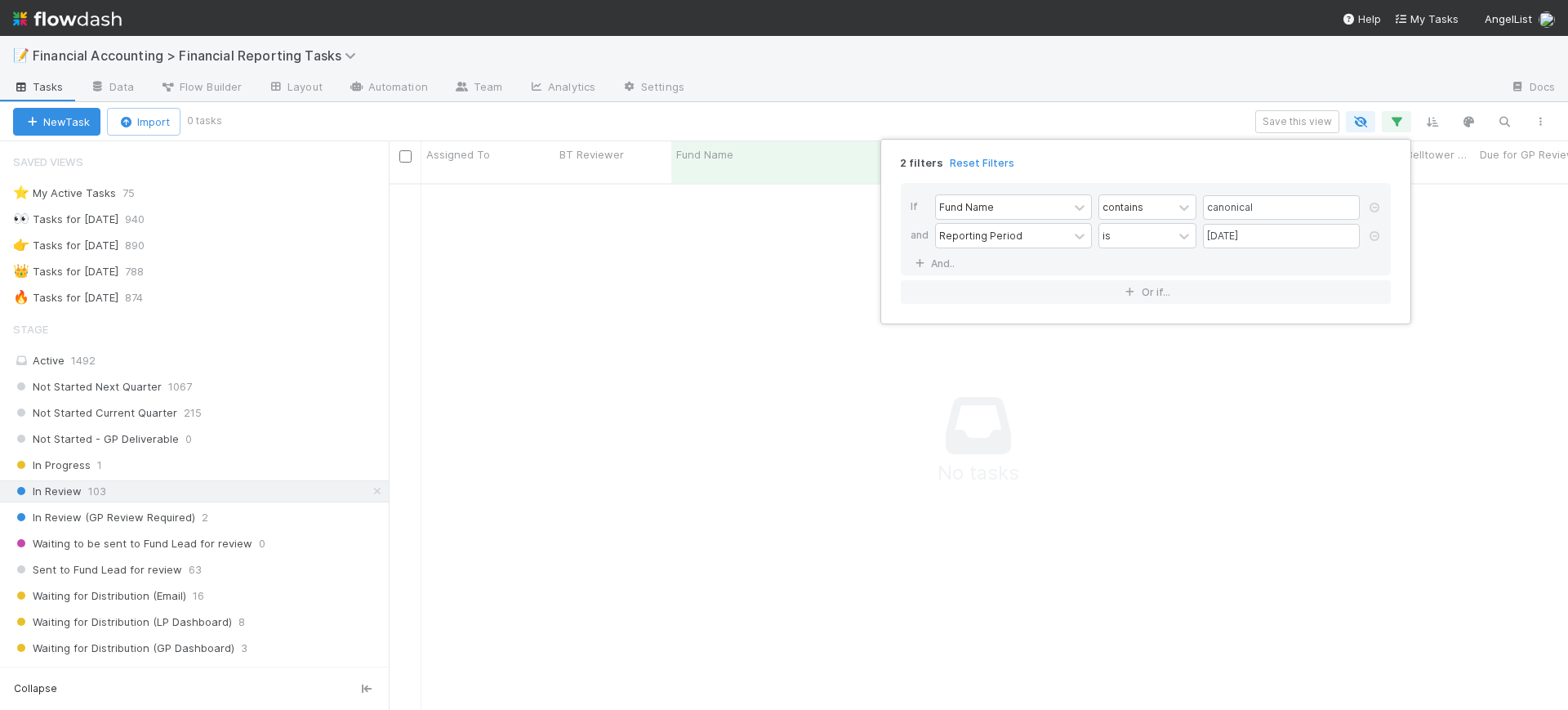
click at [154, 561] on div "2 filters Reset Filters If Fund Name contains canonical and Reporting Period is…" at bounding box center [784, 355] width 1568 height 710
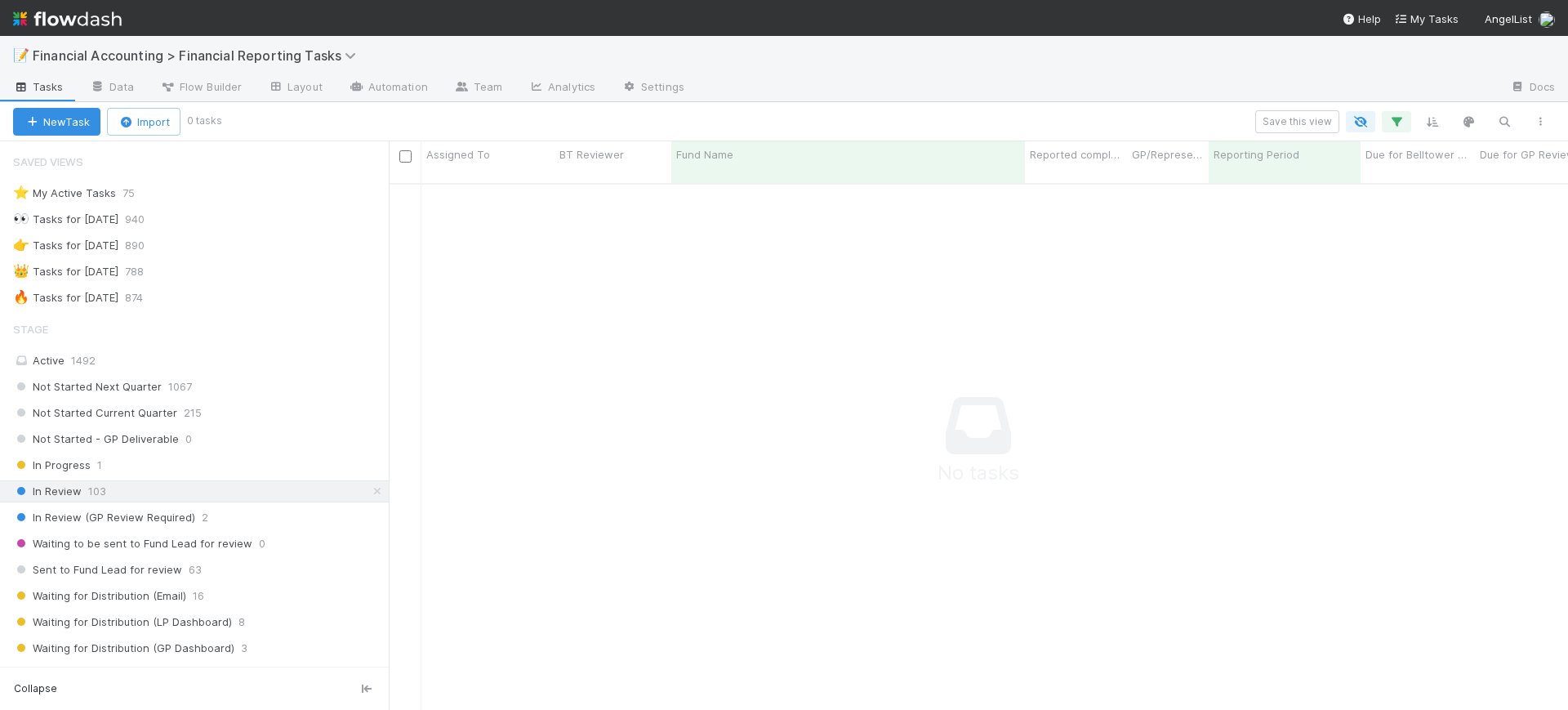
click at [154, 561] on span "Sent to Fund Lead for review" at bounding box center [98, 570] width 169 height 20
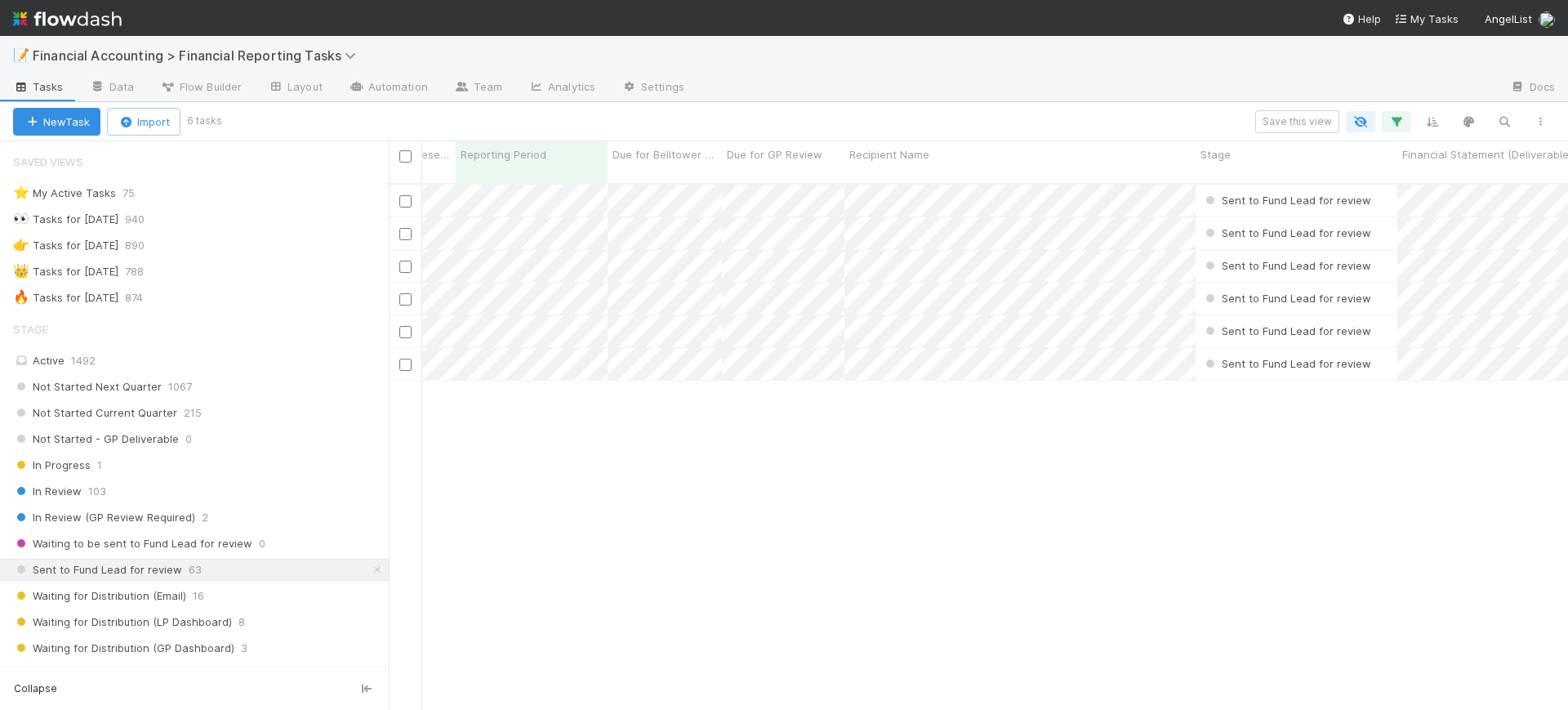
scroll to position [0, 759]
drag, startPoint x: 848, startPoint y: 152, endPoint x: 888, endPoint y: 146, distance: 40.4
click at [888, 146] on span "Recipient Name" at bounding box center [883, 155] width 80 height 17
drag, startPoint x: 928, startPoint y: 153, endPoint x: 894, endPoint y: 149, distance: 34.2
click at [894, 149] on div "Sort A → Z Sort Z → A Hide Edit field Delete field" at bounding box center [784, 355] width 1568 height 710
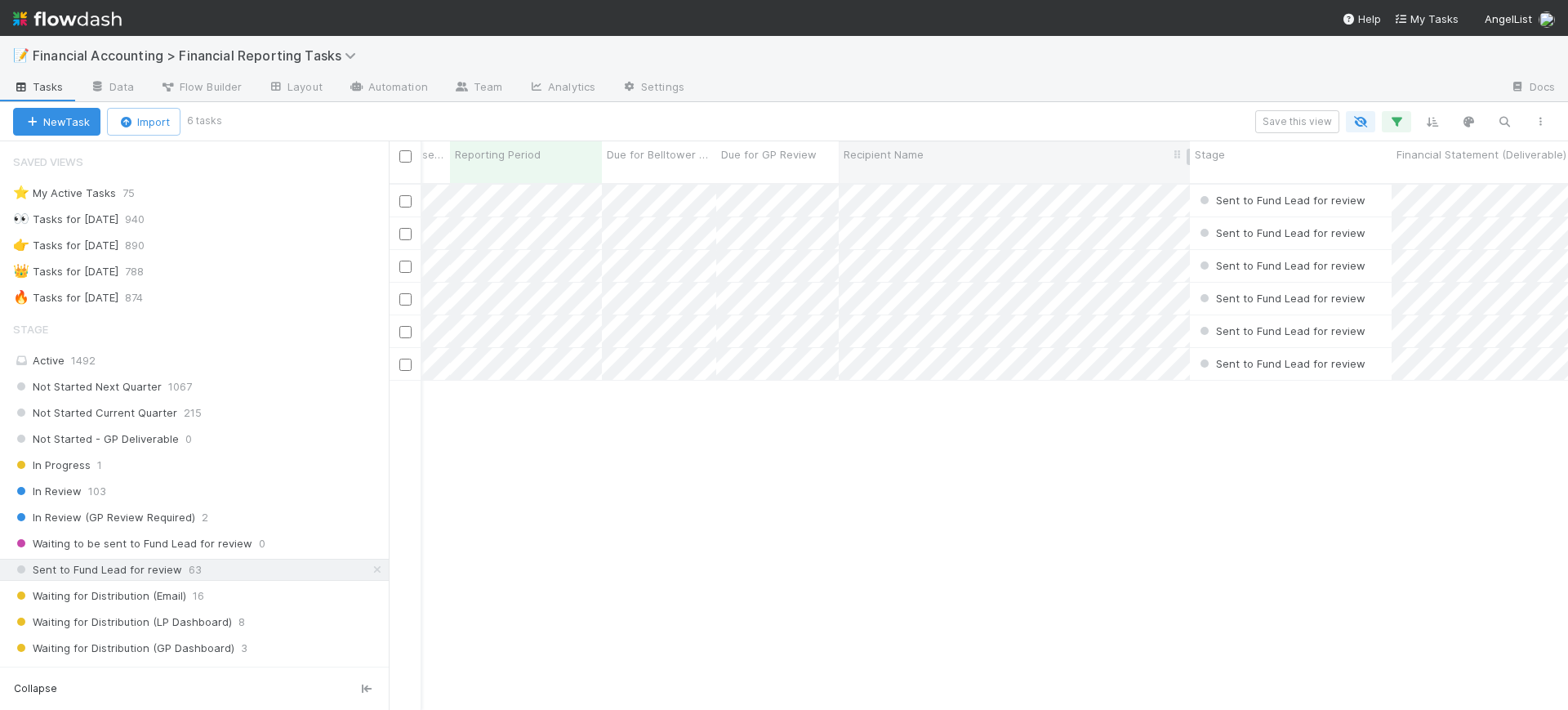
click at [880, 146] on span "Recipient Name" at bounding box center [883, 155] width 80 height 17
click at [874, 260] on div "Edit field" at bounding box center [937, 271] width 186 height 24
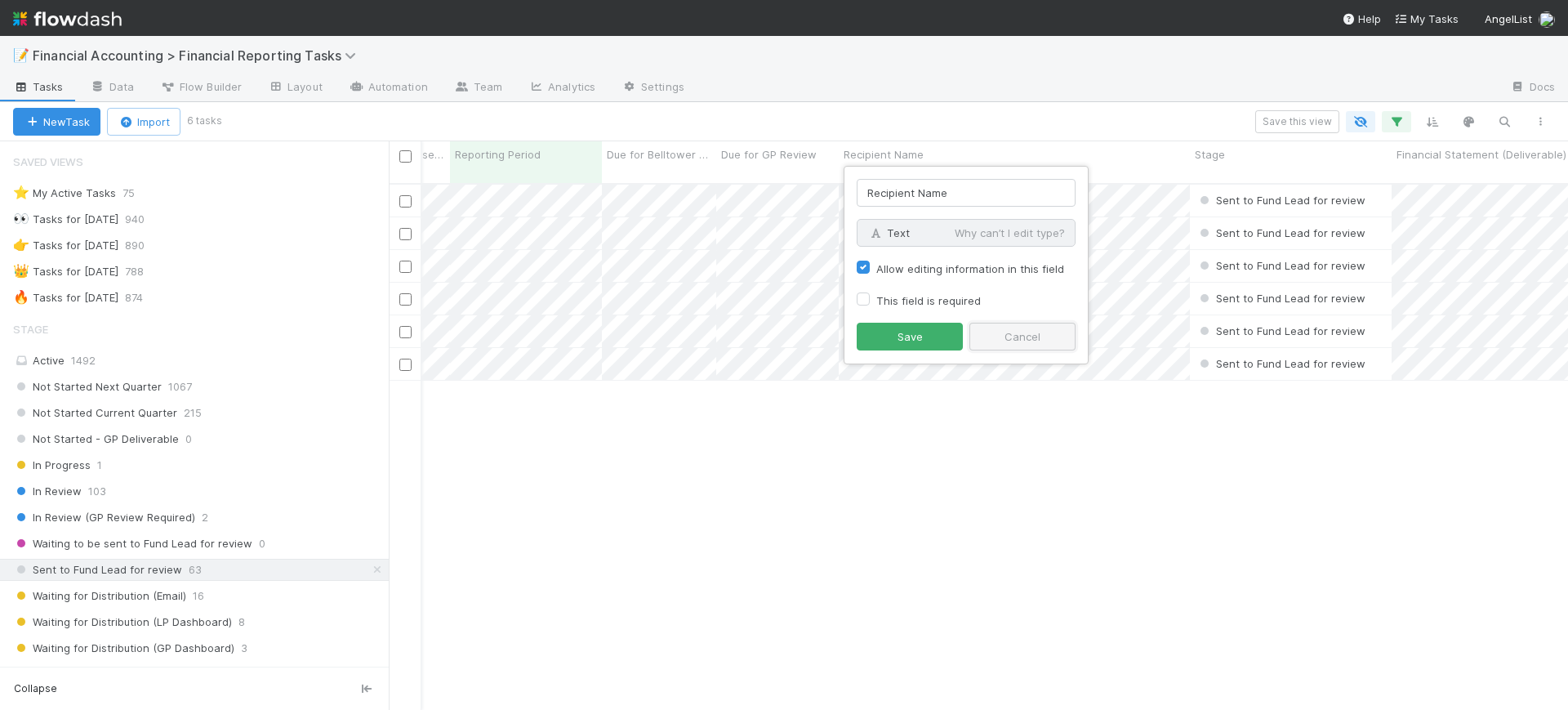
click at [1018, 340] on button "Cancel" at bounding box center [1022, 336] width 106 height 28
click at [730, 535] on div "Sort A → Z Sort Z → A Hide Edit field Delete field" at bounding box center [784, 355] width 1568 height 710
click at [685, 191] on div at bounding box center [784, 355] width 1568 height 710
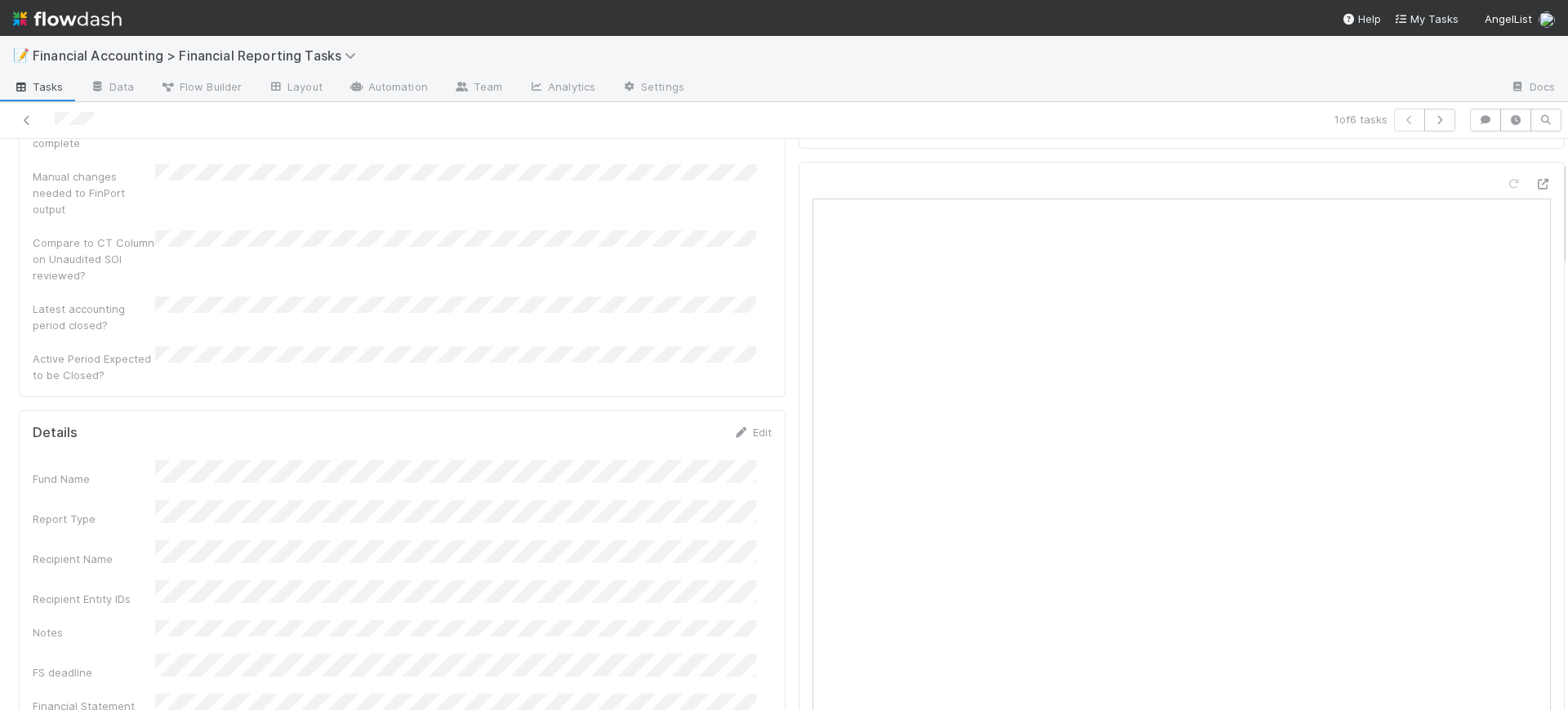
scroll to position [286, 0]
click at [736, 317] on link "Edit" at bounding box center [752, 324] width 38 height 13
click at [798, 432] on div at bounding box center [1181, 368] width 766 height 626
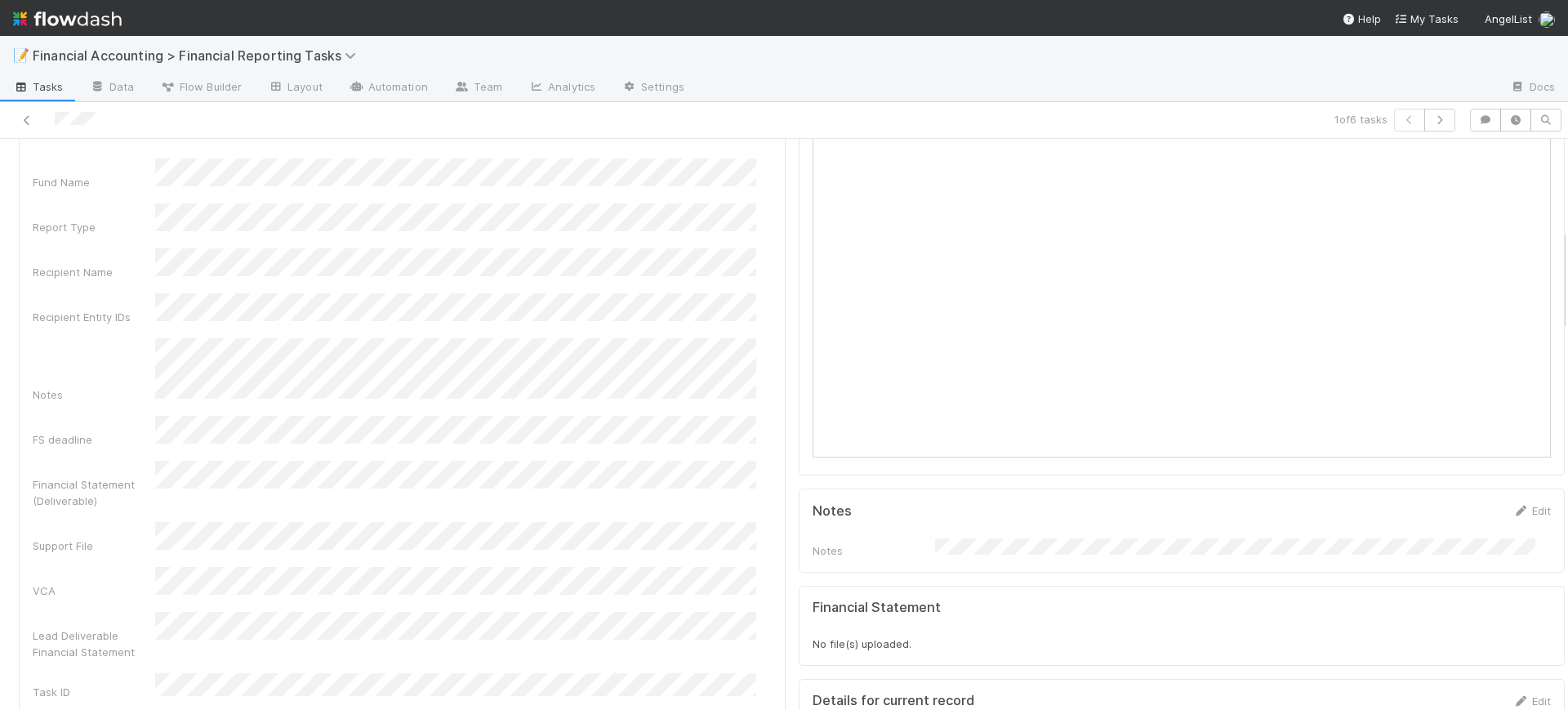
scroll to position [531, 0]
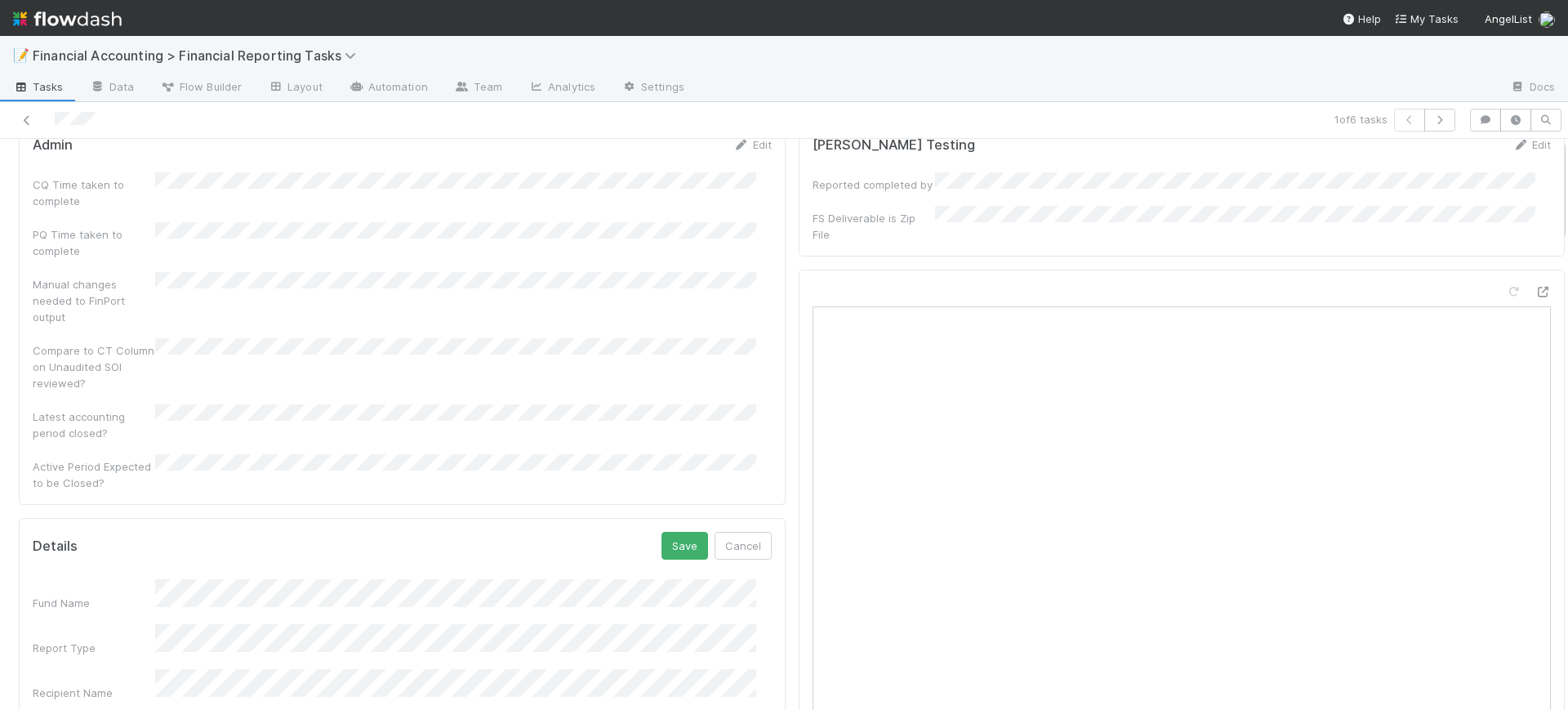
scroll to position [0, 0]
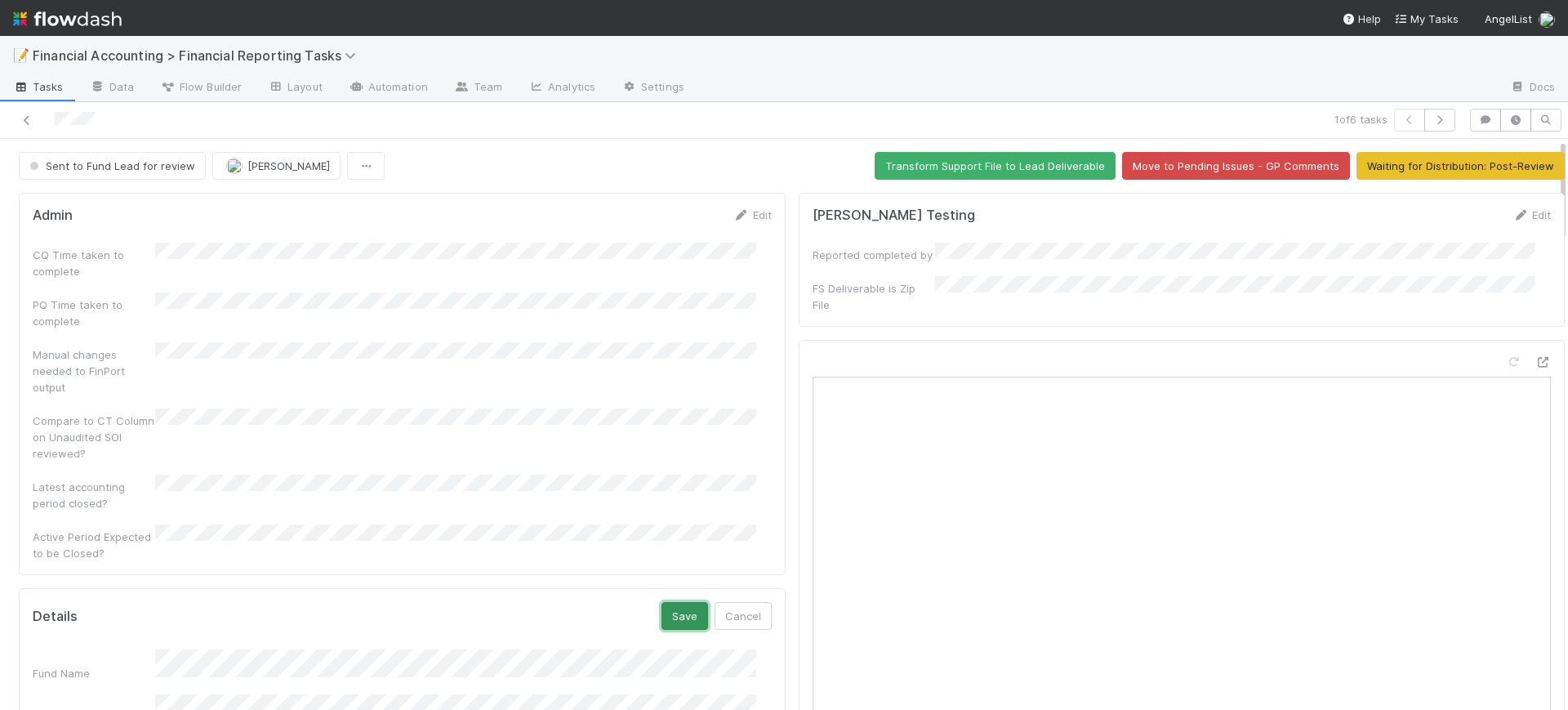
click at [665, 602] on button "Save" at bounding box center [685, 616] width 47 height 28
drag, startPoint x: 1400, startPoint y: 170, endPoint x: 662, endPoint y: 167, distance: 738.0
click at [662, 167] on div "Sent to Fund Lead for review Conor Queenan Transform Support File to Lead Deliv…" at bounding box center [791, 165] width 1545 height 28
click at [134, 161] on span "Sent to Fund Lead for review" at bounding box center [110, 166] width 169 height 13
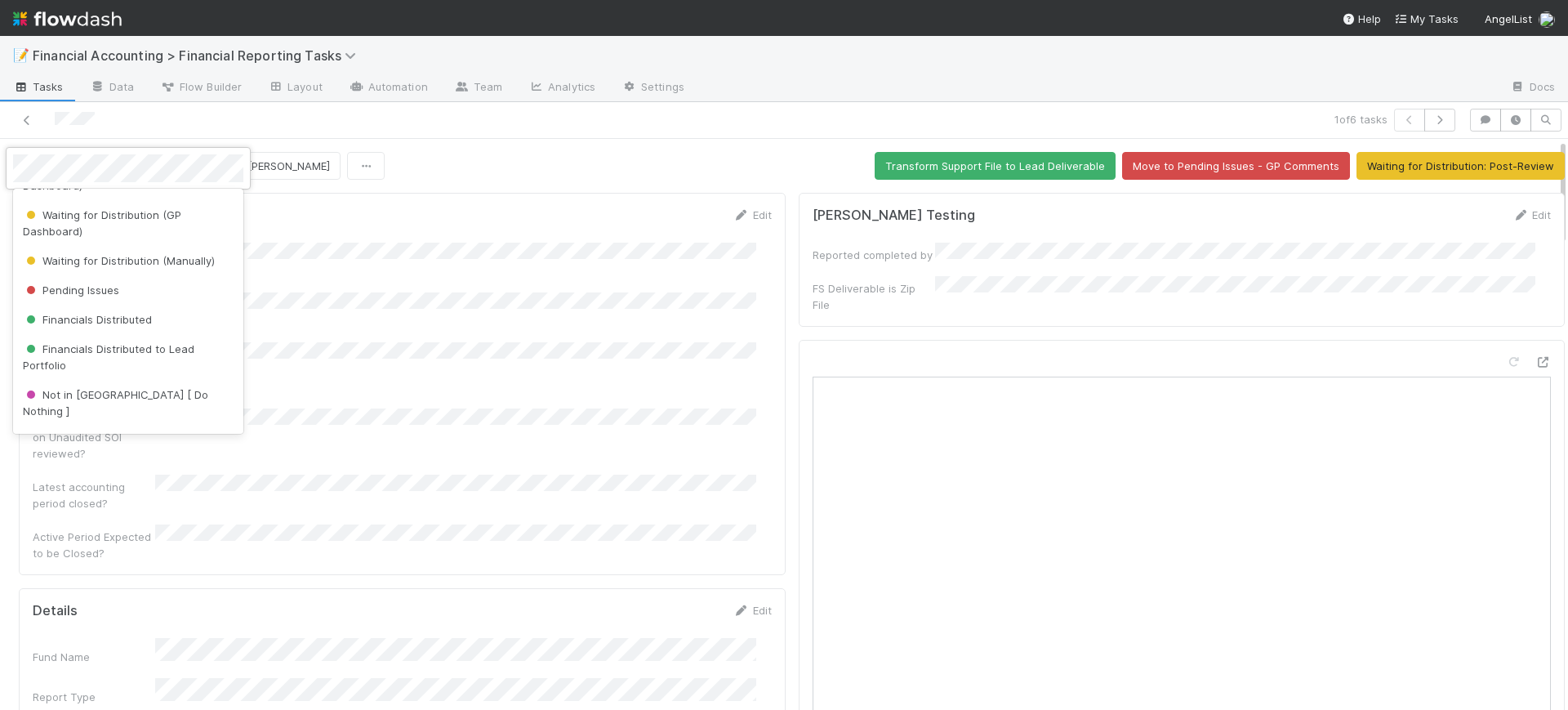
scroll to position [336, 0]
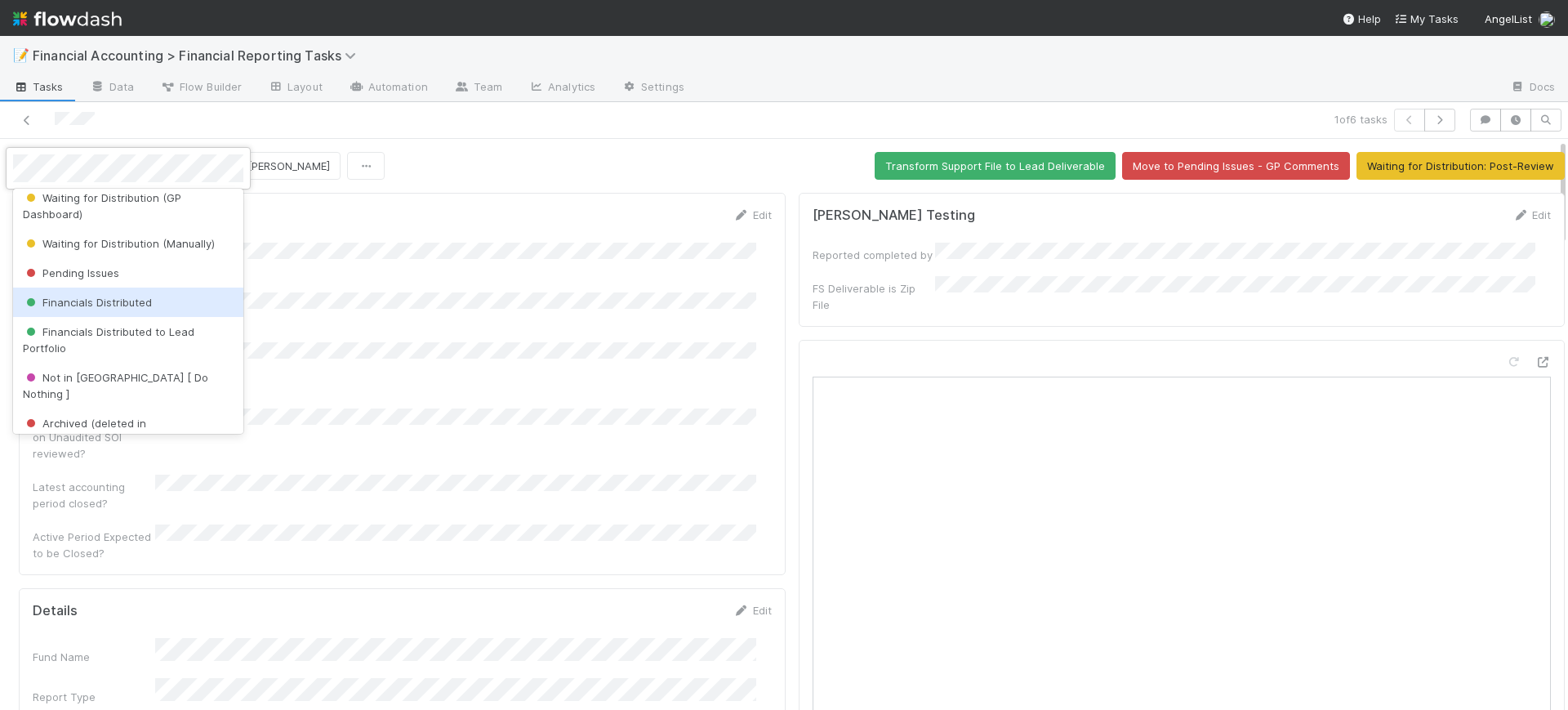
click at [148, 301] on span "Financials Distributed" at bounding box center [87, 302] width 129 height 13
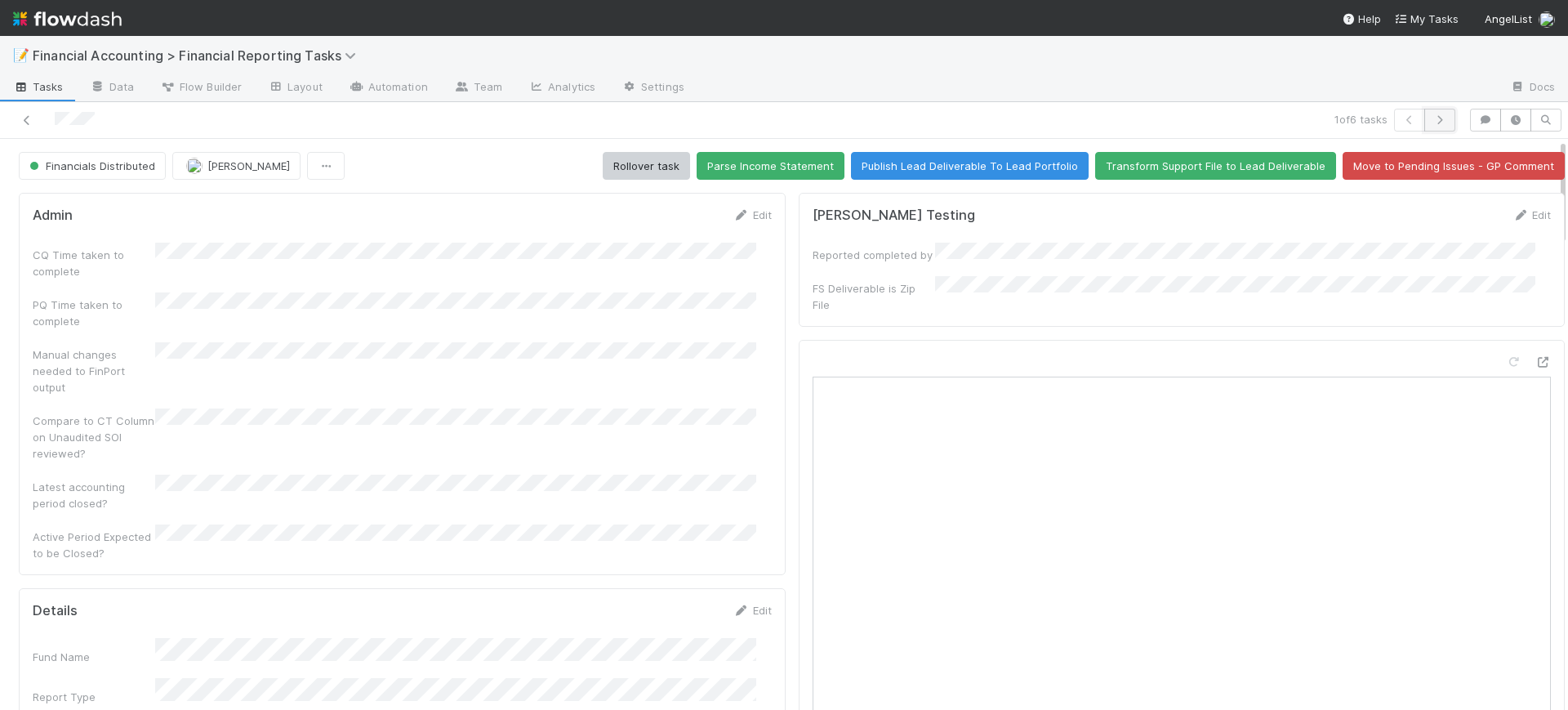
click at [1428, 113] on button "button" at bounding box center [1439, 119] width 31 height 23
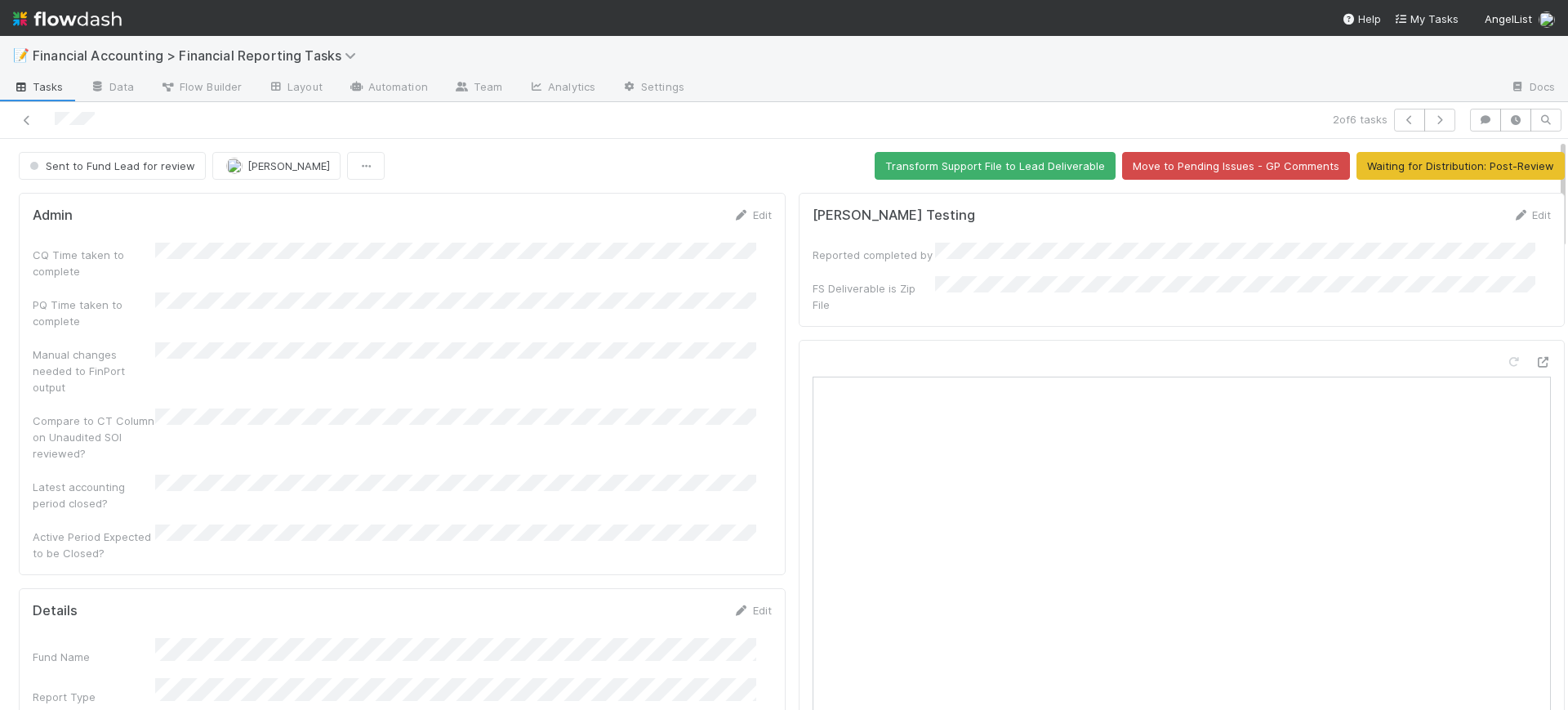
click at [798, 464] on div at bounding box center [1181, 653] width 766 height 626
click at [733, 606] on icon at bounding box center [741, 611] width 17 height 11
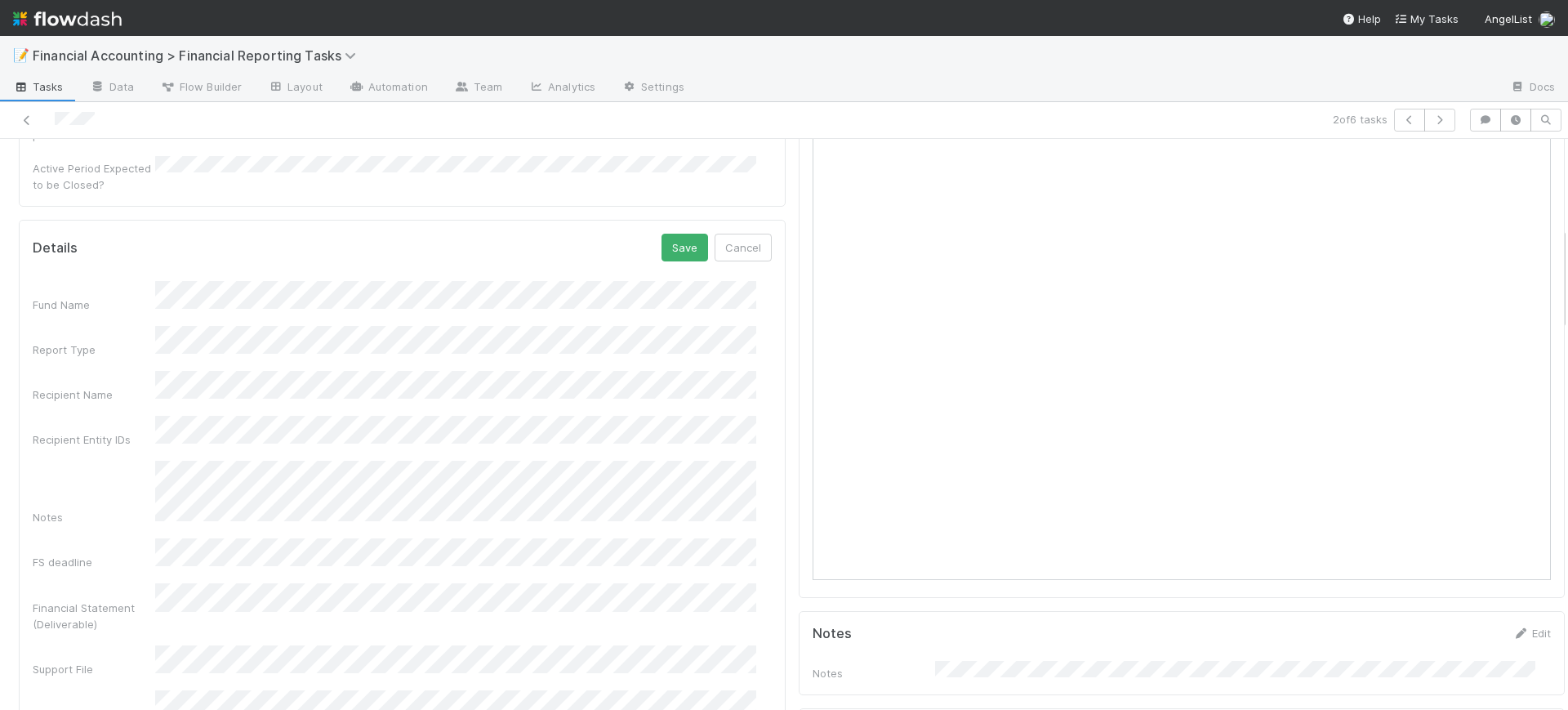
scroll to position [346, 0]
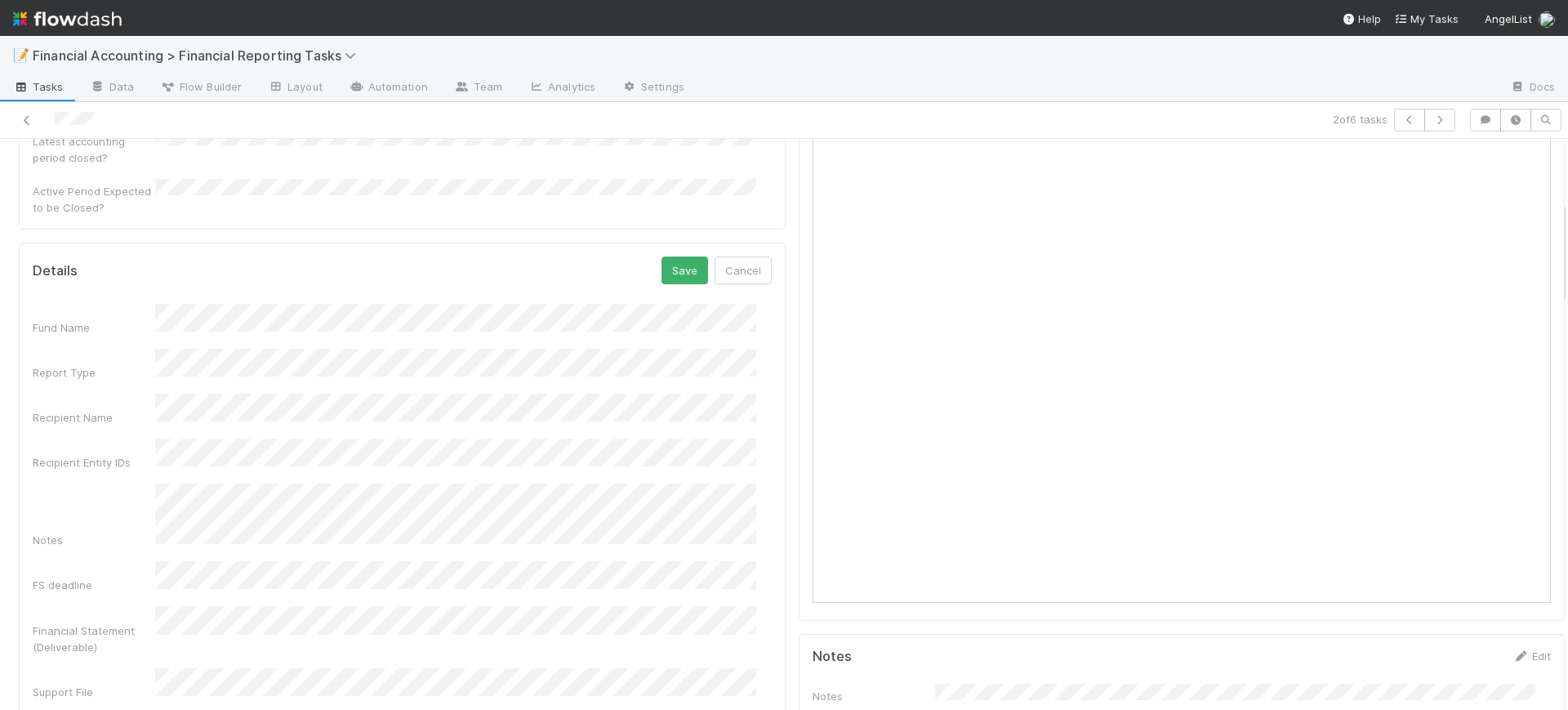
drag, startPoint x: 1546, startPoint y: 288, endPoint x: 1546, endPoint y: 262, distance: 26.0
click at [683, 256] on button "Save" at bounding box center [685, 270] width 47 height 28
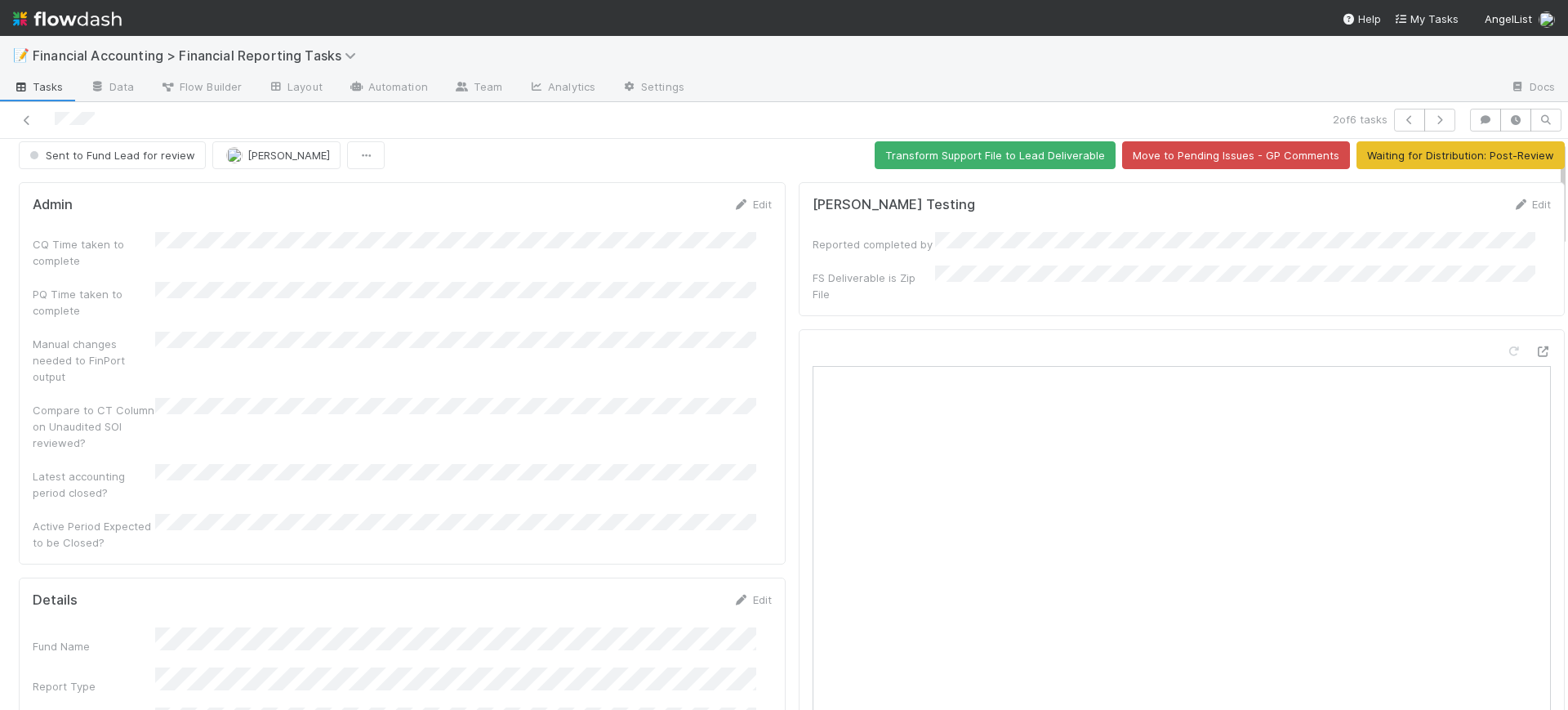
scroll to position [0, 0]
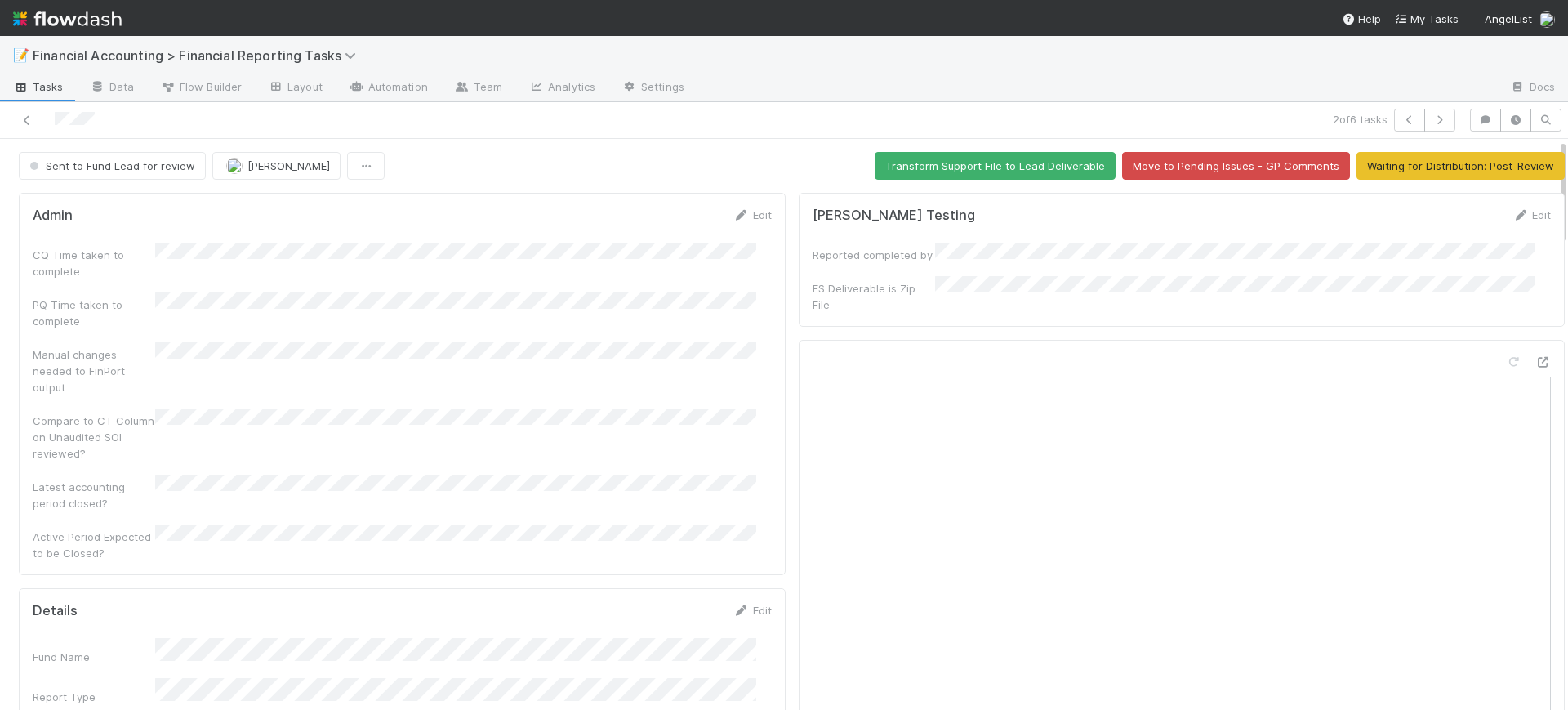
drag, startPoint x: 1545, startPoint y: 238, endPoint x: 1543, endPoint y: 137, distance: 101.0
click at [1543, 137] on div "2 of 6 tasks Sent to Fund Lead for review Conor Queenan Transform Support File …" at bounding box center [784, 406] width 1568 height 608
click at [1409, 164] on button "Waiting for Distribution: Post-Review" at bounding box center [1459, 165] width 208 height 28
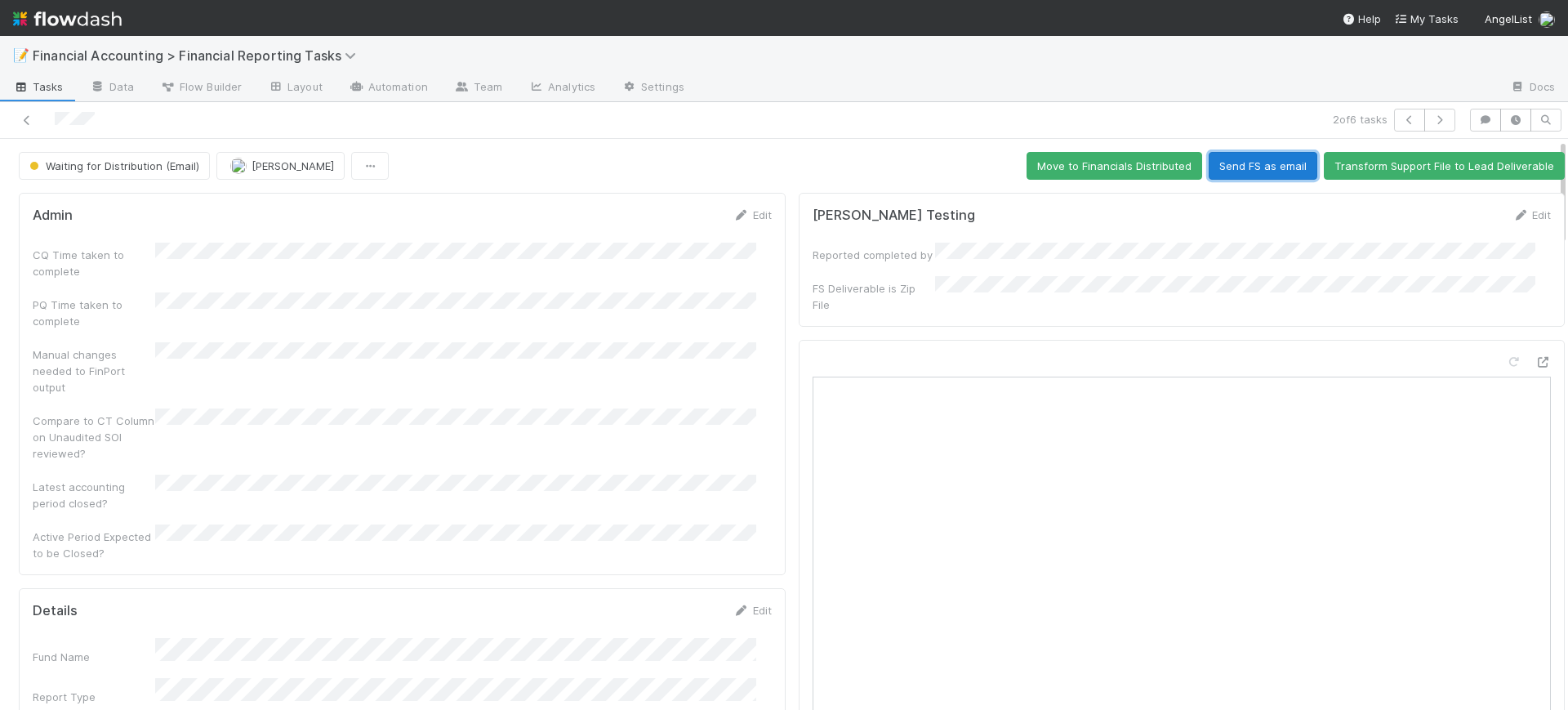
click at [1264, 162] on button "Send FS as email" at bounding box center [1262, 165] width 109 height 28
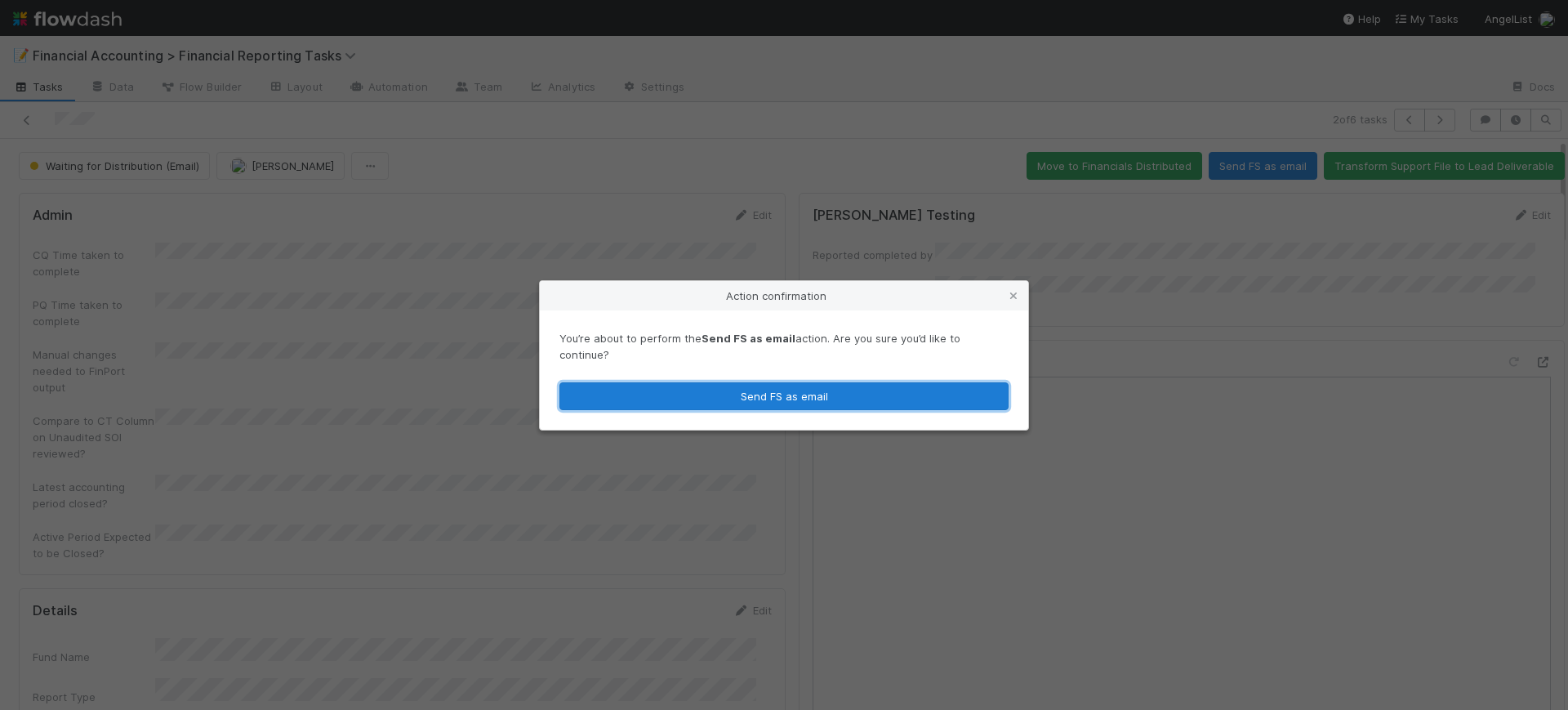
click at [875, 383] on button "Send FS as email" at bounding box center [784, 396] width 449 height 28
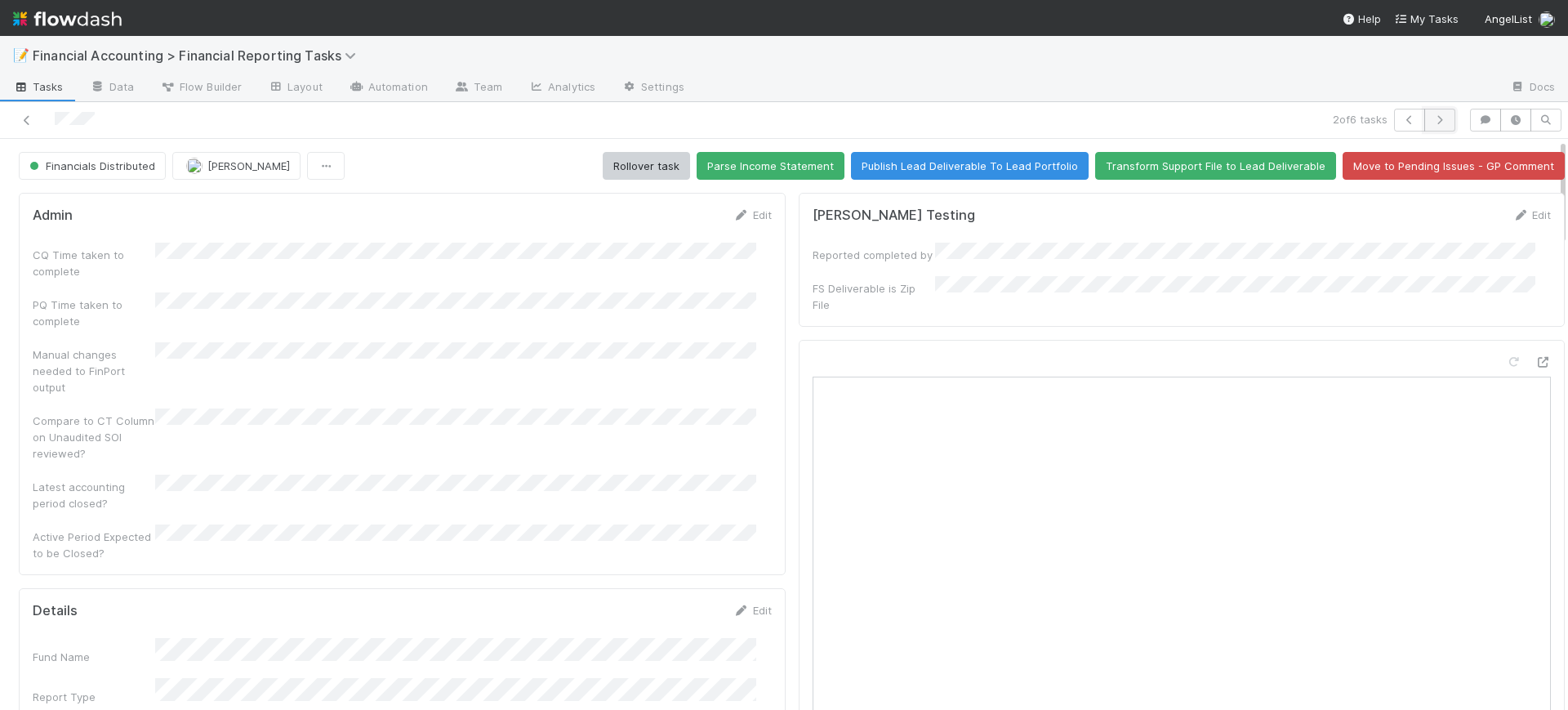
click at [1431, 119] on icon "button" at bounding box center [1439, 120] width 17 height 10
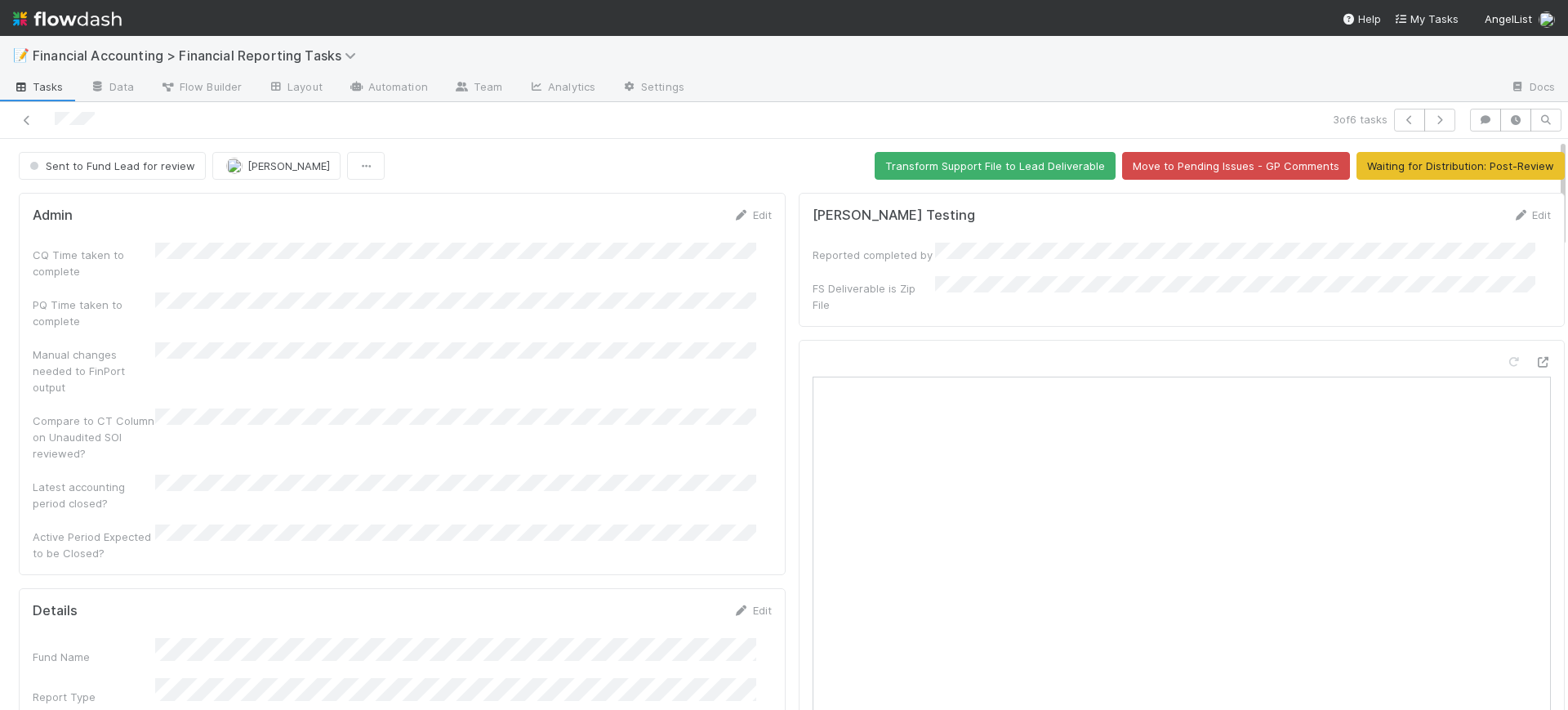
click at [768, 279] on div "Admin Edit CQ Time taken to complete PQ Time taken to complete Manual changes n…" at bounding box center [402, 384] width 766 height 383
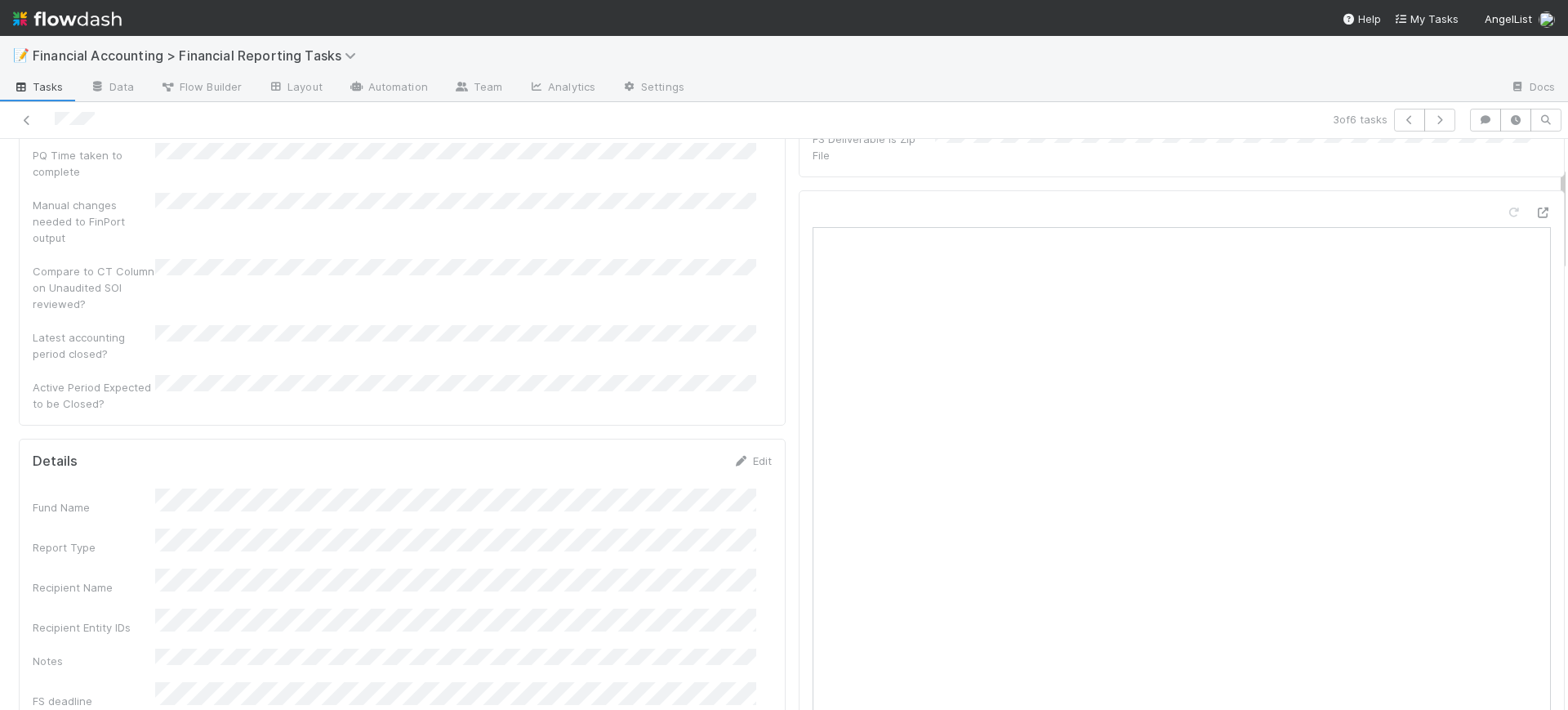
scroll to position [164, 0]
click at [733, 442] on icon at bounding box center [741, 447] width 17 height 11
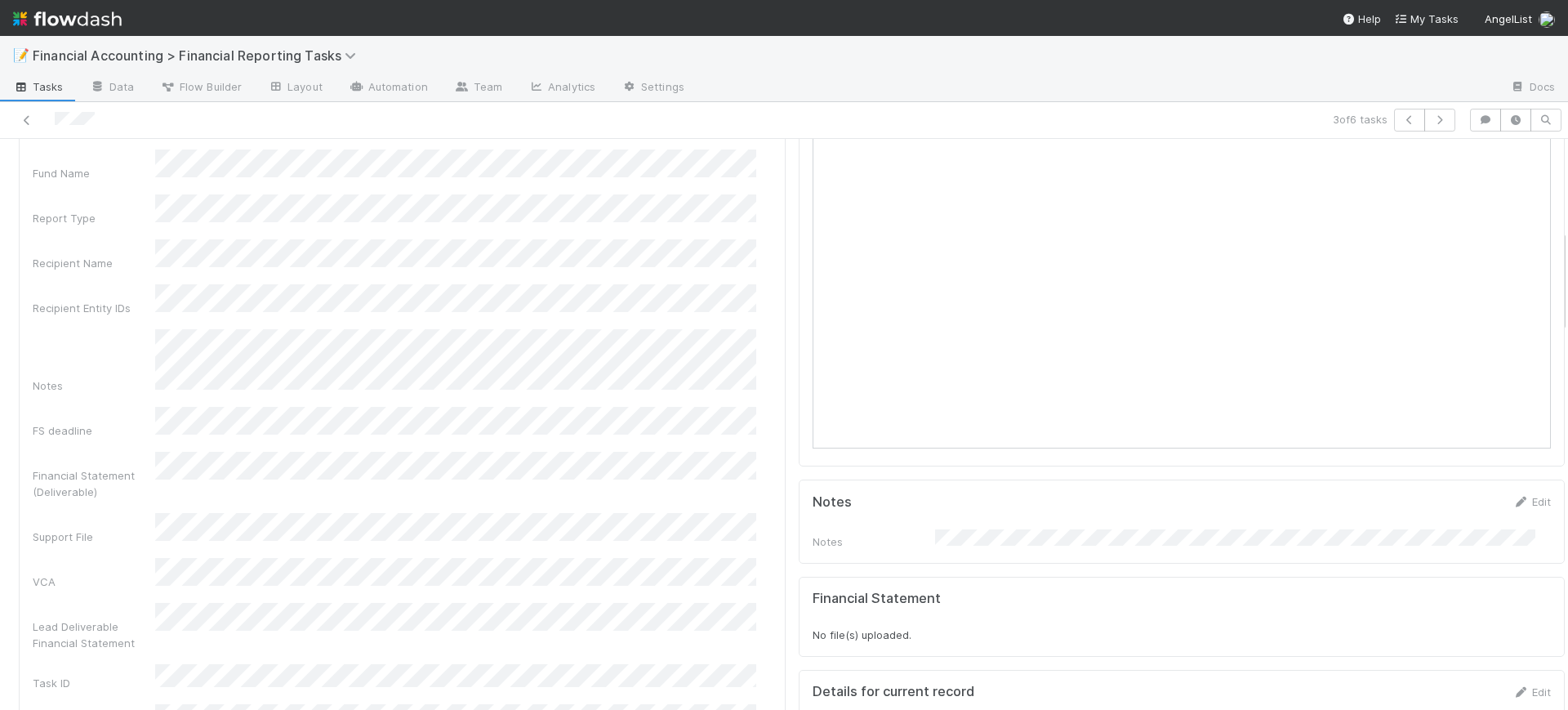
scroll to position [504, 0]
drag, startPoint x: 1548, startPoint y: 317, endPoint x: 1567, endPoint y: 298, distance: 26.9
click at [1567, 298] on div "📝 Financial Accounting > Financial Reporting Tasks Tasks Data Flow Builder Layo…" at bounding box center [784, 373] width 1568 height 674
click at [1431, 124] on icon "button" at bounding box center [1439, 120] width 17 height 10
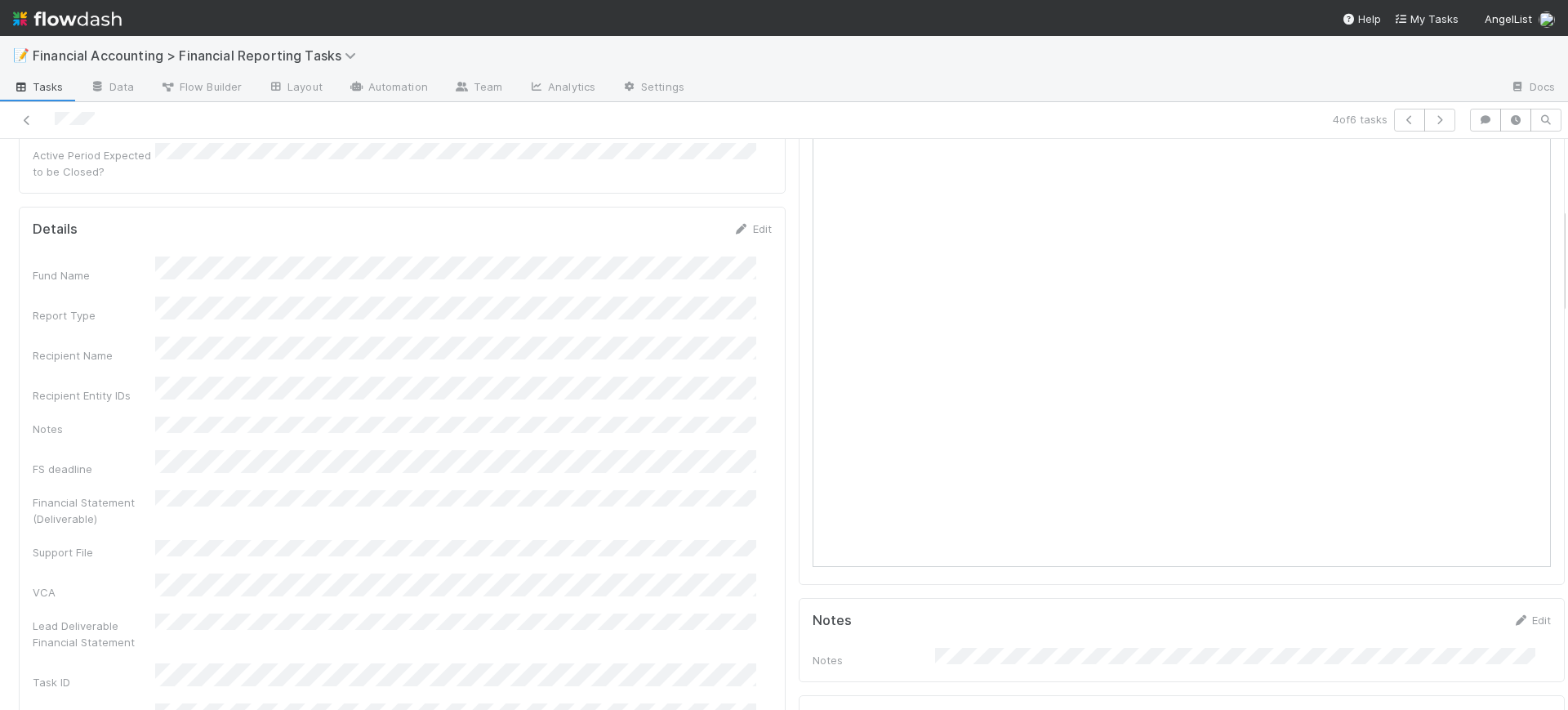
scroll to position [368, 0]
click at [733, 238] on icon at bounding box center [741, 243] width 17 height 11
click at [798, 317] on div at bounding box center [1181, 286] width 766 height 626
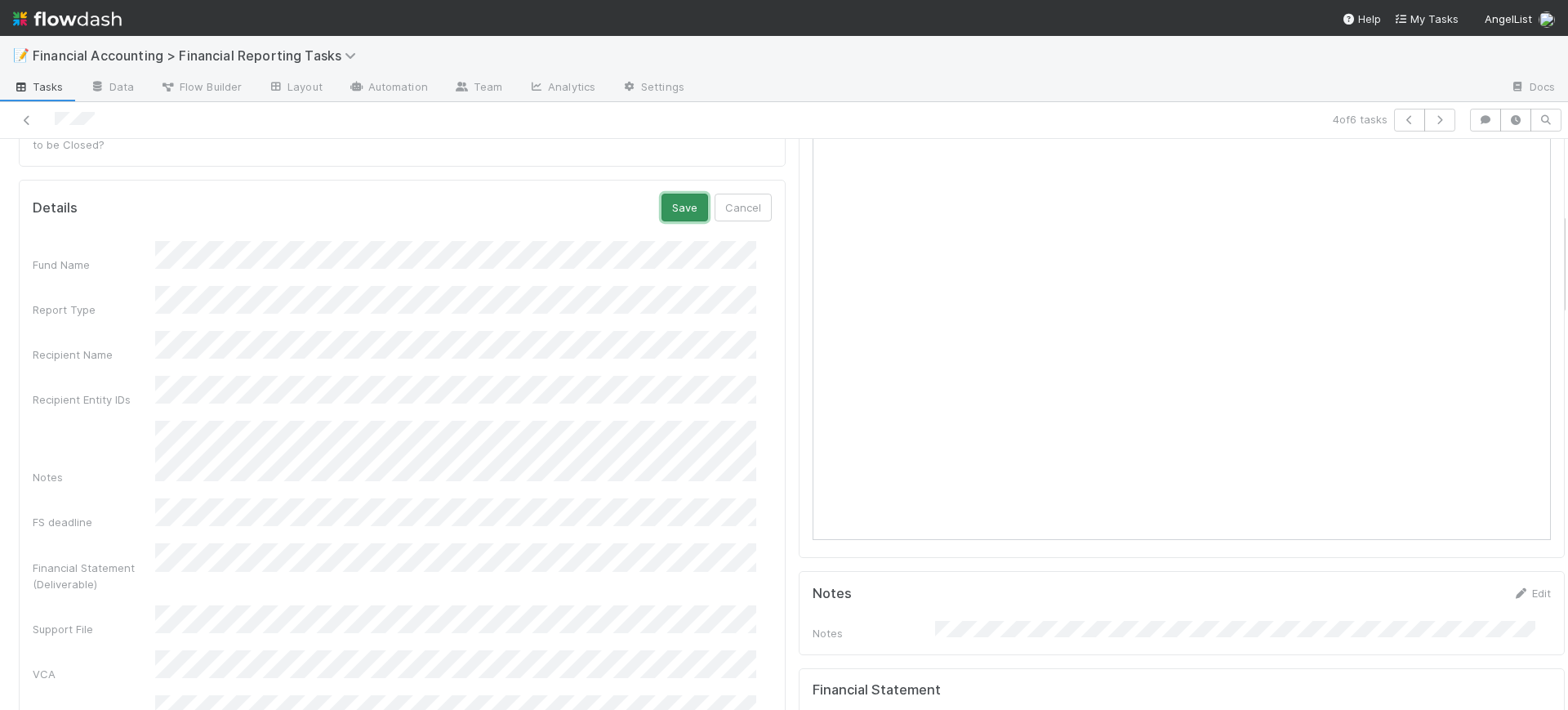
click at [667, 194] on button "Save" at bounding box center [685, 207] width 47 height 28
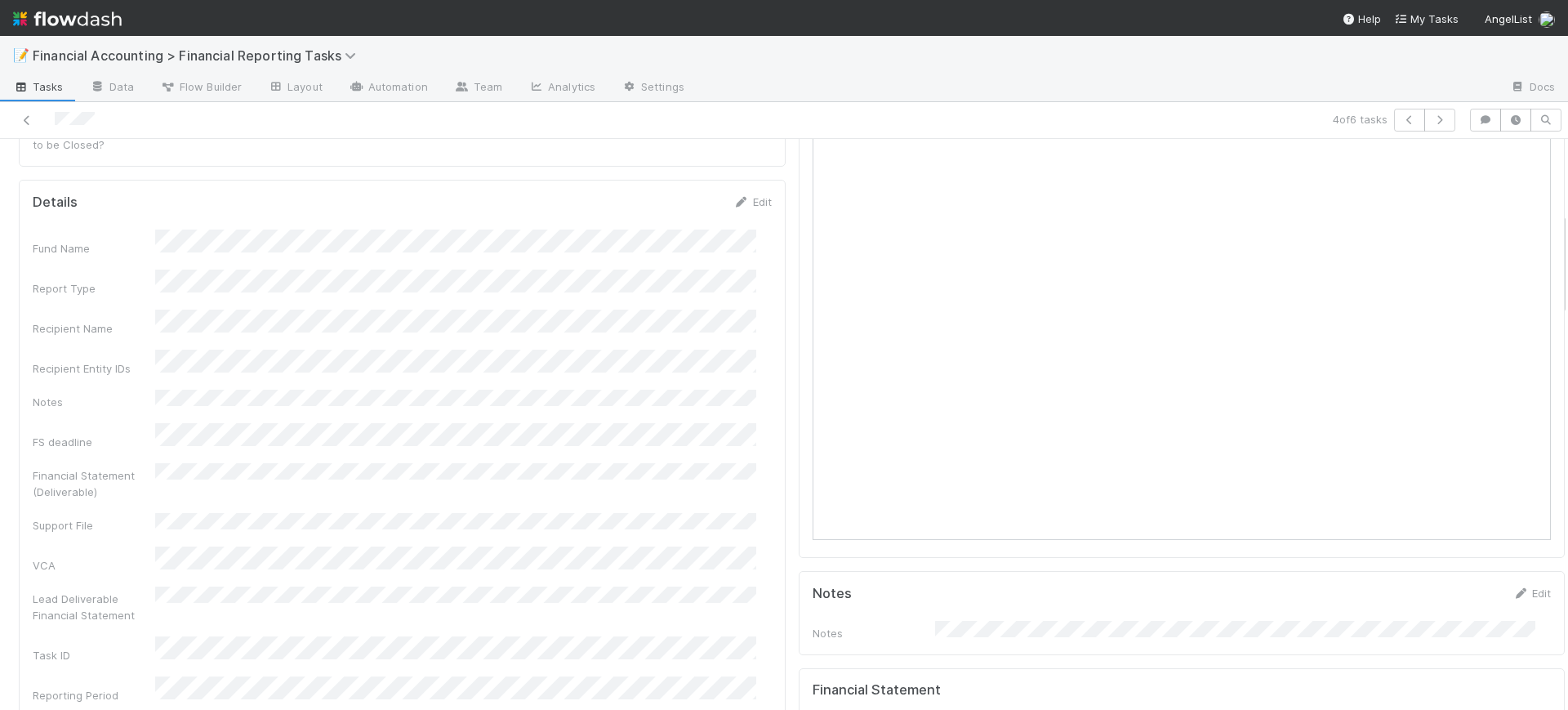
click at [798, 216] on div at bounding box center [1181, 245] width 766 height 626
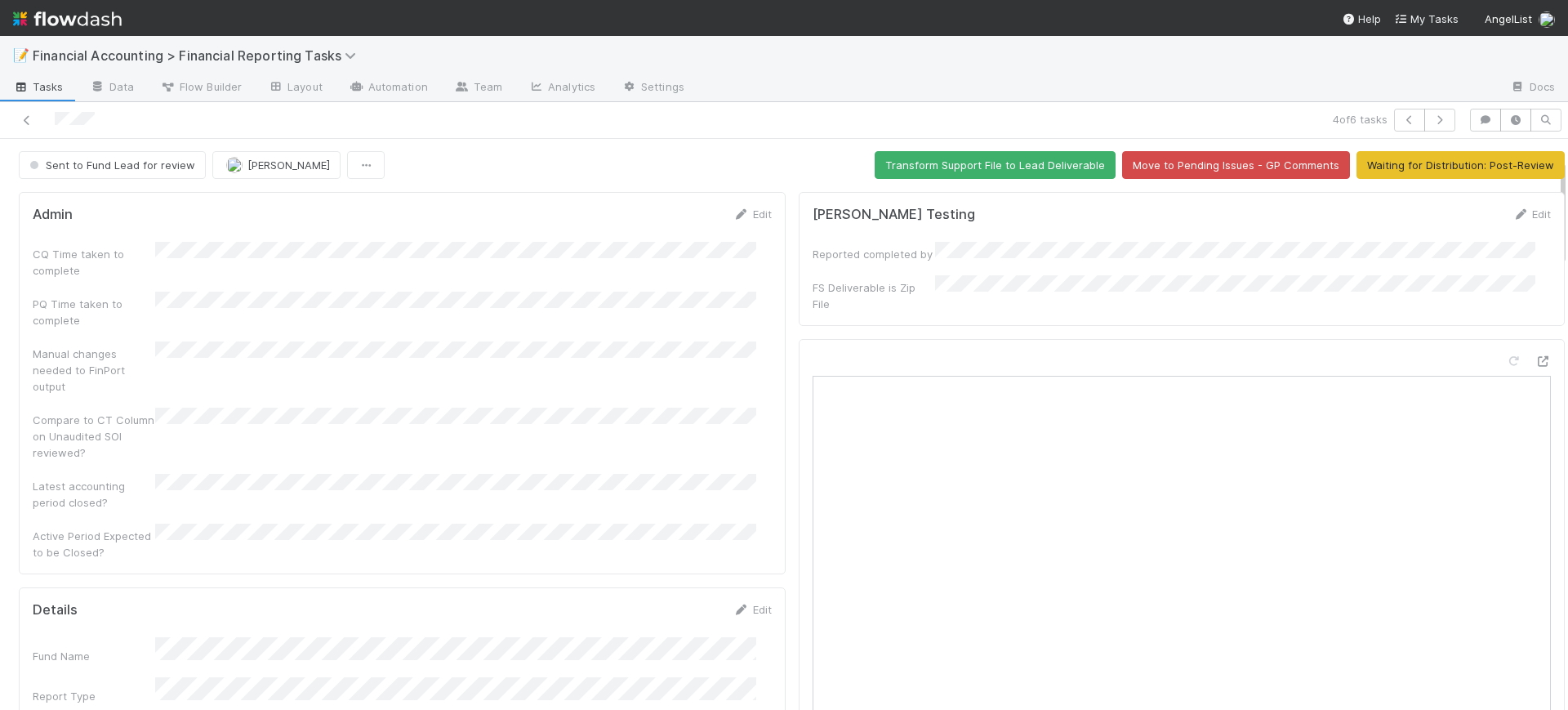
scroll to position [0, 0]
click at [163, 161] on span "Sent to Fund Lead for review" at bounding box center [110, 166] width 169 height 13
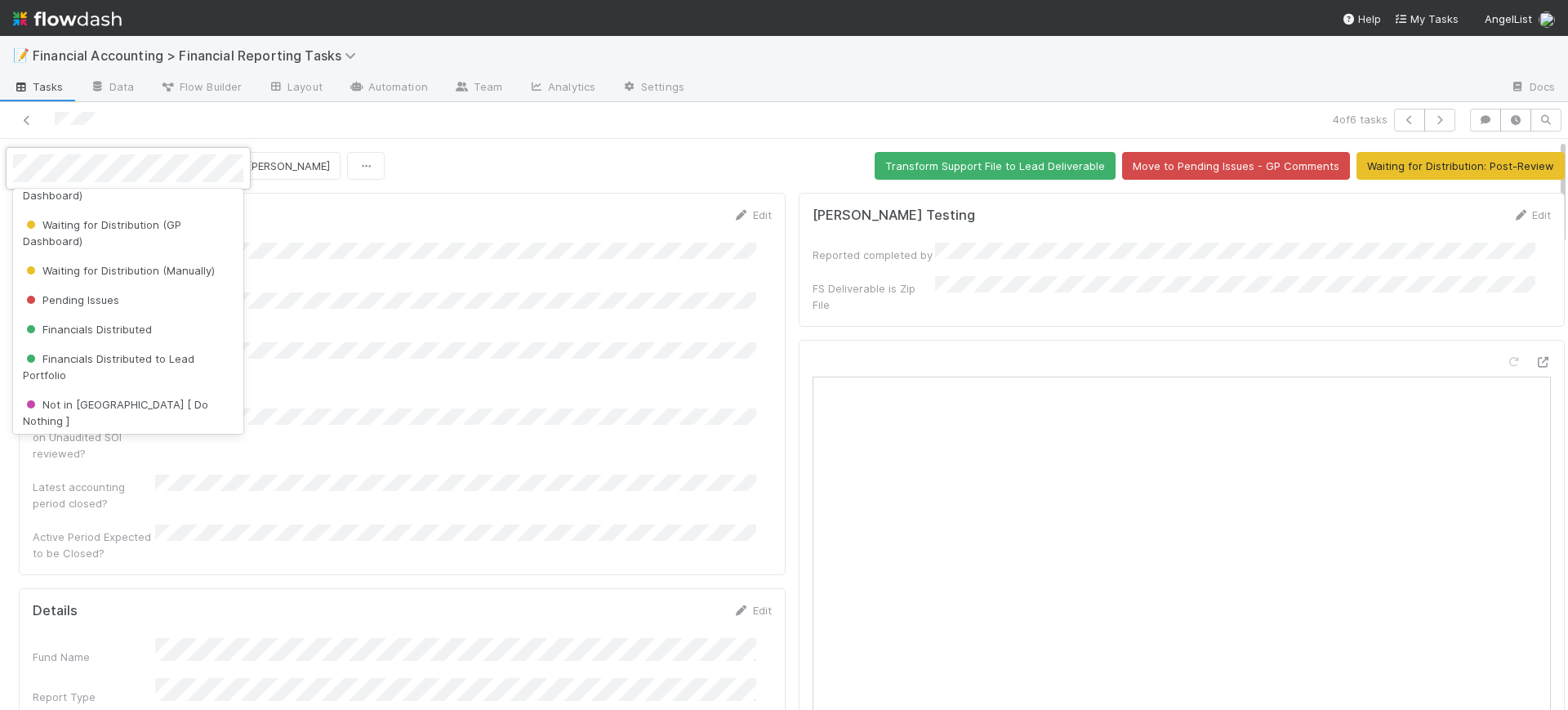
scroll to position [312, 0]
click at [170, 312] on div "Financials Distributed" at bounding box center [129, 327] width 230 height 29
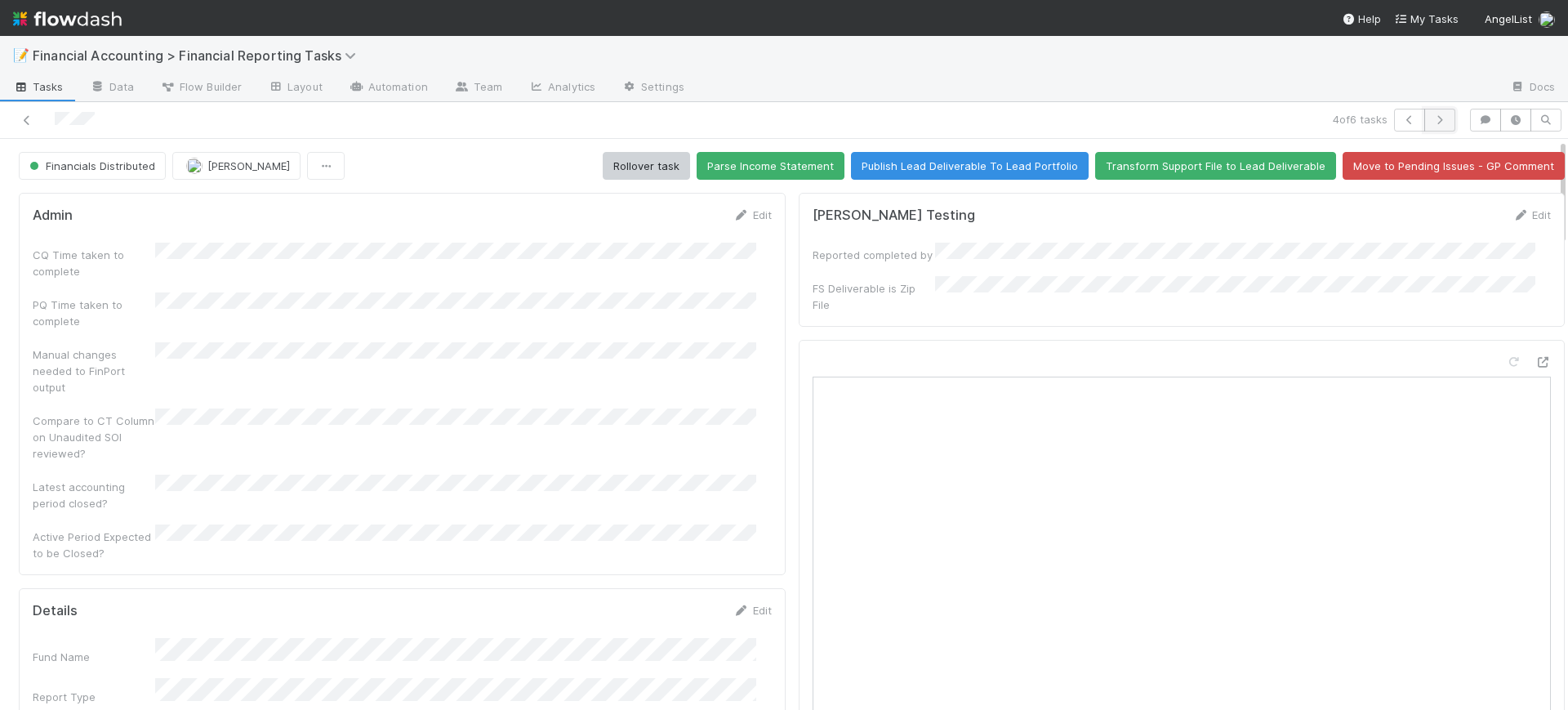
click at [1428, 111] on button "button" at bounding box center [1439, 119] width 31 height 23
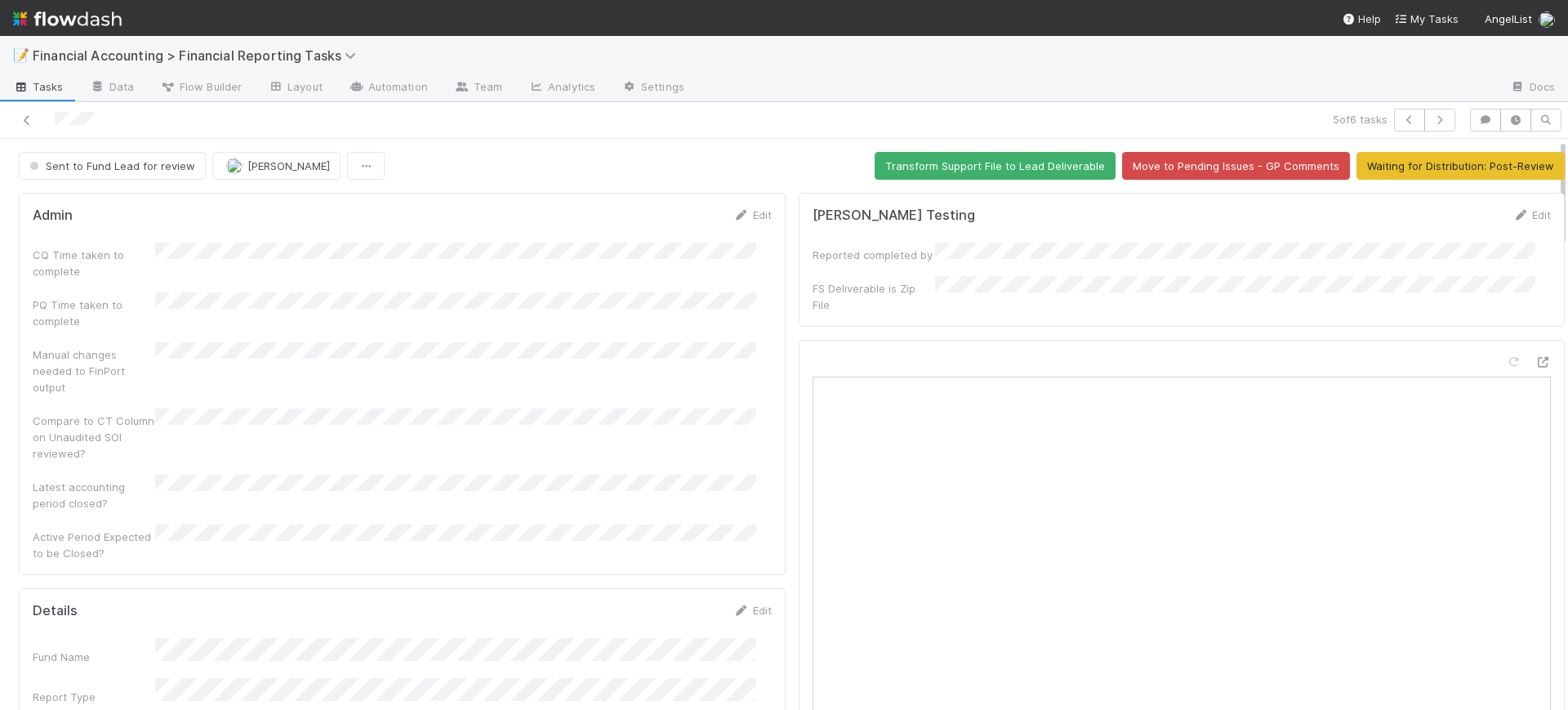
click at [798, 340] on div at bounding box center [1181, 653] width 766 height 626
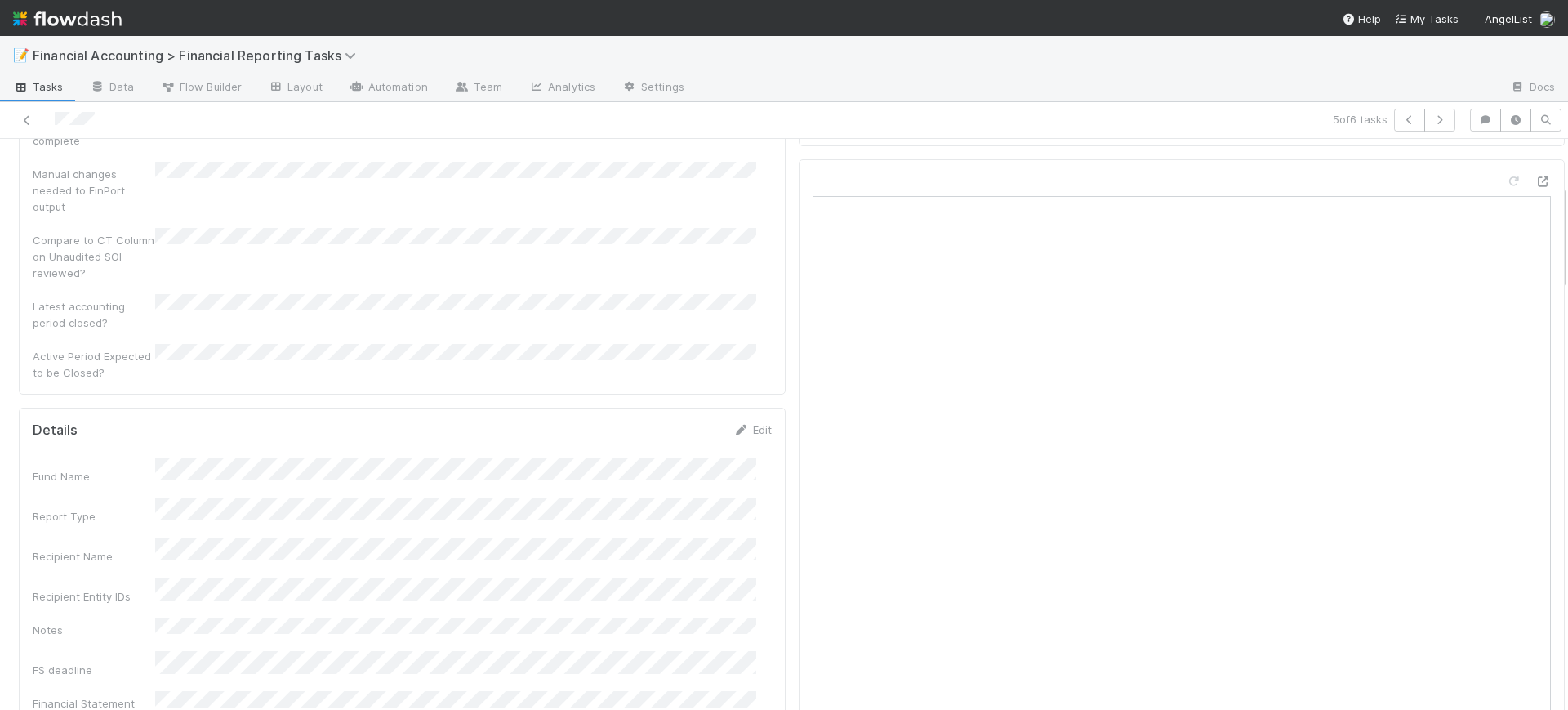
scroll to position [245, 0]
click at [743, 358] on link "Edit" at bounding box center [752, 365] width 38 height 13
click at [798, 581] on div at bounding box center [1181, 408] width 766 height 626
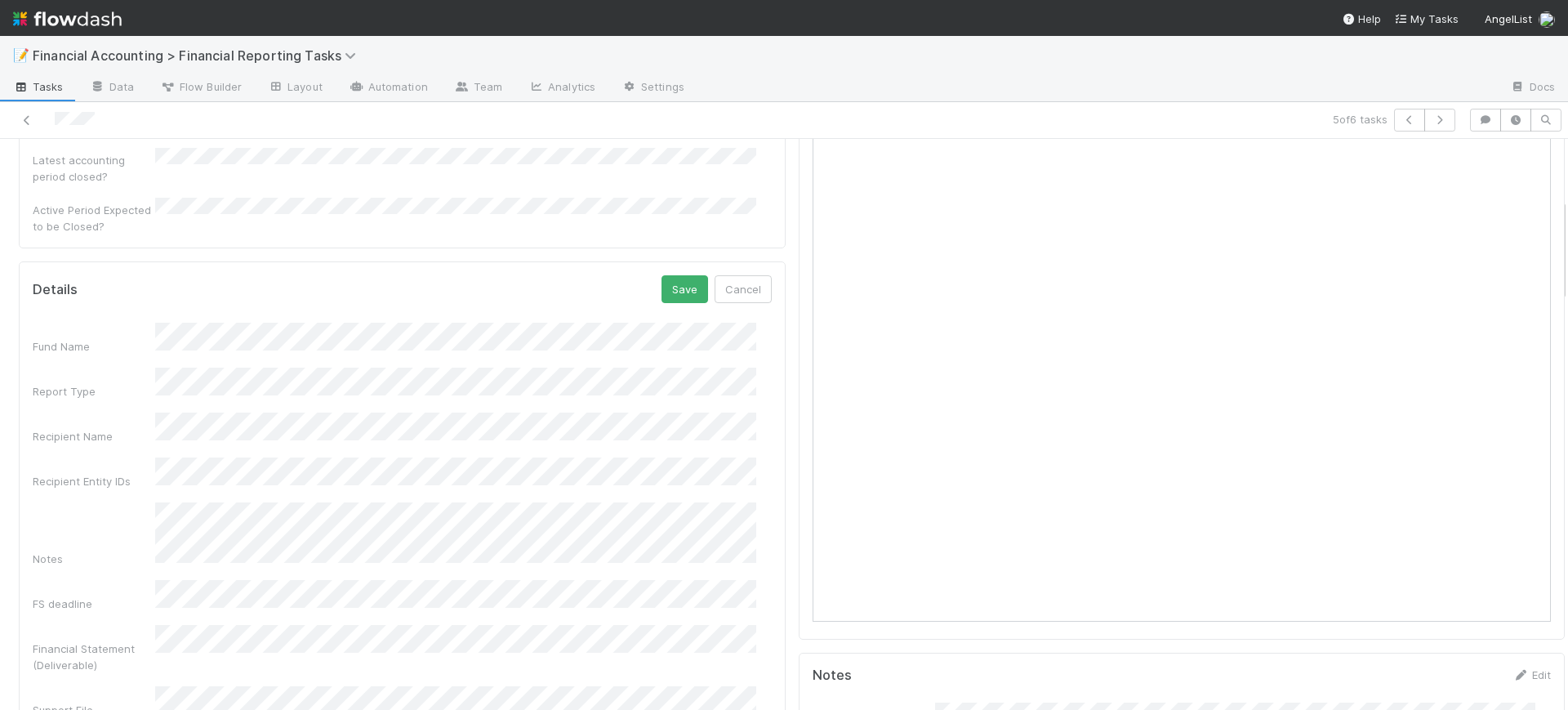
scroll to position [368, 0]
click at [798, 283] on div at bounding box center [1181, 286] width 766 height 626
click at [685, 276] on button "Save" at bounding box center [685, 289] width 47 height 28
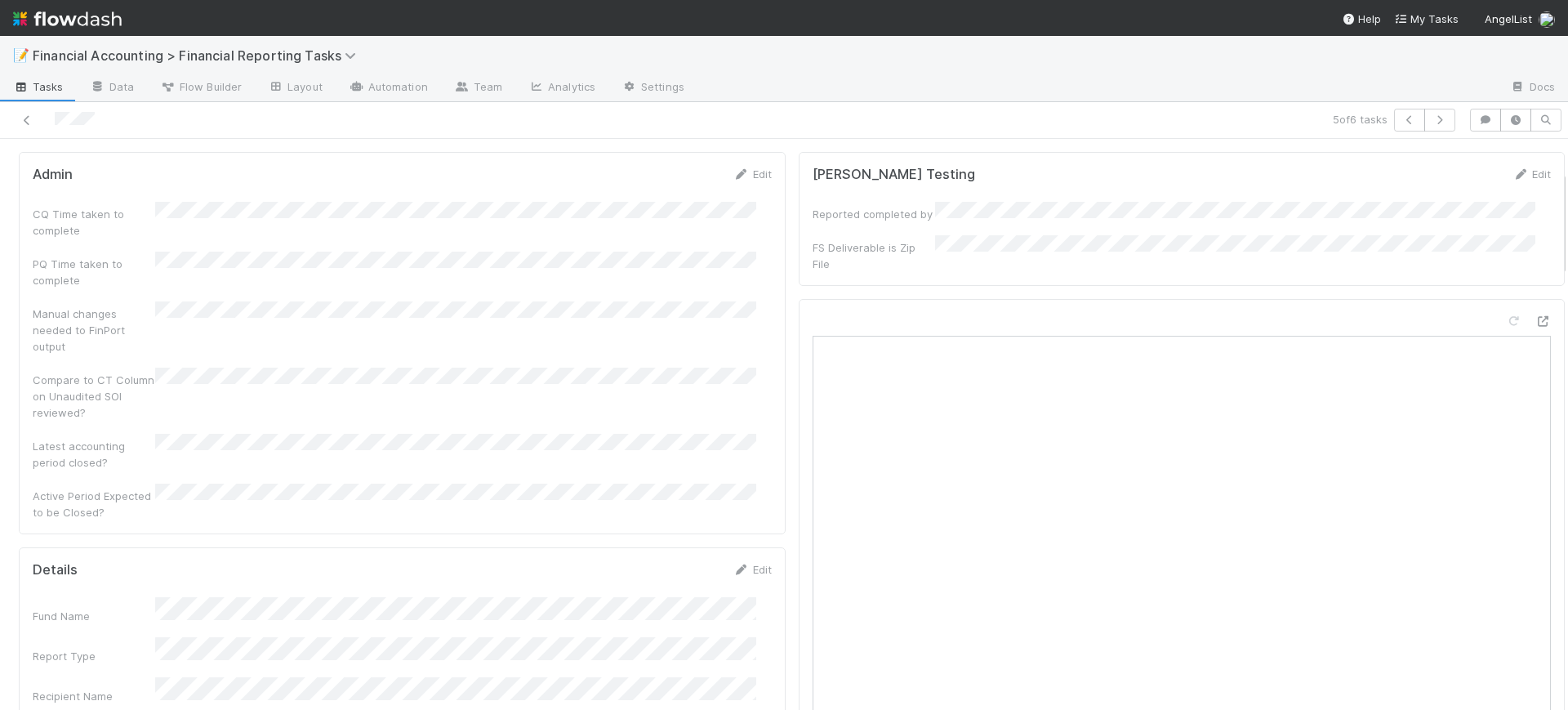
scroll to position [0, 0]
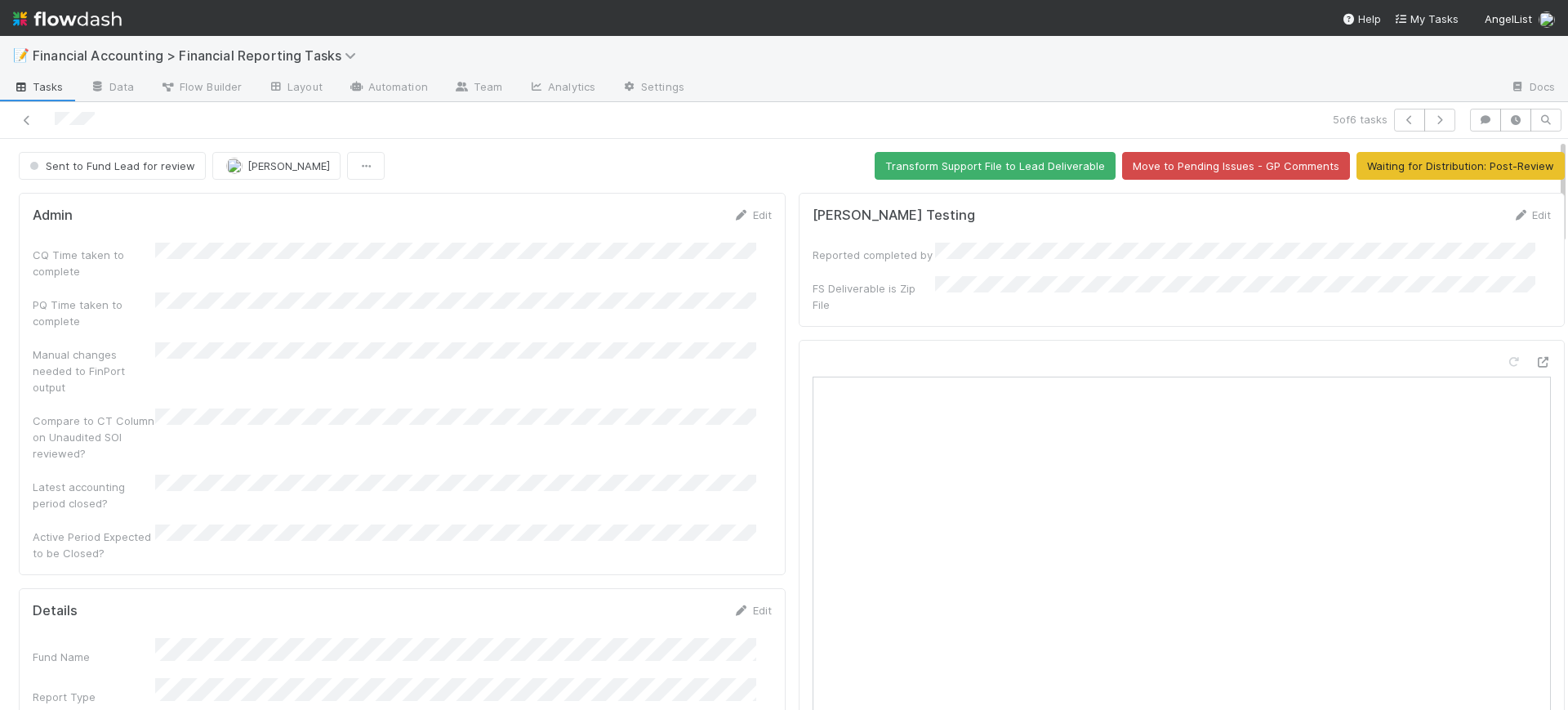
drag, startPoint x: 1547, startPoint y: 261, endPoint x: 1555, endPoint y: 189, distance: 72.4
click at [1555, 189] on div "📝 Financial Accounting > Financial Reporting Tasks Tasks Data Flow Builder Layo…" at bounding box center [784, 373] width 1568 height 674
click at [1032, 163] on button "Transform Support File to Lead Deliverable" at bounding box center [994, 165] width 241 height 28
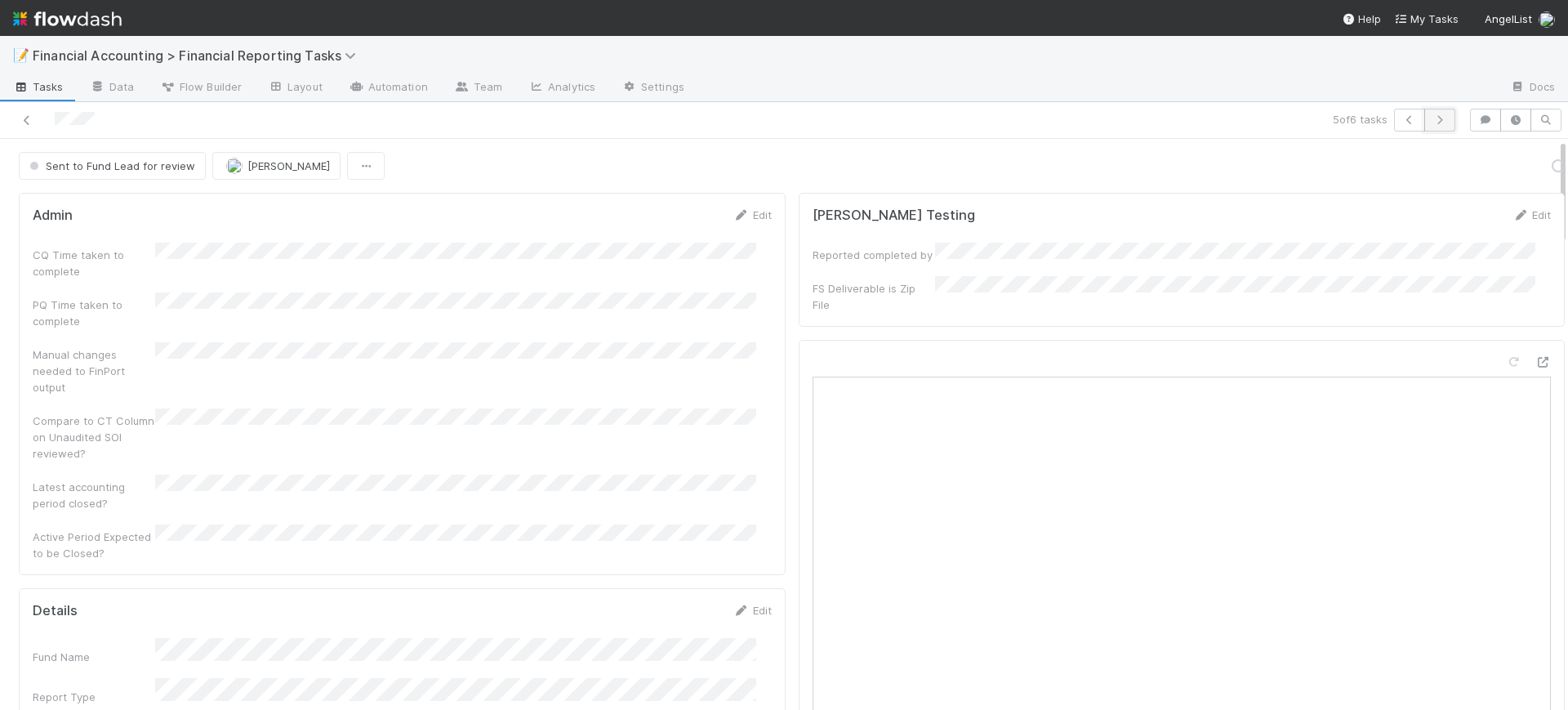
click at [1431, 118] on icon "button" at bounding box center [1439, 120] width 17 height 10
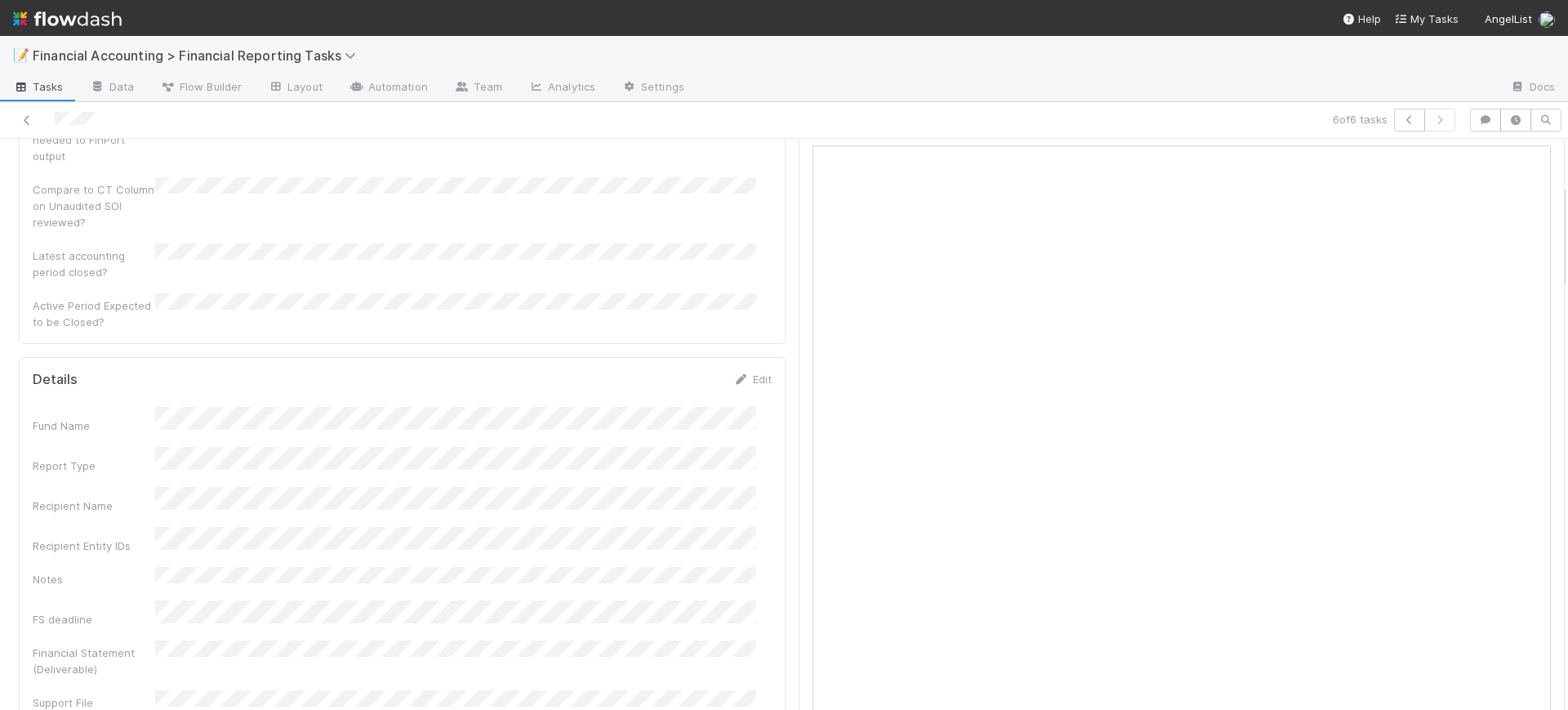
scroll to position [245, 0]
click at [735, 358] on link "Edit" at bounding box center [752, 365] width 38 height 13
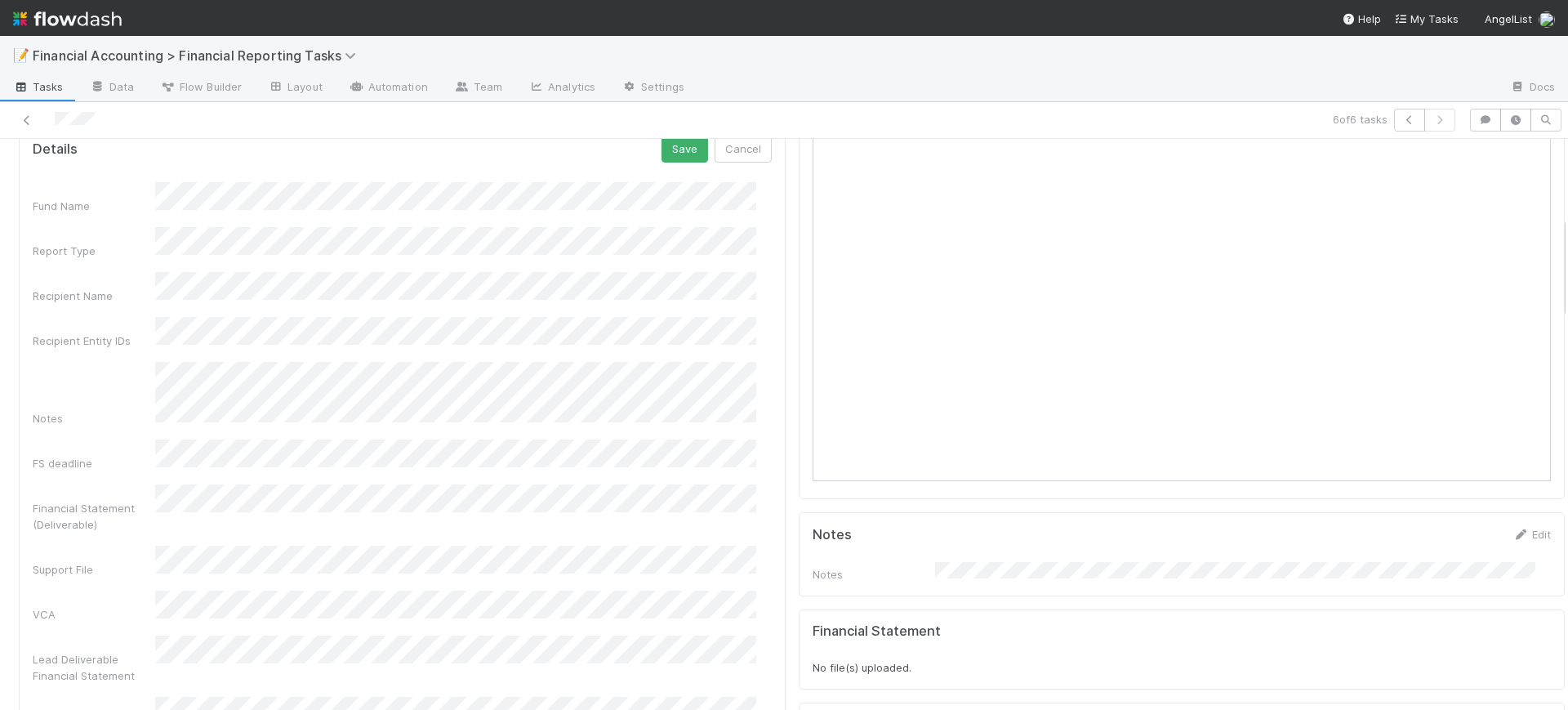
scroll to position [490, 0]
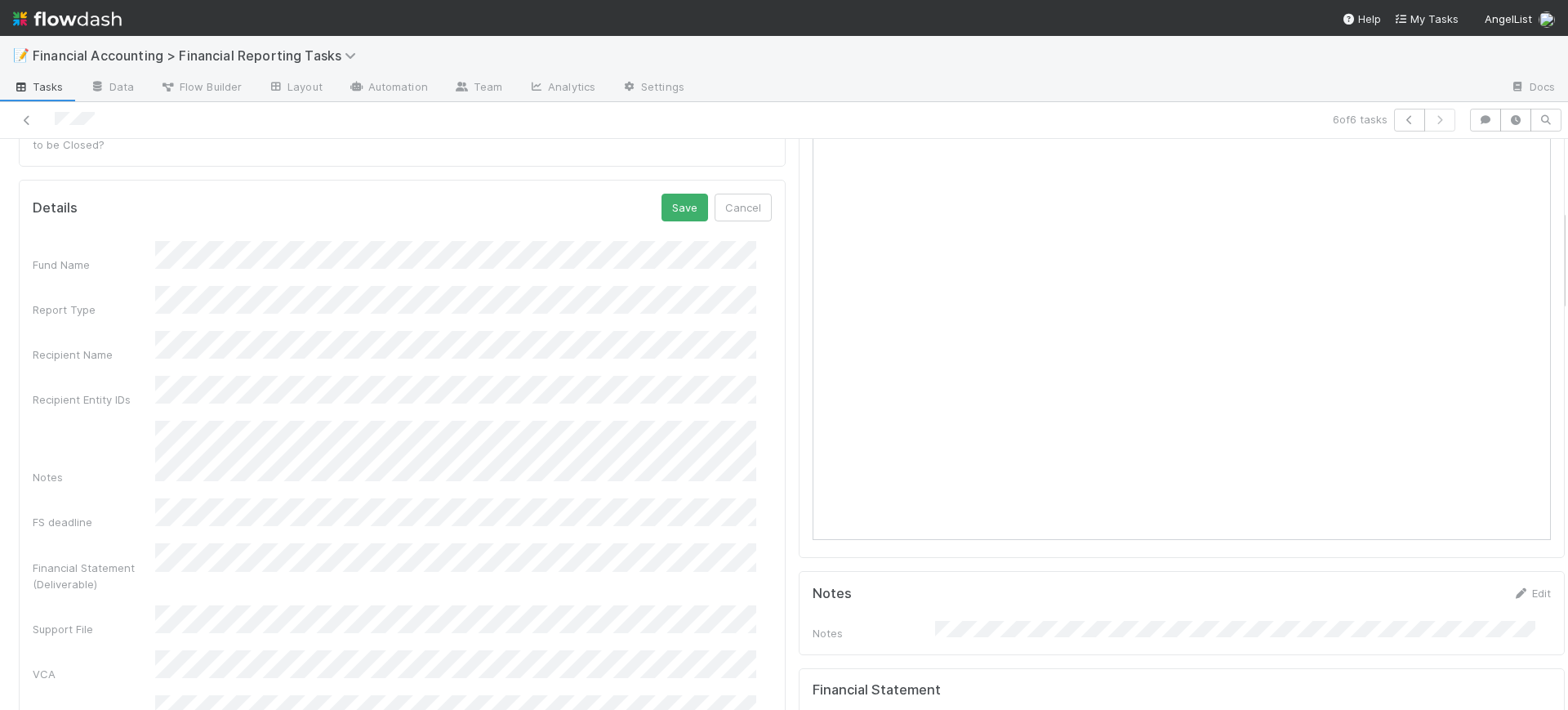
scroll to position [368, 0]
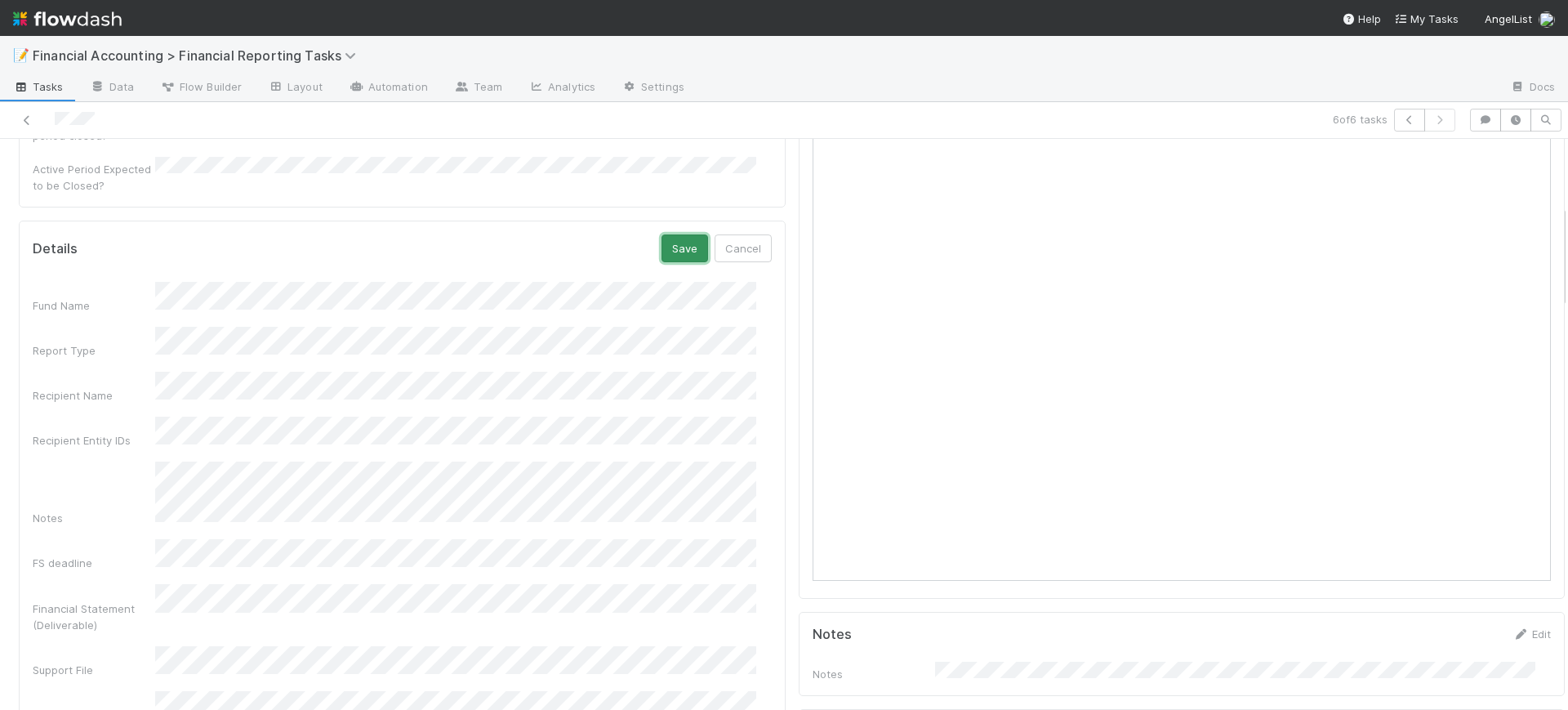
click at [662, 235] on button "Save" at bounding box center [685, 248] width 47 height 28
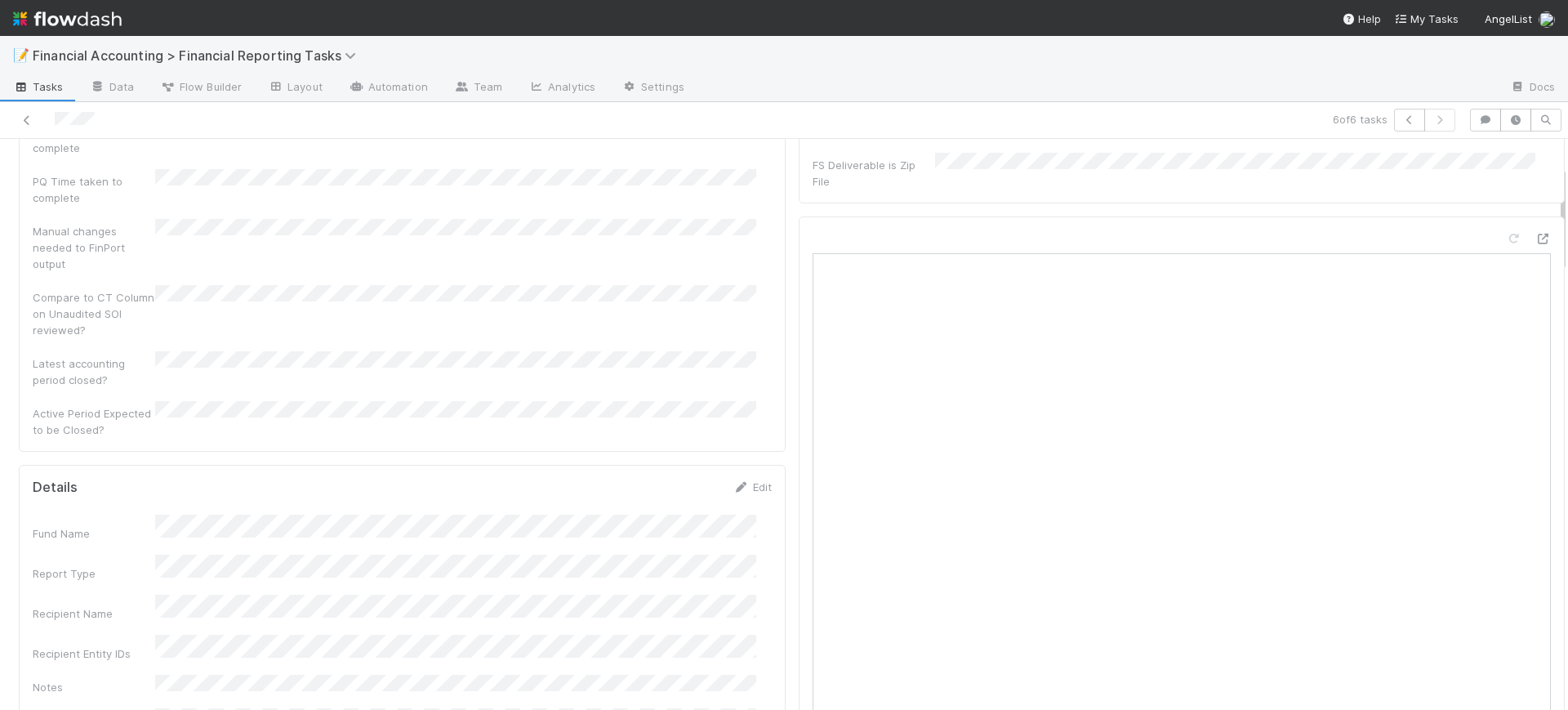
scroll to position [0, 0]
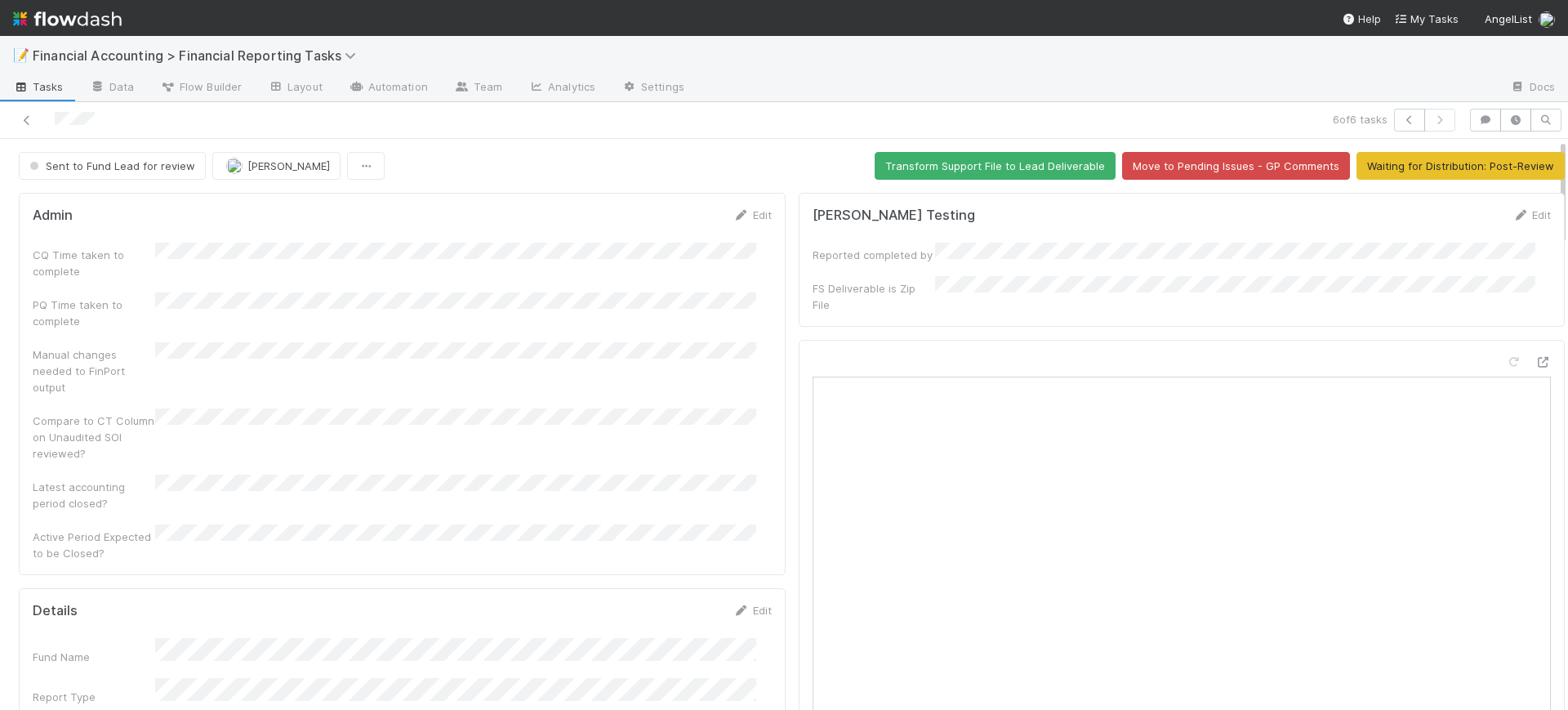
drag, startPoint x: 1548, startPoint y: 244, endPoint x: 1242, endPoint y: 102, distance: 337.3
click at [1556, 106] on div "📝 Financial Accounting > Financial Reporting Tasks Tasks Data Flow Builder Layo…" at bounding box center [784, 373] width 1568 height 674
click at [447, 153] on div "Sent to Fund Lead for review Conor Queenan Transform Support File to Lead Deliv…" at bounding box center [791, 165] width 1545 height 28
click at [57, 156] on button "Sent to Fund Lead for review" at bounding box center [112, 165] width 187 height 28
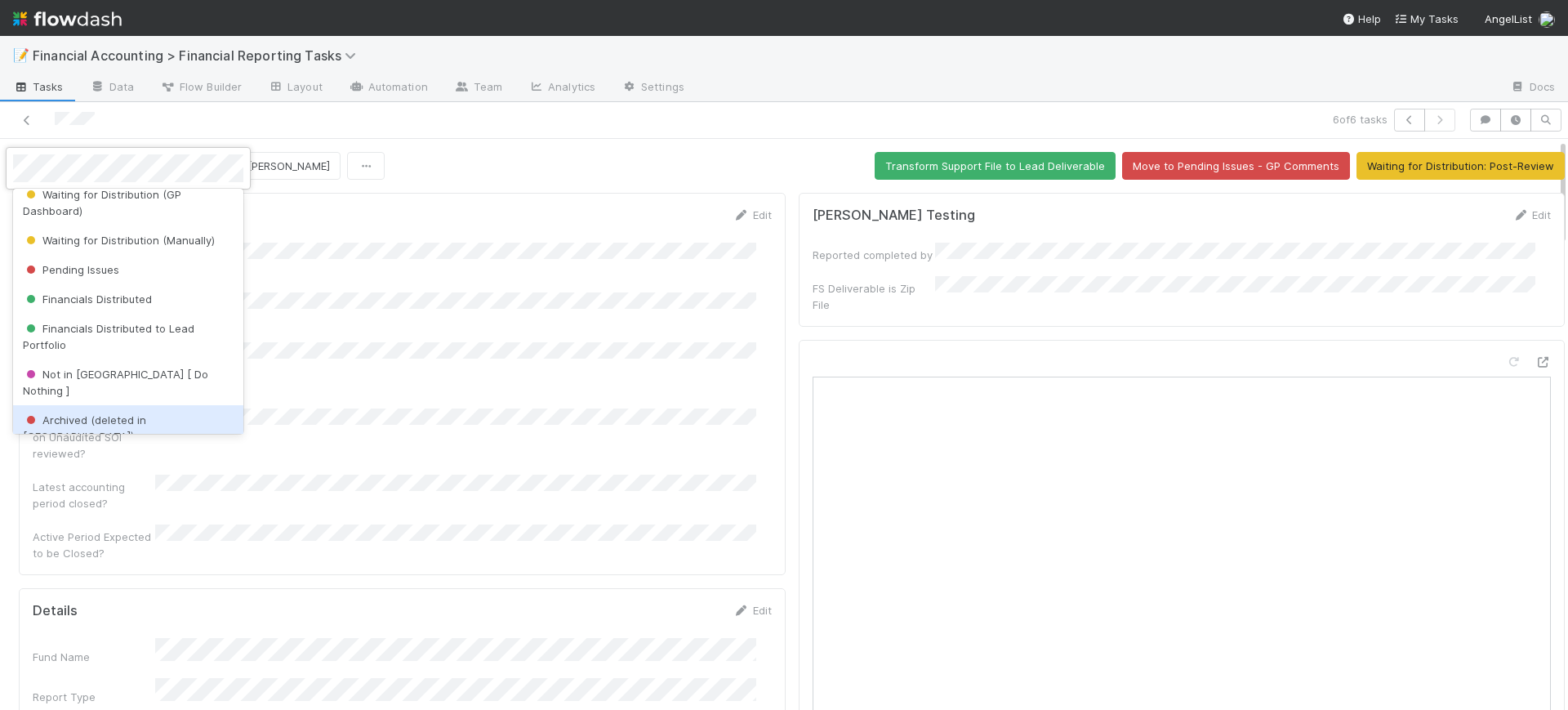
scroll to position [386, 0]
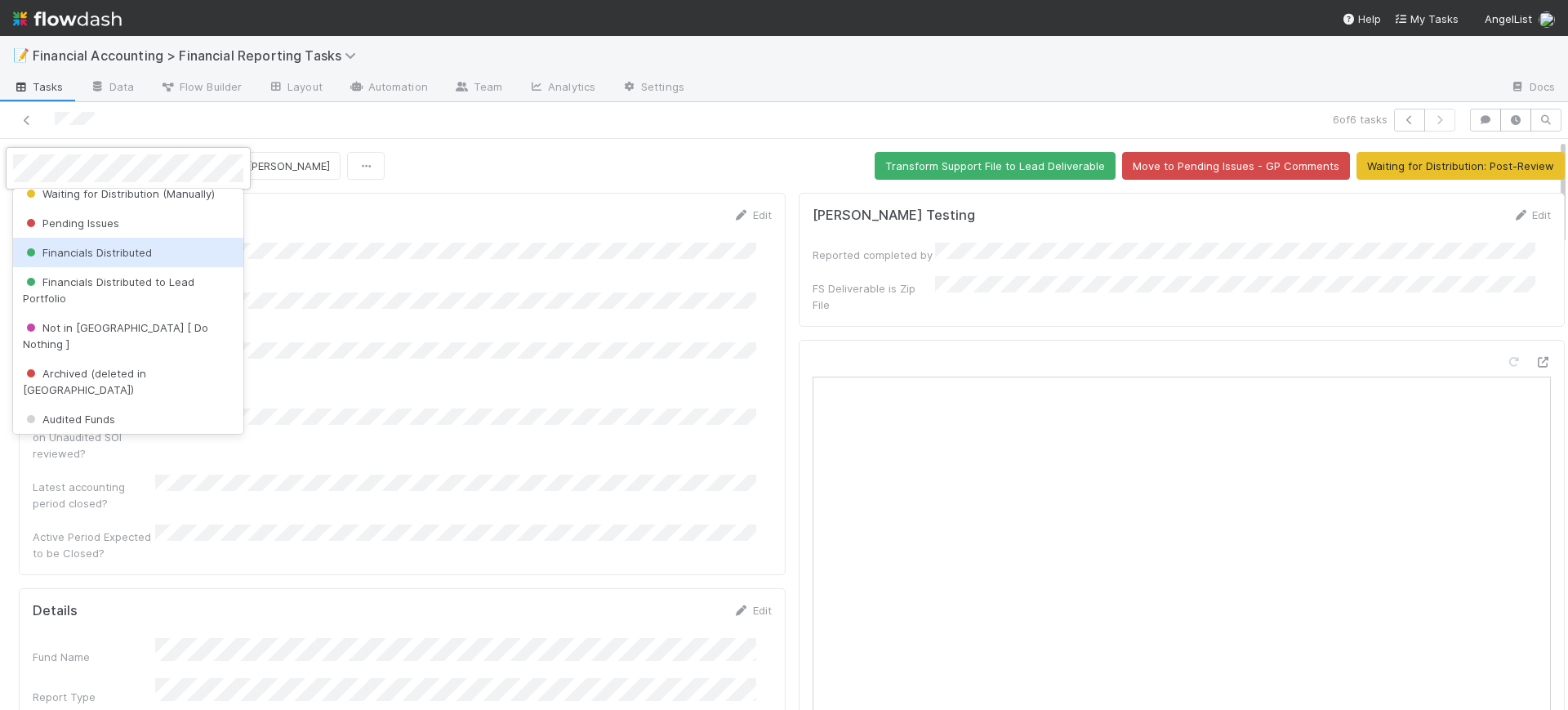
click at [166, 254] on div "Financials Distributed" at bounding box center [129, 252] width 230 height 29
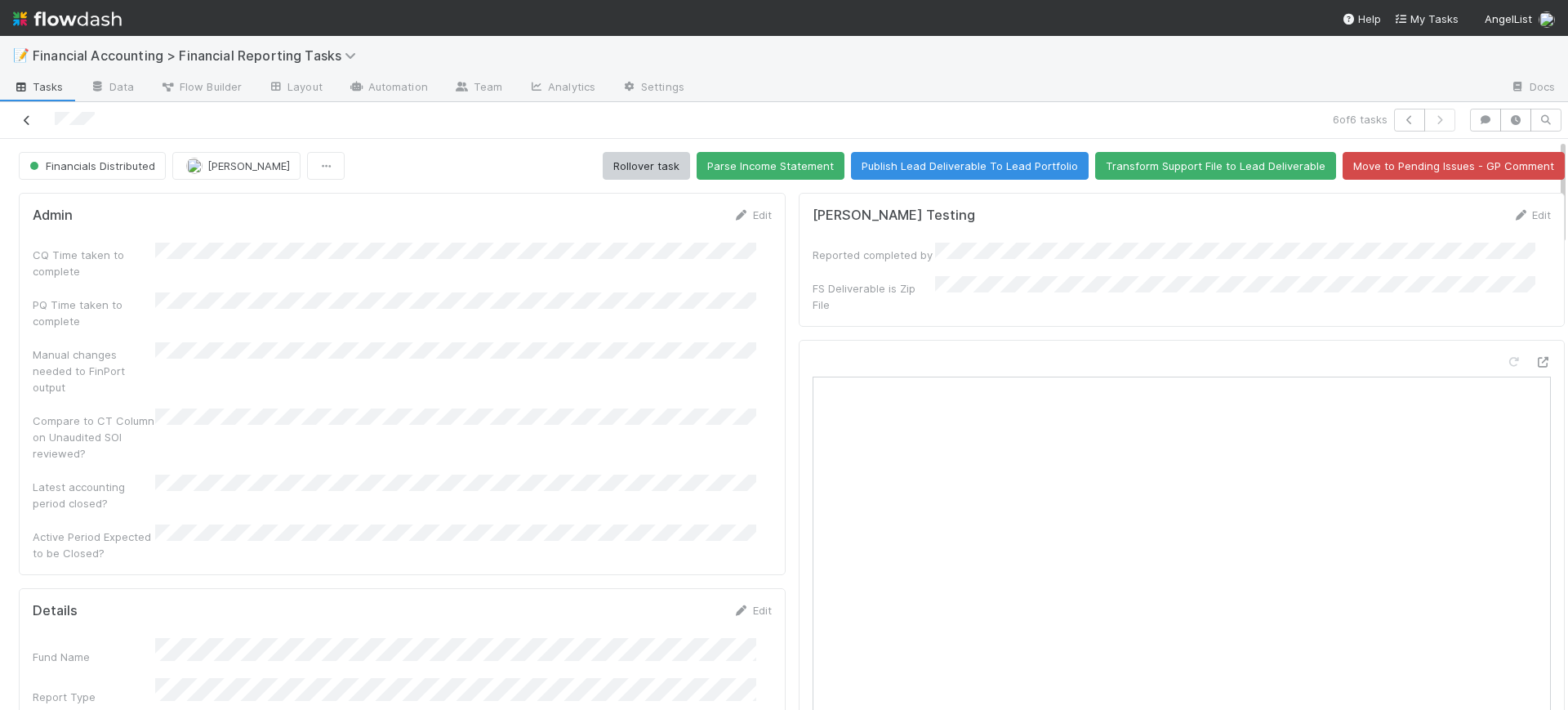
click at [30, 115] on icon at bounding box center [27, 120] width 17 height 11
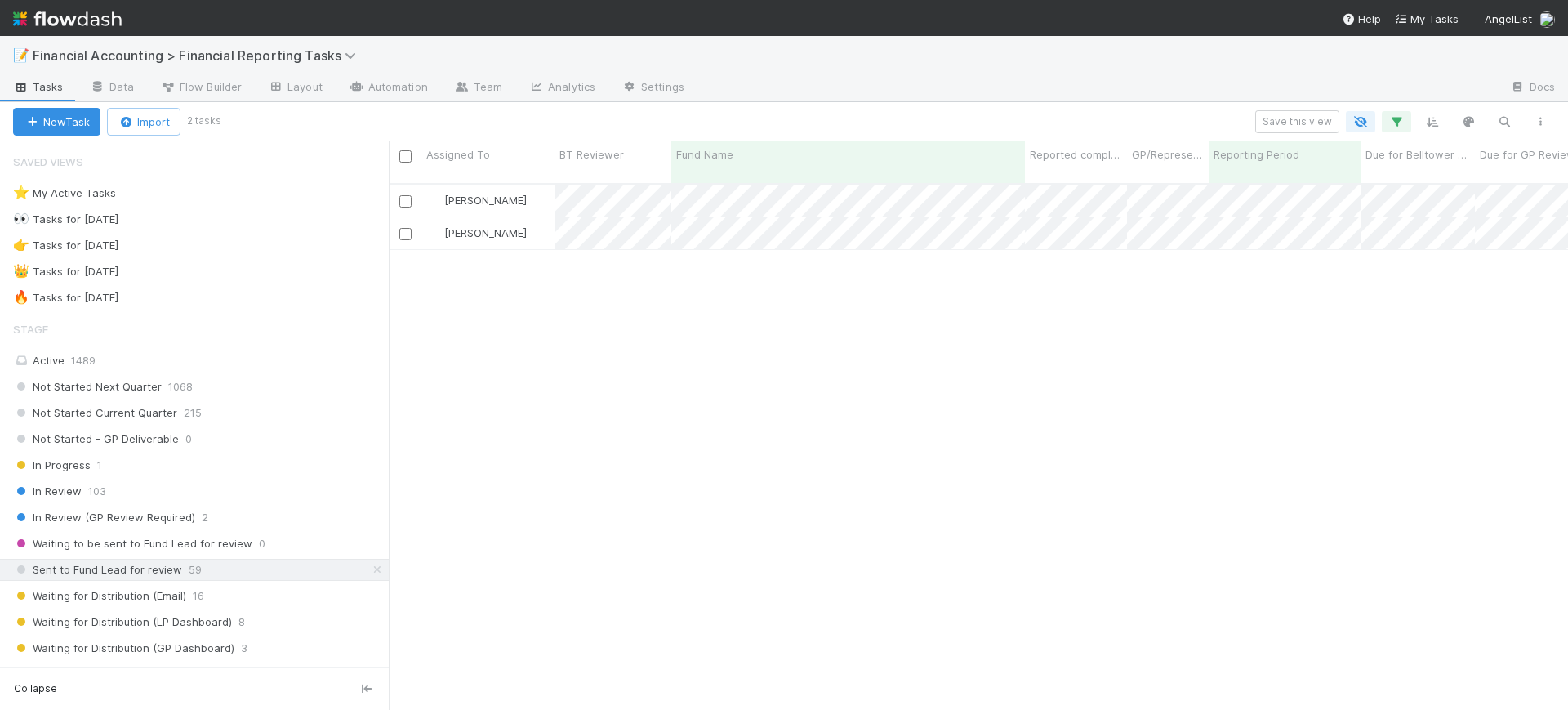
scroll to position [525, 1164]
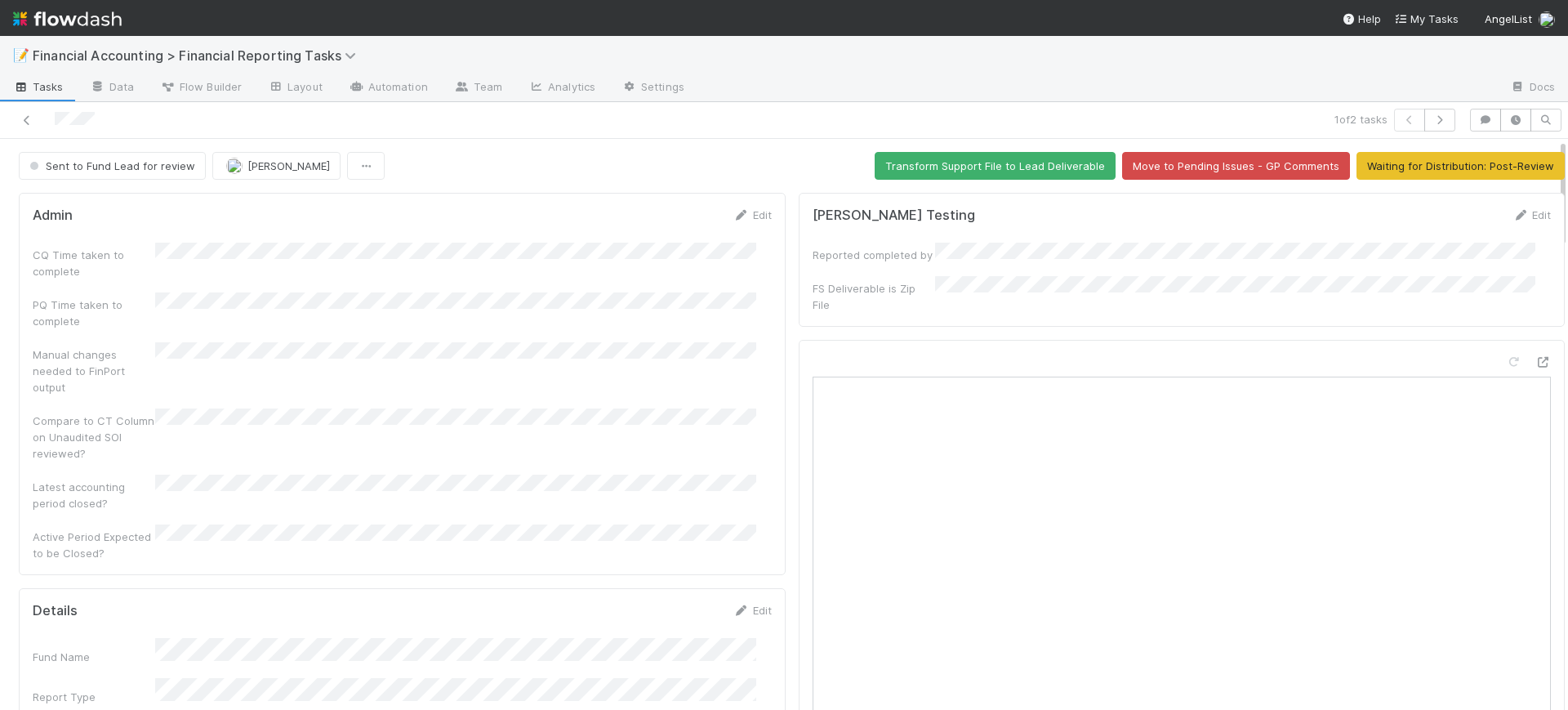
click at [733, 606] on icon at bounding box center [741, 611] width 17 height 11
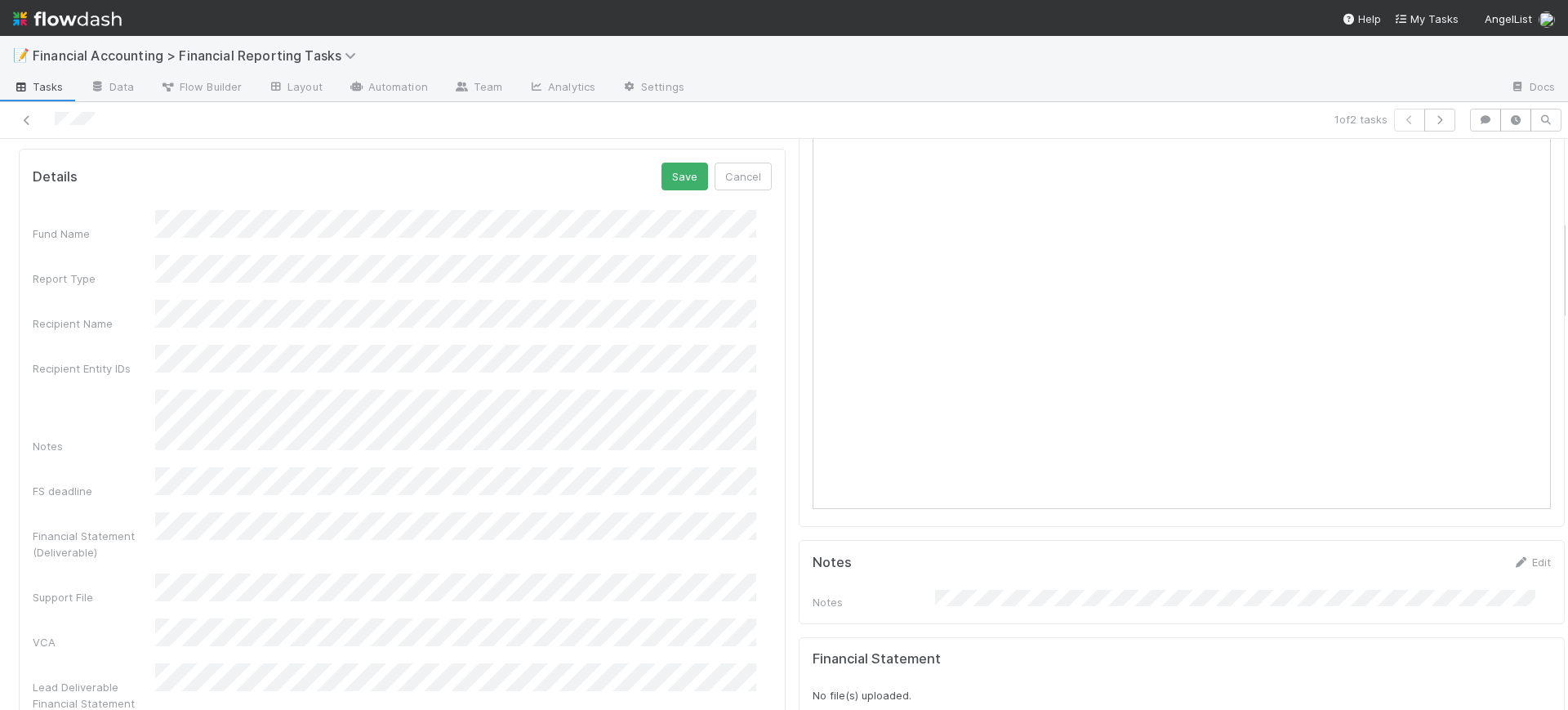
scroll to position [449, 0]
click at [672, 153] on button "Save" at bounding box center [685, 166] width 47 height 28
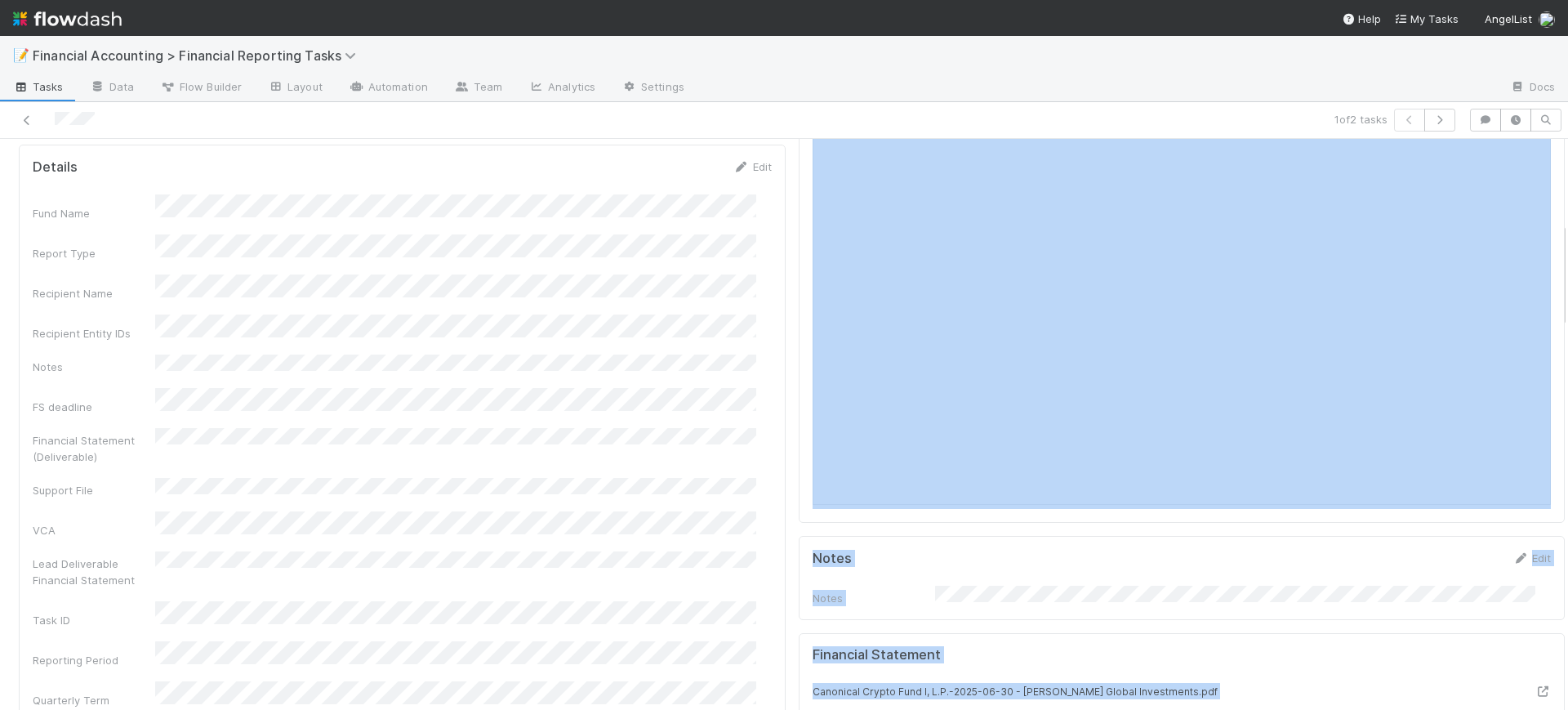
scroll to position [0, 5]
drag, startPoint x: 1545, startPoint y: 239, endPoint x: 1549, endPoint y: 185, distance: 54.1
click at [1549, 185] on div "Sent to Fund Lead for review Conor Queenan Transform Support File to Lead Deliv…" at bounding box center [784, 424] width 1568 height 571
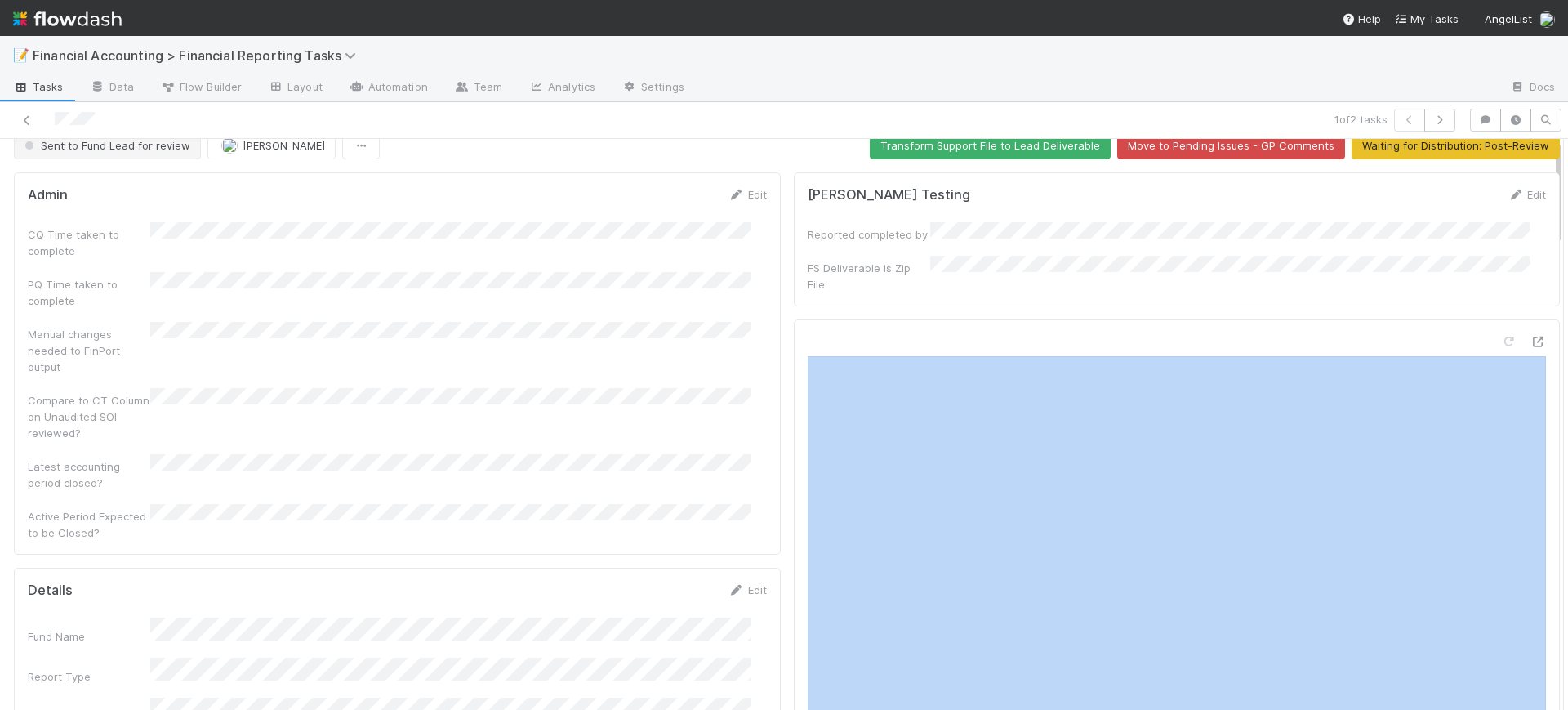
scroll to position [0, 0]
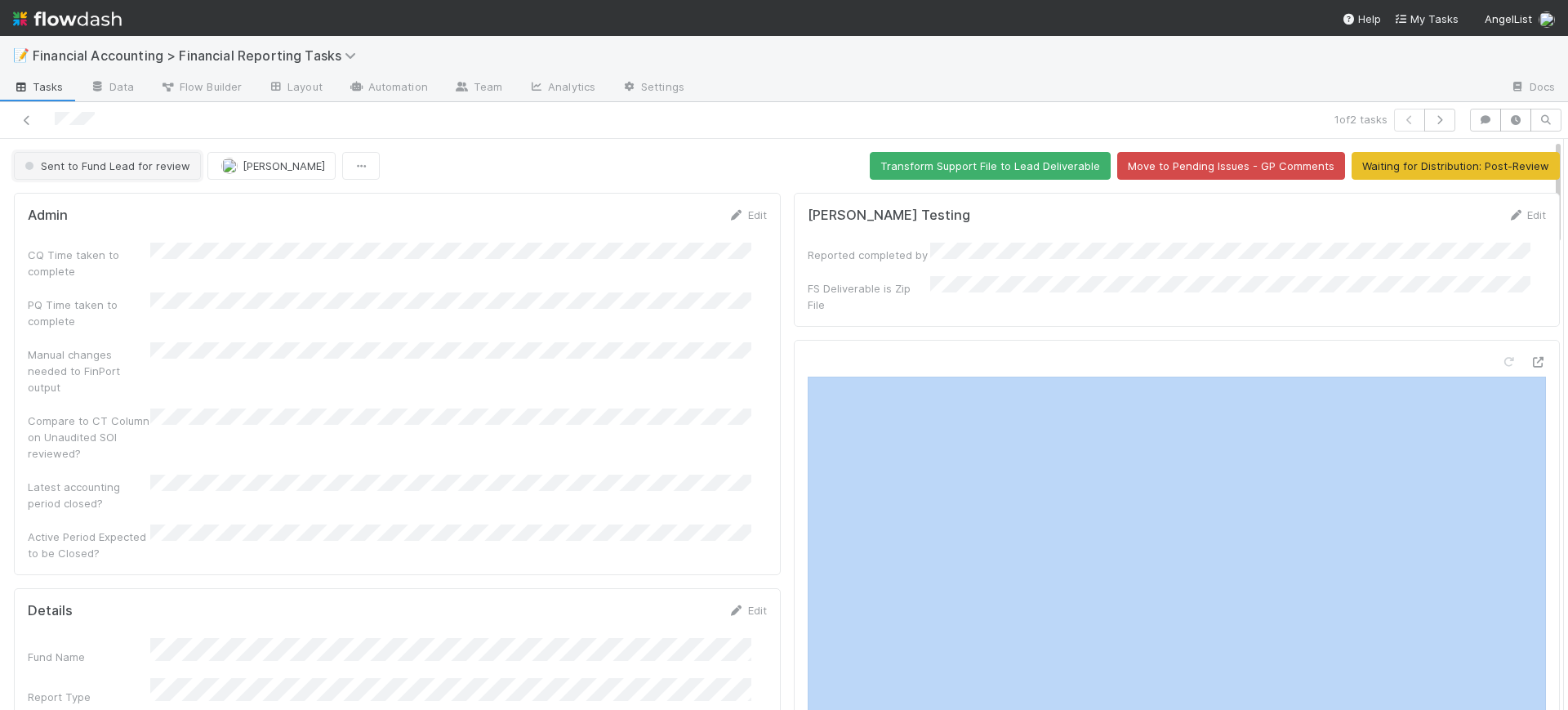
click at [171, 153] on button "Sent to Fund Lead for review" at bounding box center [108, 165] width 187 height 28
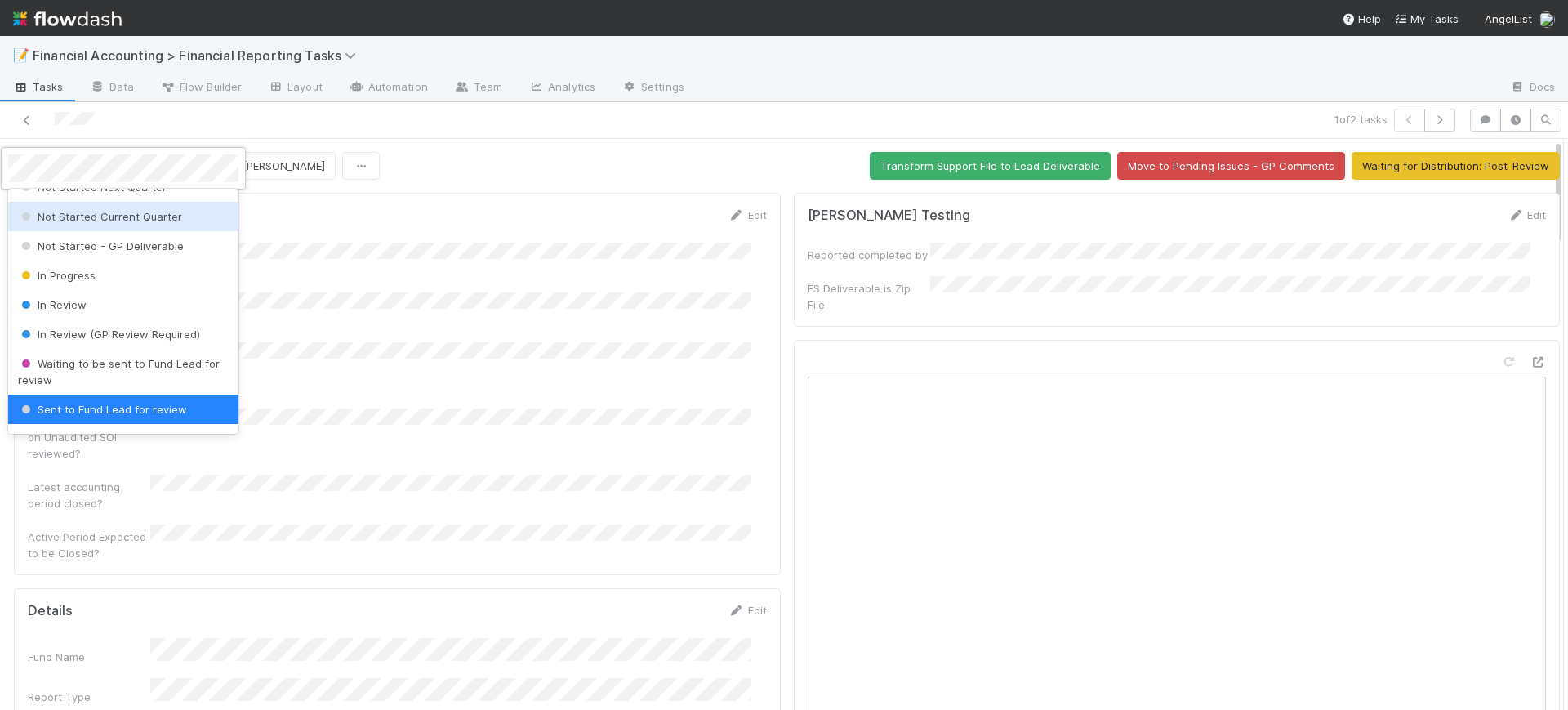
scroll to position [386, 0]
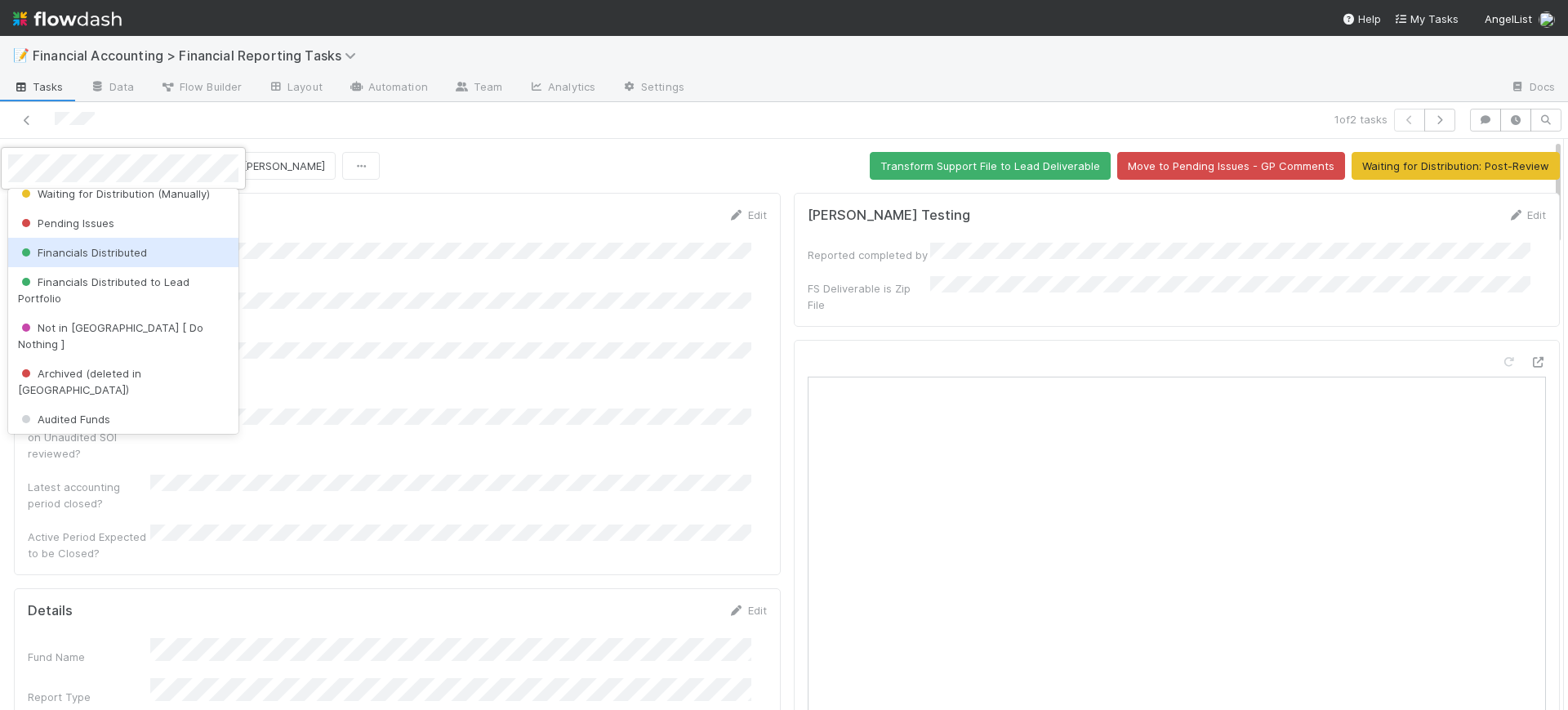
click at [132, 251] on span "Financials Distributed" at bounding box center [83, 252] width 129 height 13
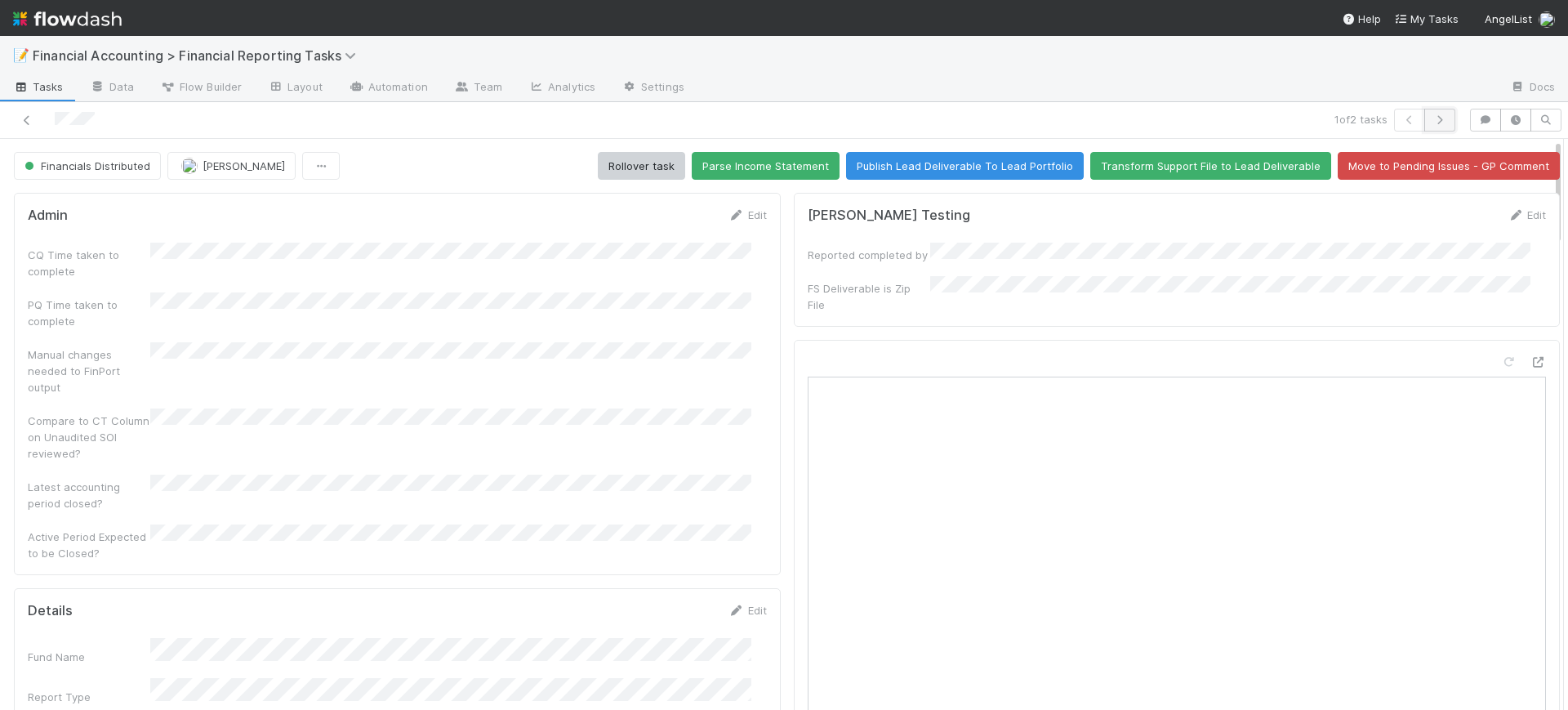
click at [1424, 110] on button "button" at bounding box center [1439, 119] width 31 height 23
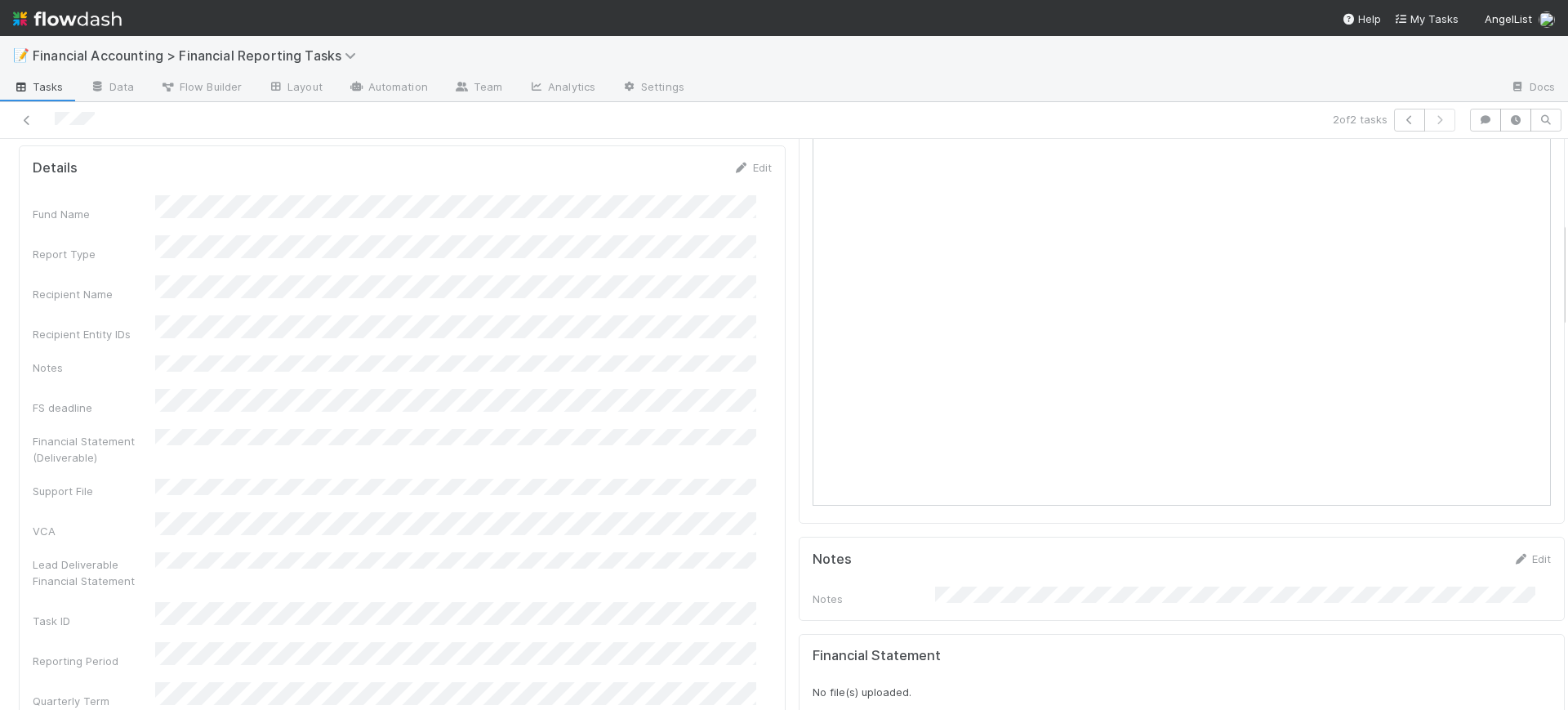
scroll to position [449, 0]
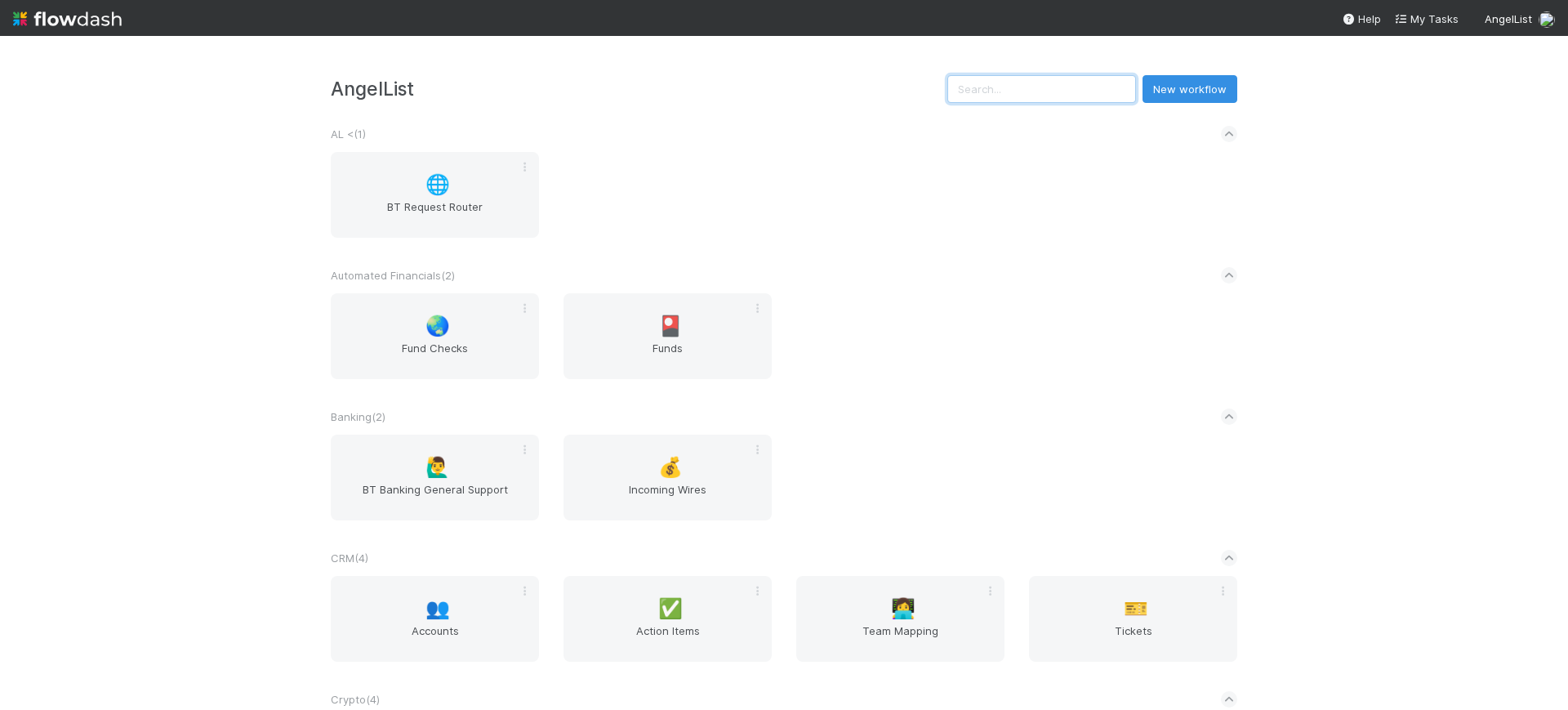
click at [986, 94] on input "text" at bounding box center [1041, 89] width 189 height 28
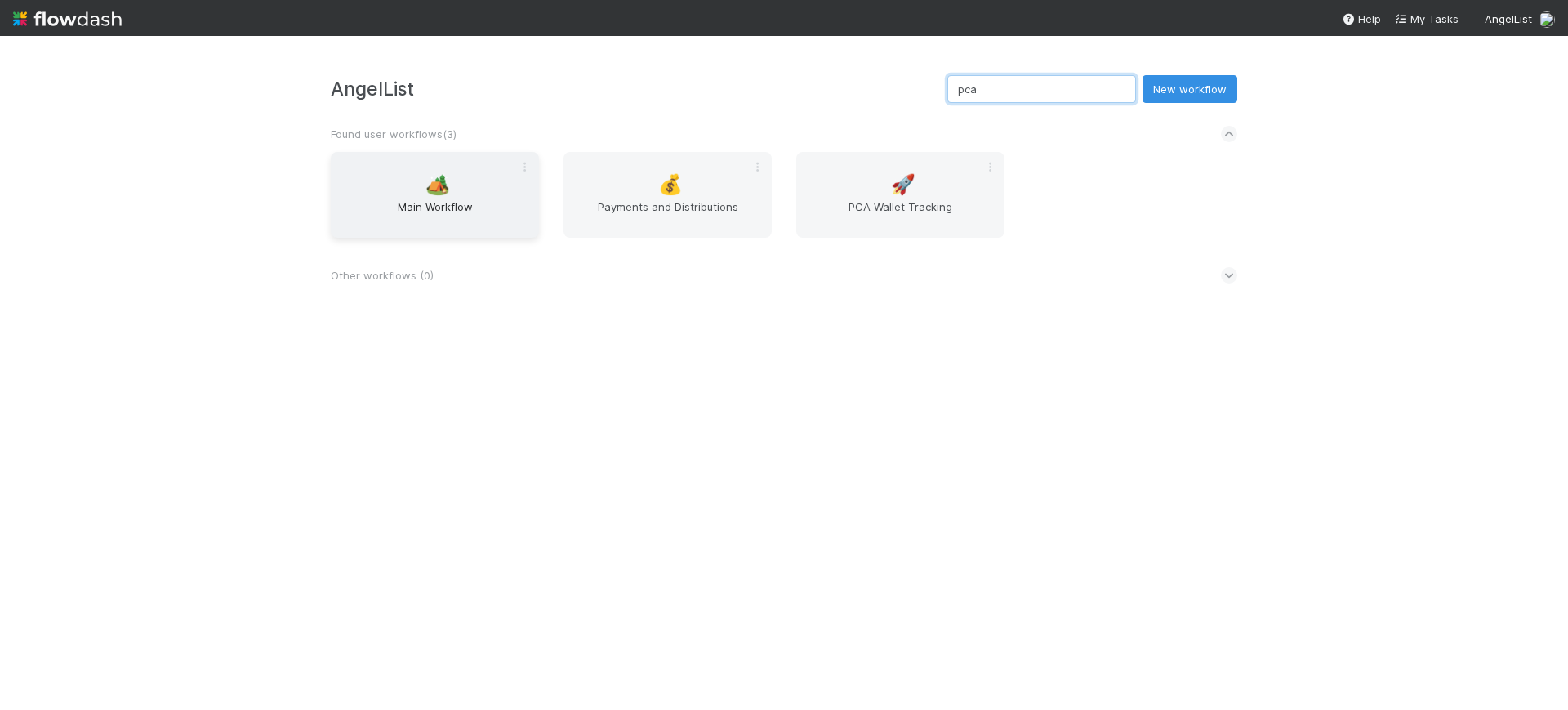
type input "pca"
click at [463, 206] on span "Main Workflow" at bounding box center [435, 215] width 195 height 33
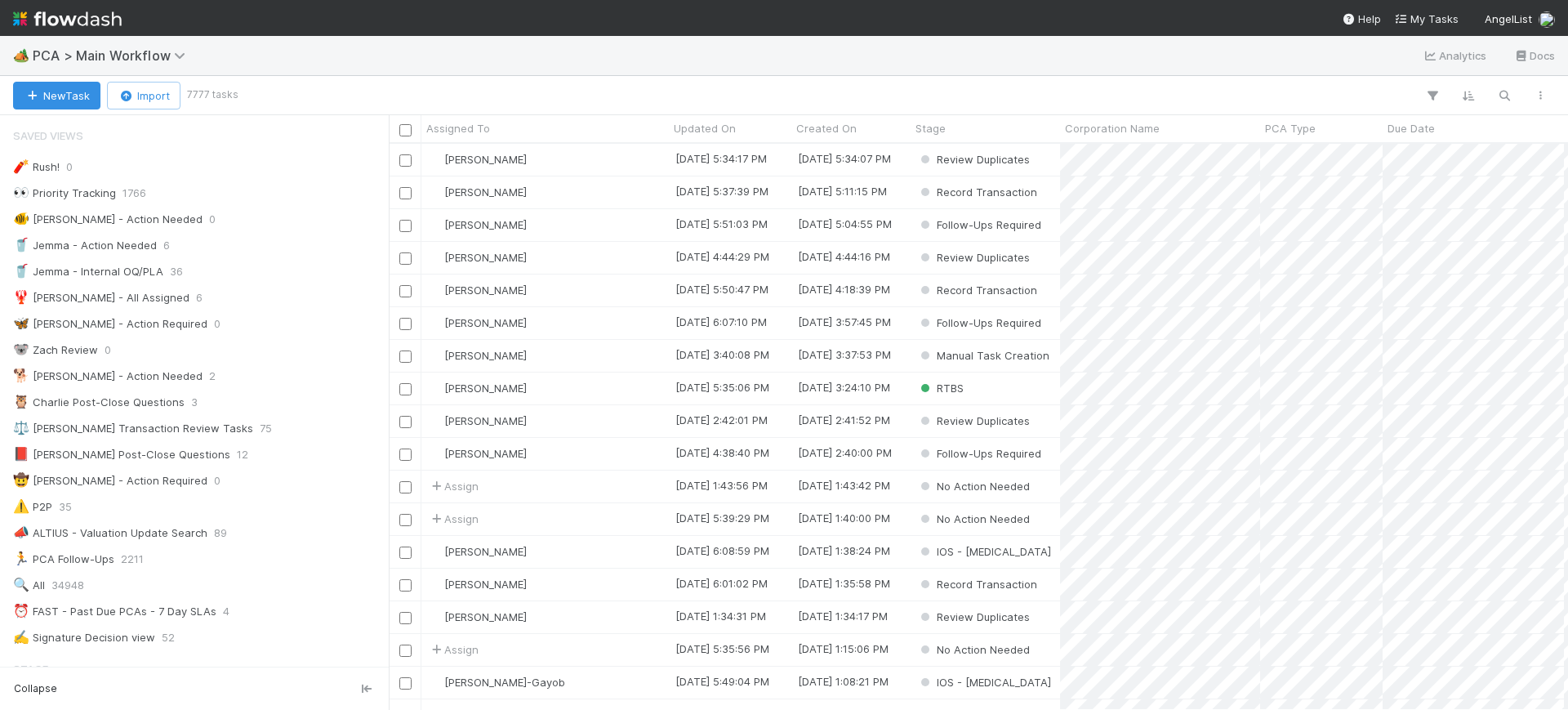
scroll to position [1218, 0]
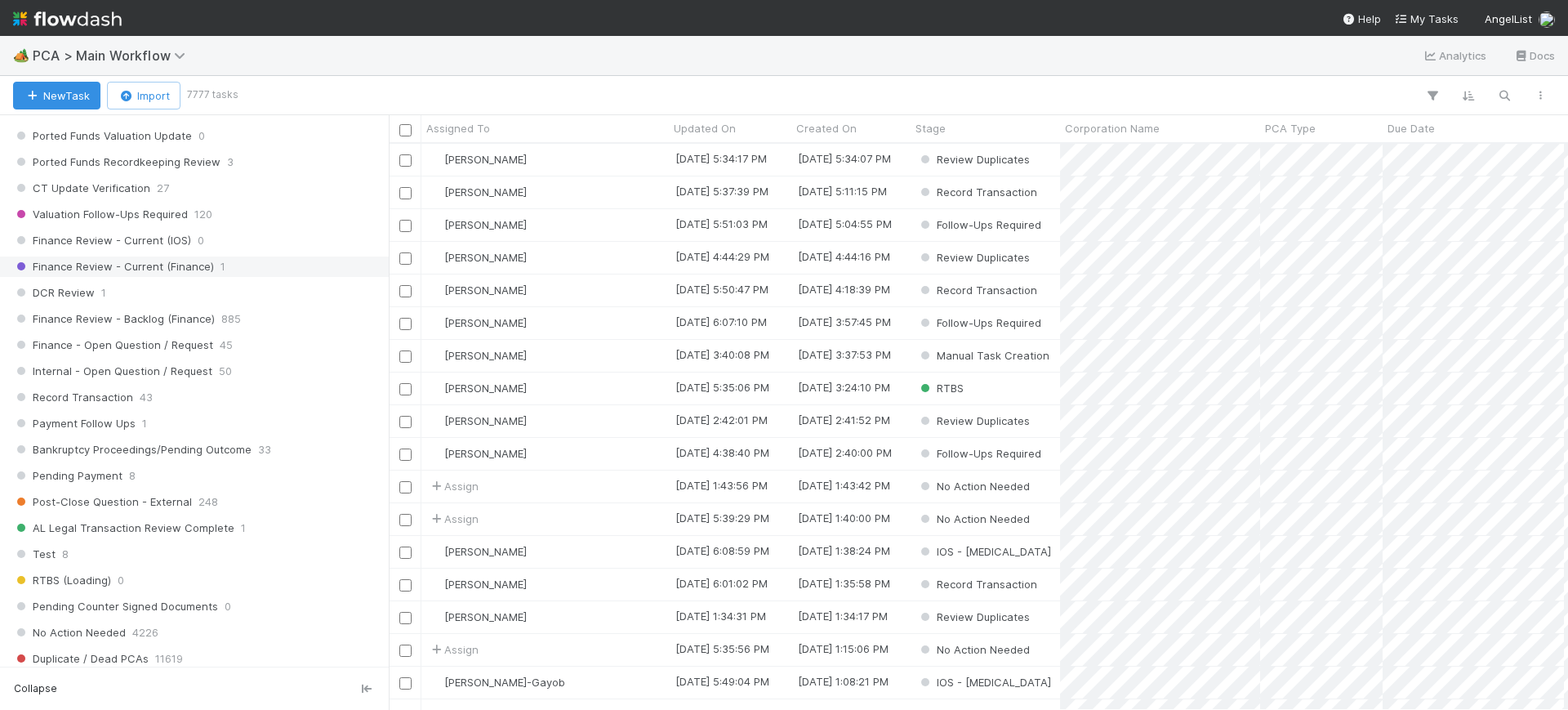
click at [235, 271] on div "Finance Review - Current (Finance) 1" at bounding box center [199, 266] width 372 height 20
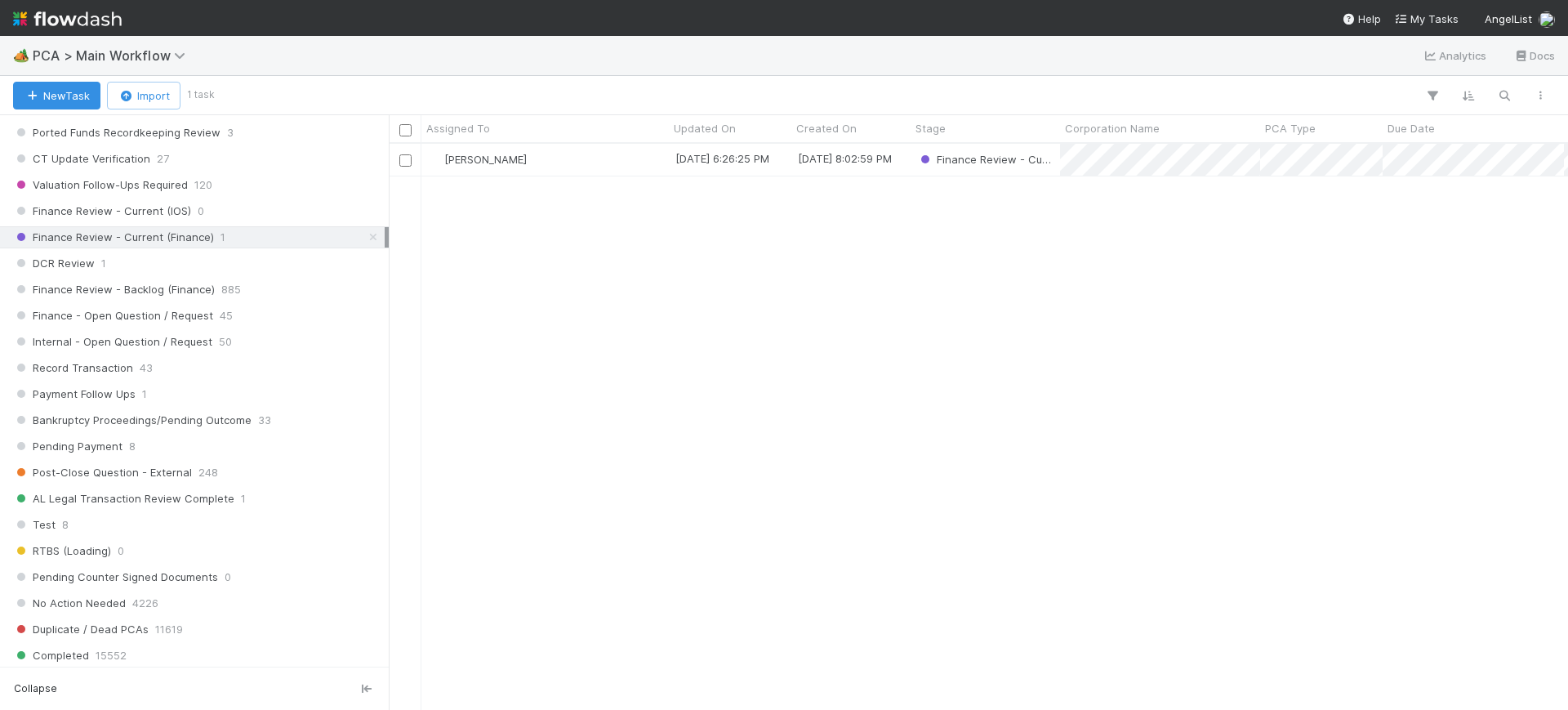
scroll to position [1251, 0]
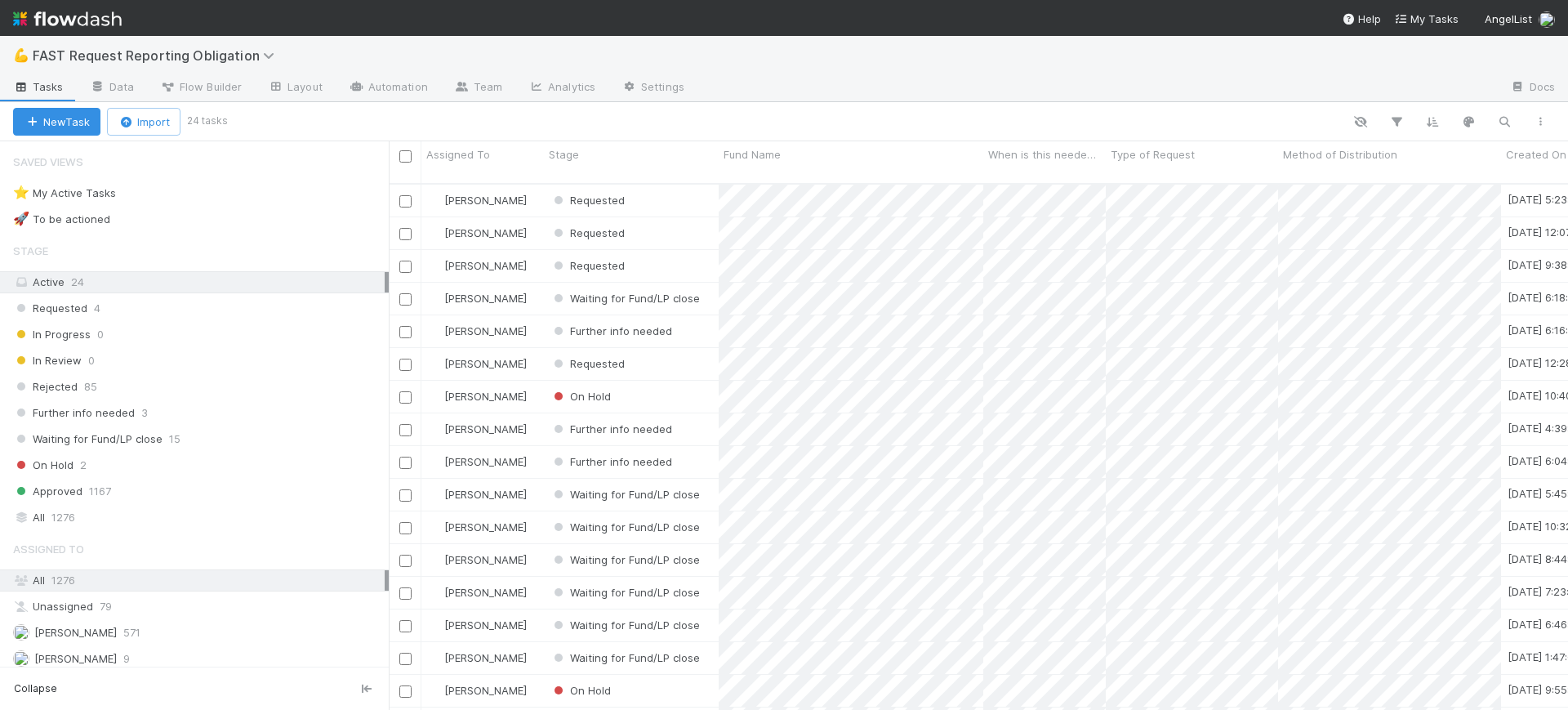
scroll to position [525, 1164]
click at [1393, 116] on icon "button" at bounding box center [1397, 122] width 17 height 15
click at [1242, 171] on button "Add Filter" at bounding box center [1146, 171] width 490 height 23
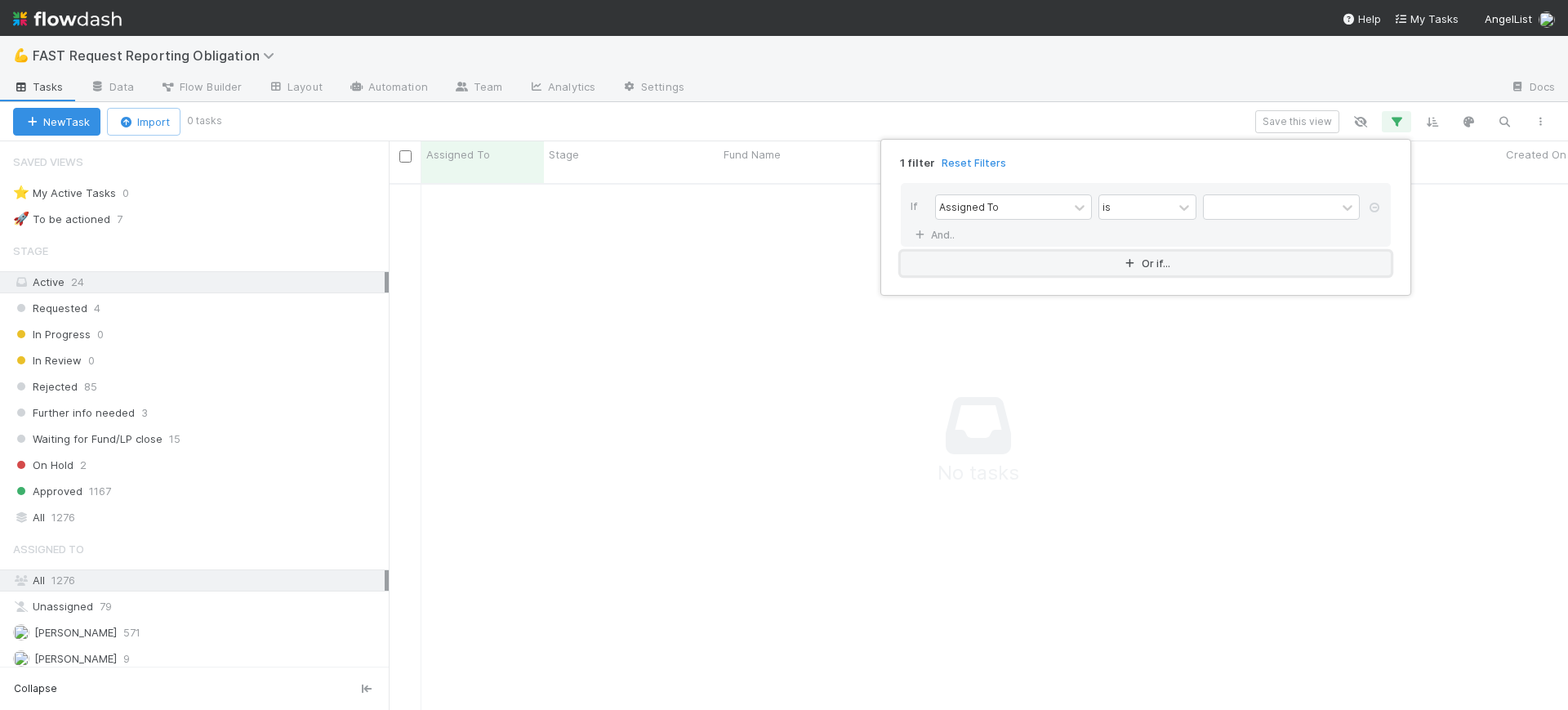
scroll to position [509, 1148]
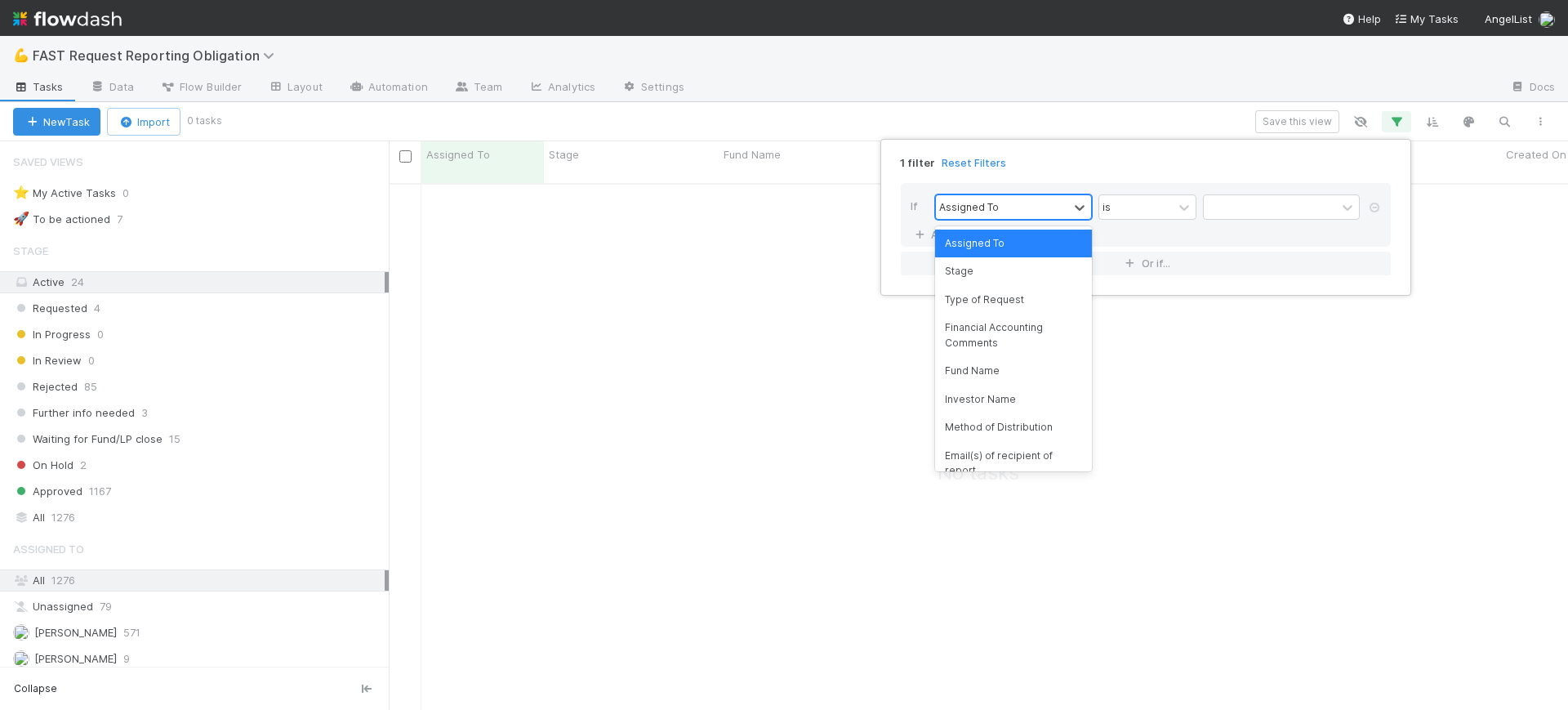
click at [1024, 209] on div "Assigned To" at bounding box center [1002, 207] width 132 height 23
click at [1016, 375] on div "Fund Name" at bounding box center [1014, 370] width 157 height 28
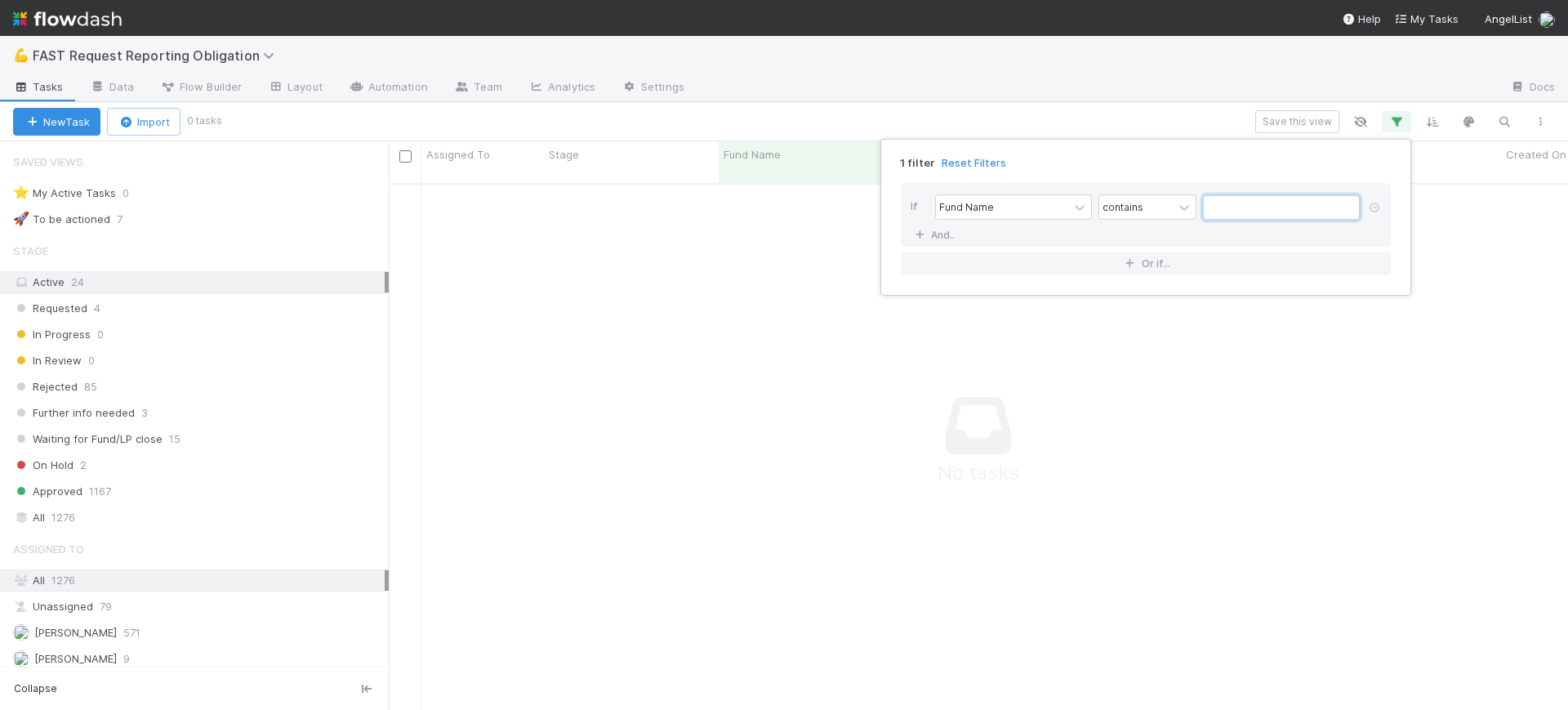
click at [1250, 214] on input "text" at bounding box center [1282, 207] width 157 height 24
type input "tunitas"
drag, startPoint x: 386, startPoint y: 464, endPoint x: 384, endPoint y: 509, distance: 45.0
click at [384, 509] on div "1 filter Reset Filters If Fund Name contains tunitas And.. Or if..." at bounding box center [784, 355] width 1568 height 710
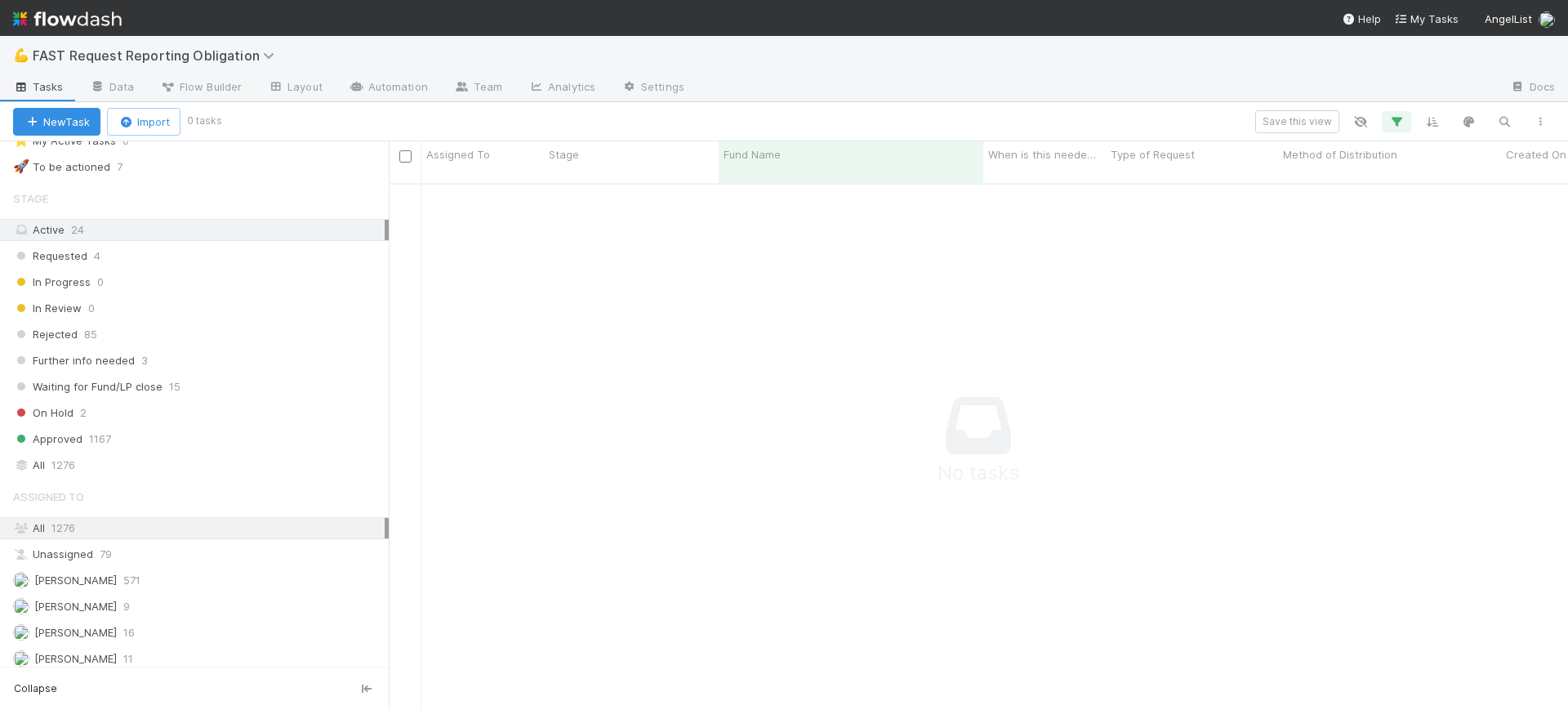
scroll to position [63, 0]
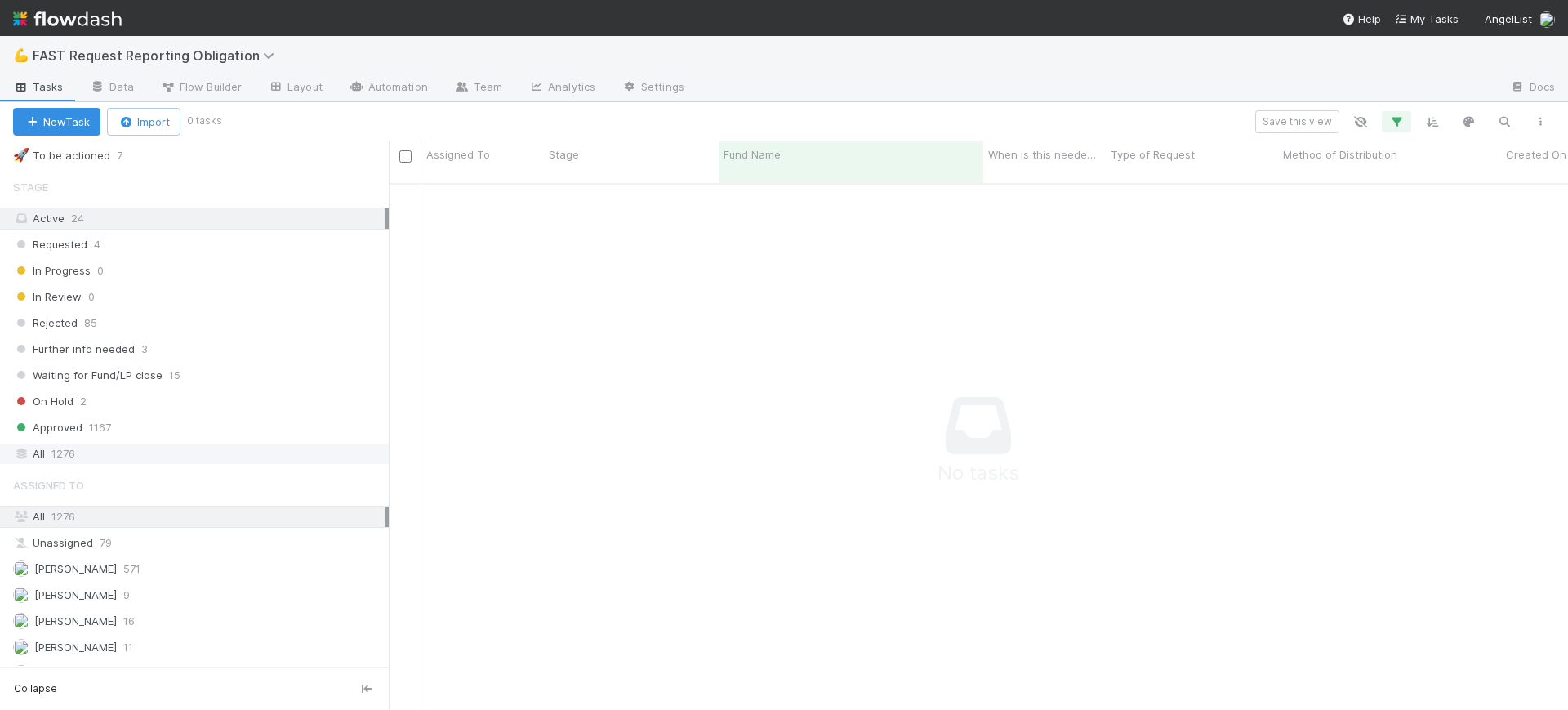
click at [169, 459] on div "All 1276" at bounding box center [199, 454] width 372 height 20
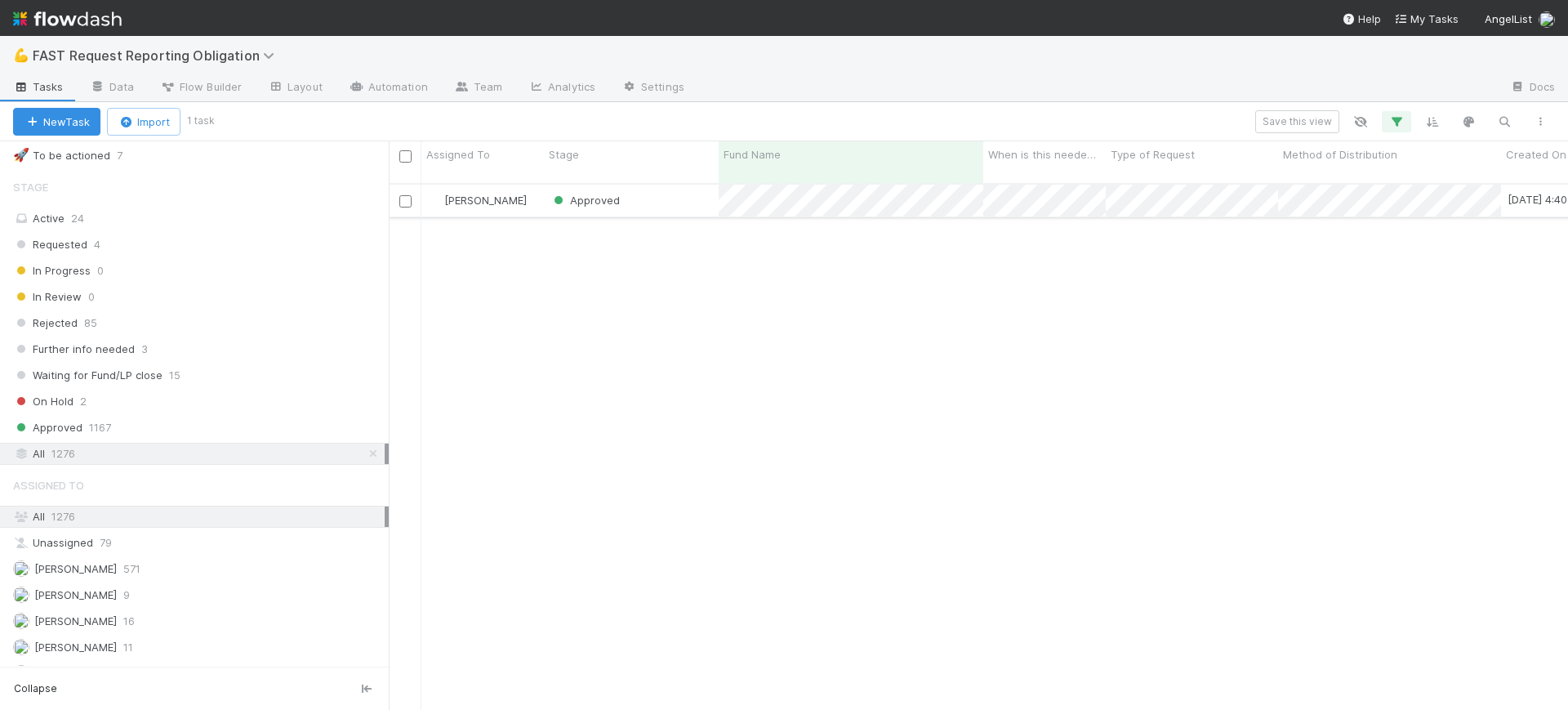
click at [673, 185] on div "Approved" at bounding box center [630, 200] width 175 height 32
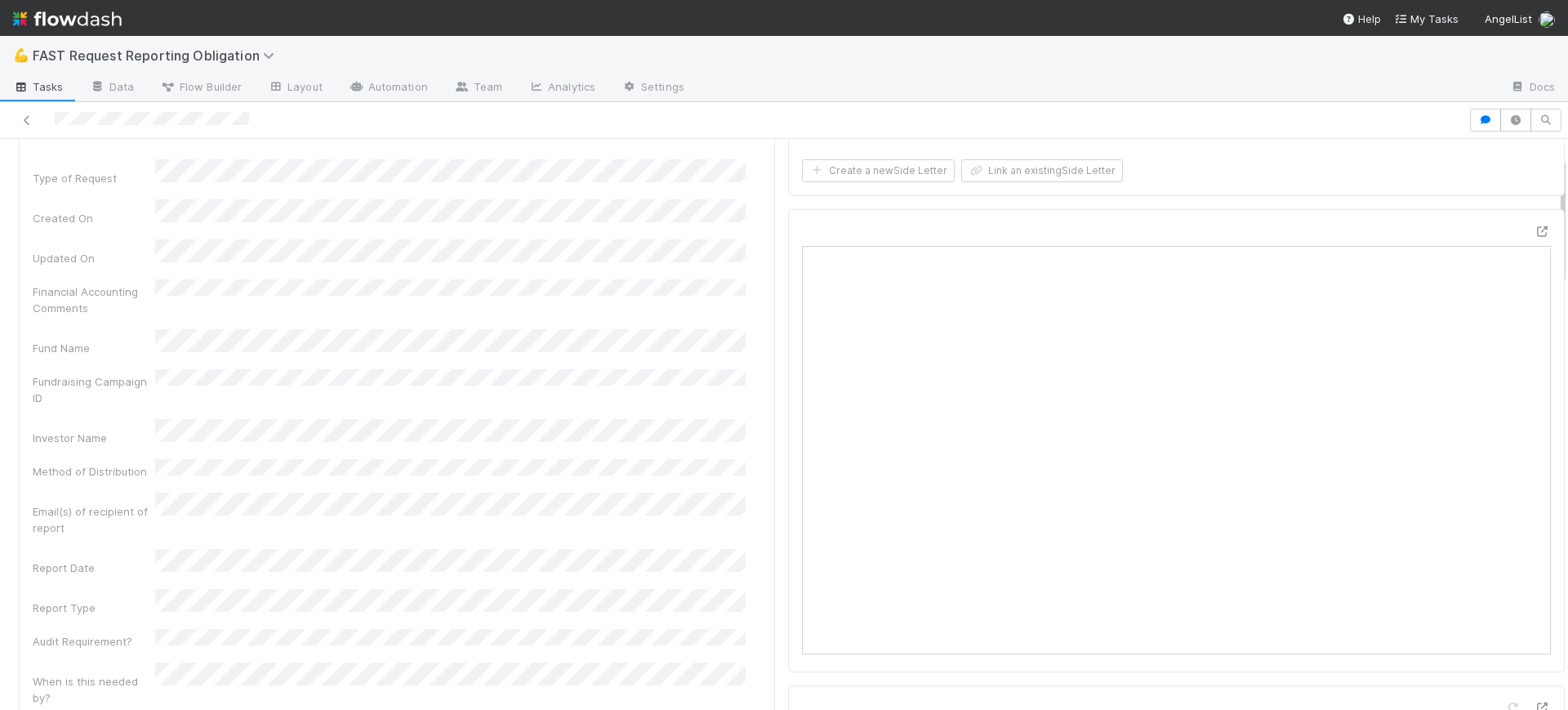
scroll to position [123, 0]
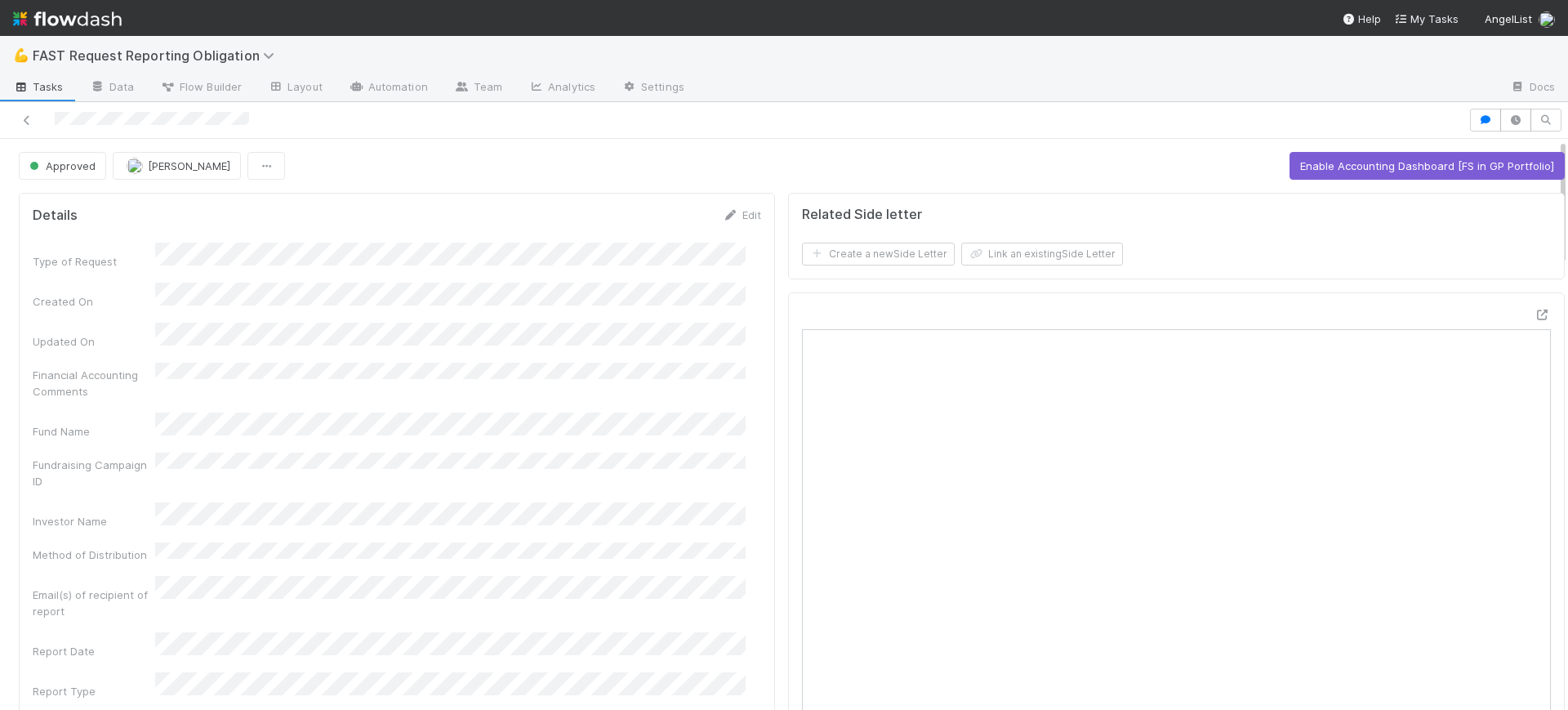
click at [788, 317] on div at bounding box center [1176, 524] width 776 height 464
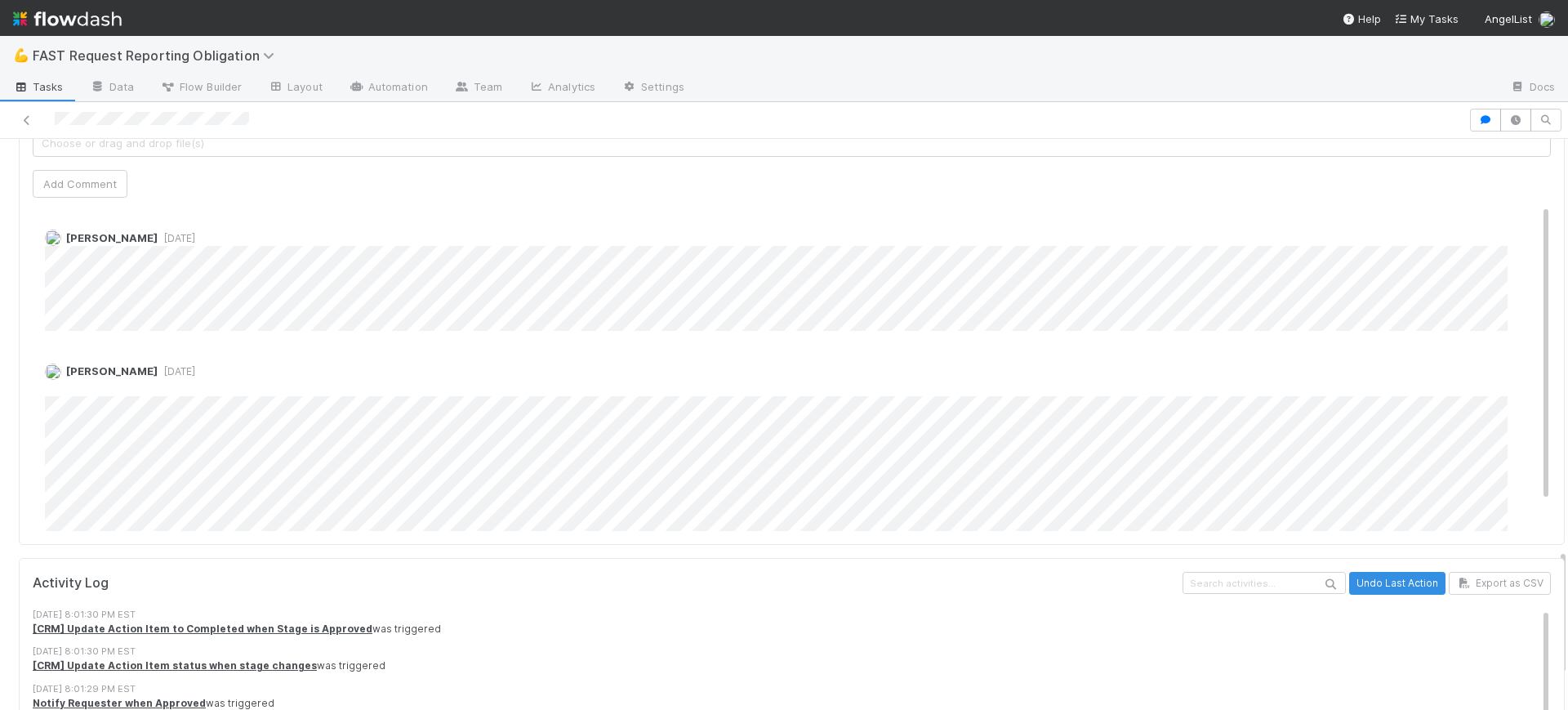
scroll to position [1798, 0]
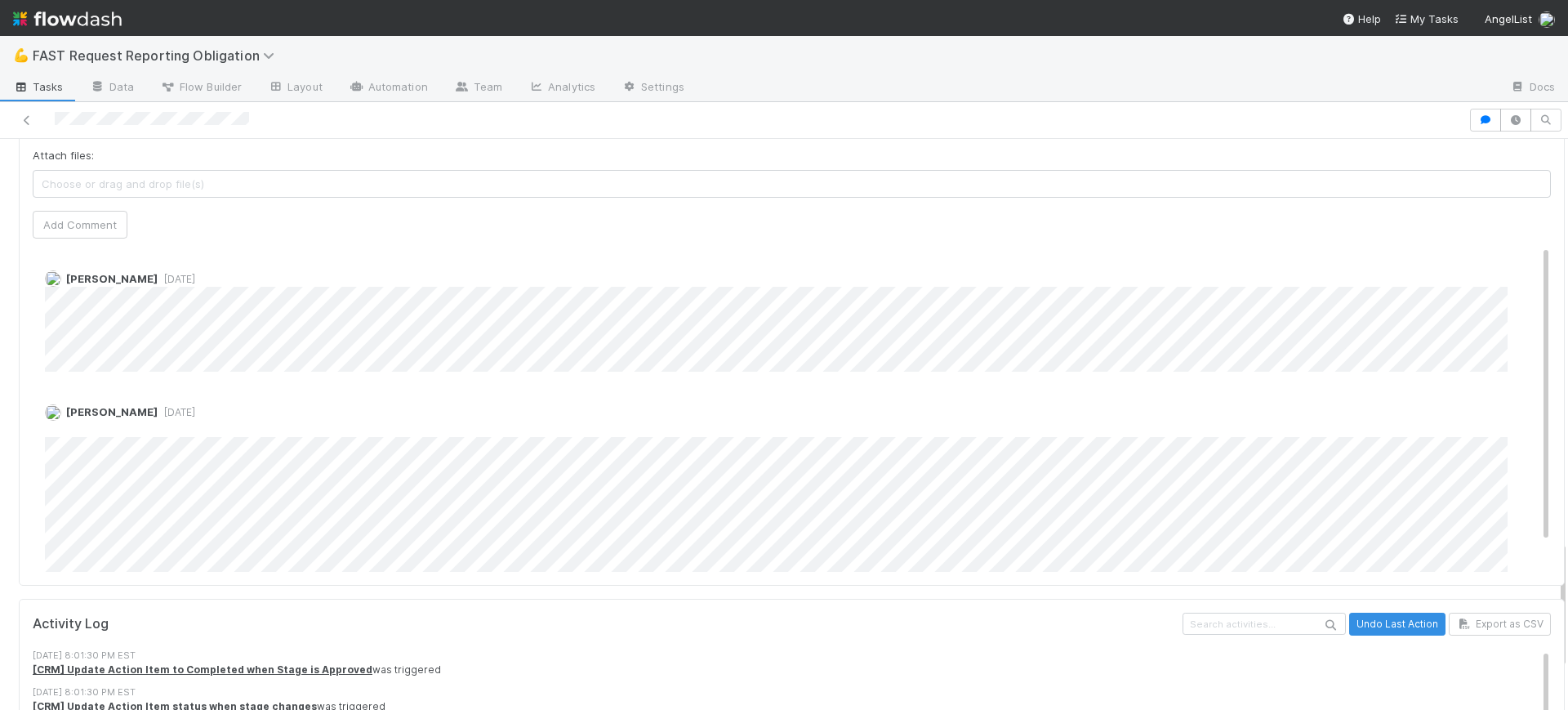
drag, startPoint x: 1513, startPoint y: 339, endPoint x: 1514, endPoint y: 231, distance: 108.0
click at [1514, 245] on div "Amy Saks 5 months ago Conor Queenan 5 months ago Edit Delete" at bounding box center [799, 424] width 1534 height 359
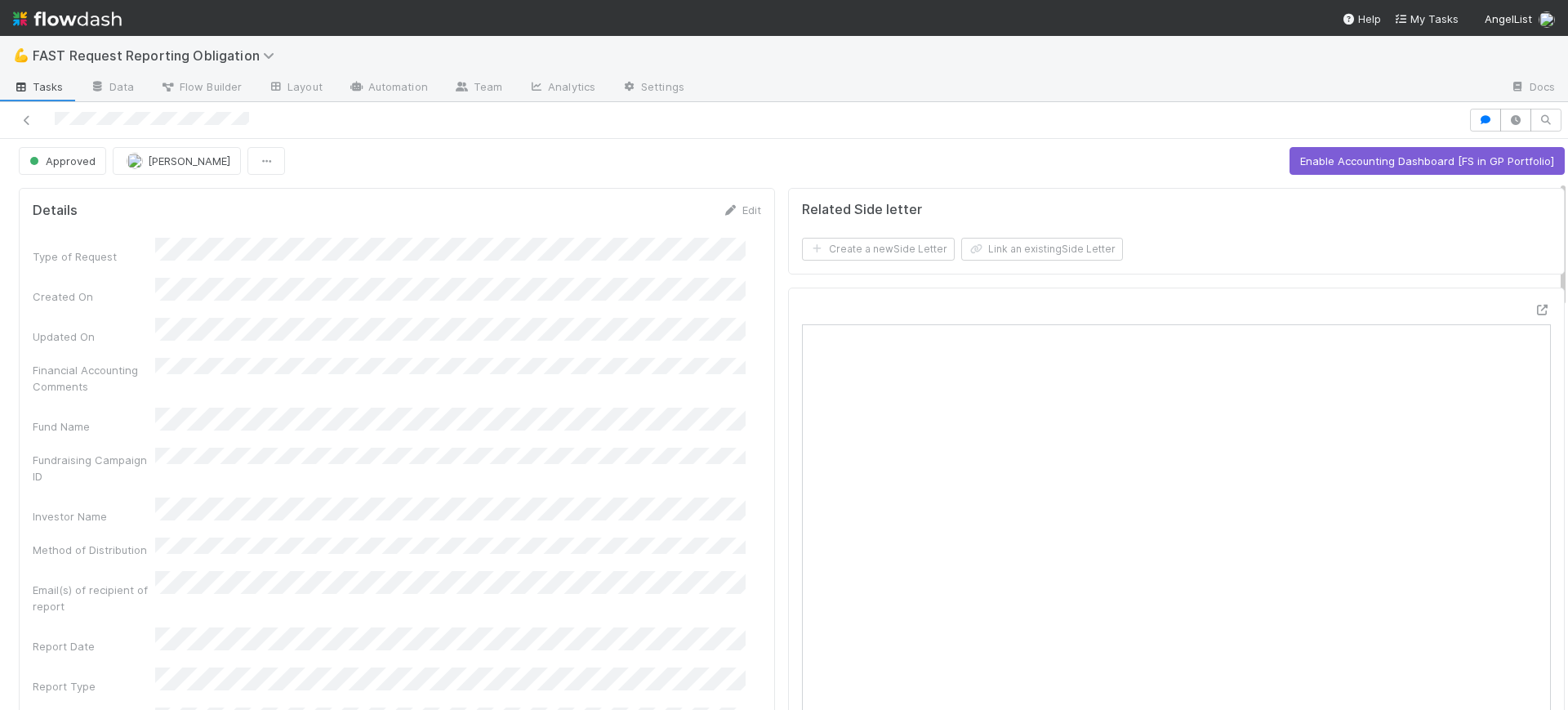
scroll to position [0, 0]
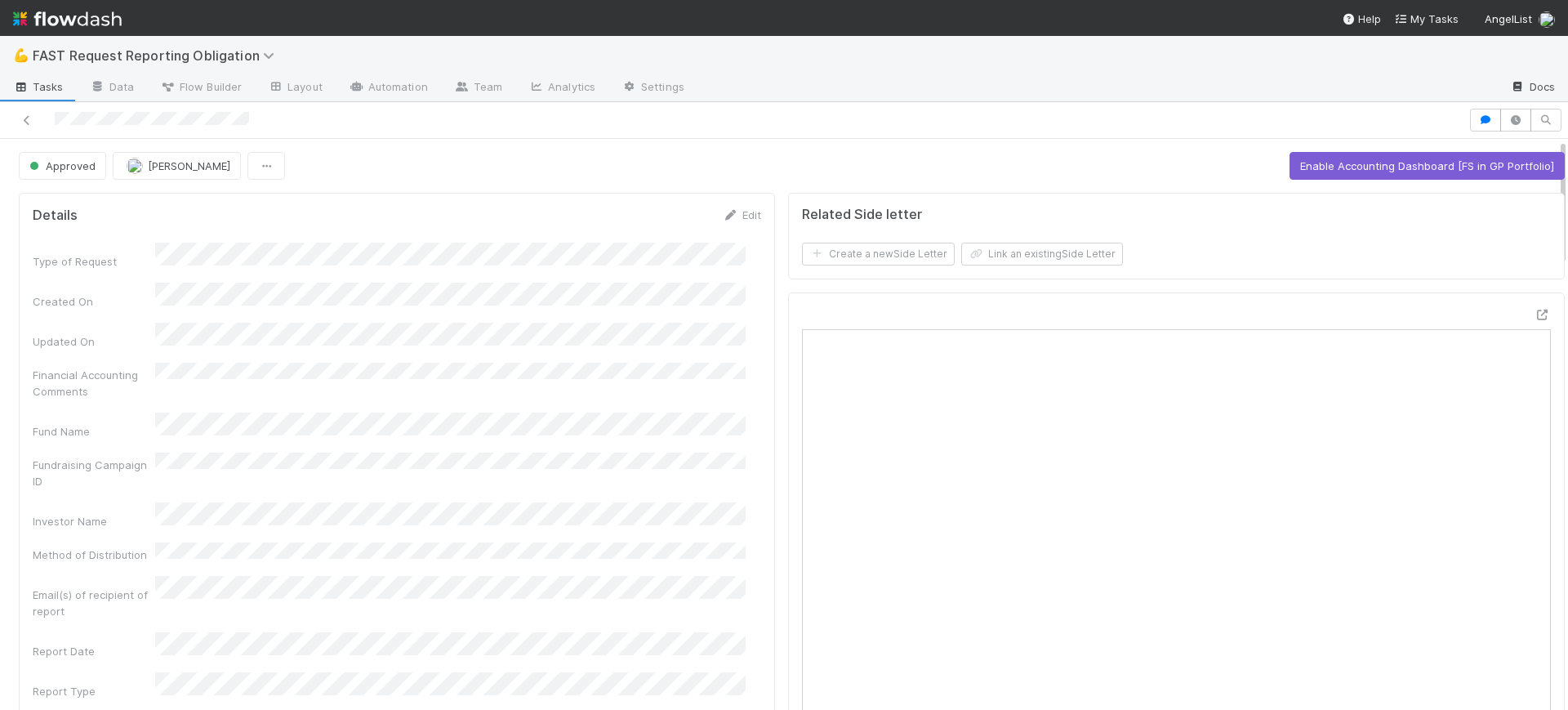
drag, startPoint x: 1548, startPoint y: 561, endPoint x: 1551, endPoint y: 91, distance: 470.0
click at [1551, 91] on div "💪 FAST Request Reporting Obligation Tasks Data Flow Builder Layout Automation T…" at bounding box center [784, 373] width 1568 height 674
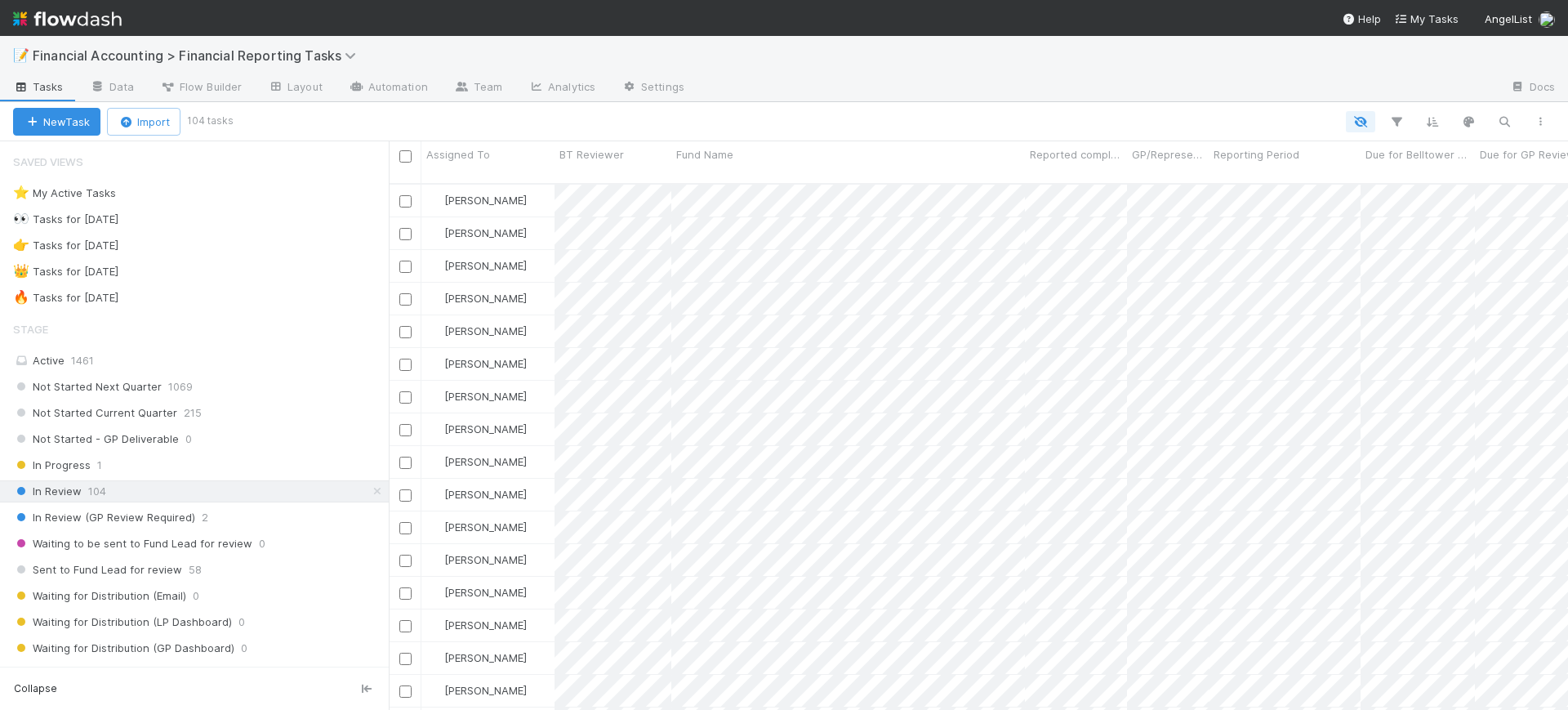
scroll to position [525, 1164]
